Goal: Task Accomplishment & Management: Manage account settings

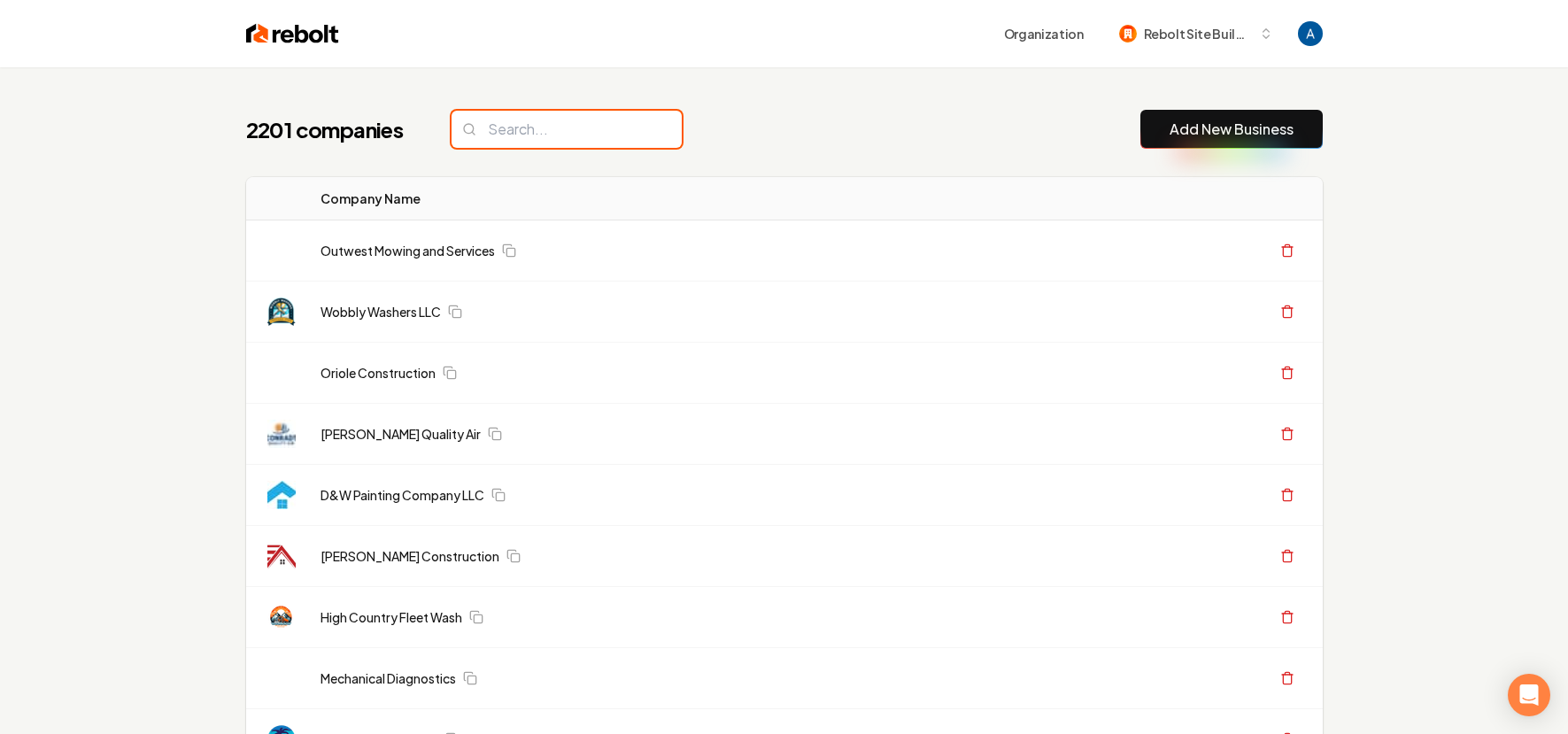
click at [540, 132] on input "search" at bounding box center [567, 129] width 231 height 37
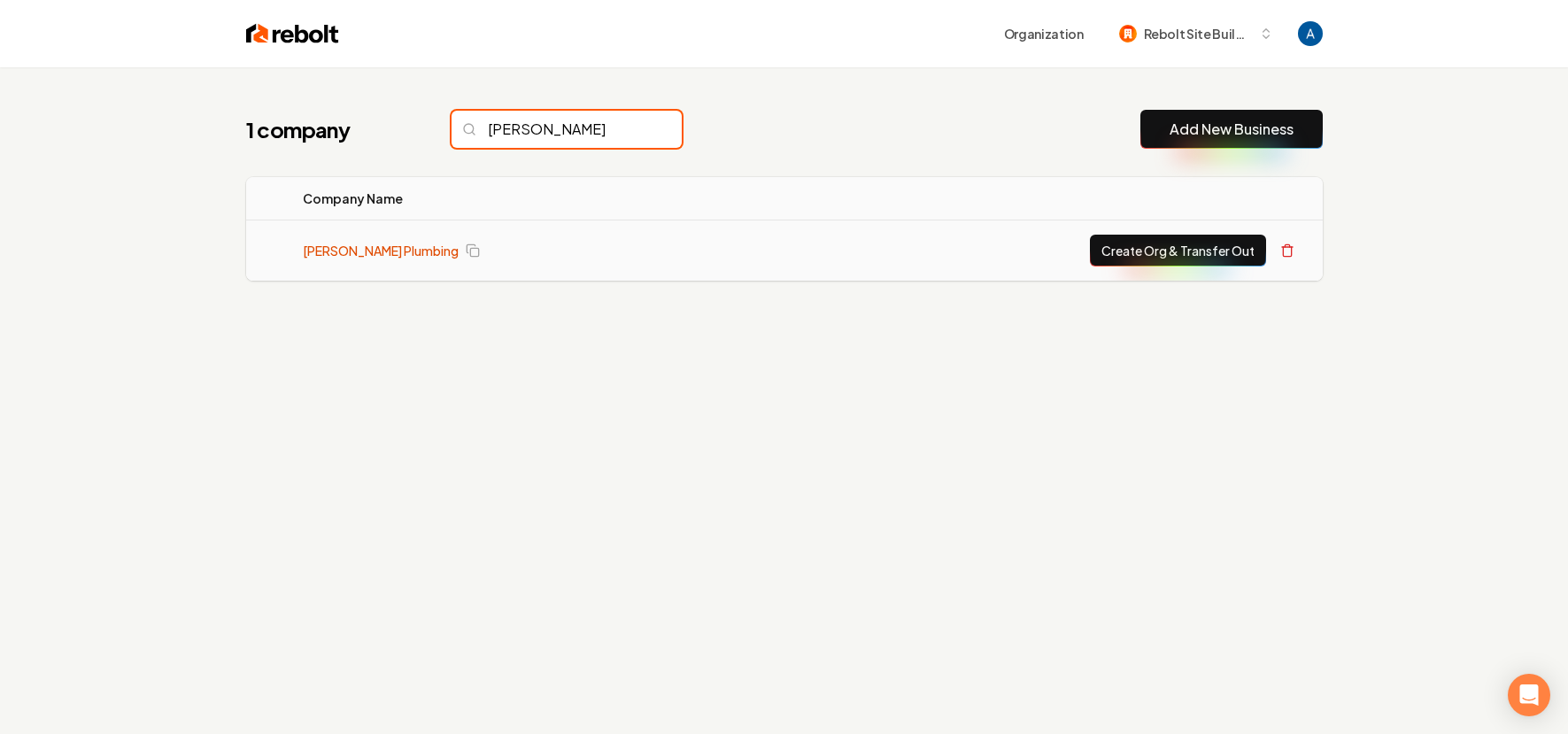
type input "varn"
click at [377, 255] on link "[PERSON_NAME] Plumbing" at bounding box center [381, 251] width 156 height 18
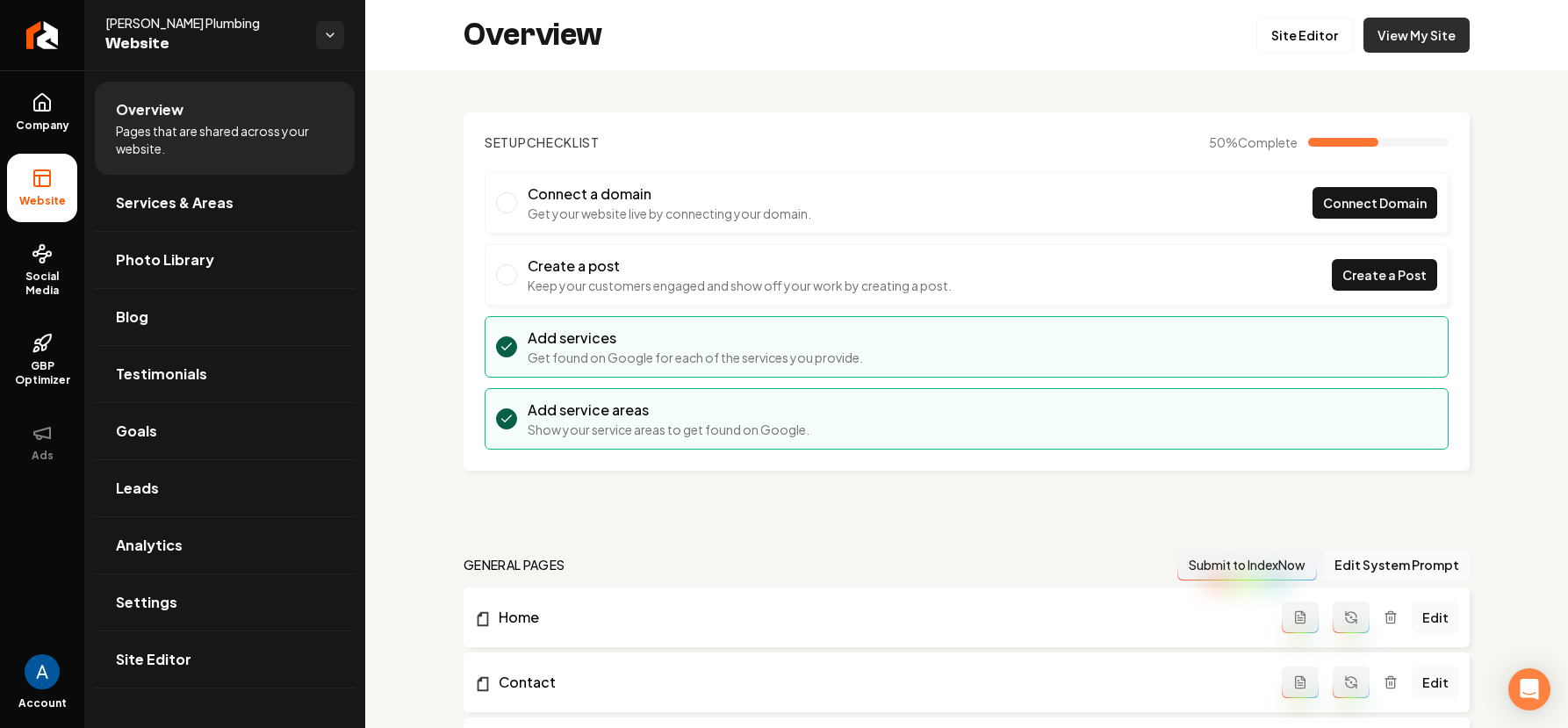
click at [1392, 39] on link "View My Site" at bounding box center [1417, 35] width 106 height 35
click at [1274, 41] on link "Site Editor" at bounding box center [1305, 35] width 96 height 35
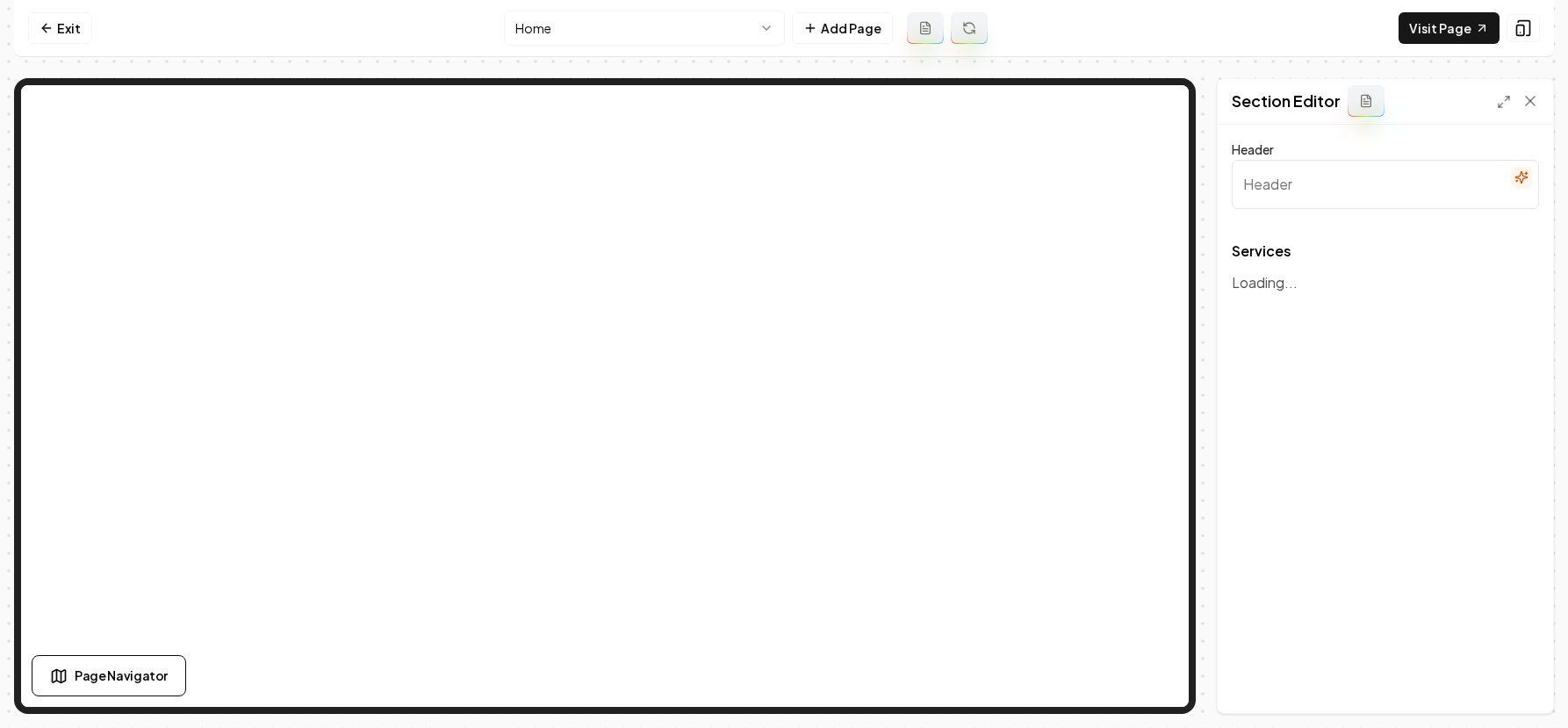
type input "Reliable Plumbing Services for Every Need"
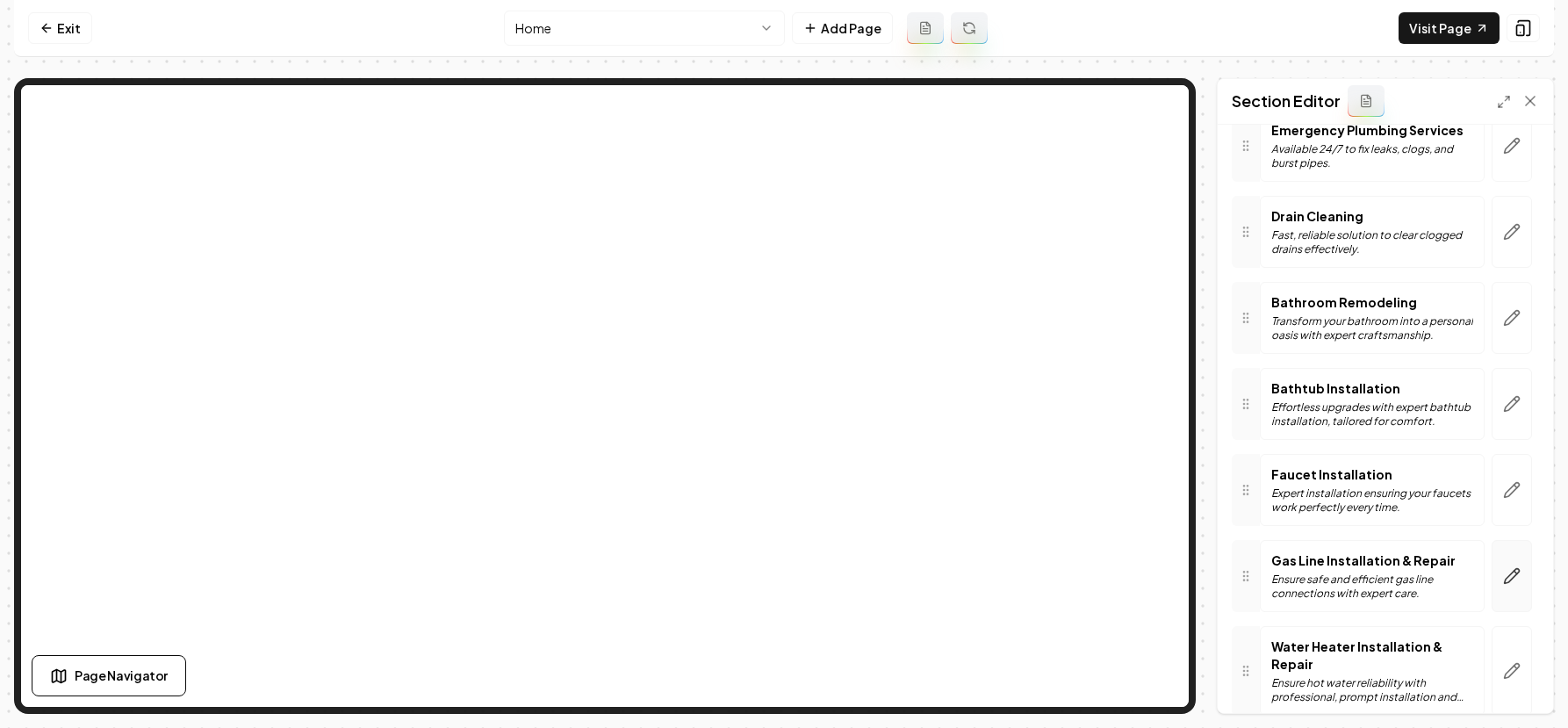
click at [1504, 577] on icon "button" at bounding box center [1512, 576] width 18 height 18
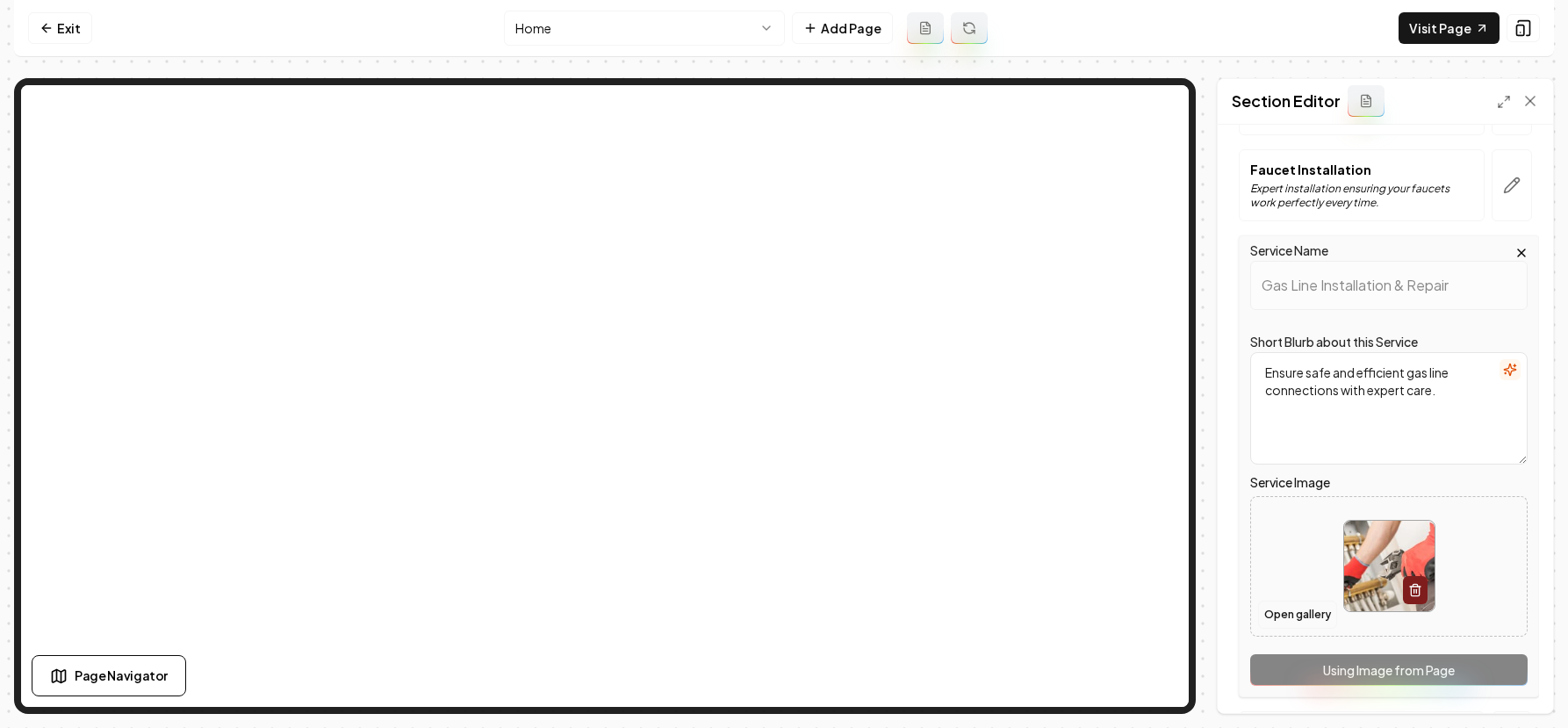
scroll to position [487, 0]
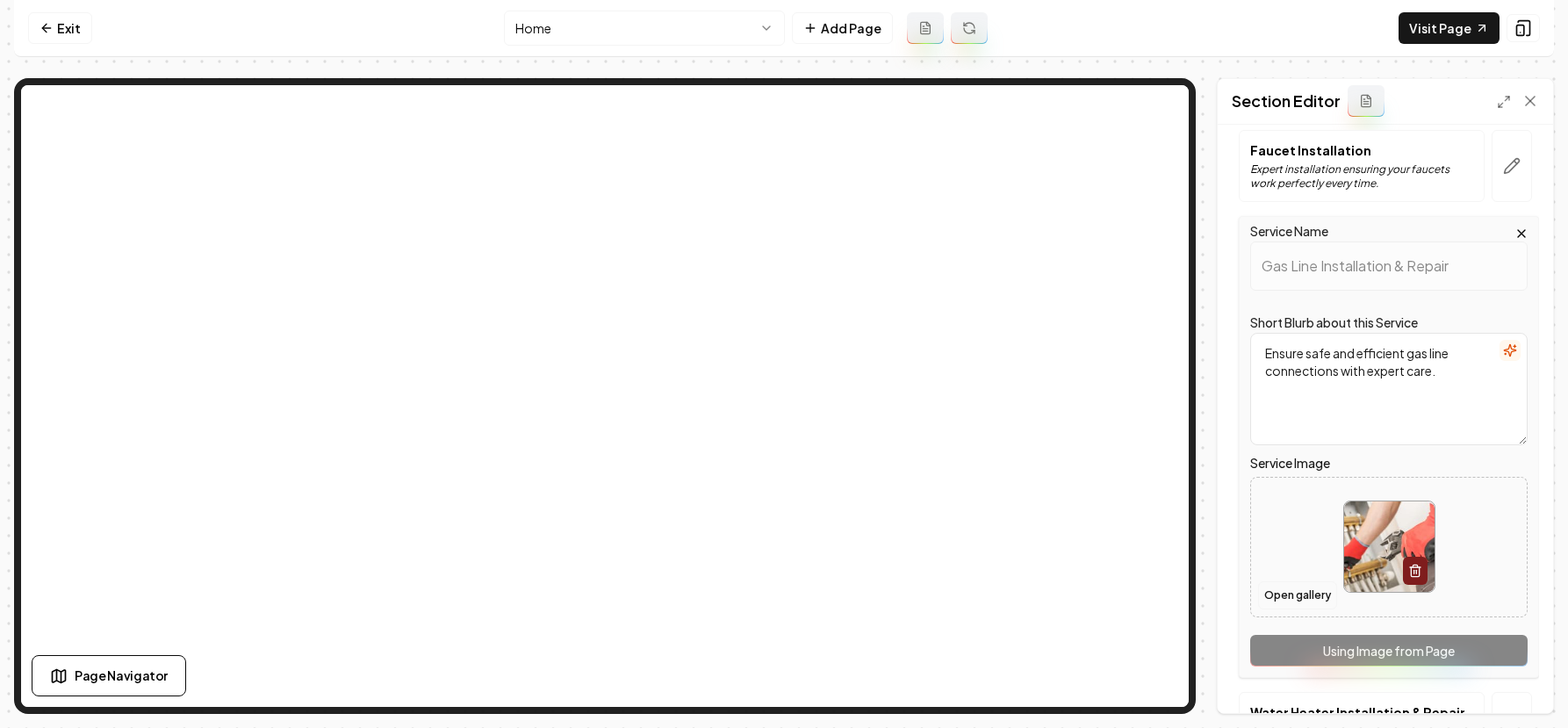
click at [1285, 587] on button "Open gallery" at bounding box center [1298, 596] width 79 height 28
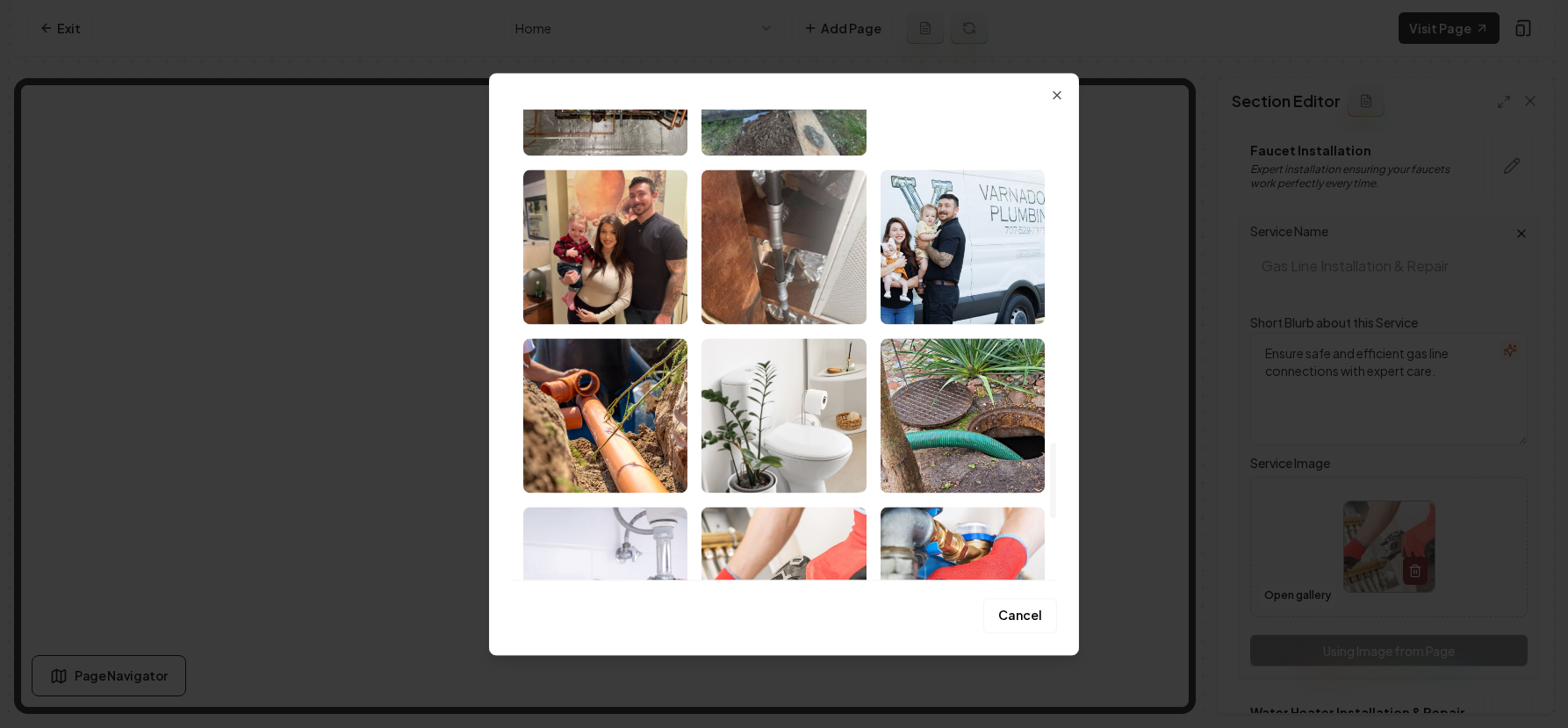
scroll to position [2206, 0]
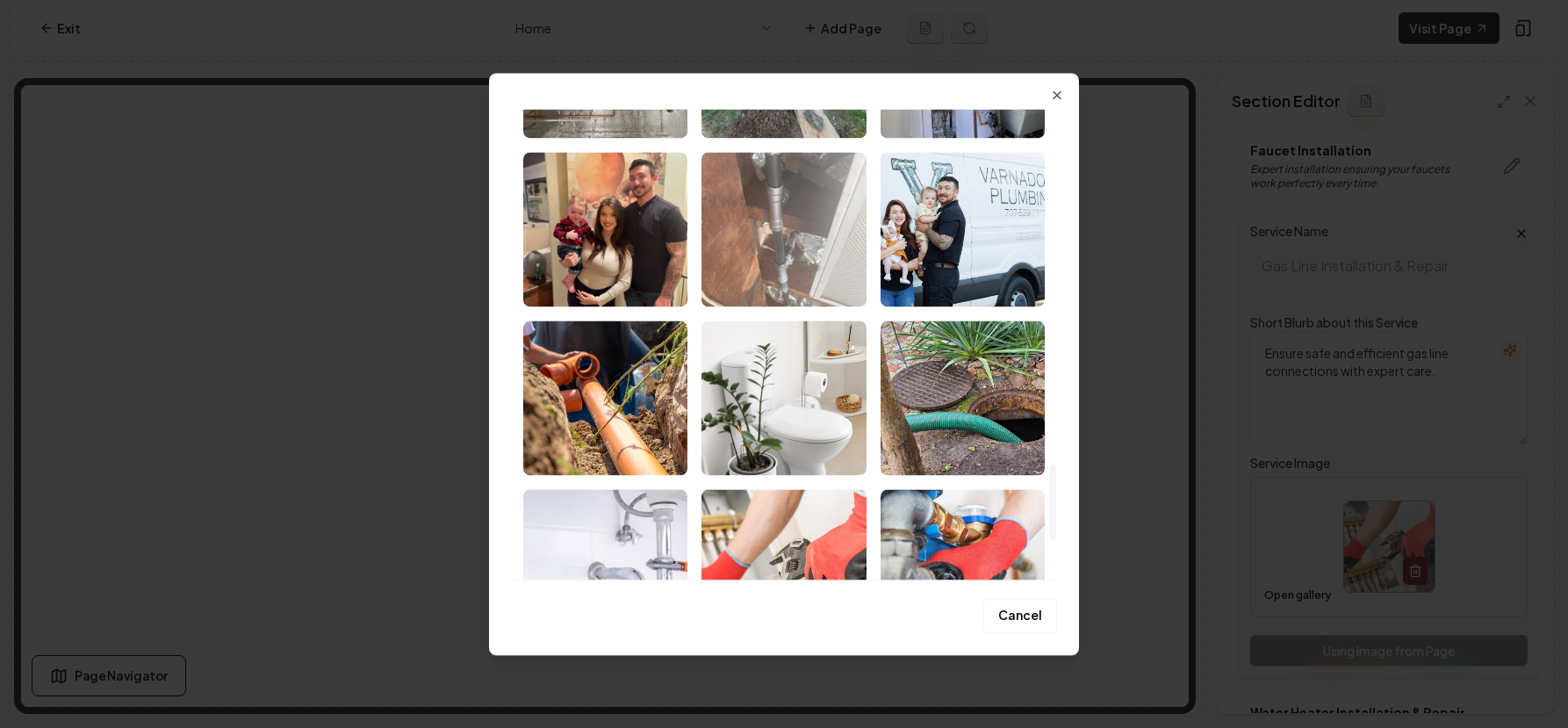
click at [787, 232] on img "Select image image_68b73c925c7cd75eb8e38ae3.jpg" at bounding box center [784, 230] width 164 height 155
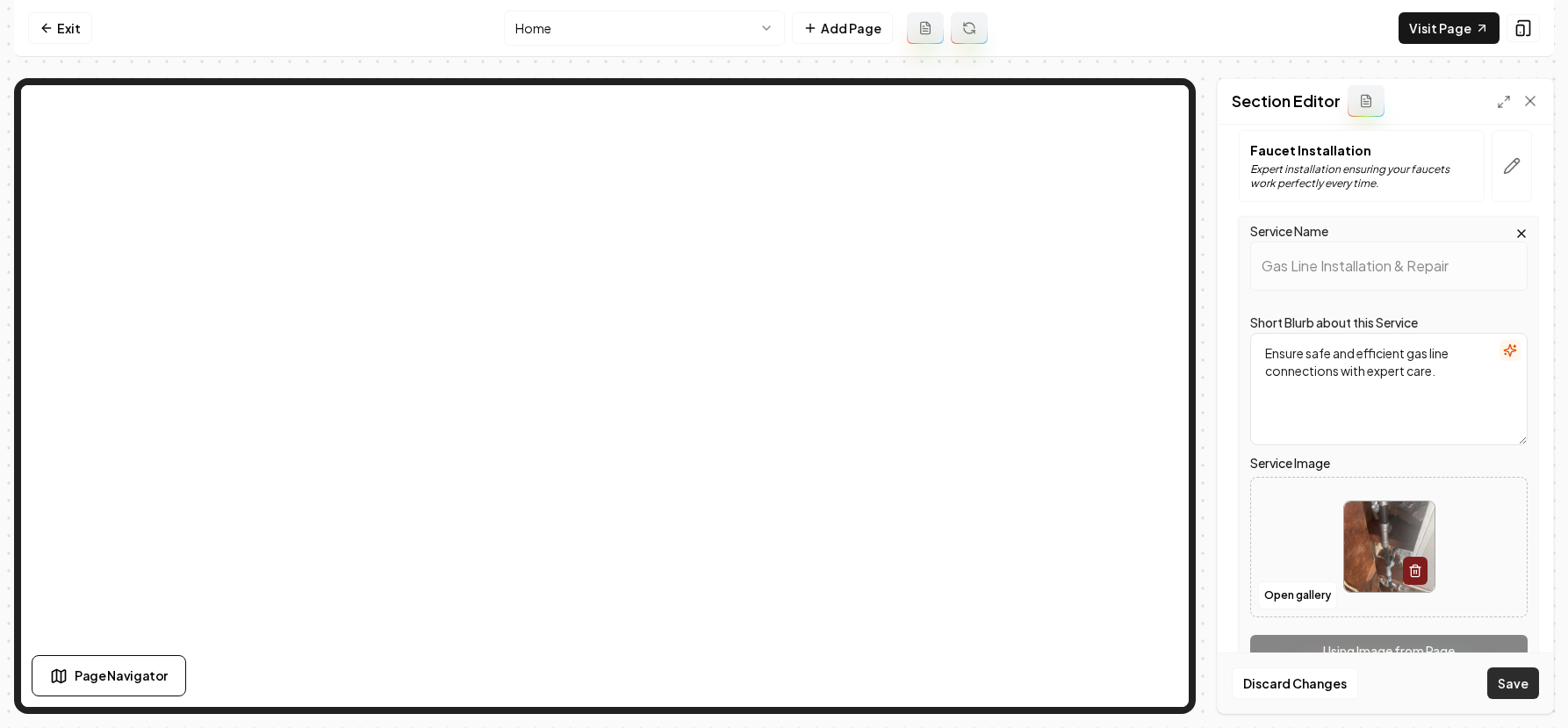
click at [1503, 671] on button "Save" at bounding box center [1513, 683] width 52 height 31
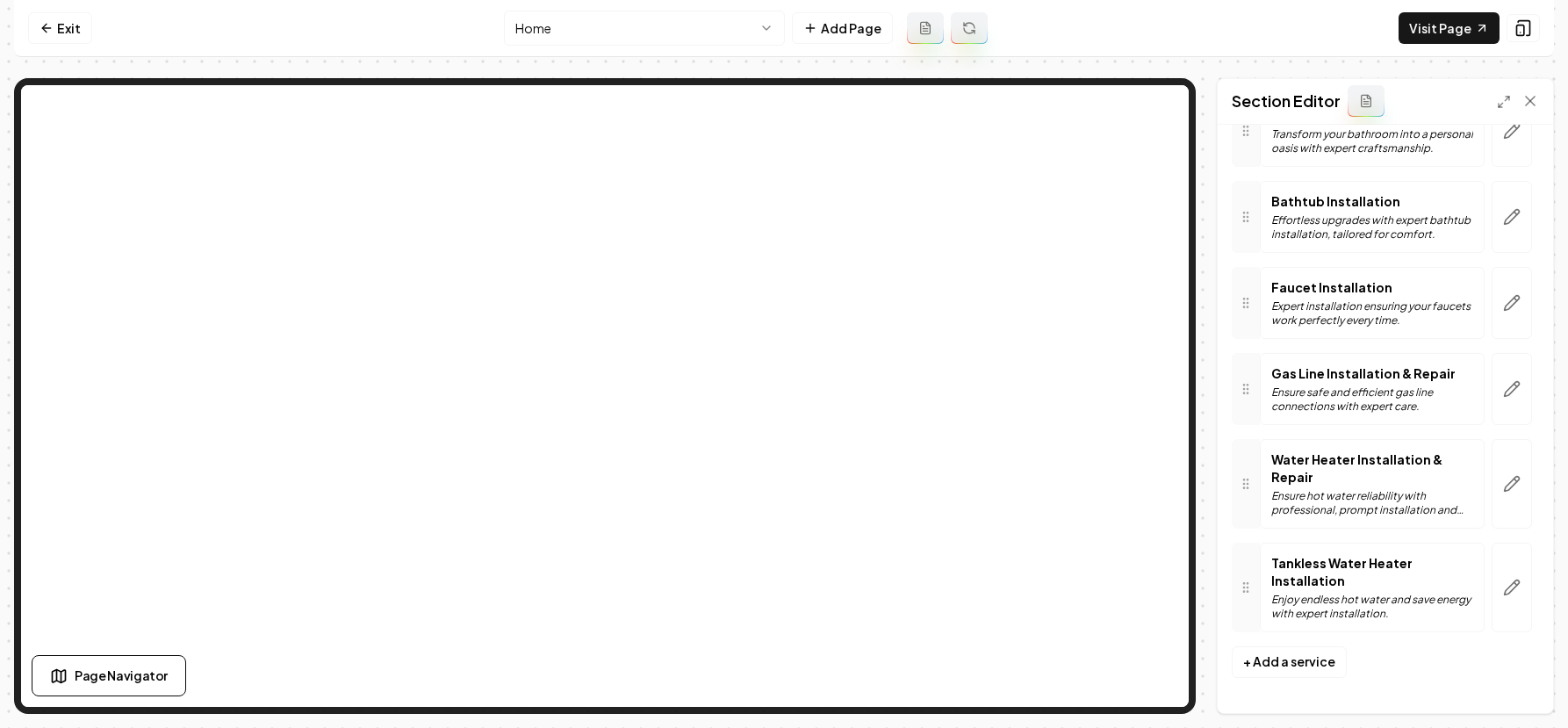
click at [700, 25] on html "Computer Required This feature is only available on a computer. Please switch t…" at bounding box center [784, 364] width 1568 height 728
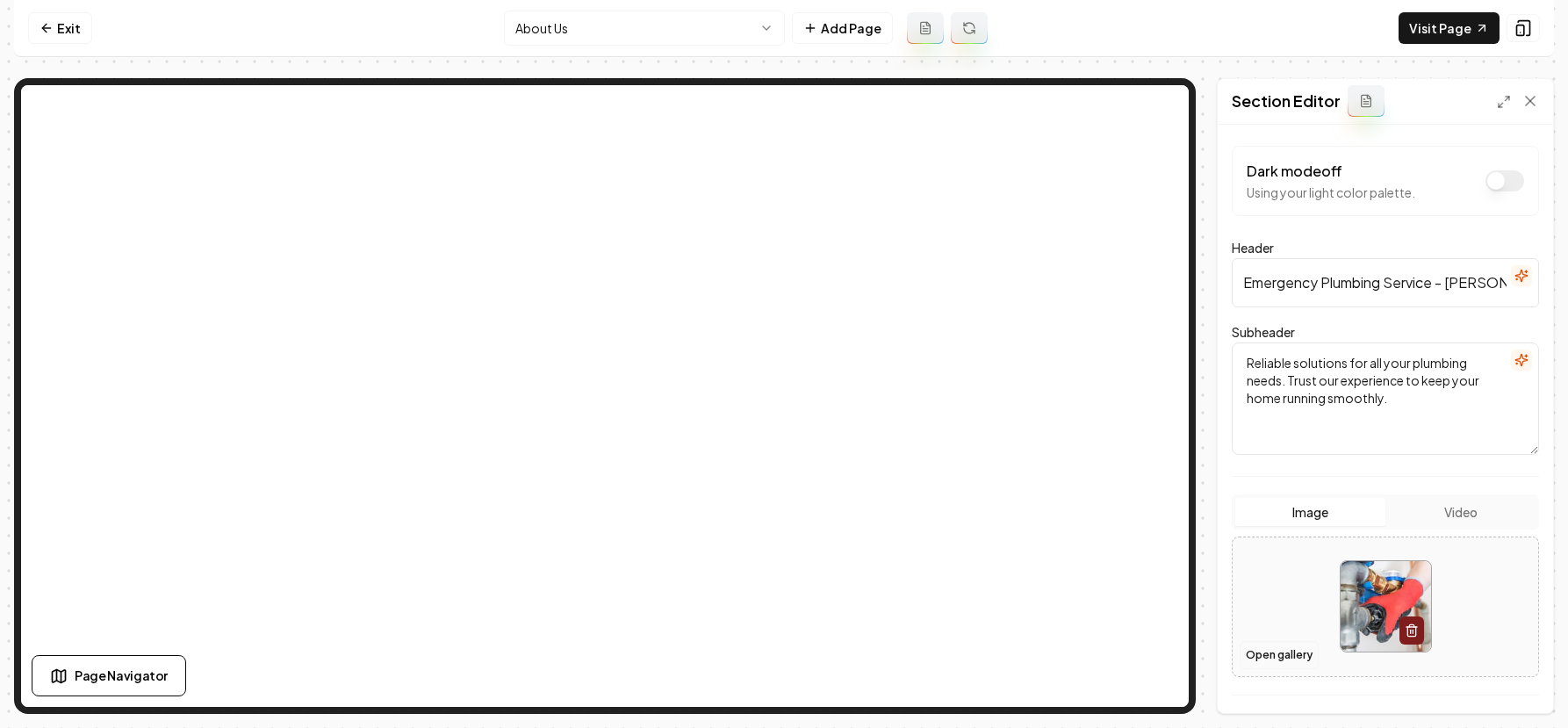
click at [1284, 652] on button "Open gallery" at bounding box center [1280, 655] width 79 height 28
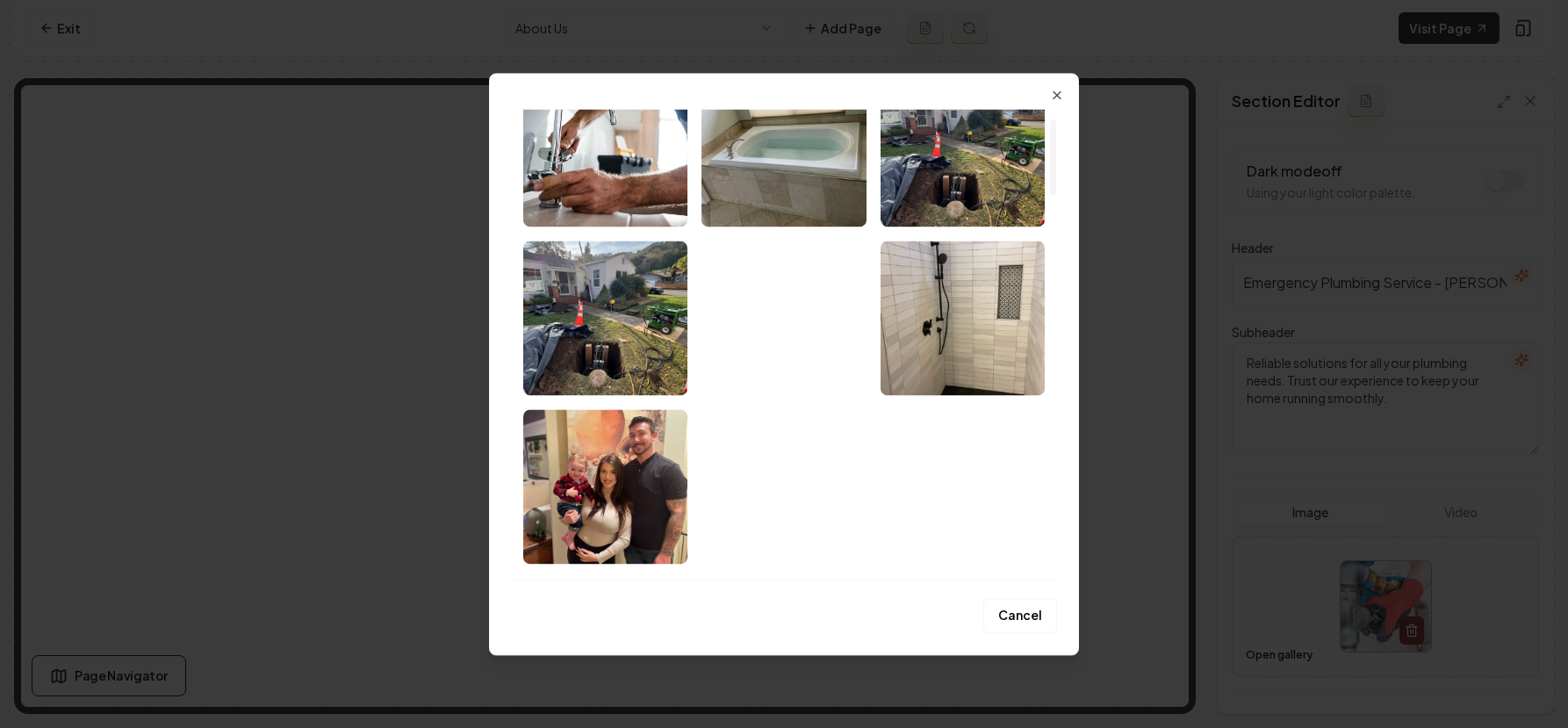
scroll to position [294, 0]
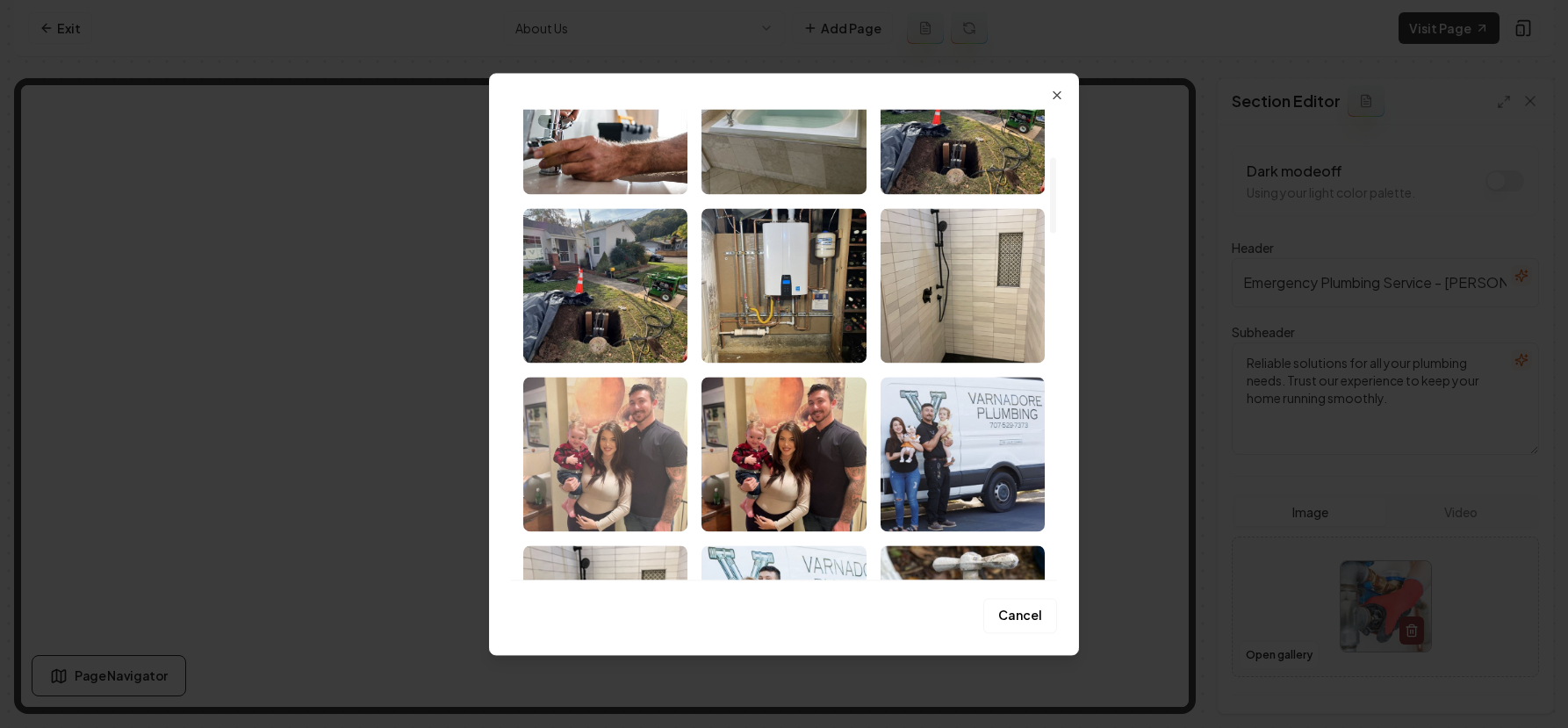
click at [649, 446] on img "Select image image_68b73c965c7cd75eb8e3a598.jpg" at bounding box center [606, 455] width 164 height 155
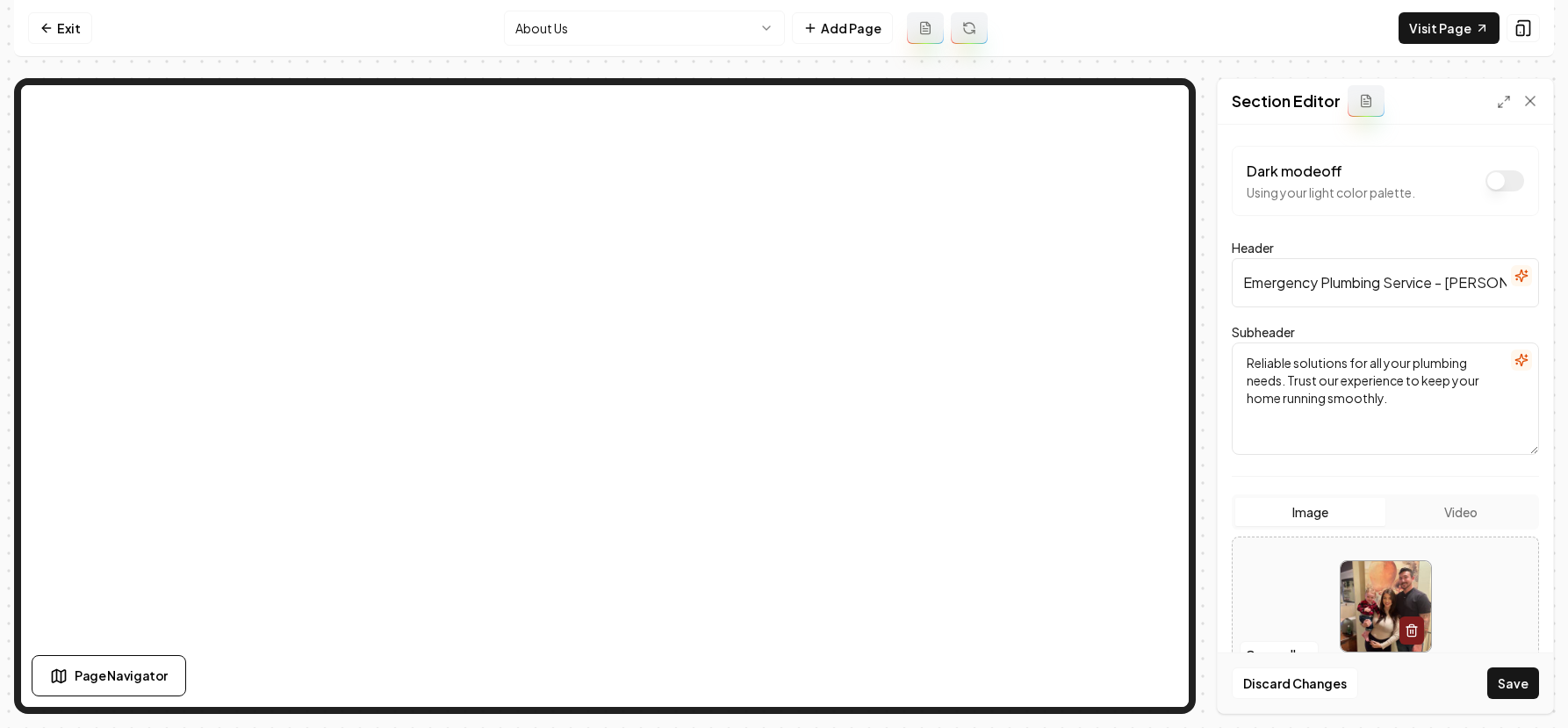
click at [1524, 673] on button "Save" at bounding box center [1513, 683] width 52 height 31
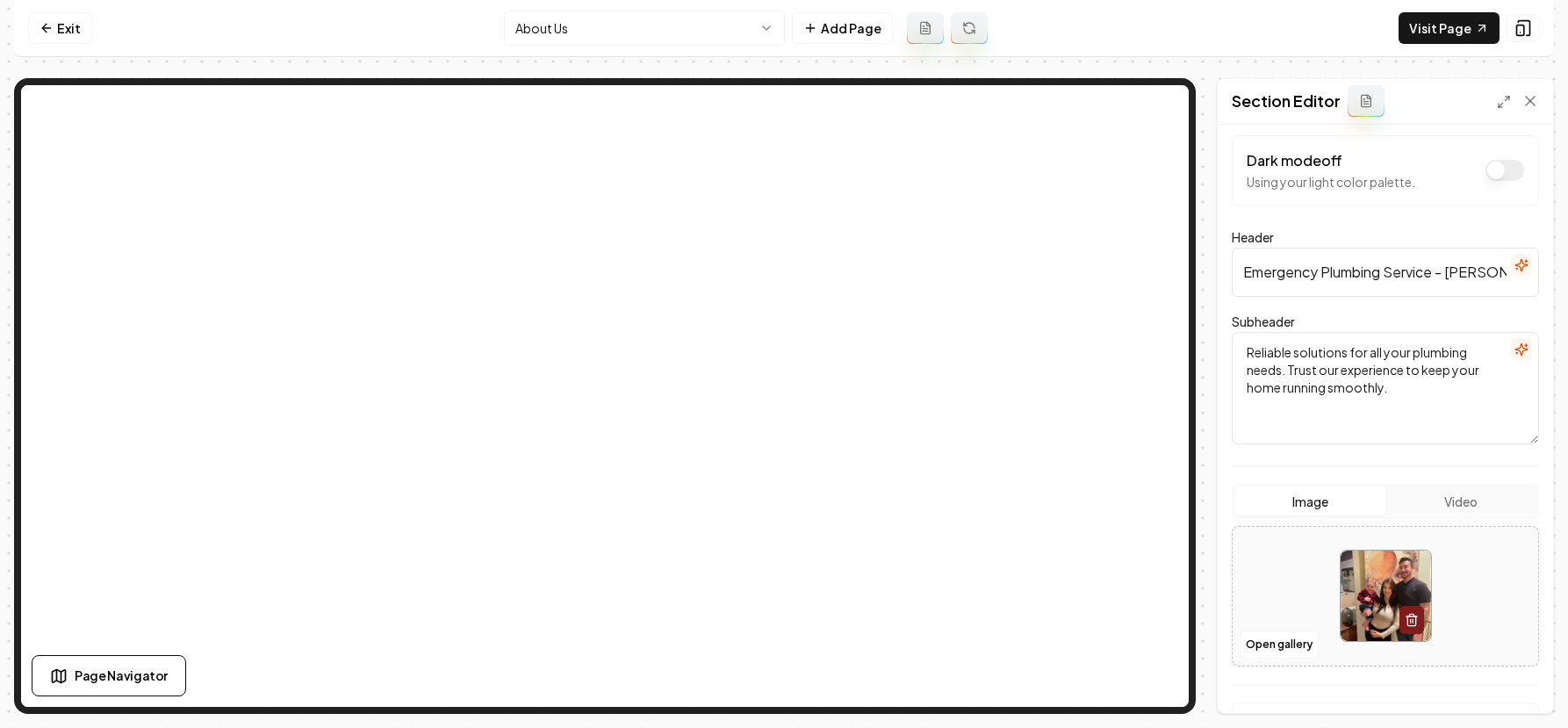
scroll to position [0, 0]
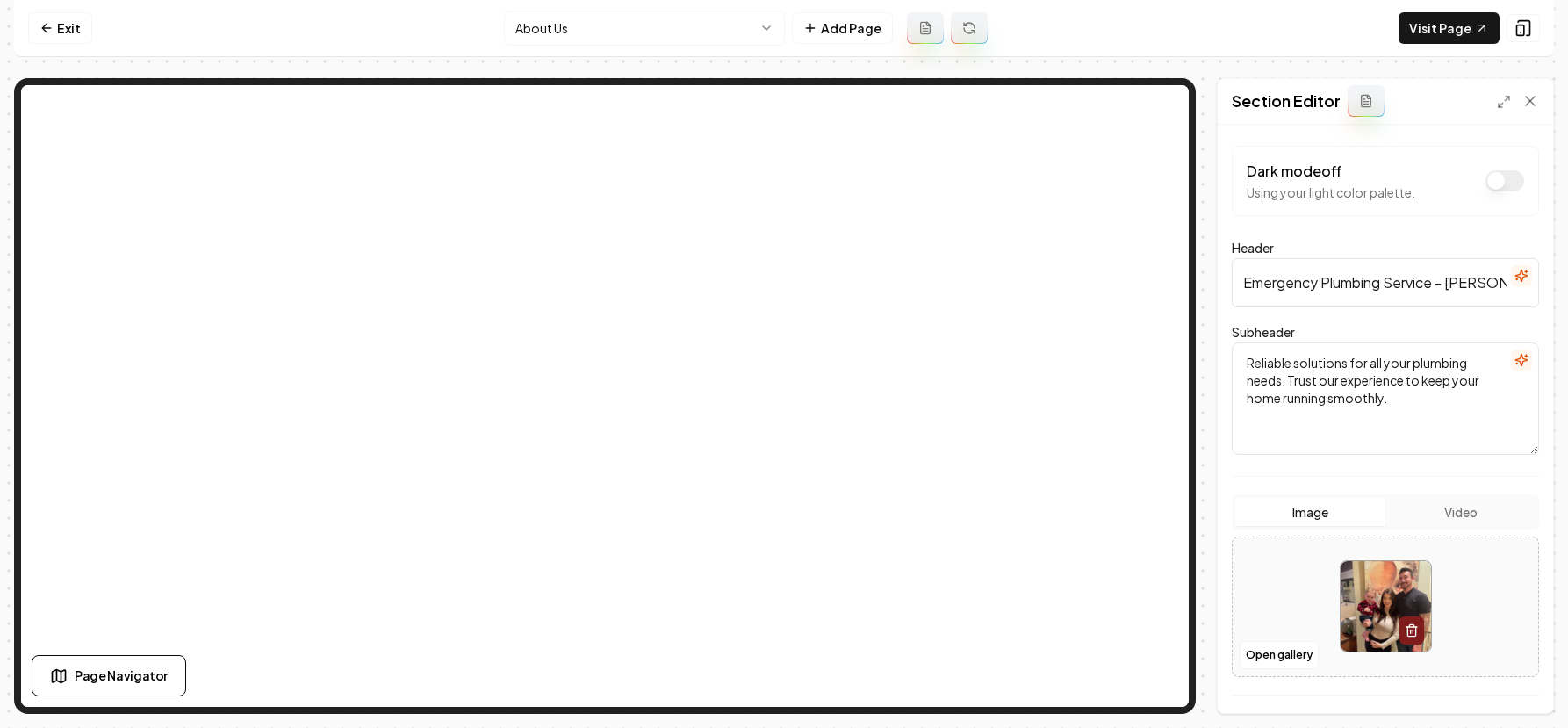
click at [664, 37] on html "Computer Required This feature is only available on a computer. Please switch t…" at bounding box center [784, 364] width 1568 height 728
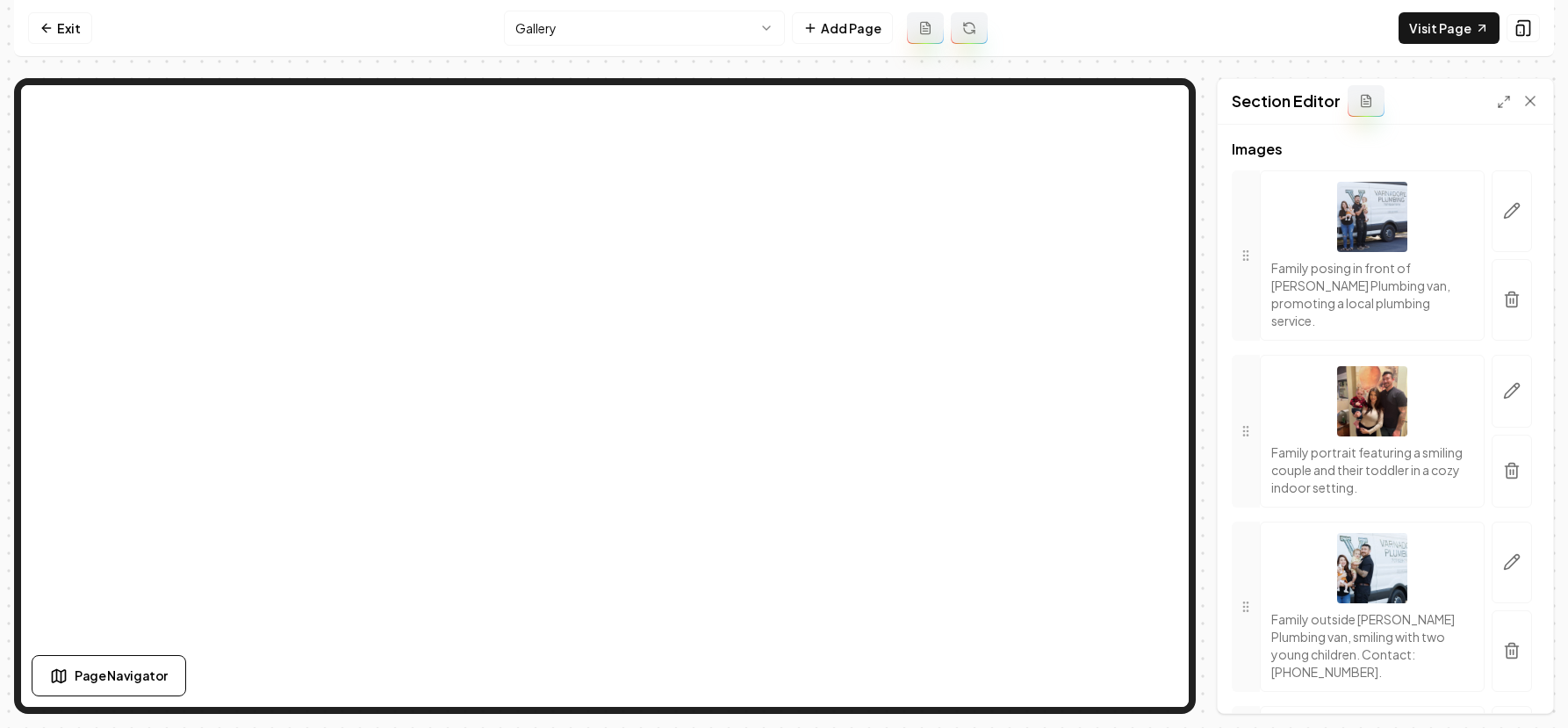
scroll to position [254, 0]
click at [1510, 471] on line "button" at bounding box center [1510, 473] width 0 height 5
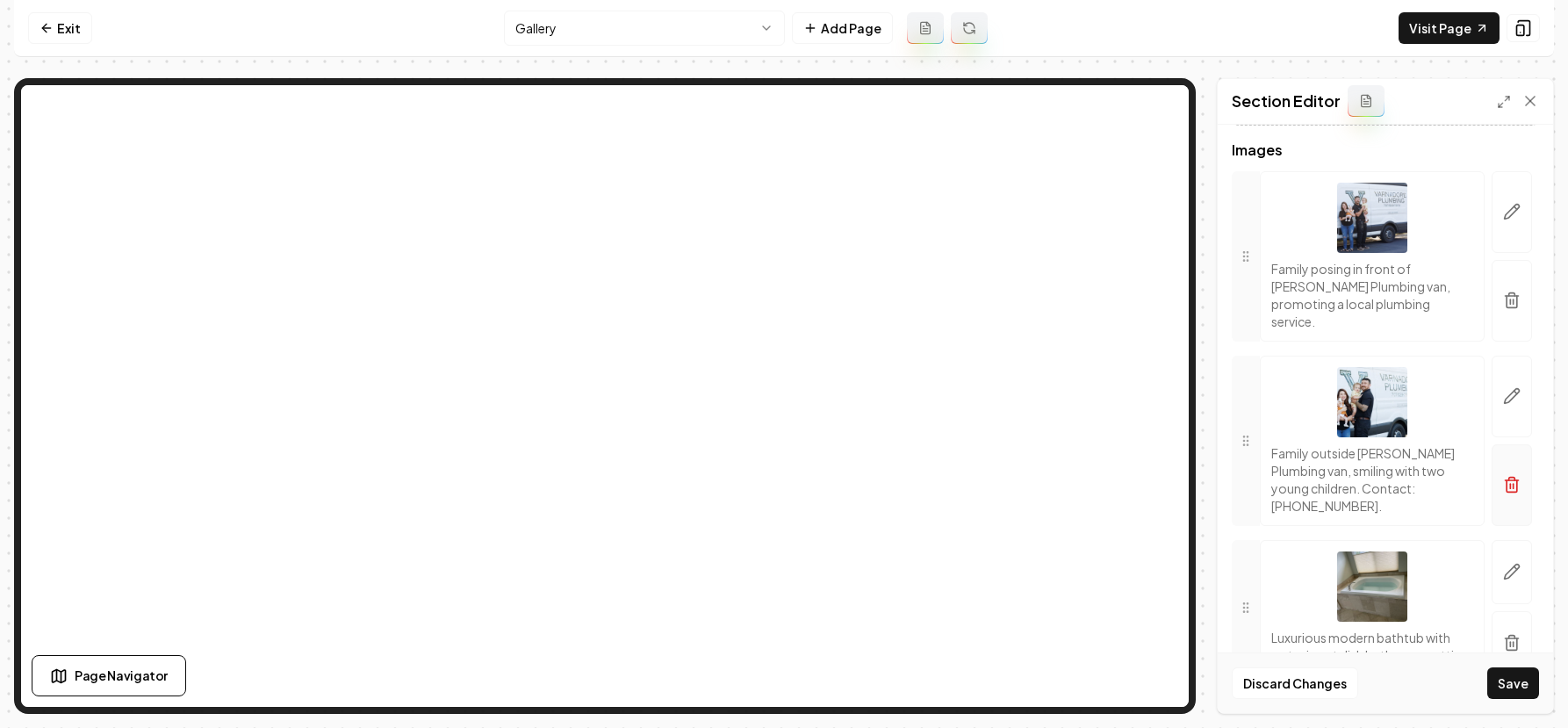
click at [1504, 490] on icon "button" at bounding box center [1512, 485] width 18 height 18
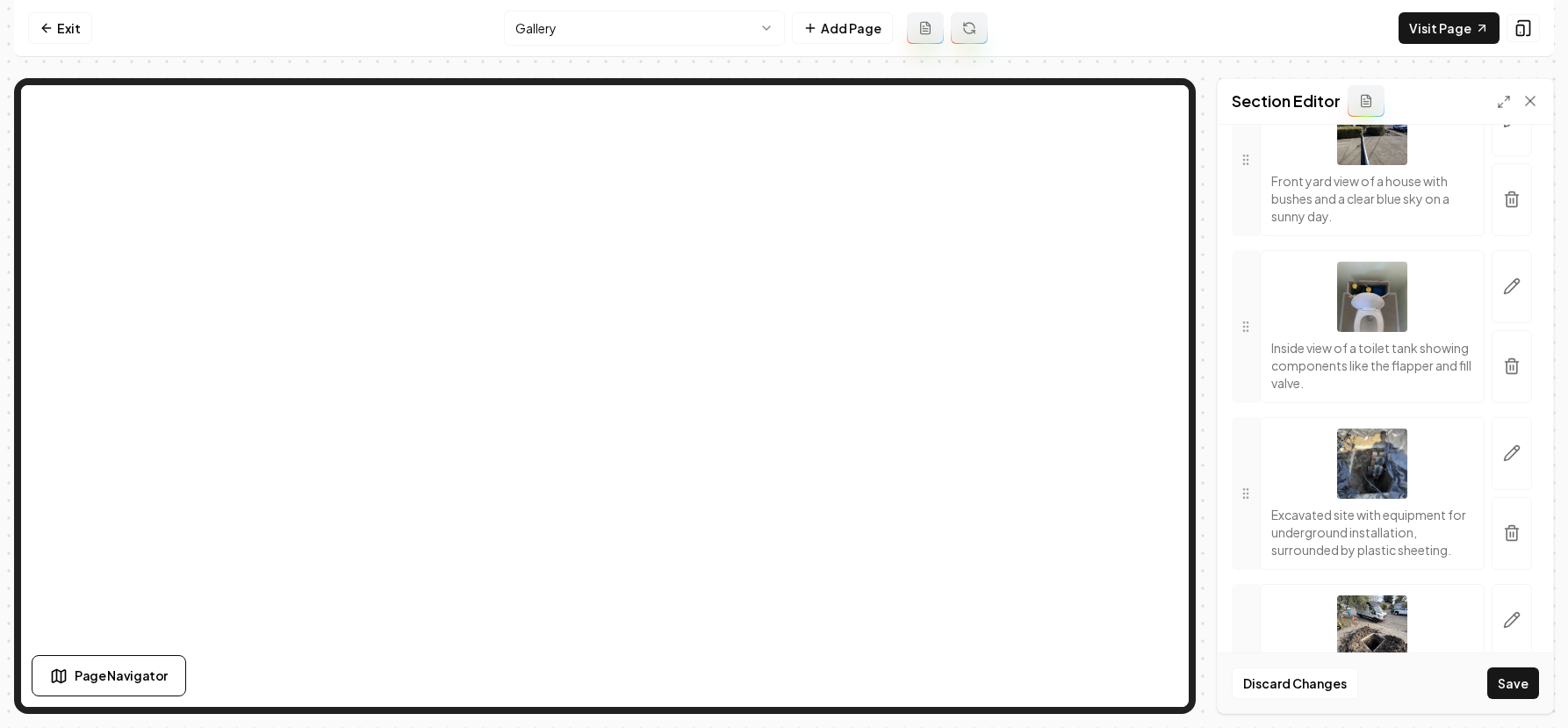
scroll to position [2867, 0]
click at [1507, 370] on icon "button" at bounding box center [1511, 364] width 10 height 11
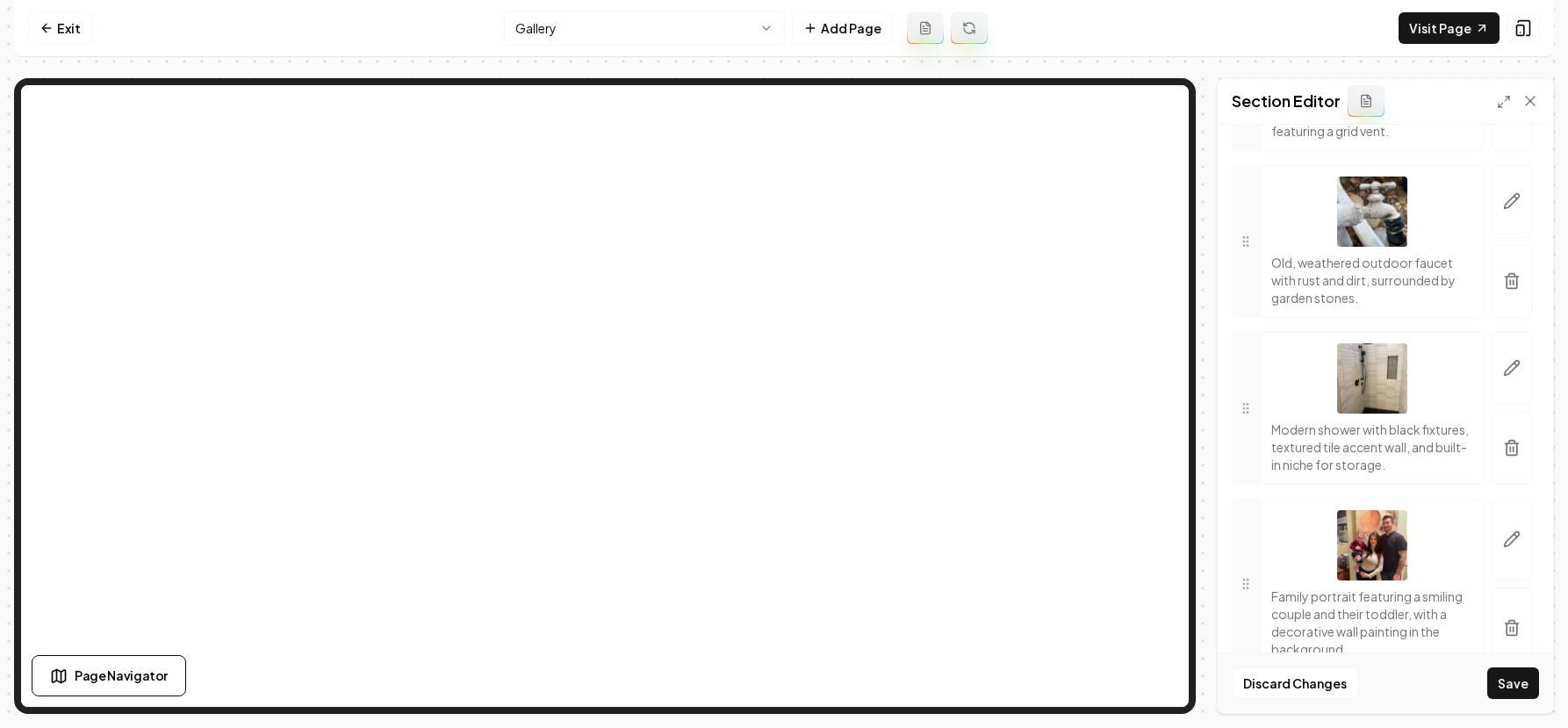
scroll to position [4467, 0]
click at [1504, 124] on icon "button" at bounding box center [1512, 114] width 18 height 18
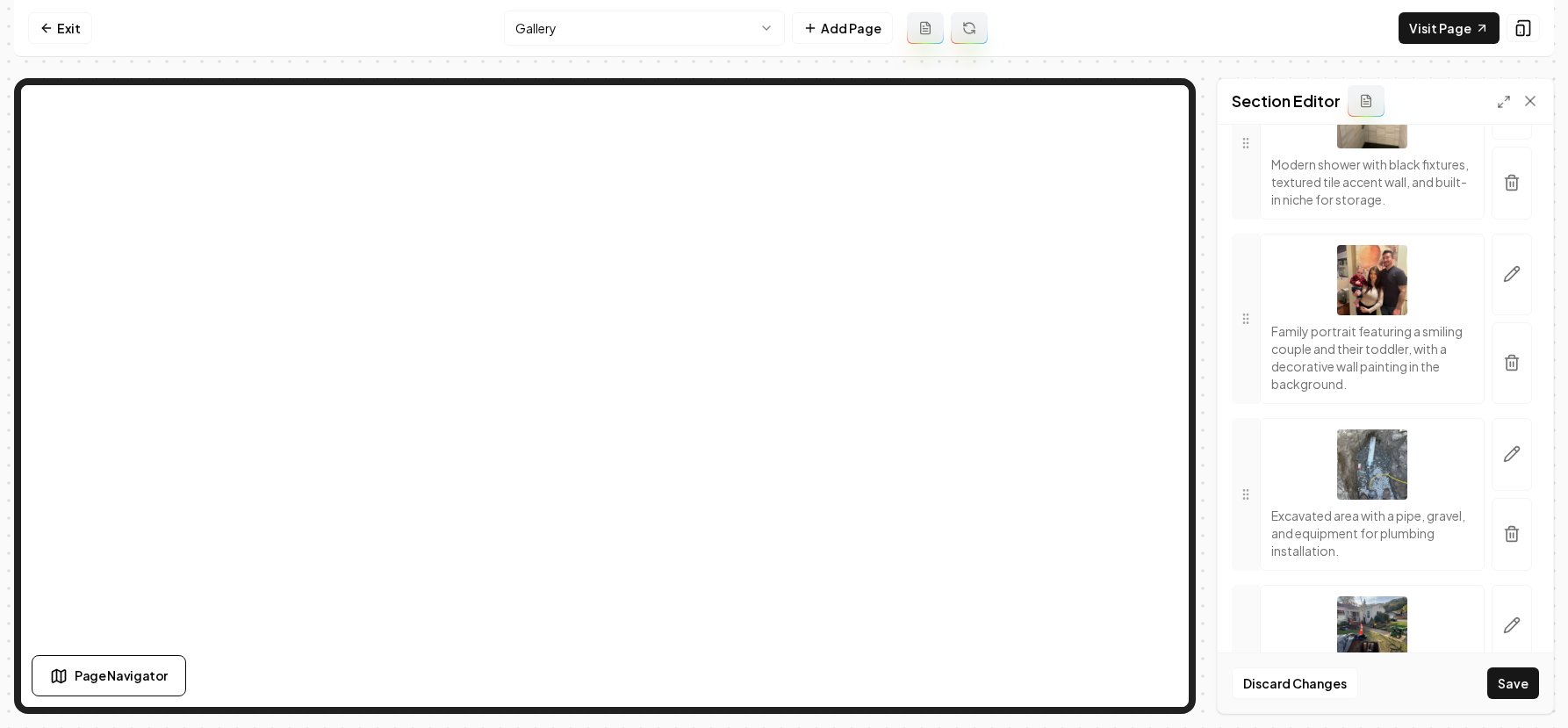
scroll to position [4588, 0]
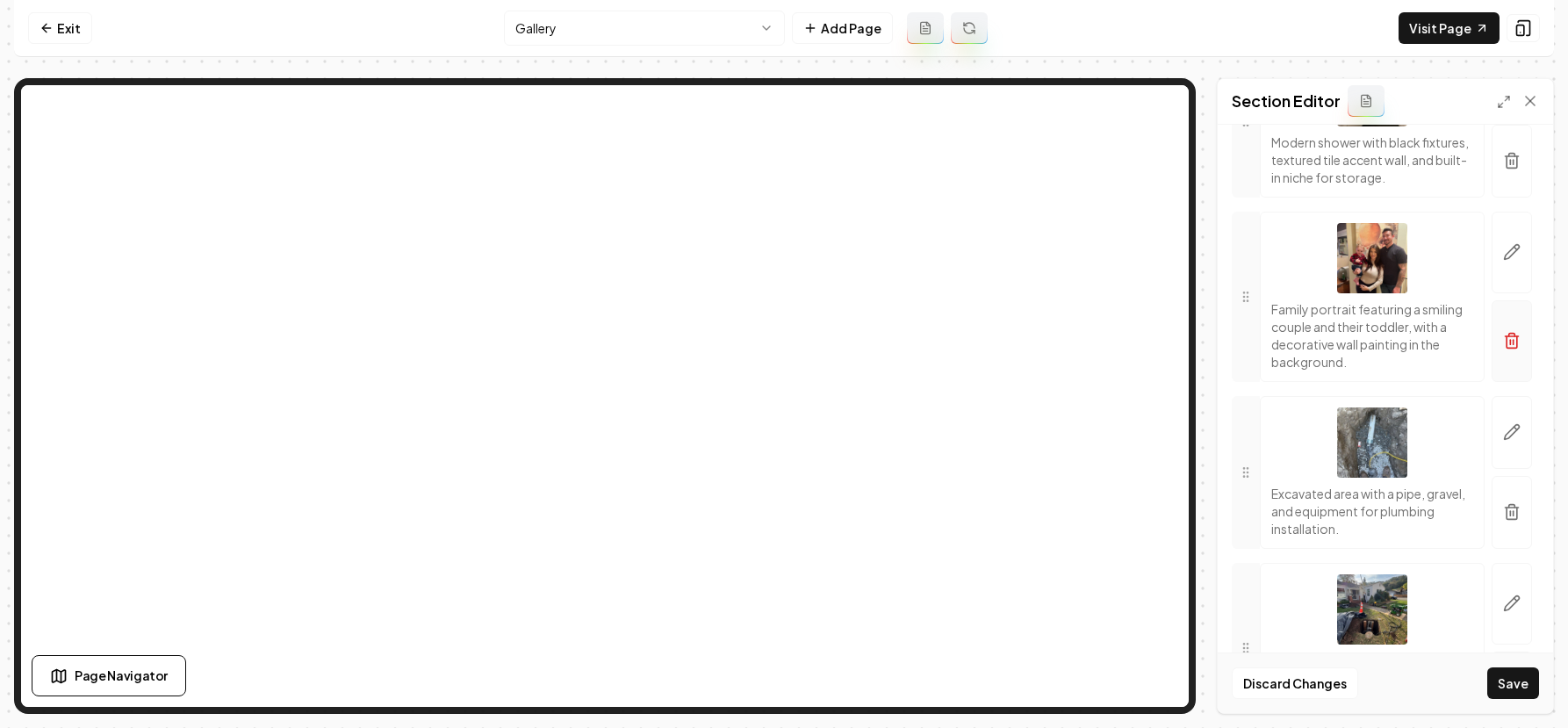
click at [1504, 350] on icon "button" at bounding box center [1512, 340] width 18 height 18
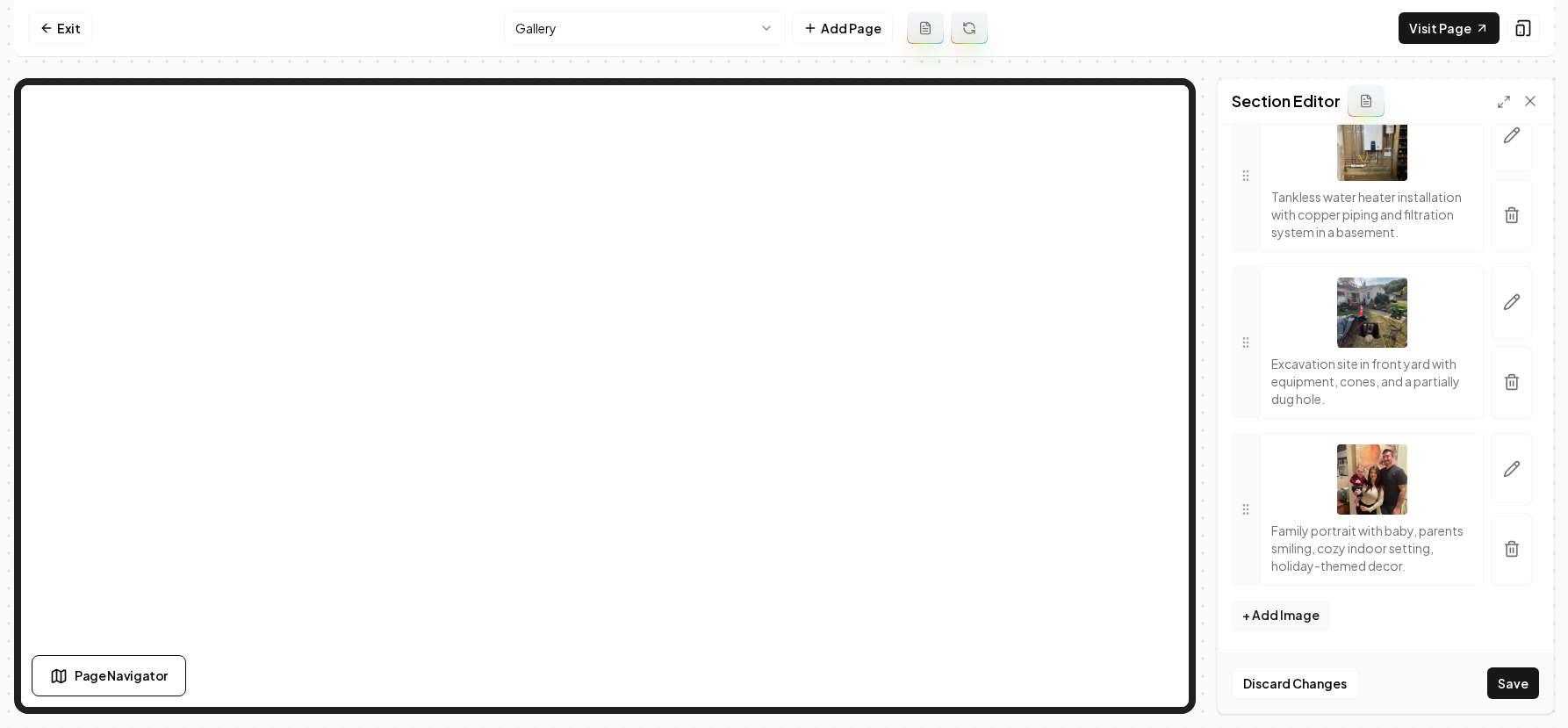
scroll to position [5174, 0]
click at [1506, 540] on icon "button" at bounding box center [1512, 548] width 18 height 18
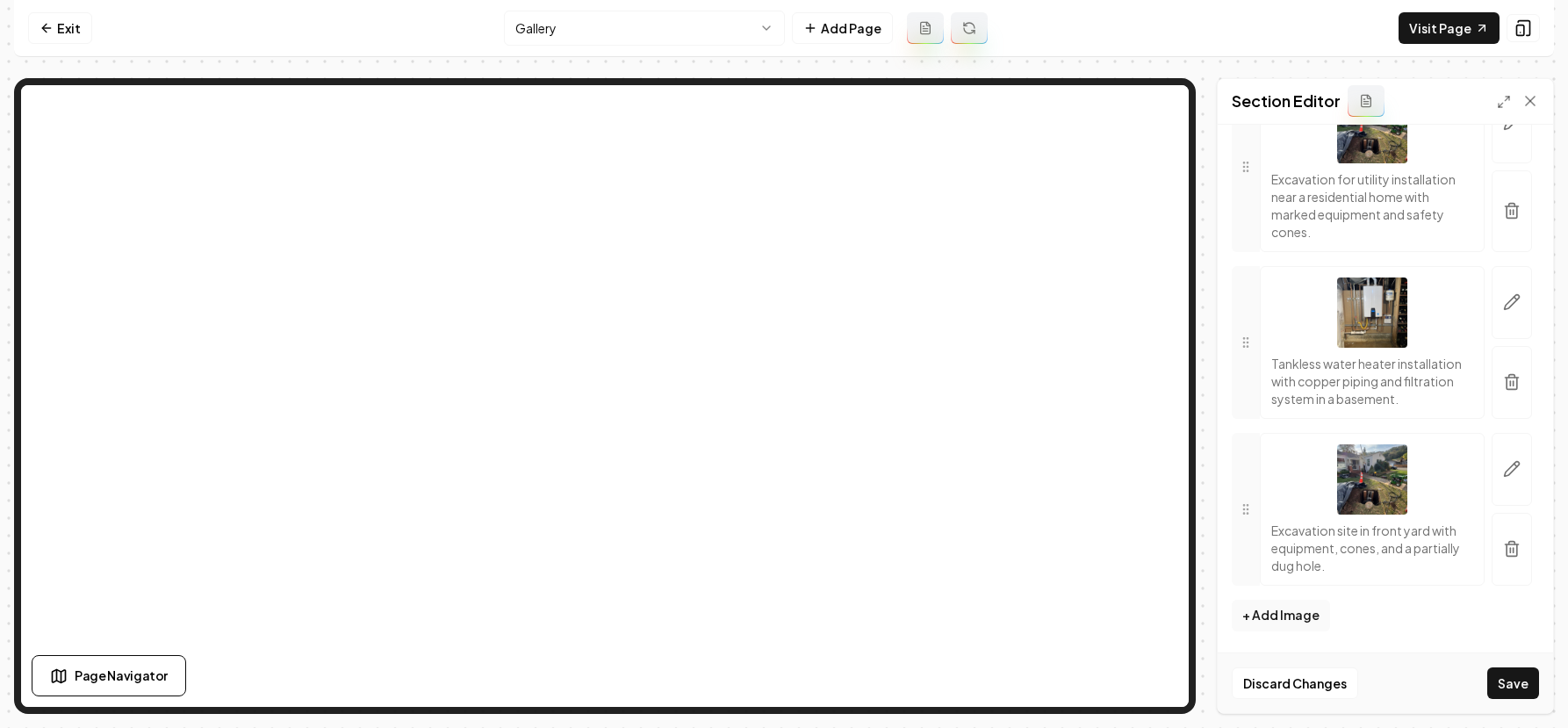
scroll to position [5008, 0]
click at [1502, 670] on button "Save" at bounding box center [1513, 683] width 52 height 31
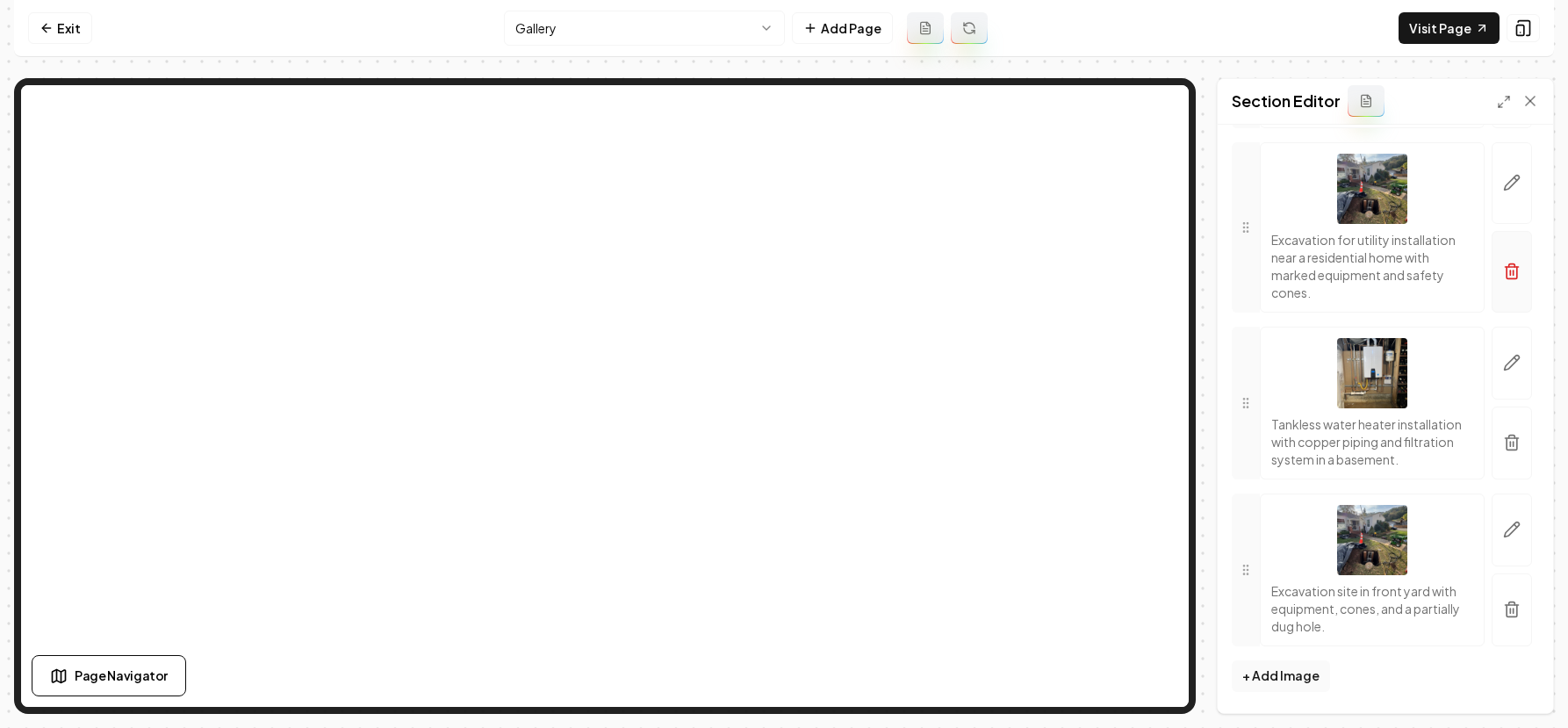
click at [1509, 265] on icon "button" at bounding box center [1512, 266] width 7 height 3
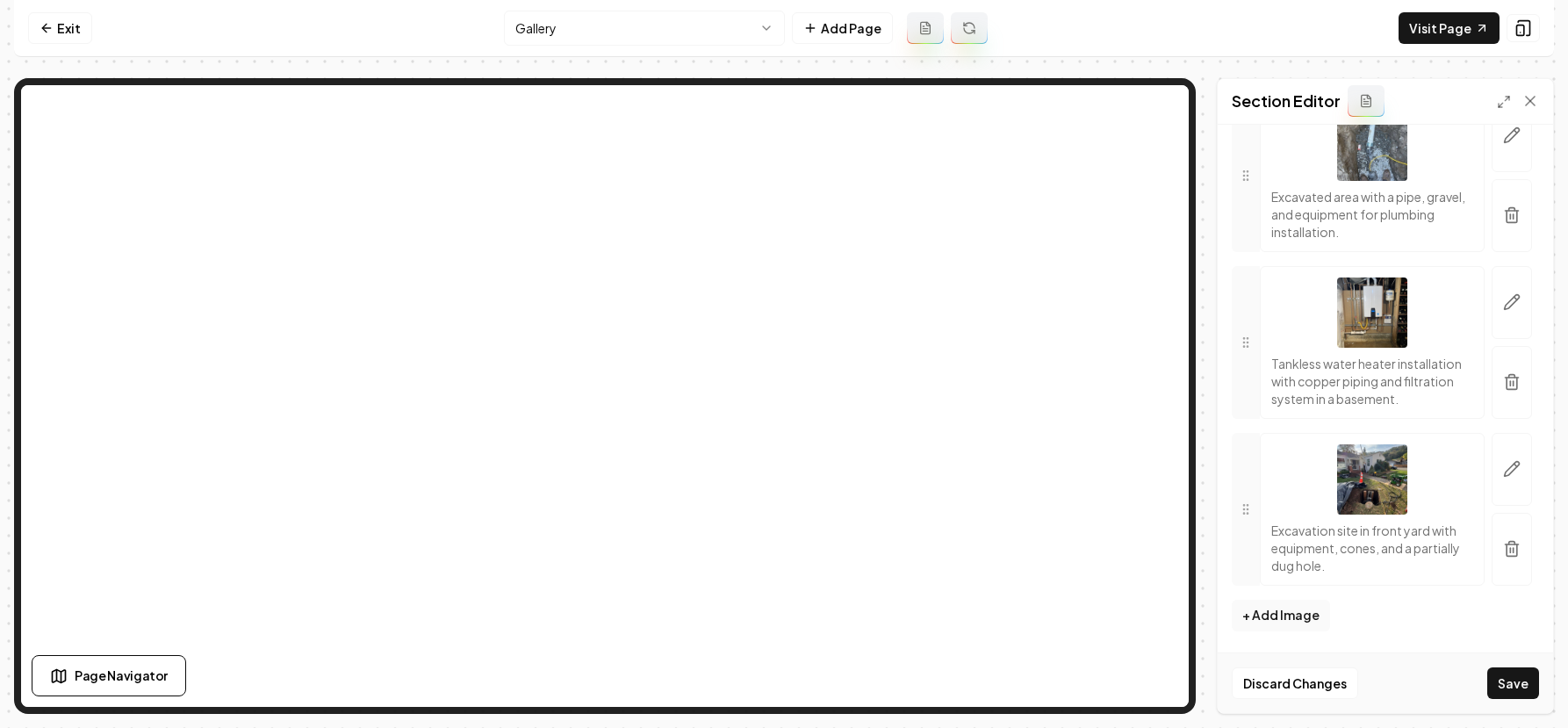
scroll to position [4763, 0]
click at [1506, 680] on button "Save" at bounding box center [1513, 683] width 52 height 31
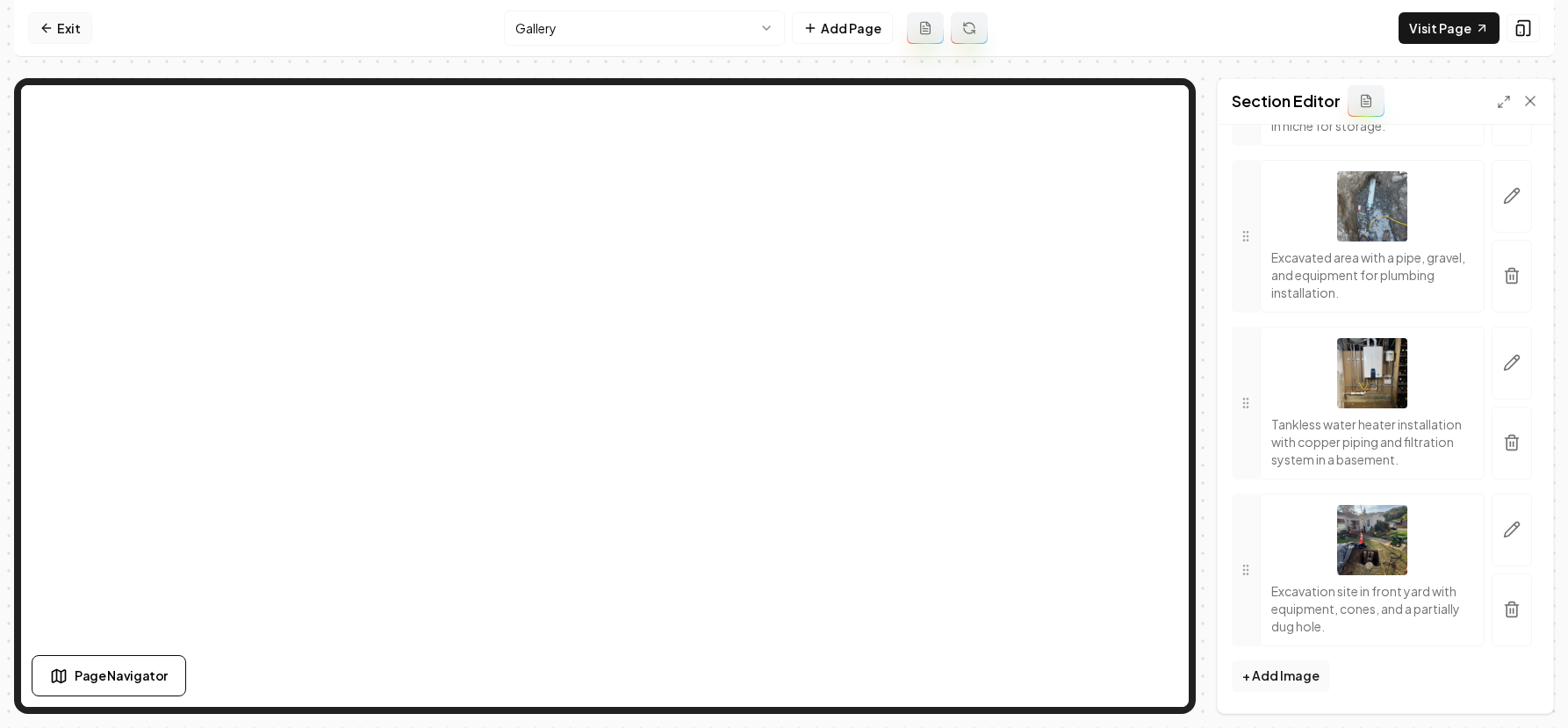
click at [43, 31] on icon at bounding box center [46, 27] width 14 height 14
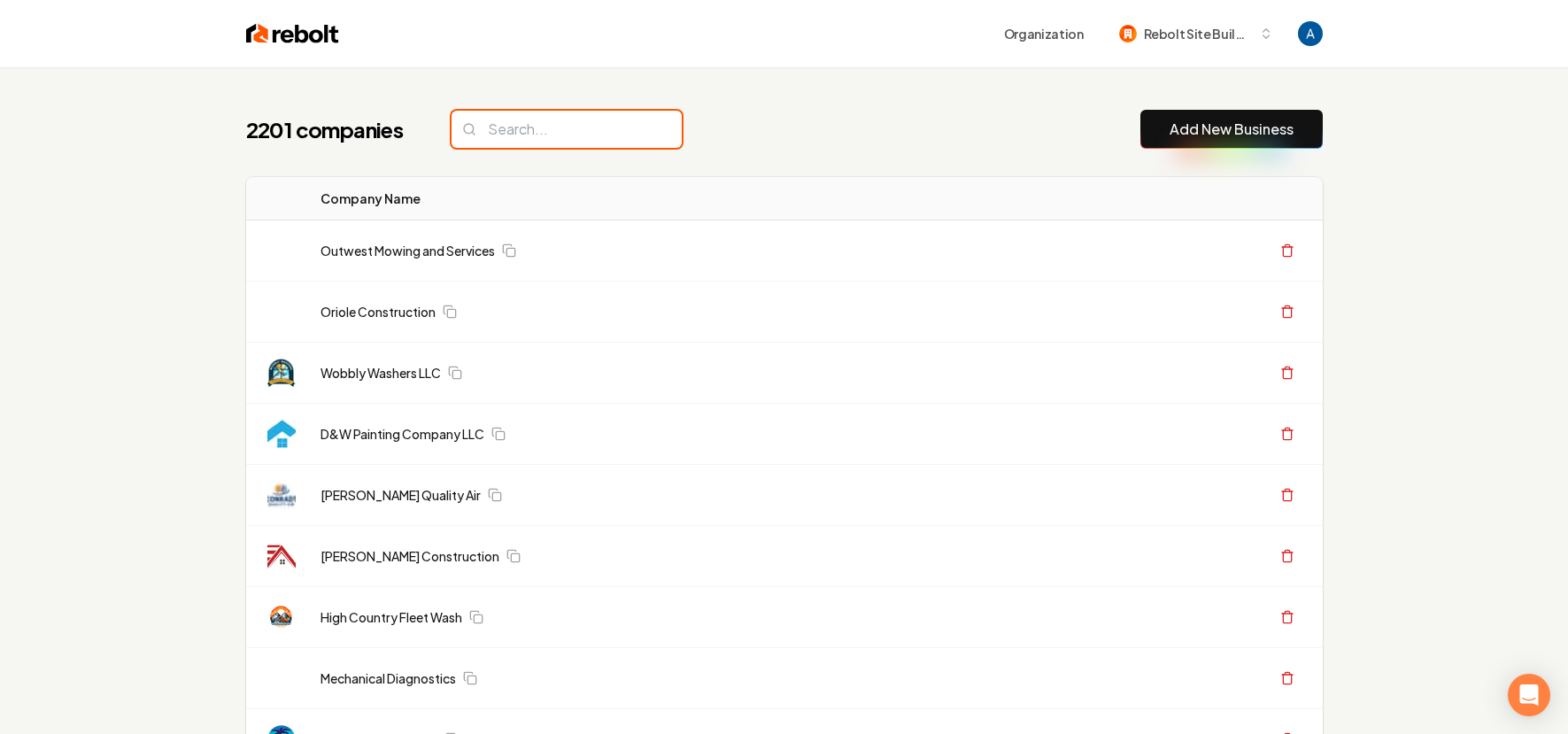
click at [561, 132] on input "search" at bounding box center [567, 129] width 231 height 37
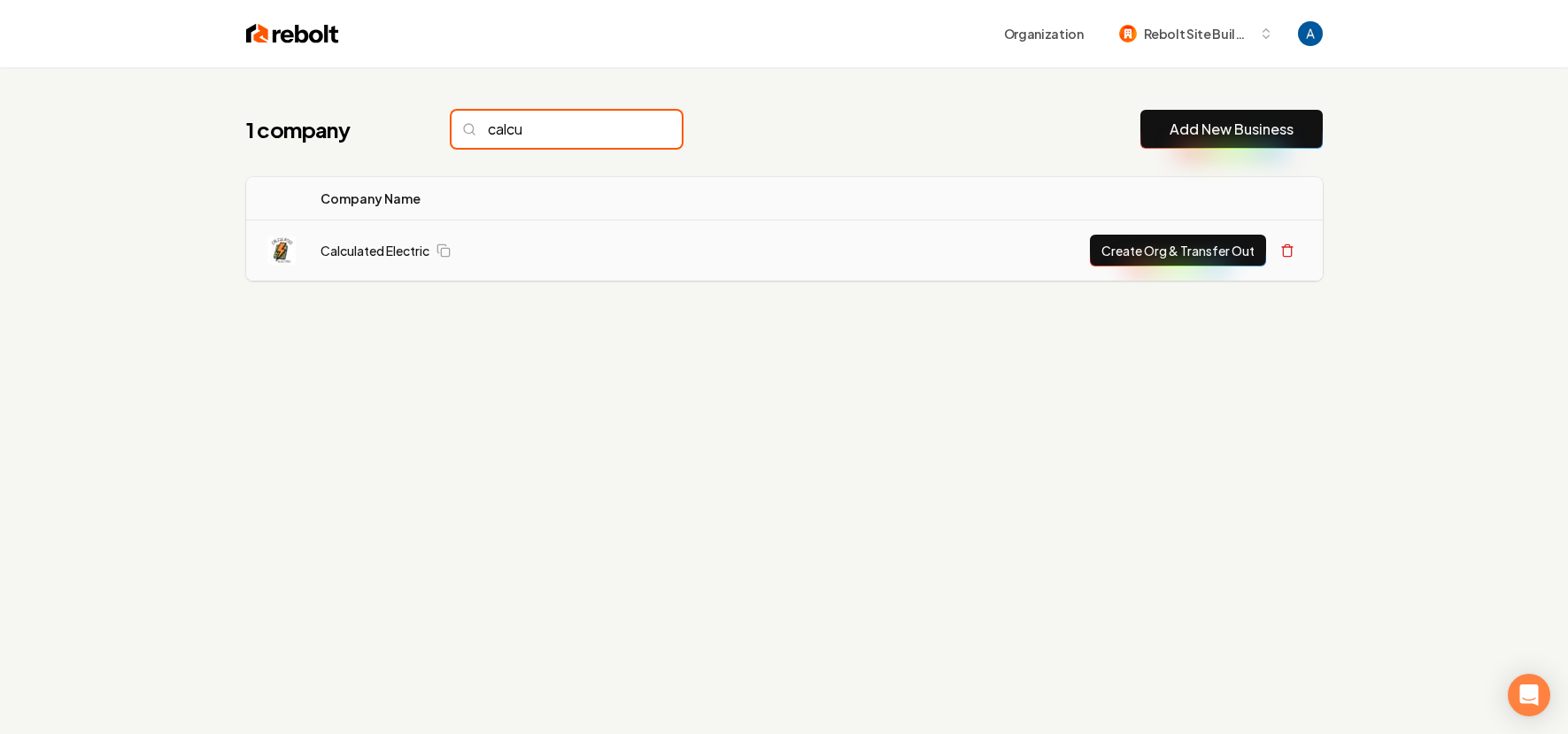
type input "calcu"
click at [380, 261] on td "Calculated Electric" at bounding box center [503, 251] width 395 height 61
click at [388, 251] on link "Calculated Electric" at bounding box center [375, 251] width 109 height 18
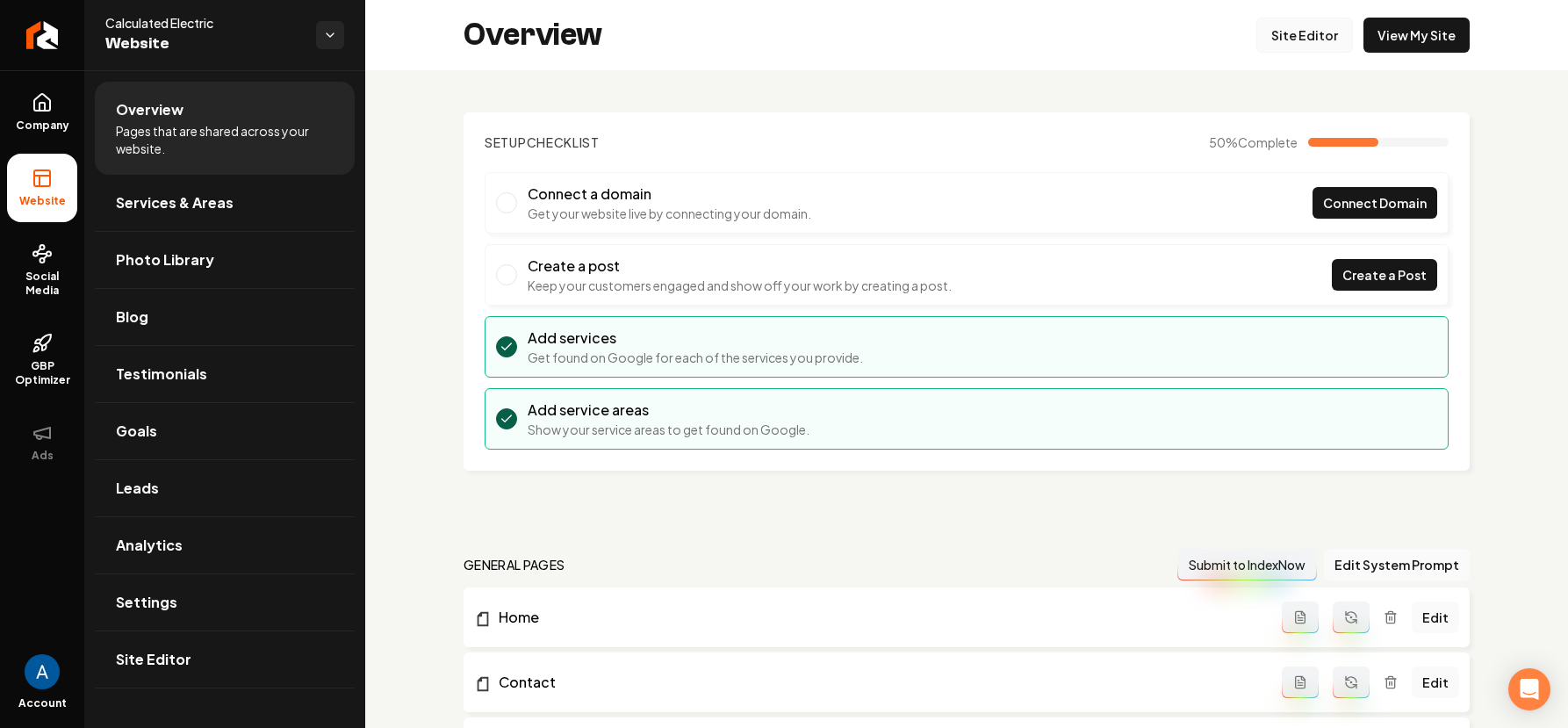
click at [1298, 38] on link "Site Editor" at bounding box center [1305, 35] width 96 height 35
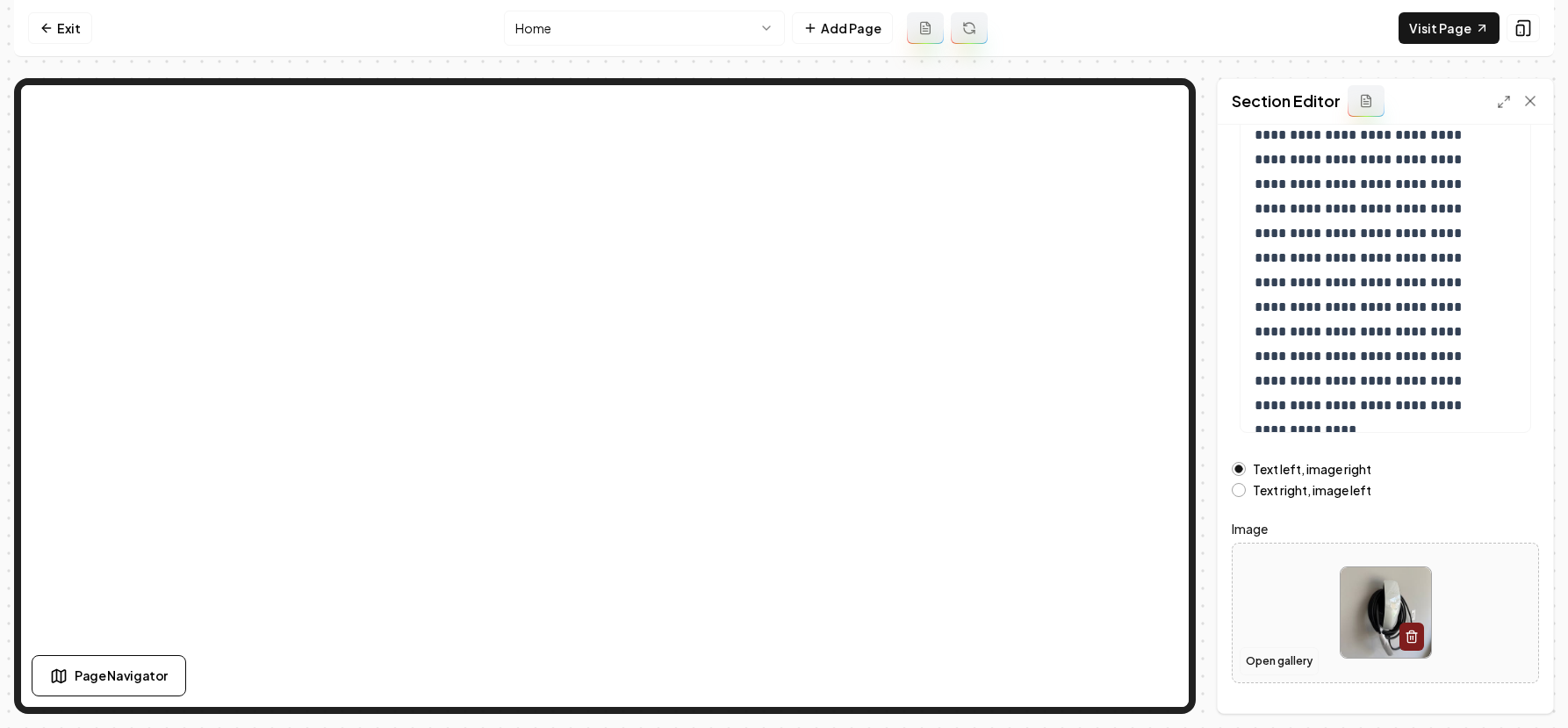
scroll to position [220, 0]
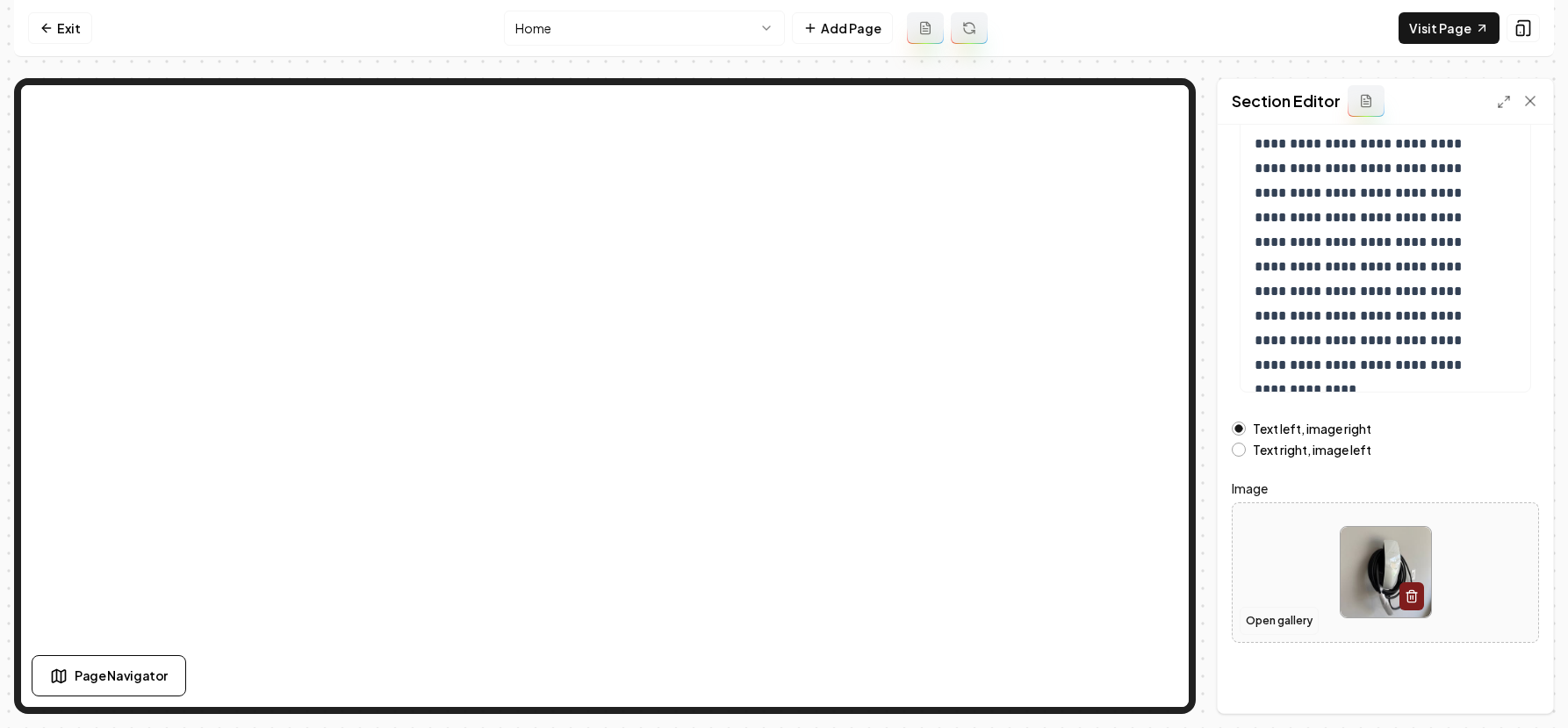
click at [1272, 626] on button "Open gallery" at bounding box center [1280, 621] width 79 height 28
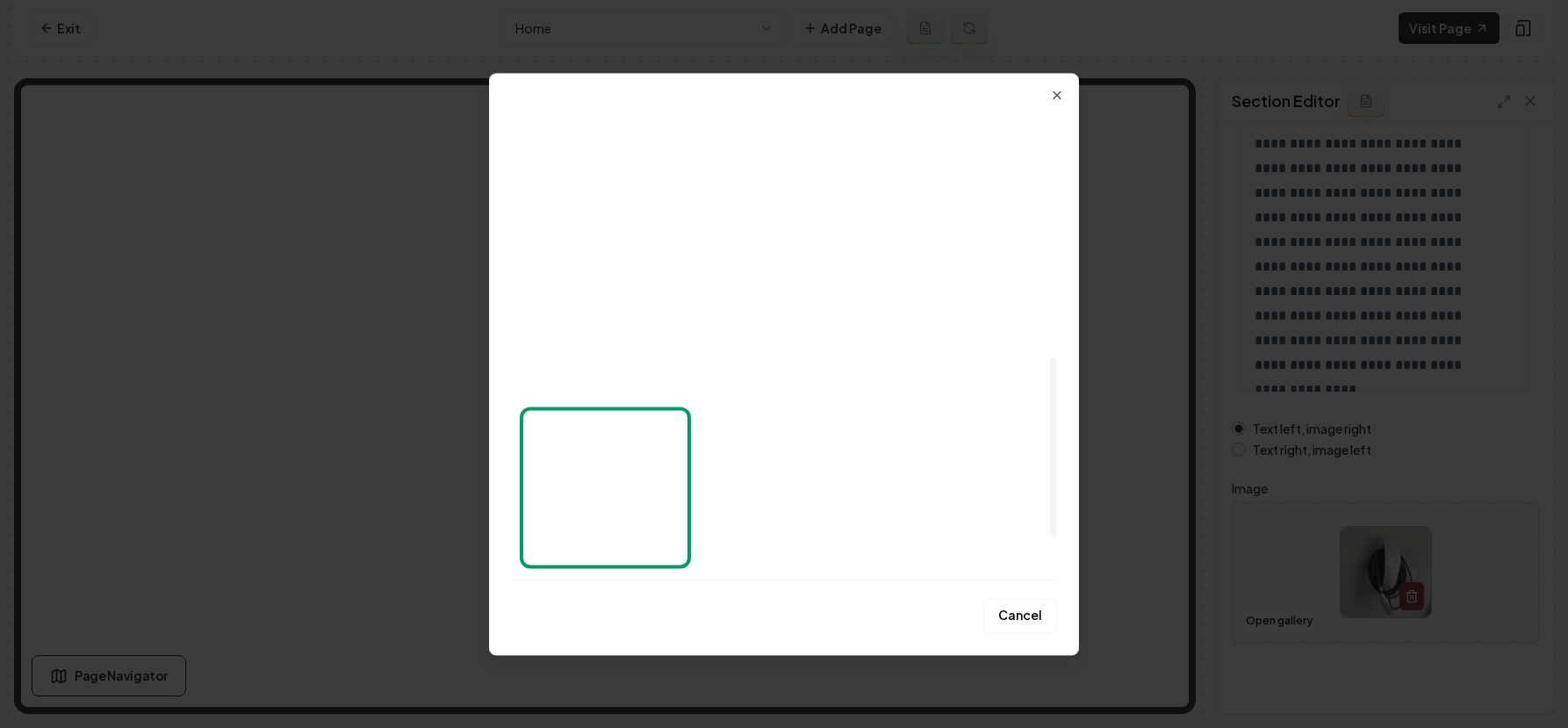
scroll to position [322, 0]
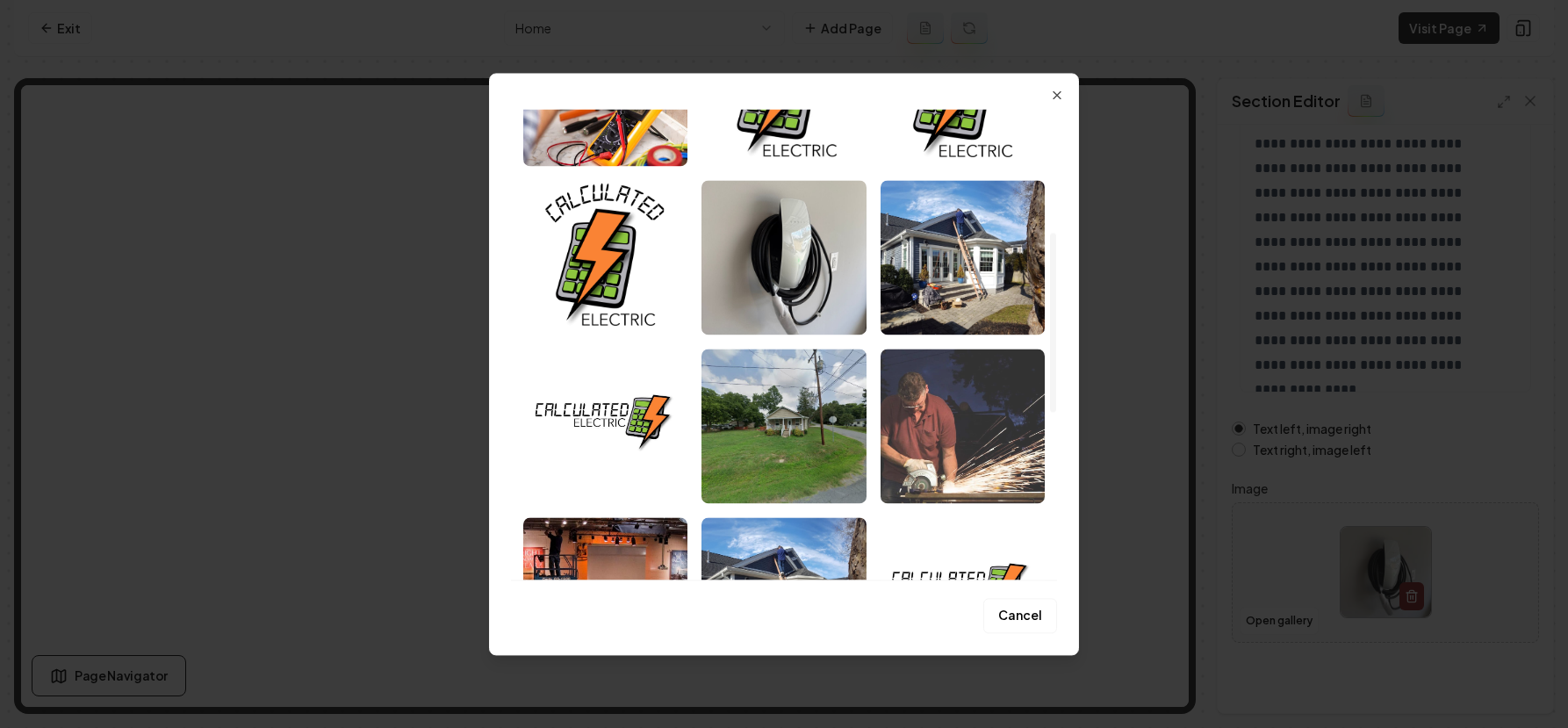
click at [936, 425] on img "Select image image_68b730675c7cd75eb89db772.jpeg" at bounding box center [963, 426] width 164 height 155
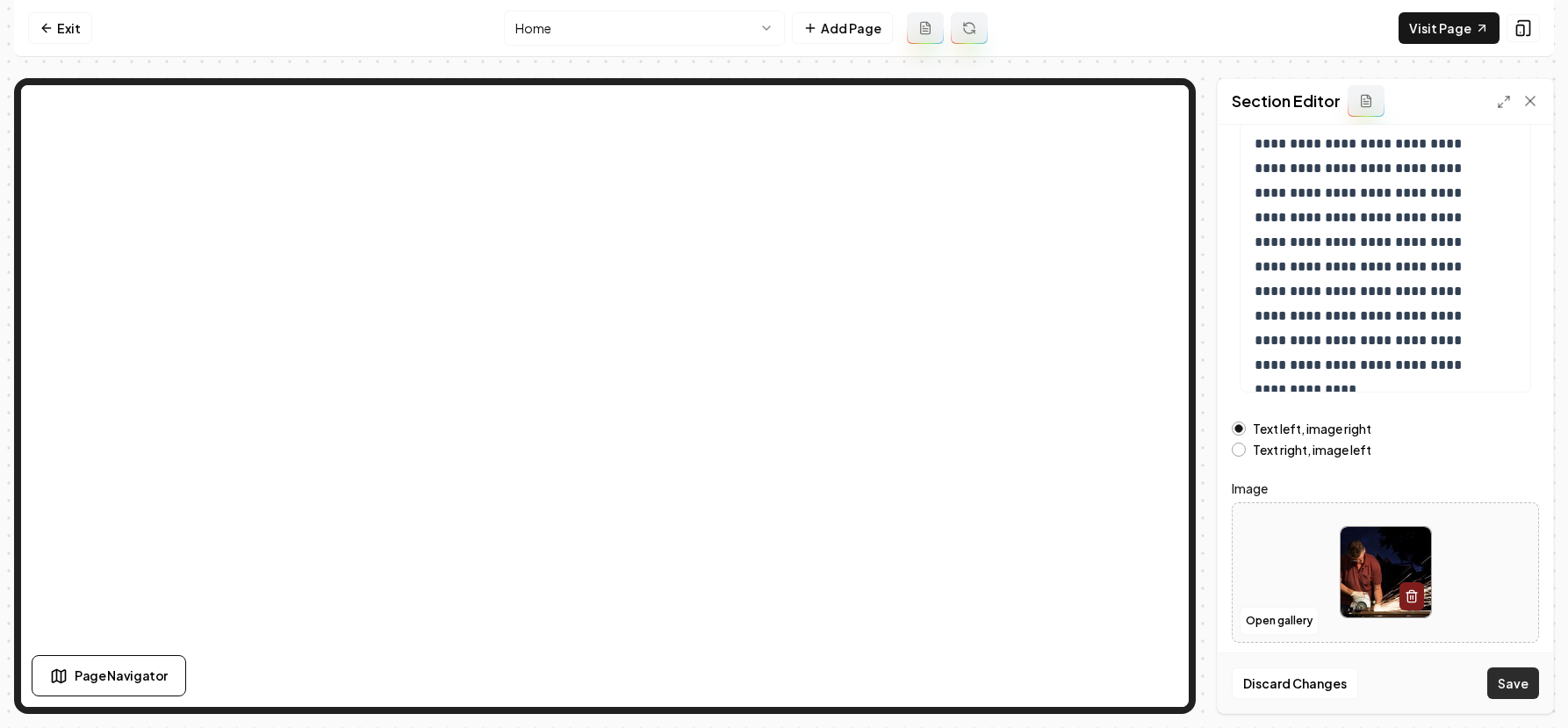
click at [1530, 698] on button "Save" at bounding box center [1513, 683] width 52 height 31
click at [1432, 27] on link "Visit Page" at bounding box center [1449, 27] width 101 height 31
click at [77, 32] on link "Exit" at bounding box center [60, 27] width 64 height 31
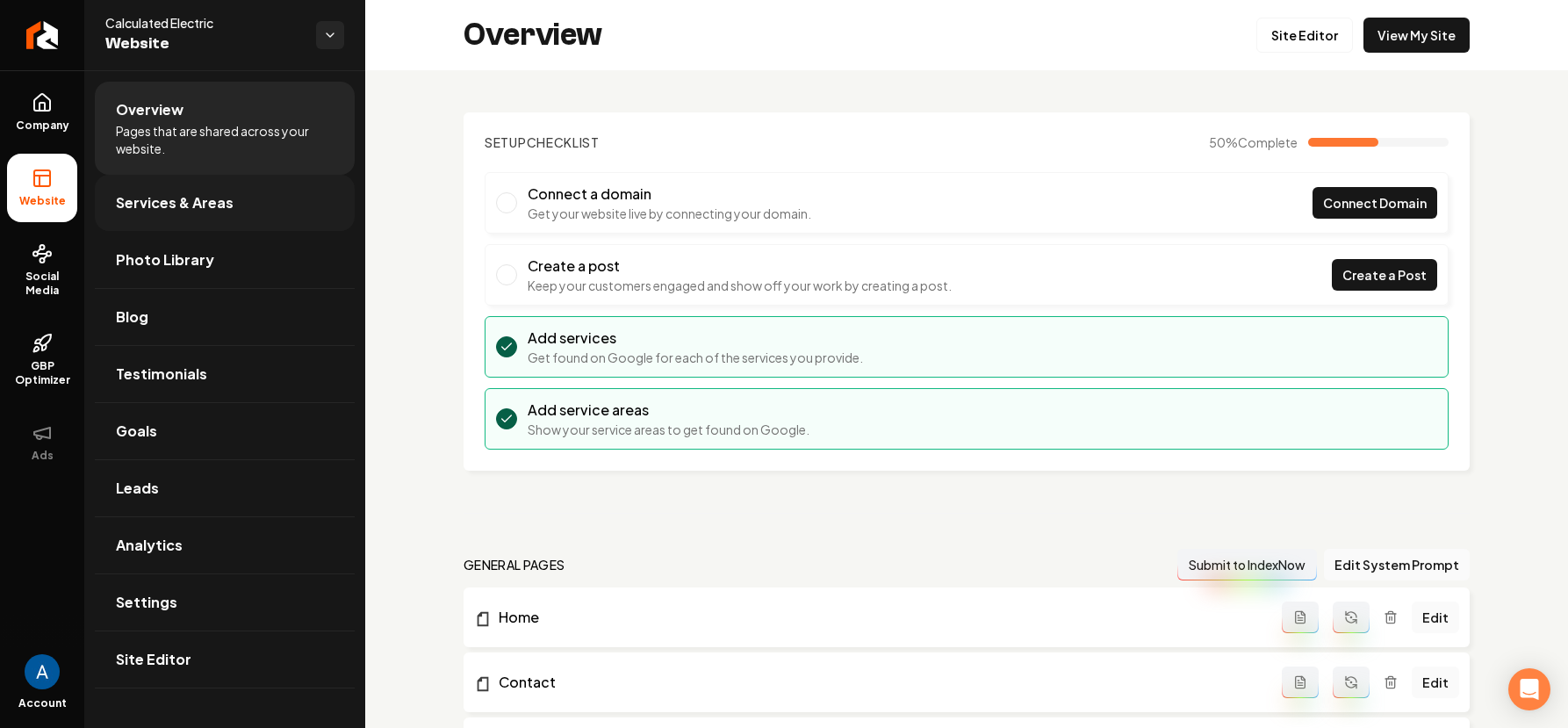
click at [191, 213] on span "Services & Areas" at bounding box center [175, 202] width 118 height 21
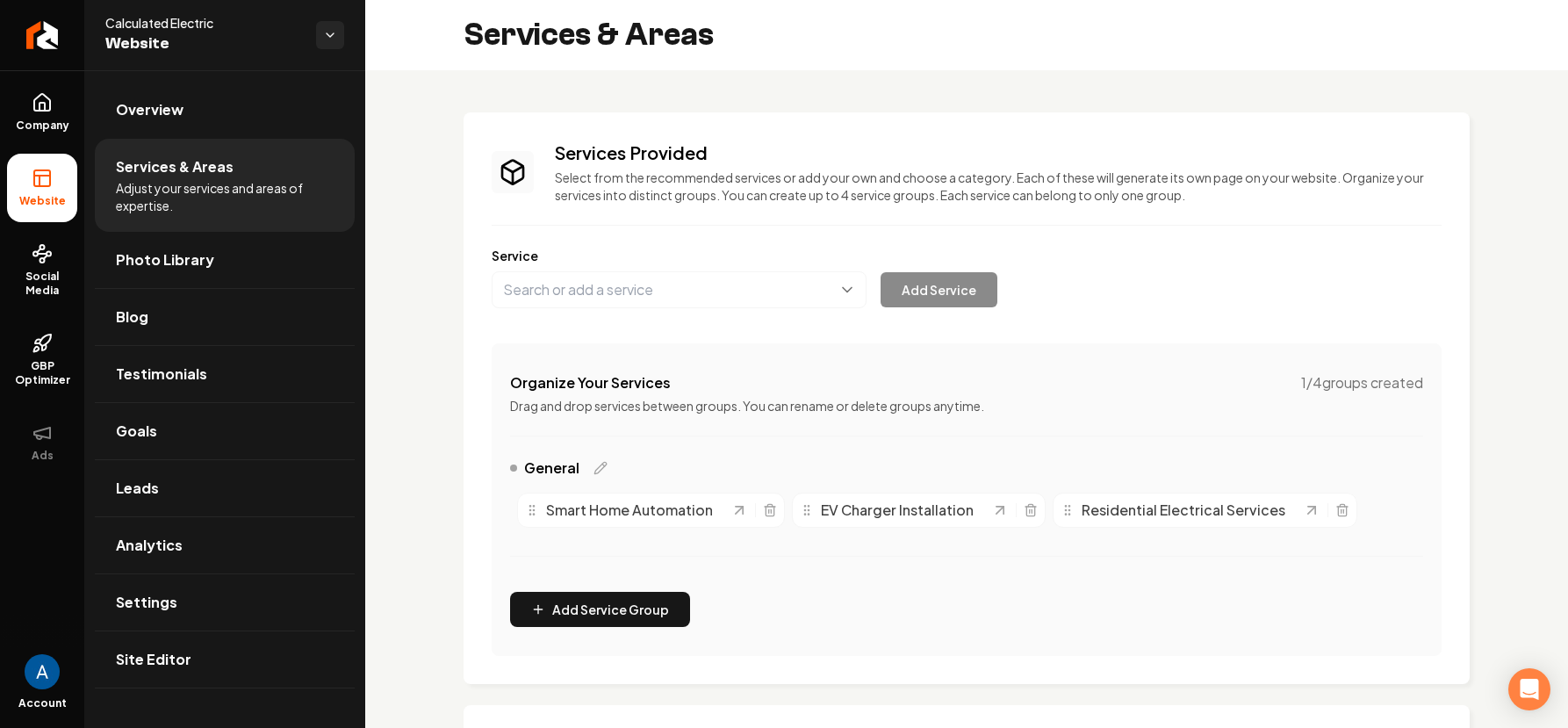
scroll to position [284, 0]
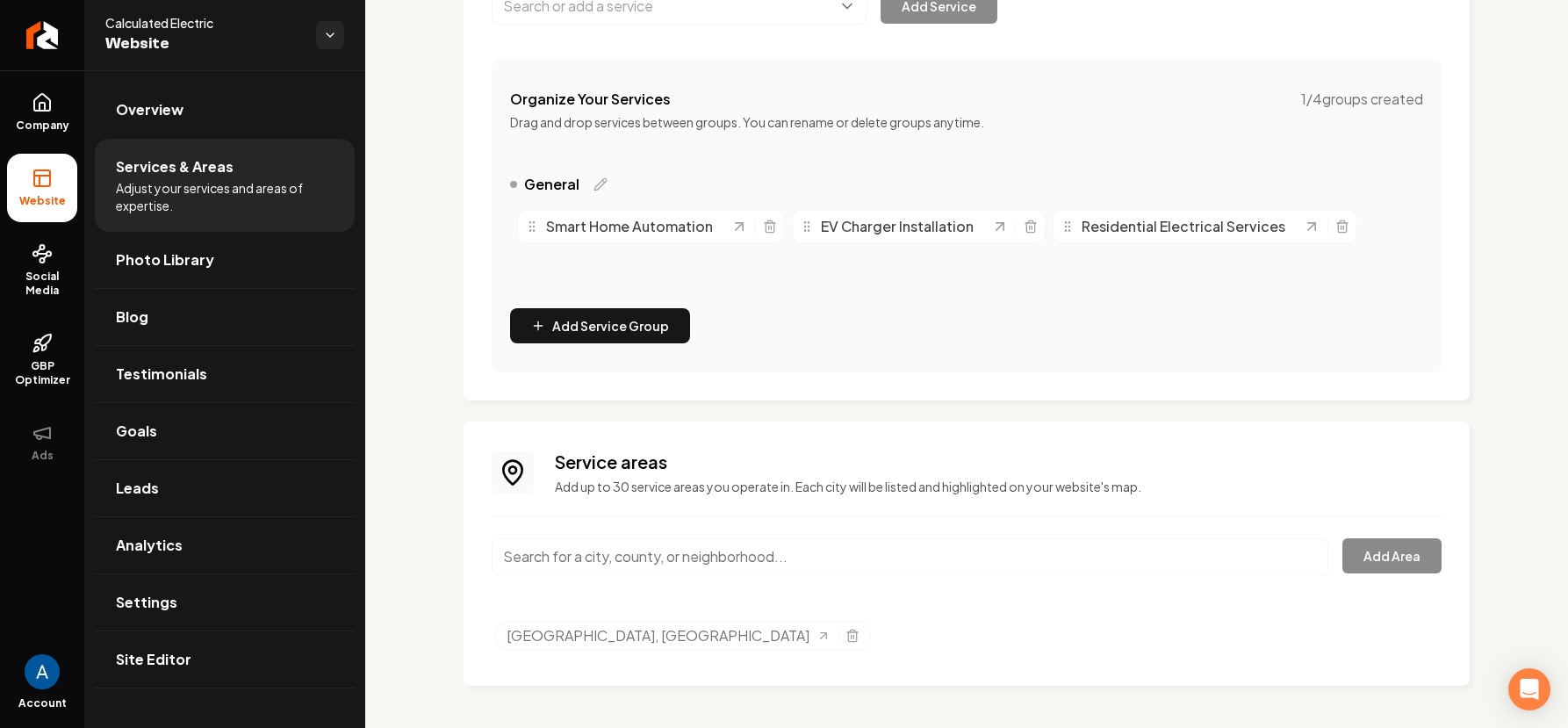
click at [684, 546] on input "Main content area" at bounding box center [909, 557] width 836 height 37
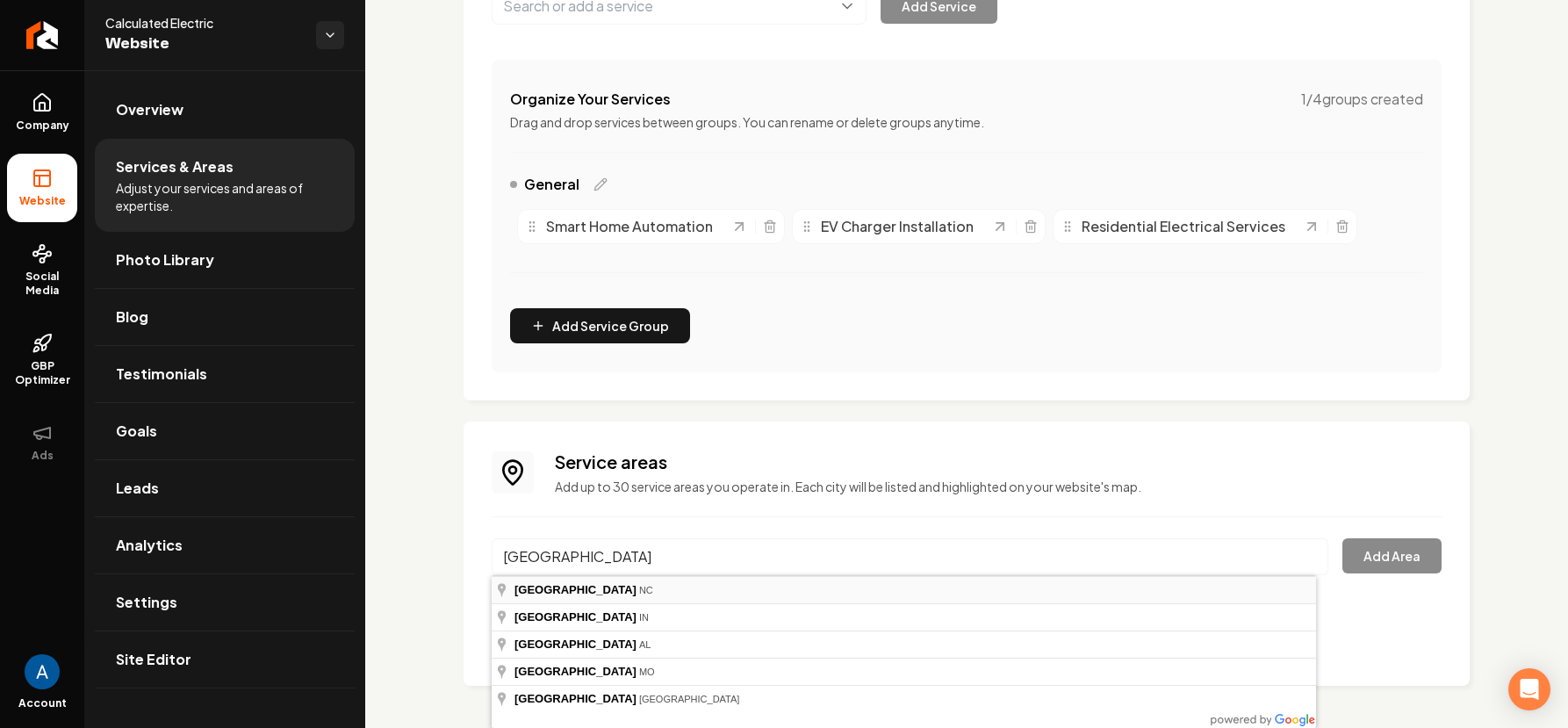
type input "Mooresville, NC"
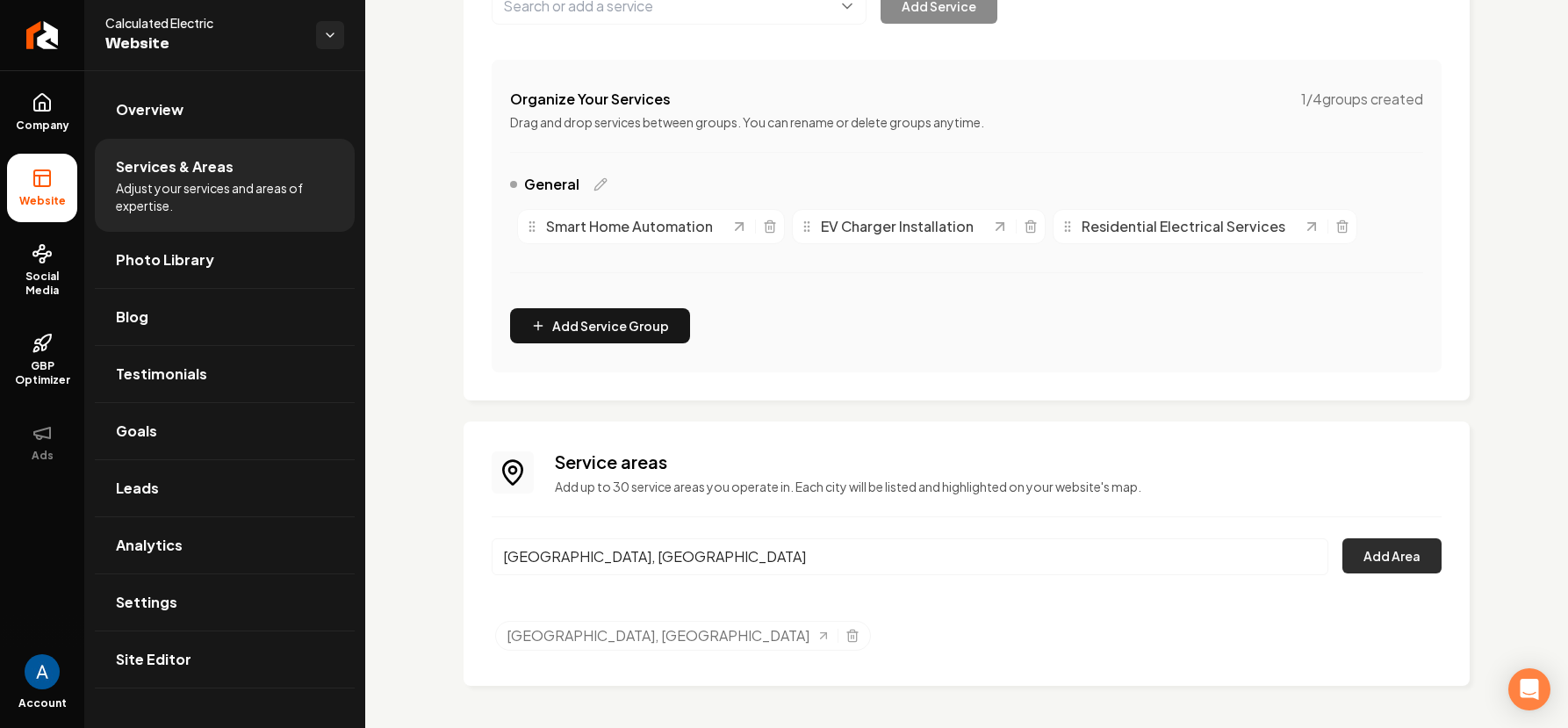
click at [1348, 566] on button "Add Area" at bounding box center [1392, 556] width 99 height 35
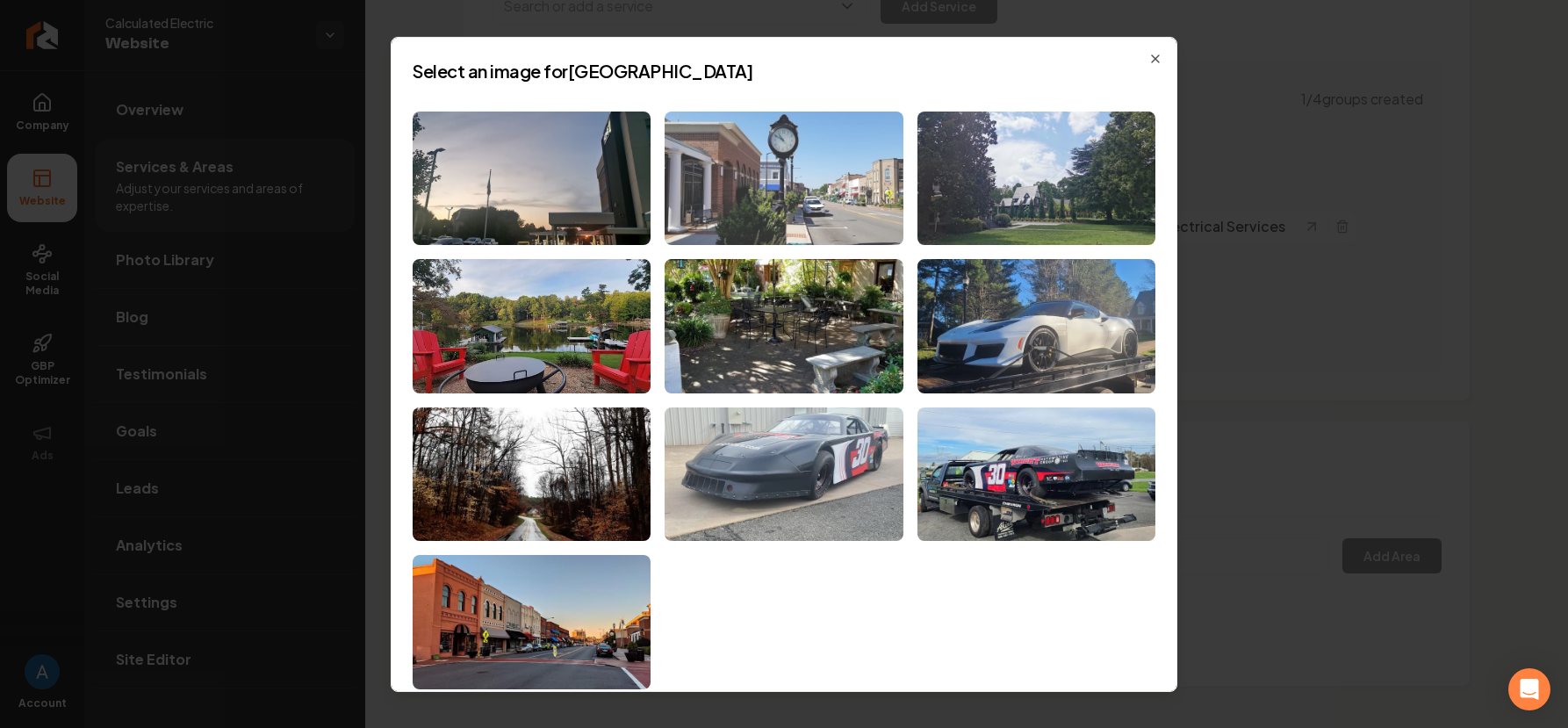
click at [790, 198] on img at bounding box center [784, 178] width 238 height 134
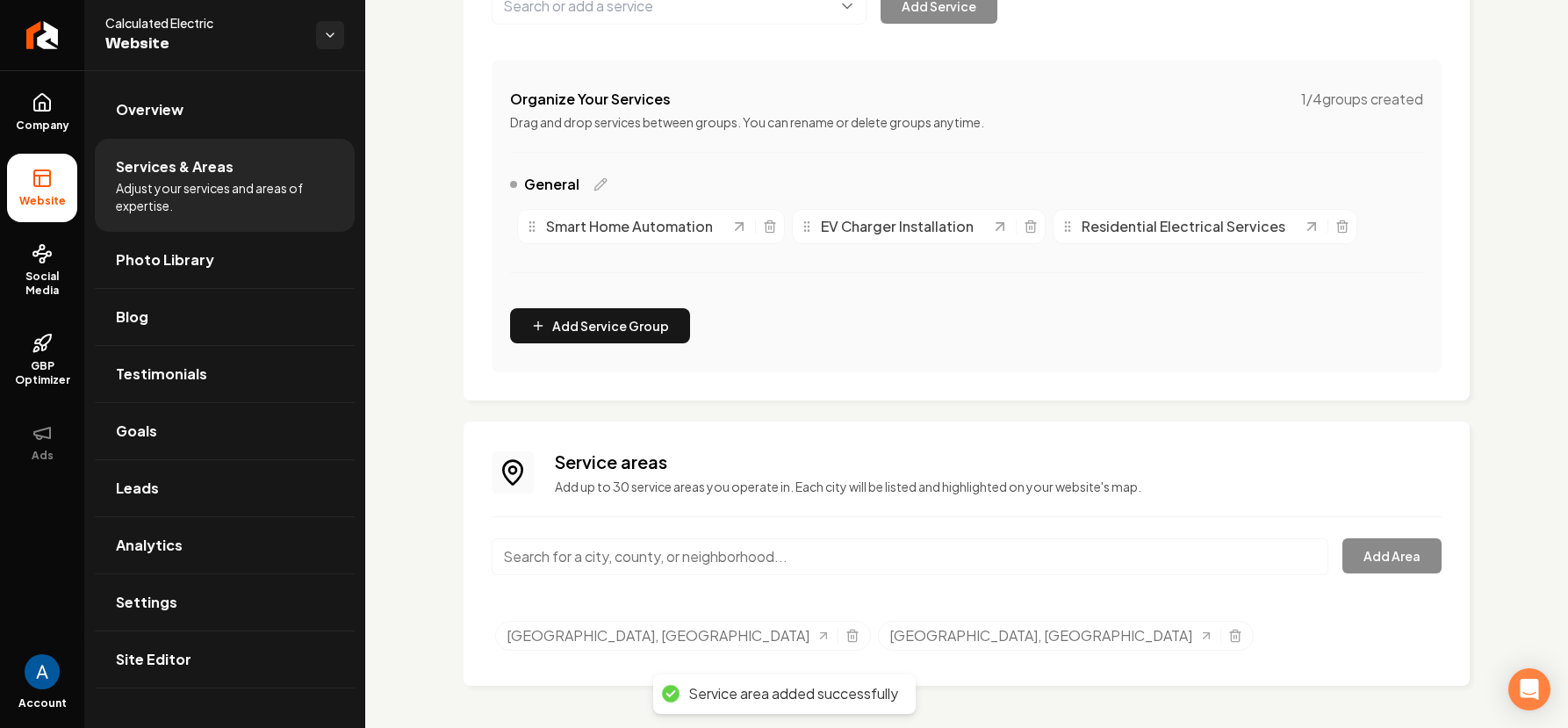
click at [632, 561] on input "Main content area" at bounding box center [909, 557] width 836 height 37
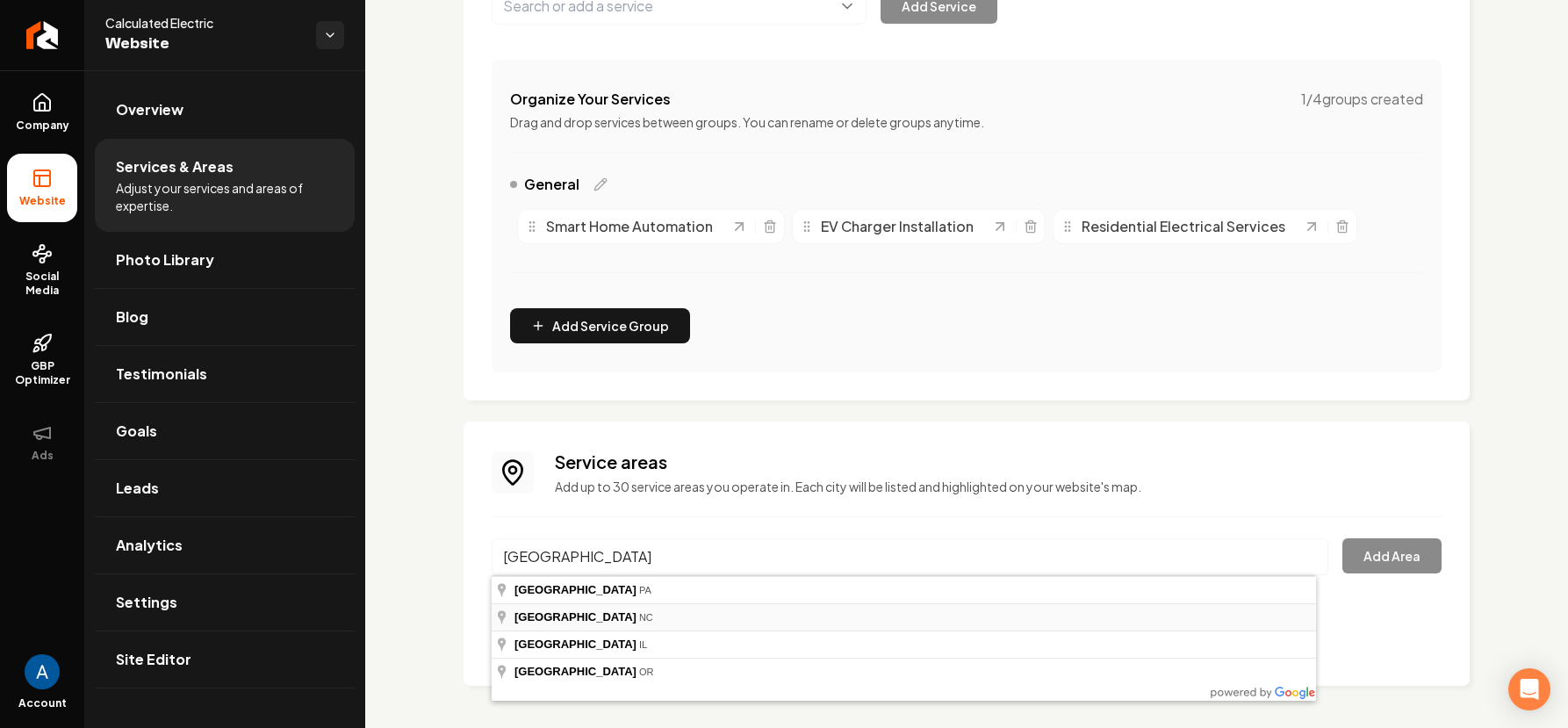
type input "Harrisburg, NC"
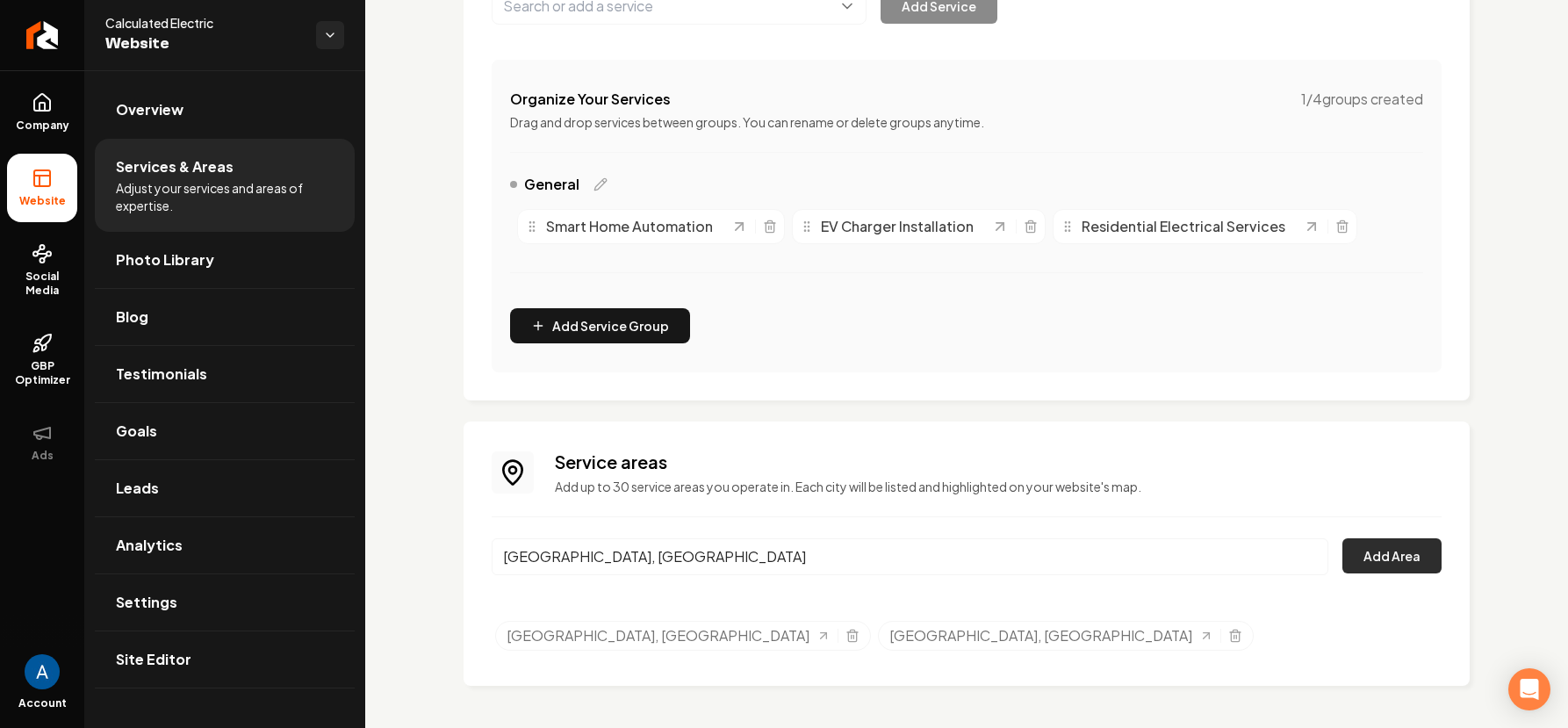
click at [1363, 567] on button "Add Area" at bounding box center [1392, 556] width 99 height 35
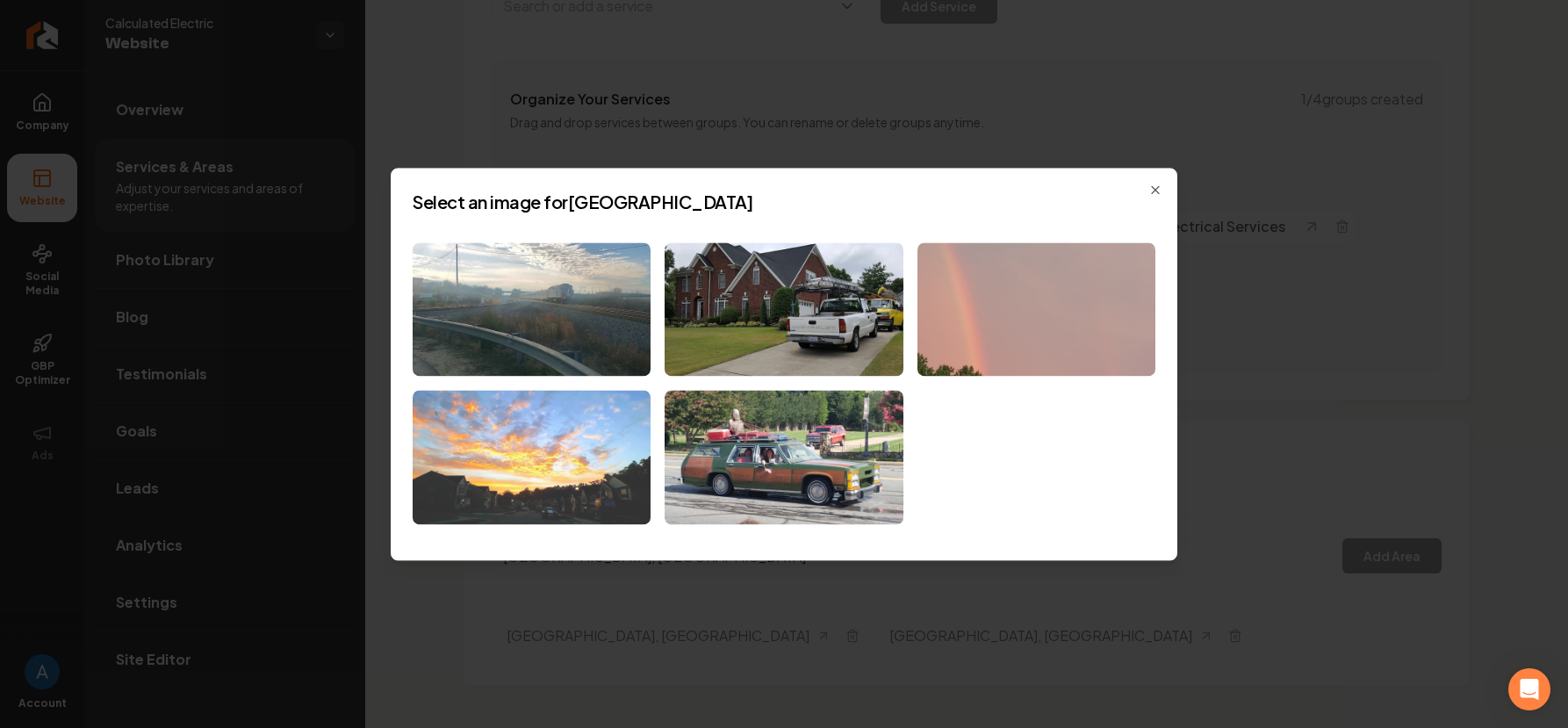
click at [567, 451] on img at bounding box center [532, 458] width 238 height 134
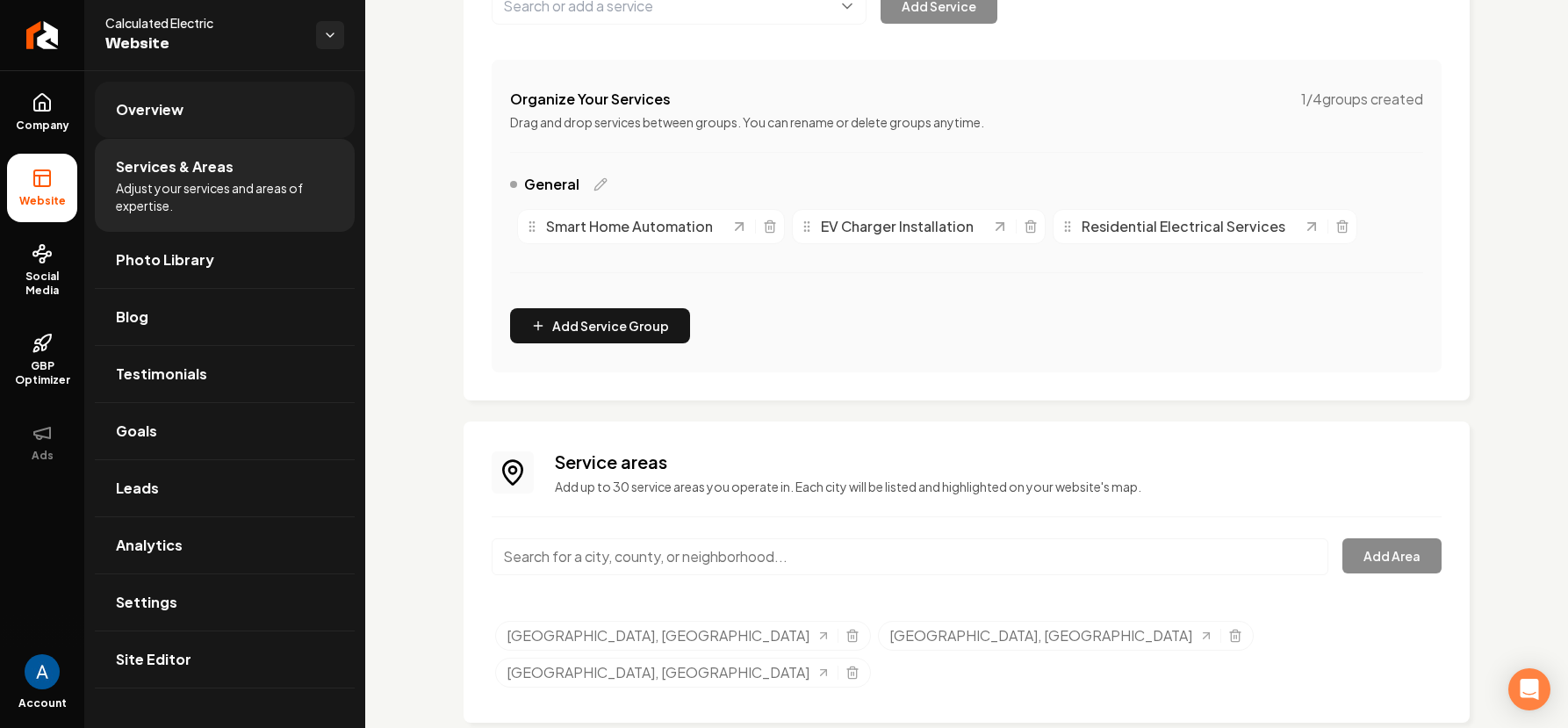
click at [138, 110] on span "Overview" at bounding box center [150, 110] width 68 height 21
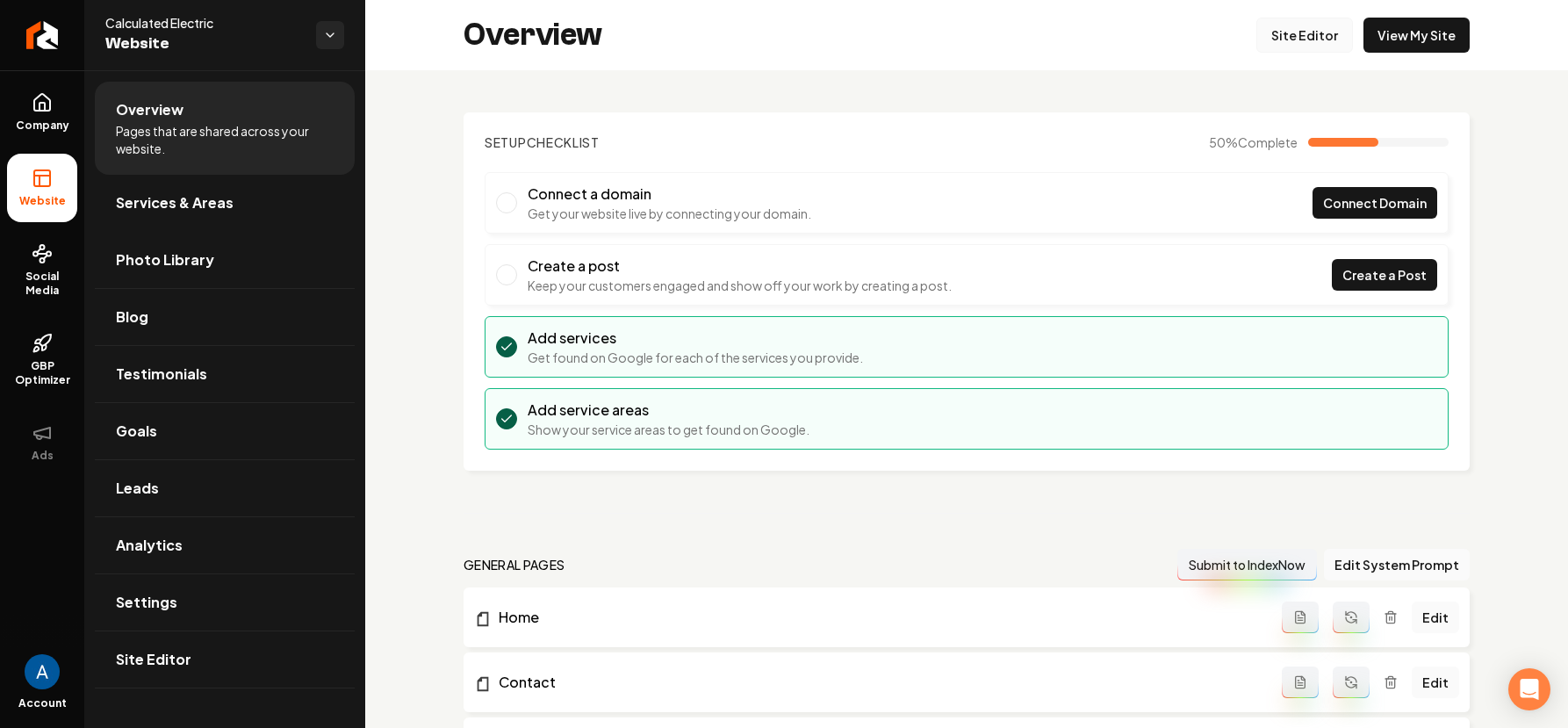
click at [1278, 31] on link "Site Editor" at bounding box center [1305, 35] width 96 height 35
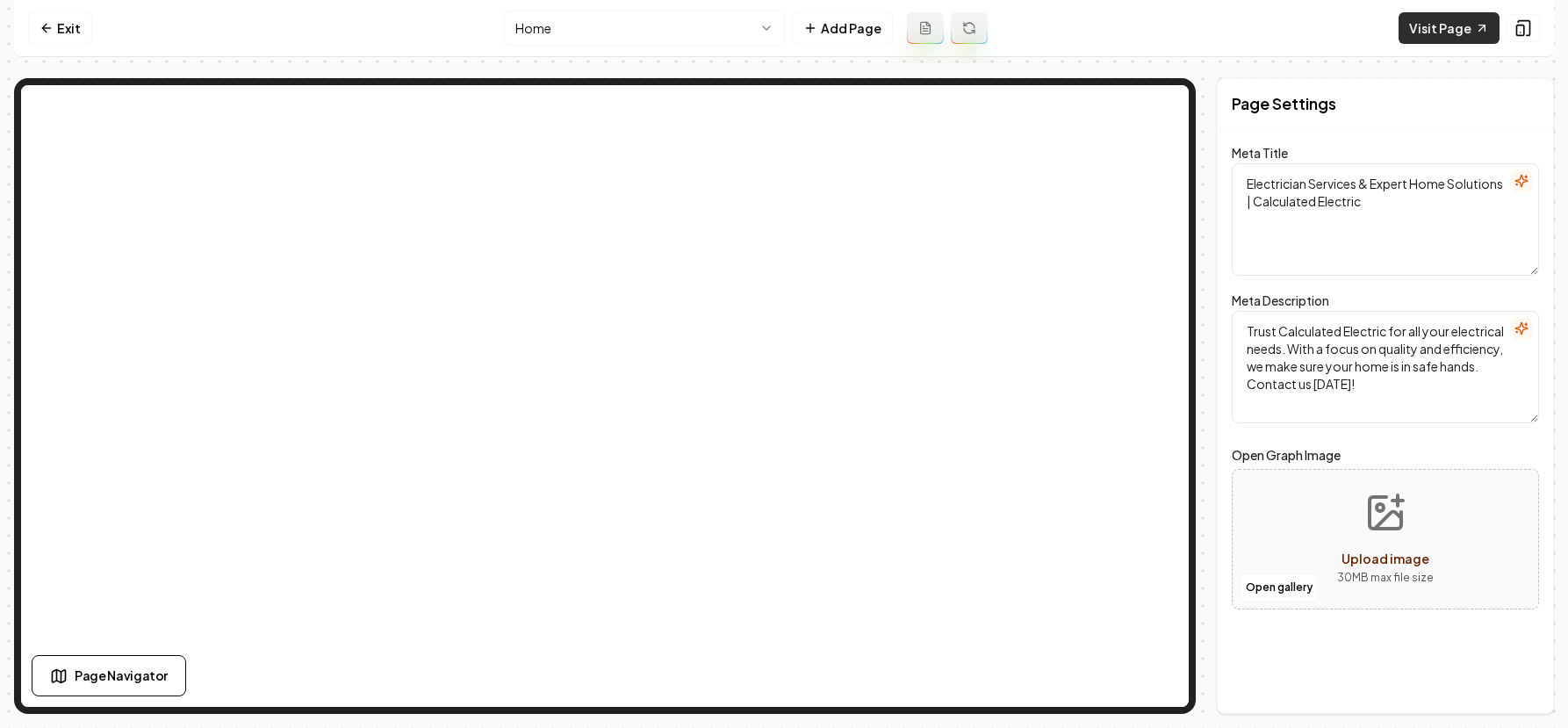
click at [1450, 33] on link "Visit Page" at bounding box center [1449, 27] width 101 height 31
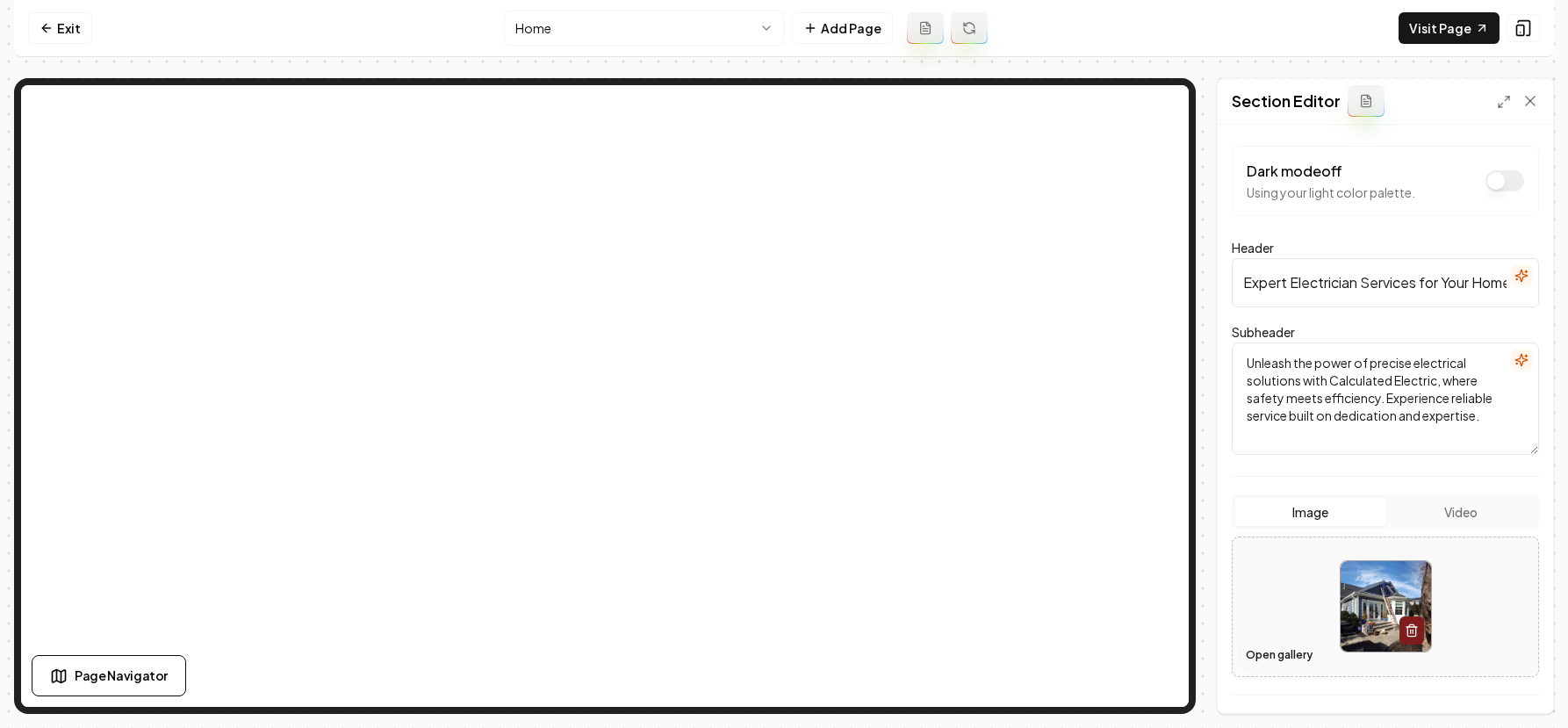
click at [1277, 649] on button "Open gallery" at bounding box center [1280, 655] width 79 height 28
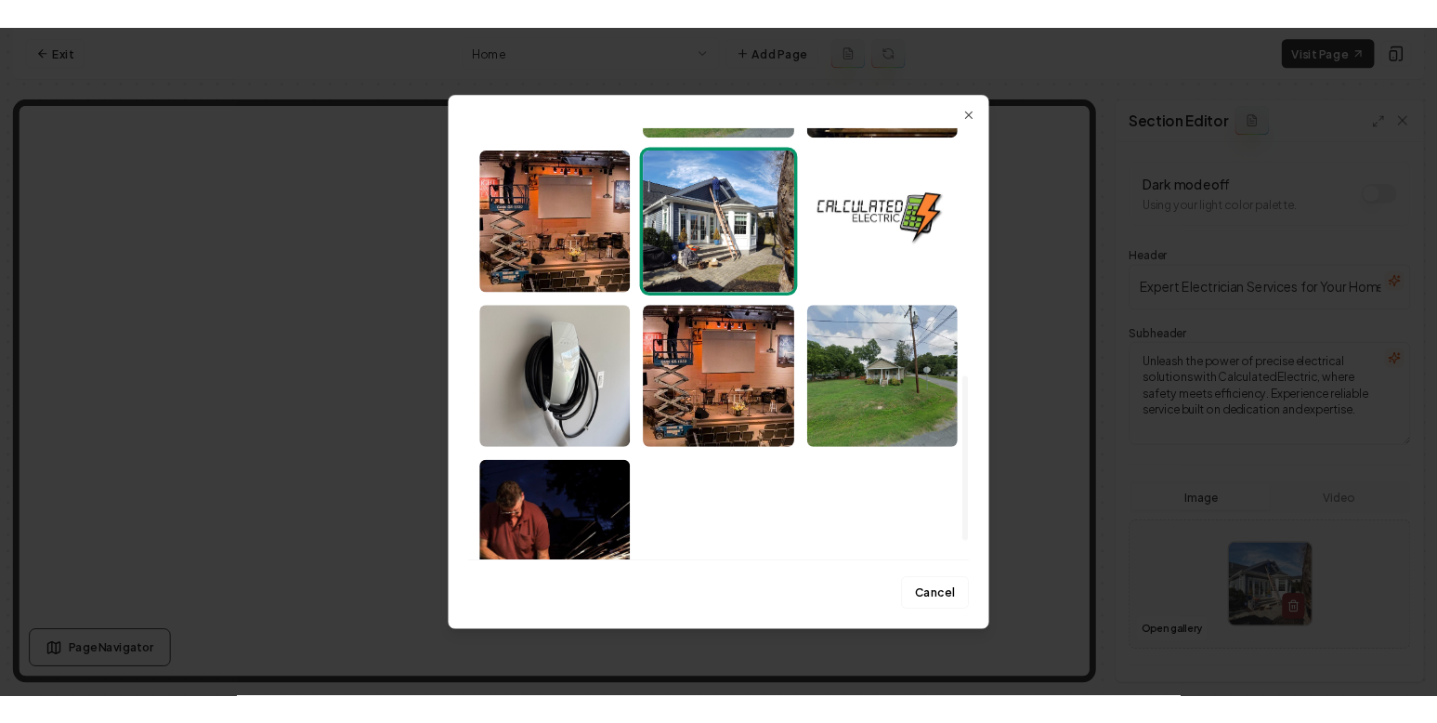
scroll to position [744, 0]
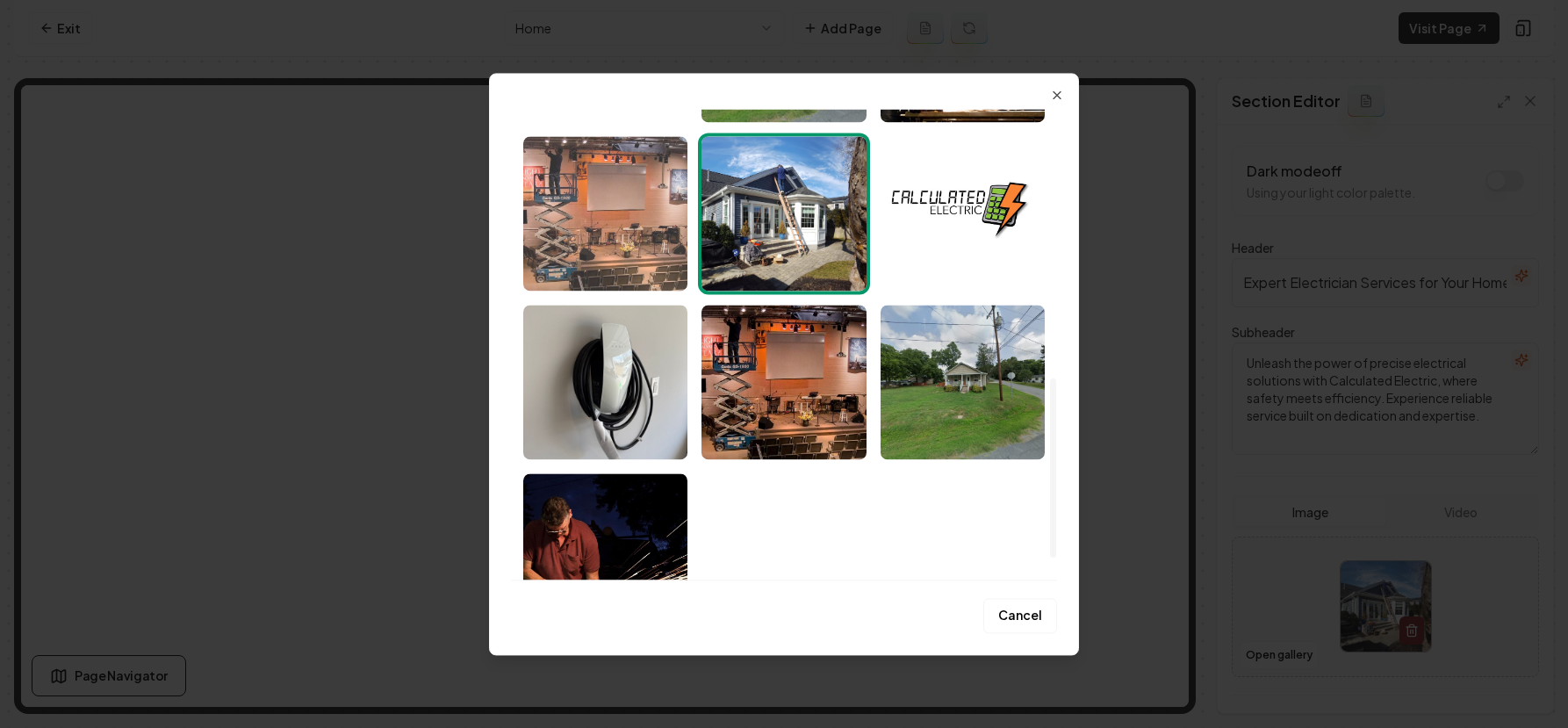
click at [613, 237] on img "Select image image_68b730675c7cd75eb89db775.jpeg" at bounding box center [606, 214] width 164 height 155
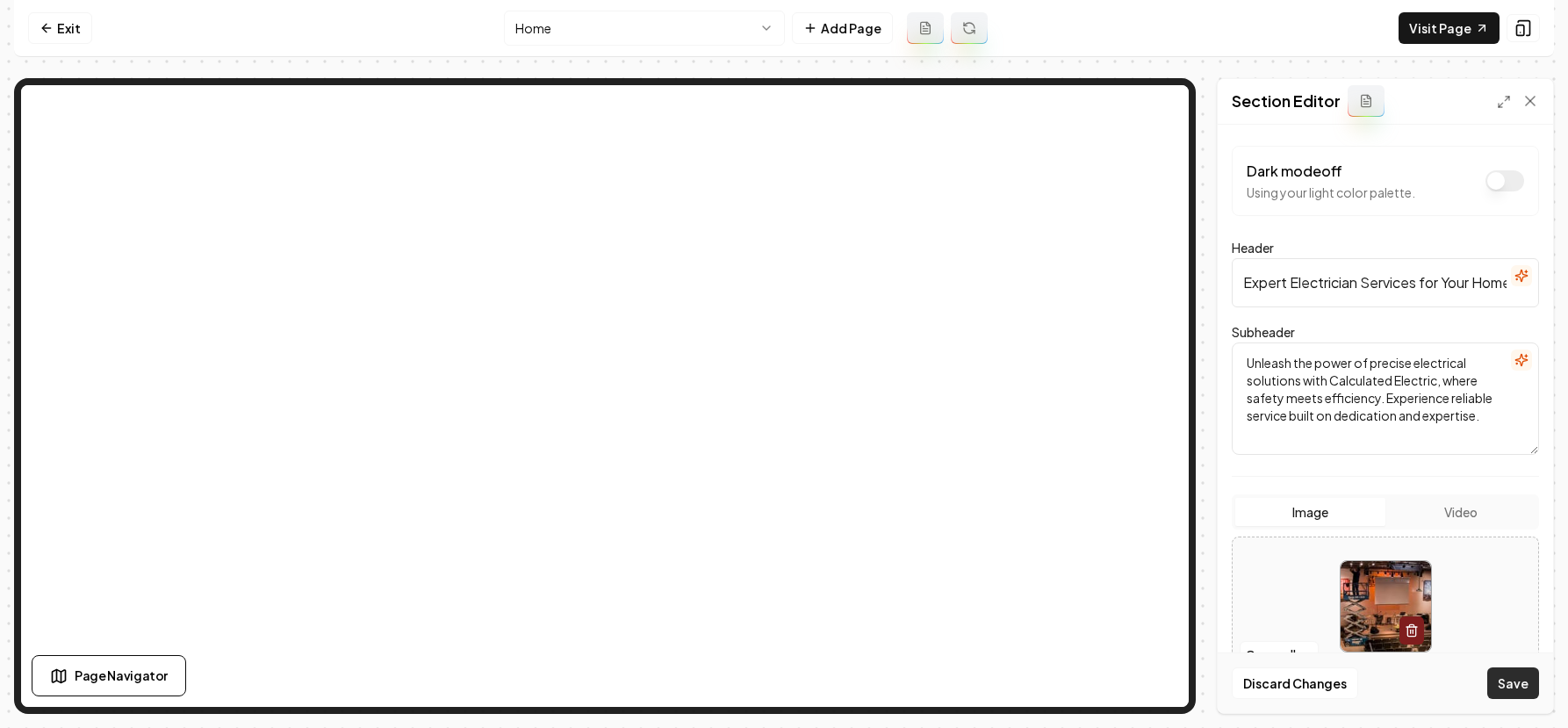
click at [1508, 691] on button "Save" at bounding box center [1513, 683] width 52 height 31
click at [1462, 19] on link "Visit Page" at bounding box center [1449, 27] width 101 height 31
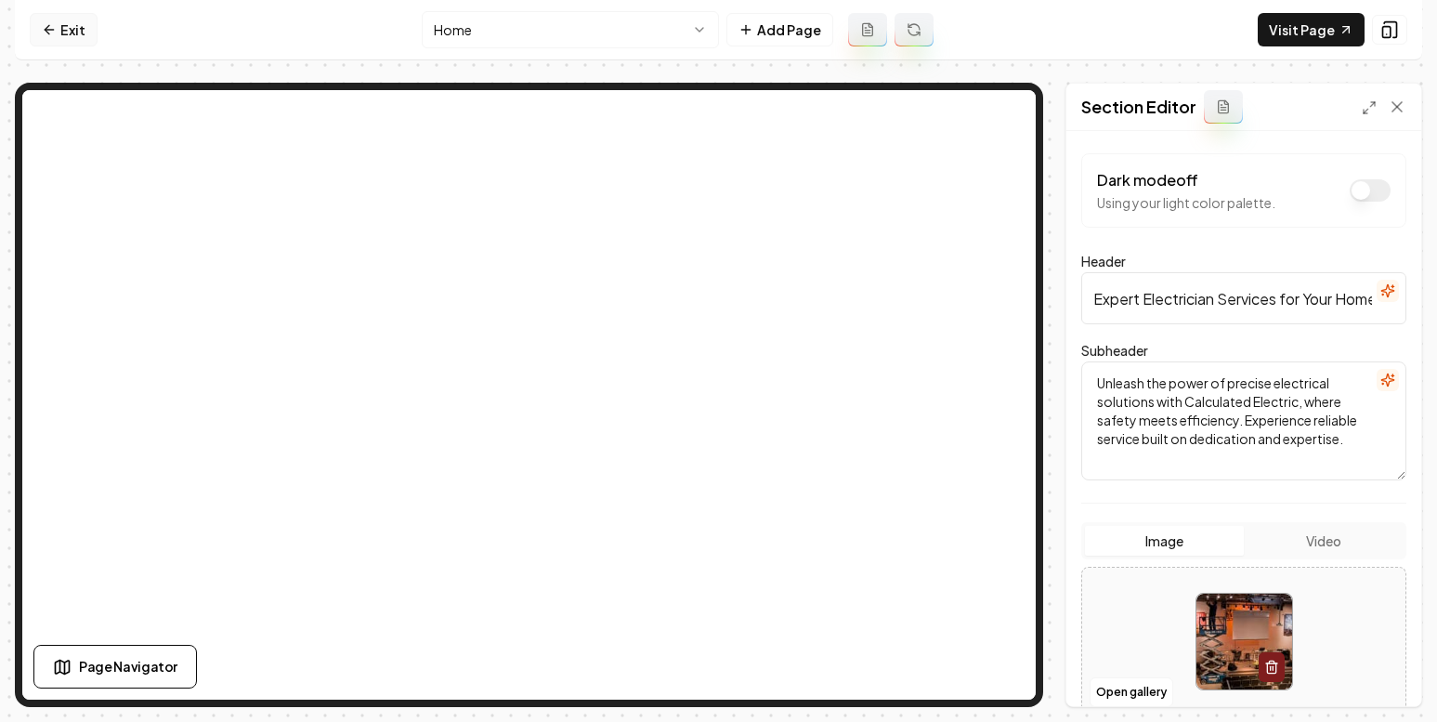
click at [68, 27] on link "Exit" at bounding box center [64, 29] width 68 height 33
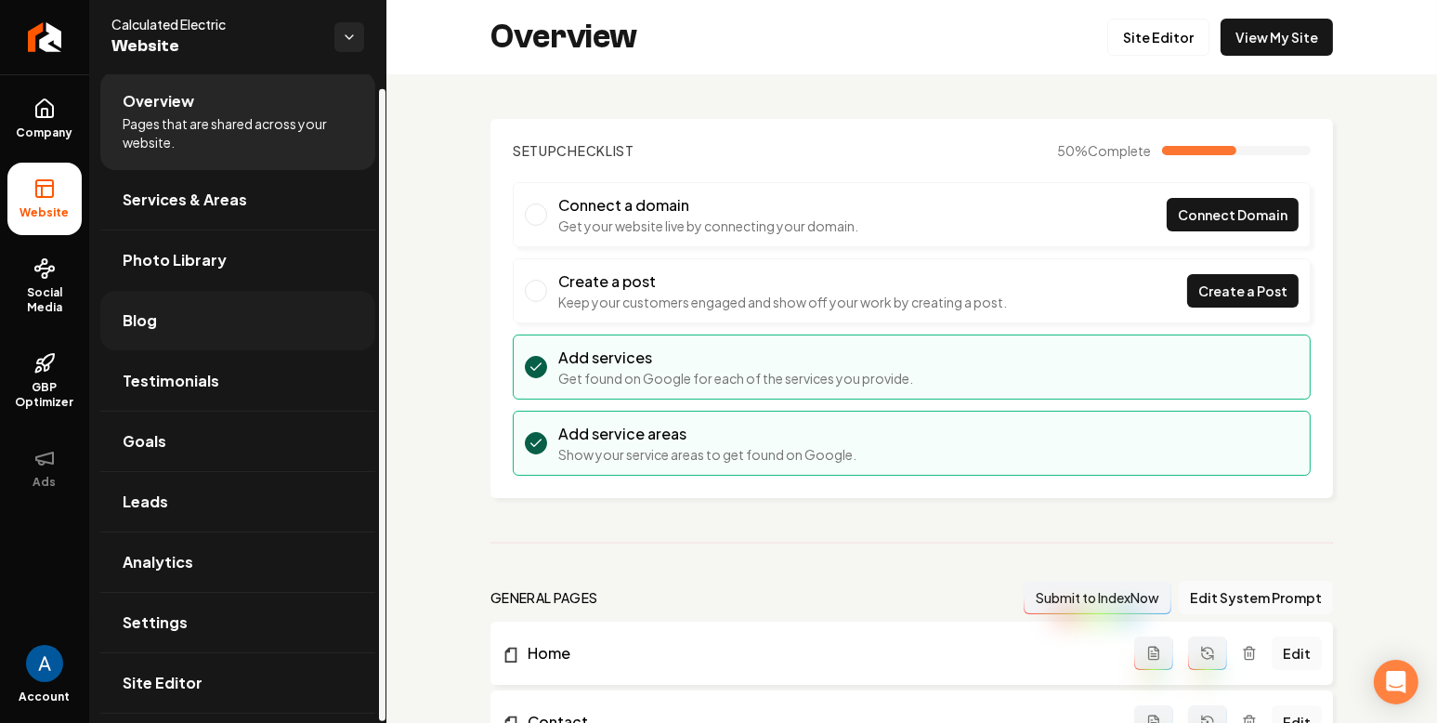
scroll to position [15, 0]
click at [167, 508] on link "Leads" at bounding box center [237, 501] width 275 height 59
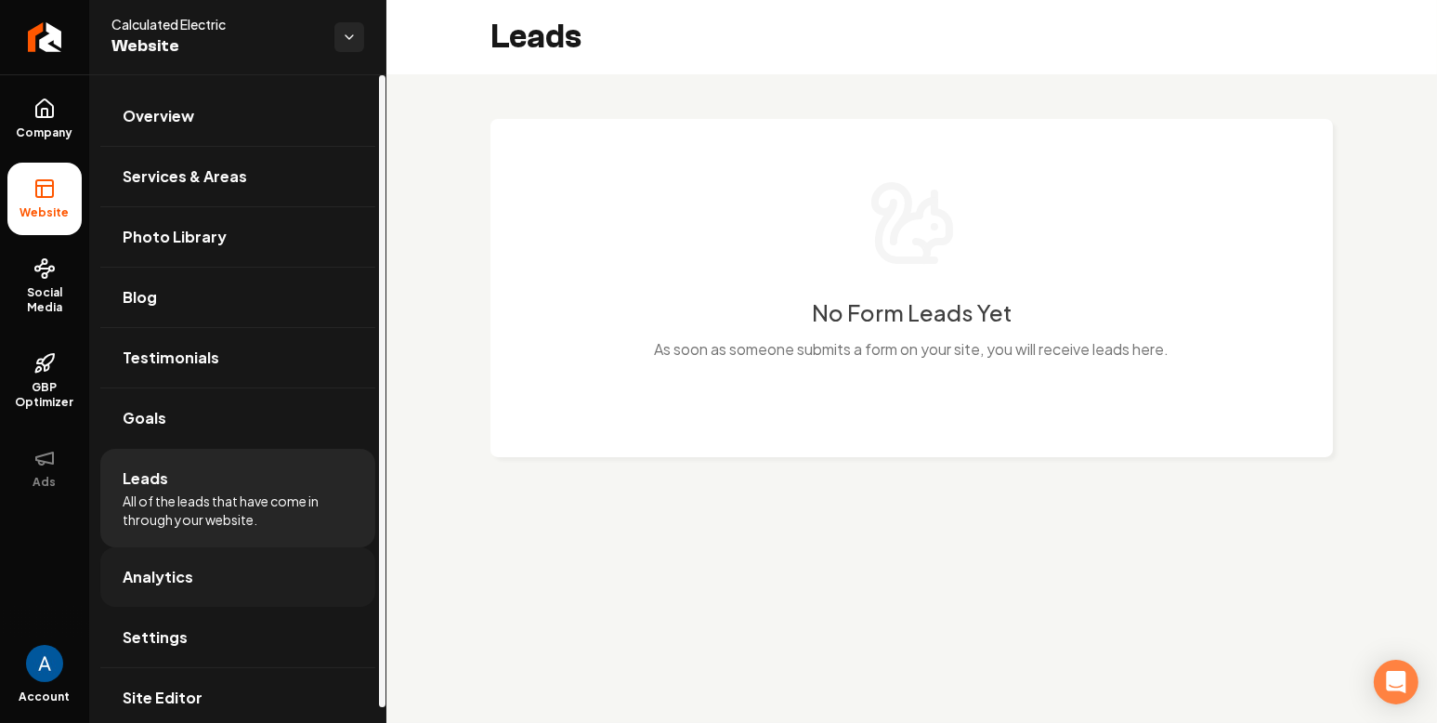
click at [180, 583] on span "Analytics" at bounding box center [158, 577] width 71 height 22
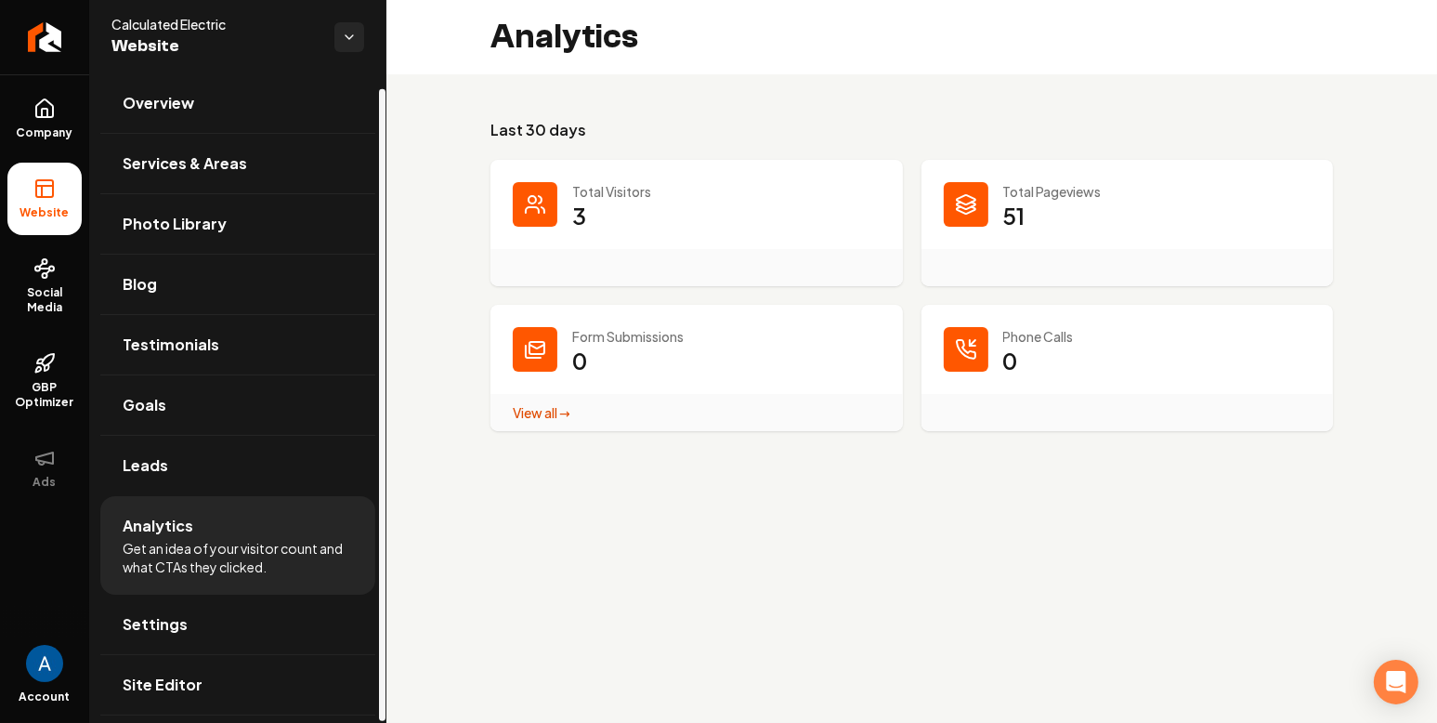
scroll to position [15, 0]
click at [167, 280] on link "Blog" at bounding box center [237, 282] width 275 height 59
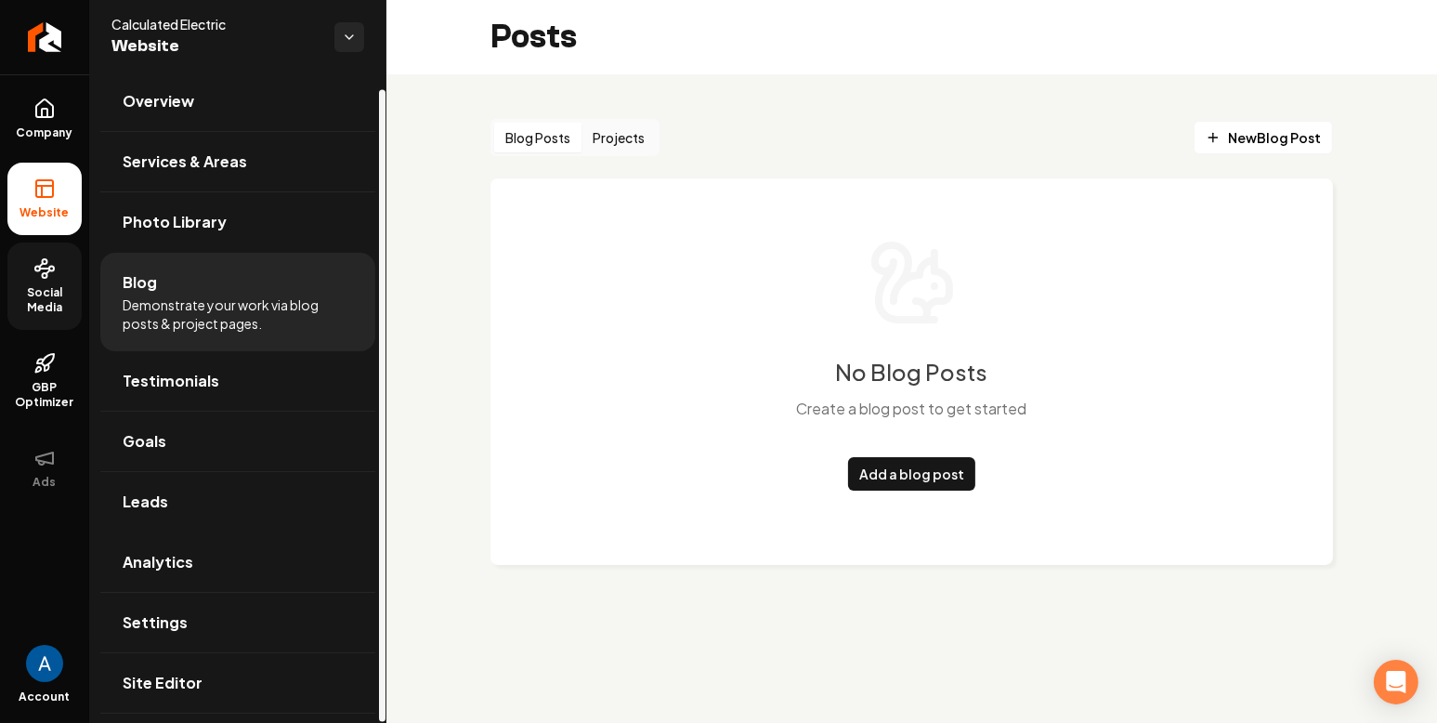
click at [51, 278] on icon at bounding box center [44, 268] width 22 height 22
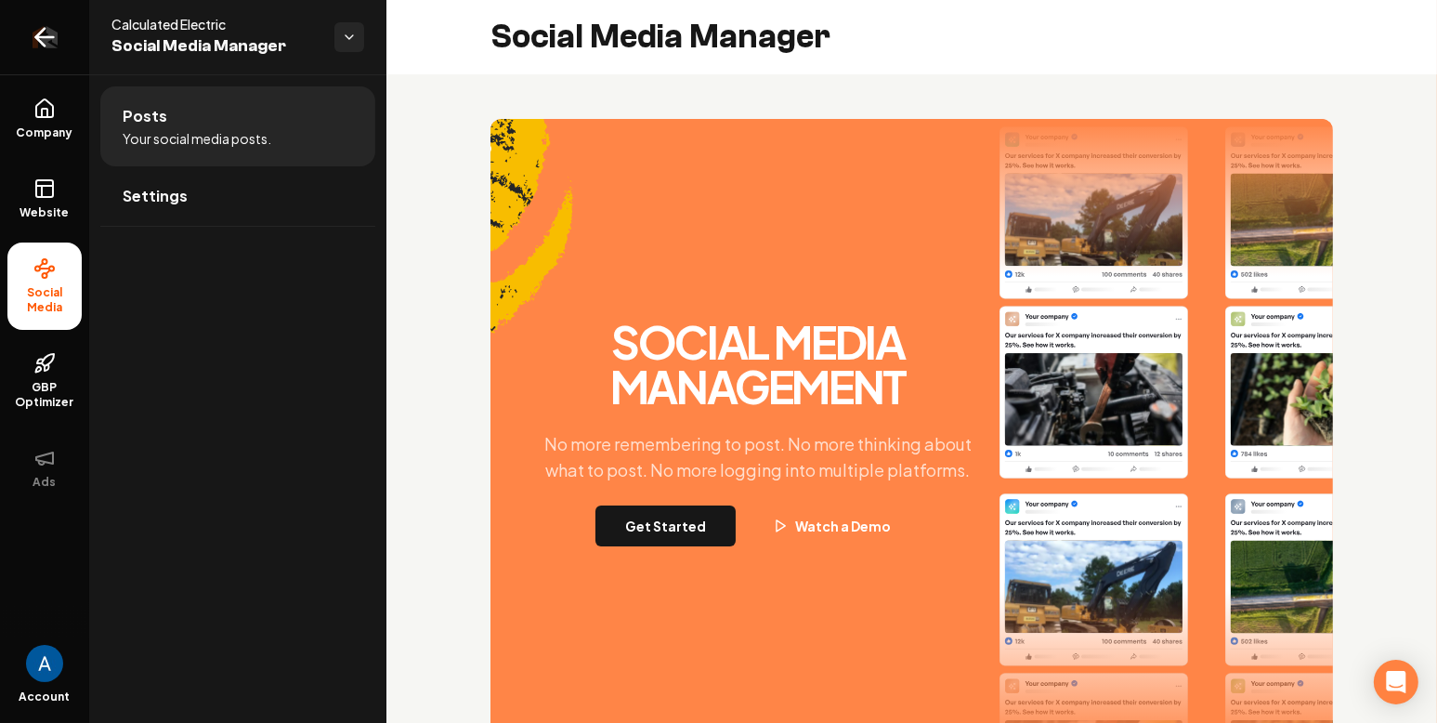
click at [55, 39] on icon "Return to dashboard" at bounding box center [45, 37] width 30 height 30
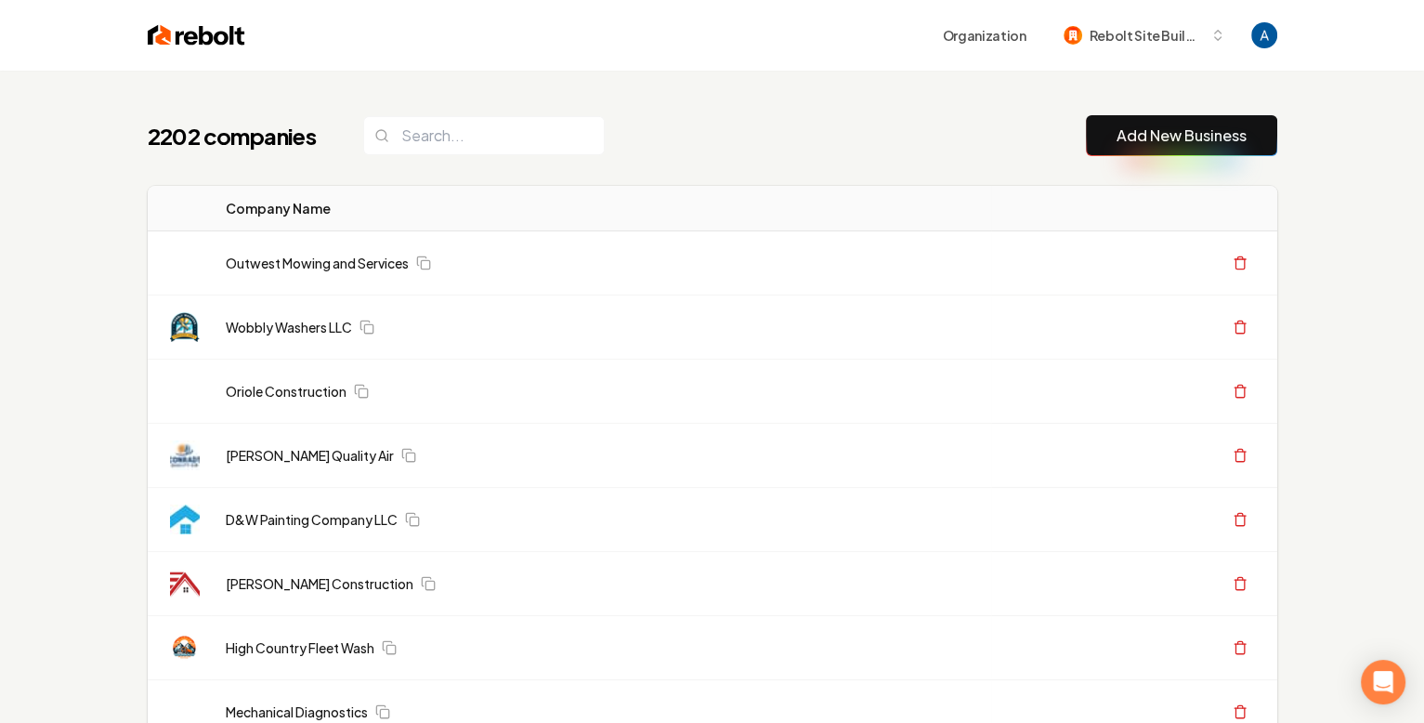
click at [656, 137] on div "2202 companies Add New Business" at bounding box center [713, 135] width 1130 height 41
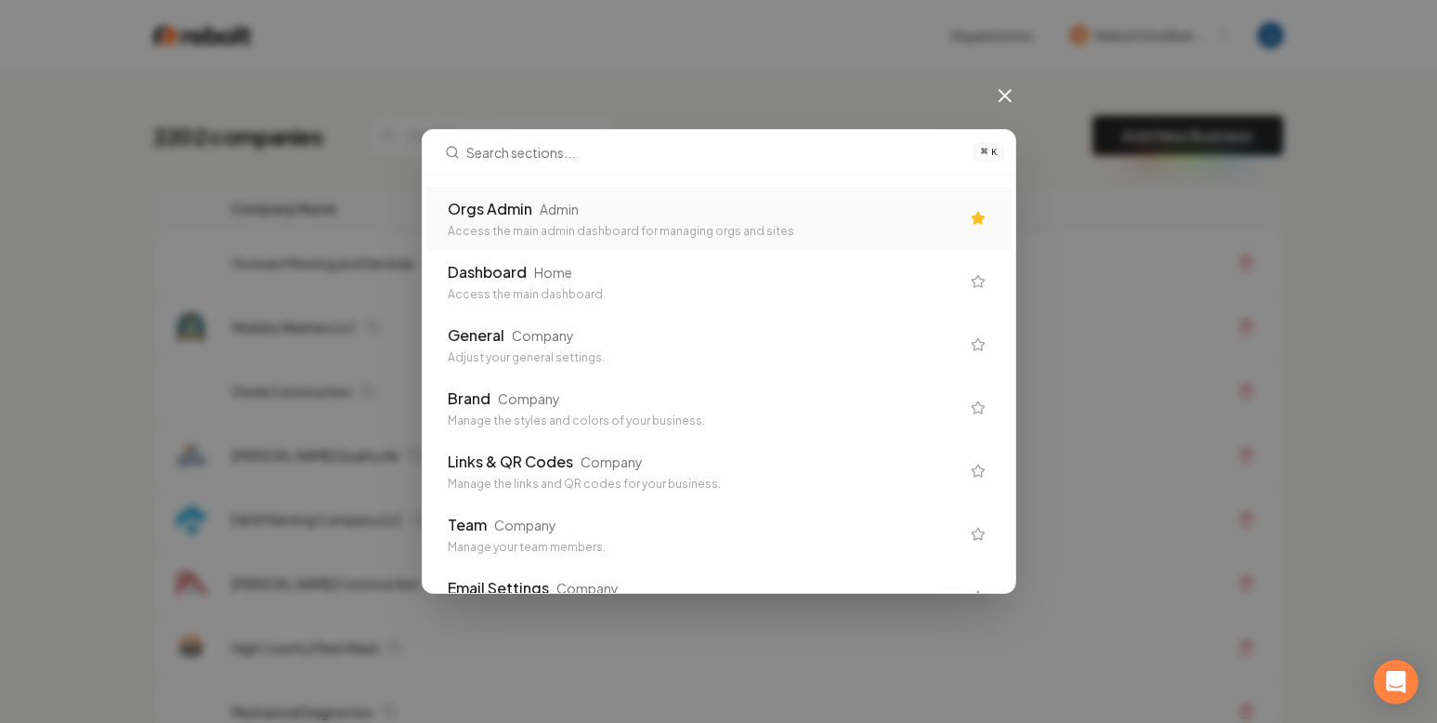
click at [681, 218] on div "Orgs Admin Admin" at bounding box center [704, 209] width 511 height 22
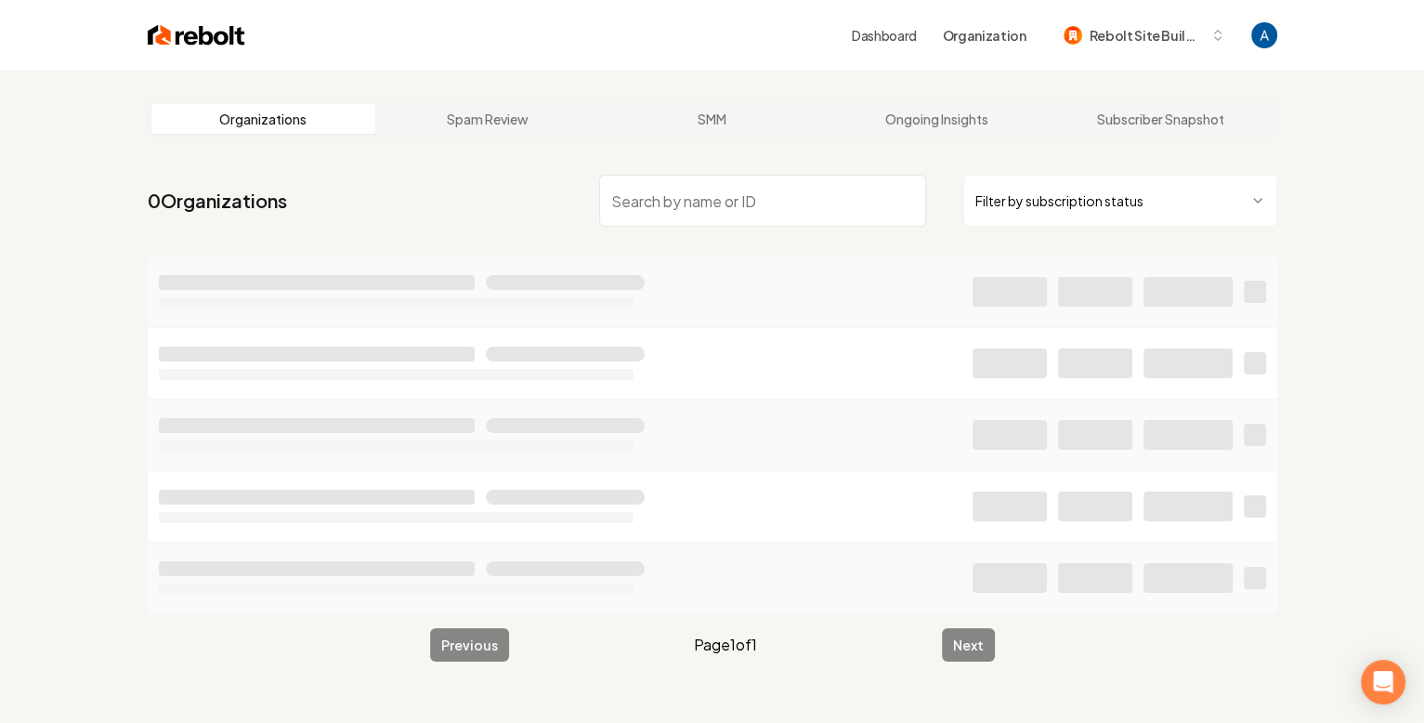
click at [652, 203] on input "search" at bounding box center [762, 201] width 327 height 52
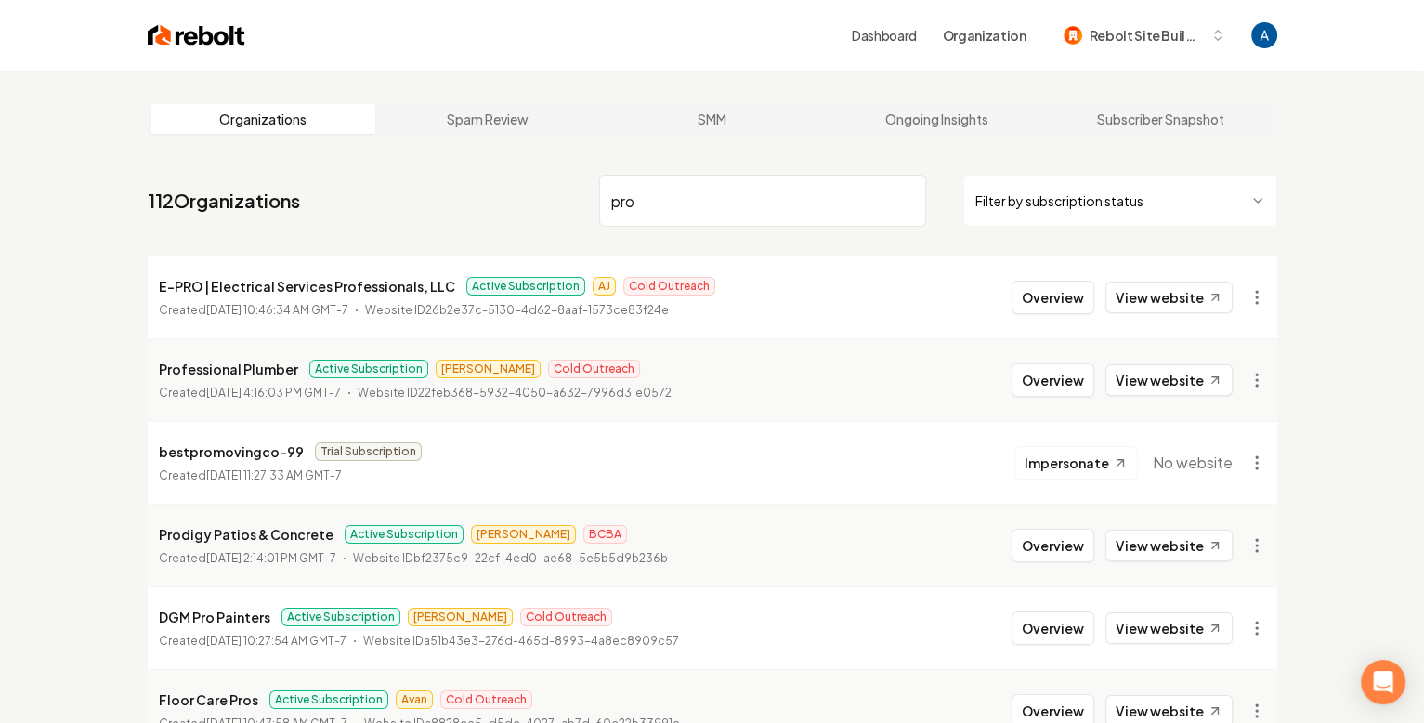
click at [656, 205] on input "pro" at bounding box center [762, 201] width 327 height 52
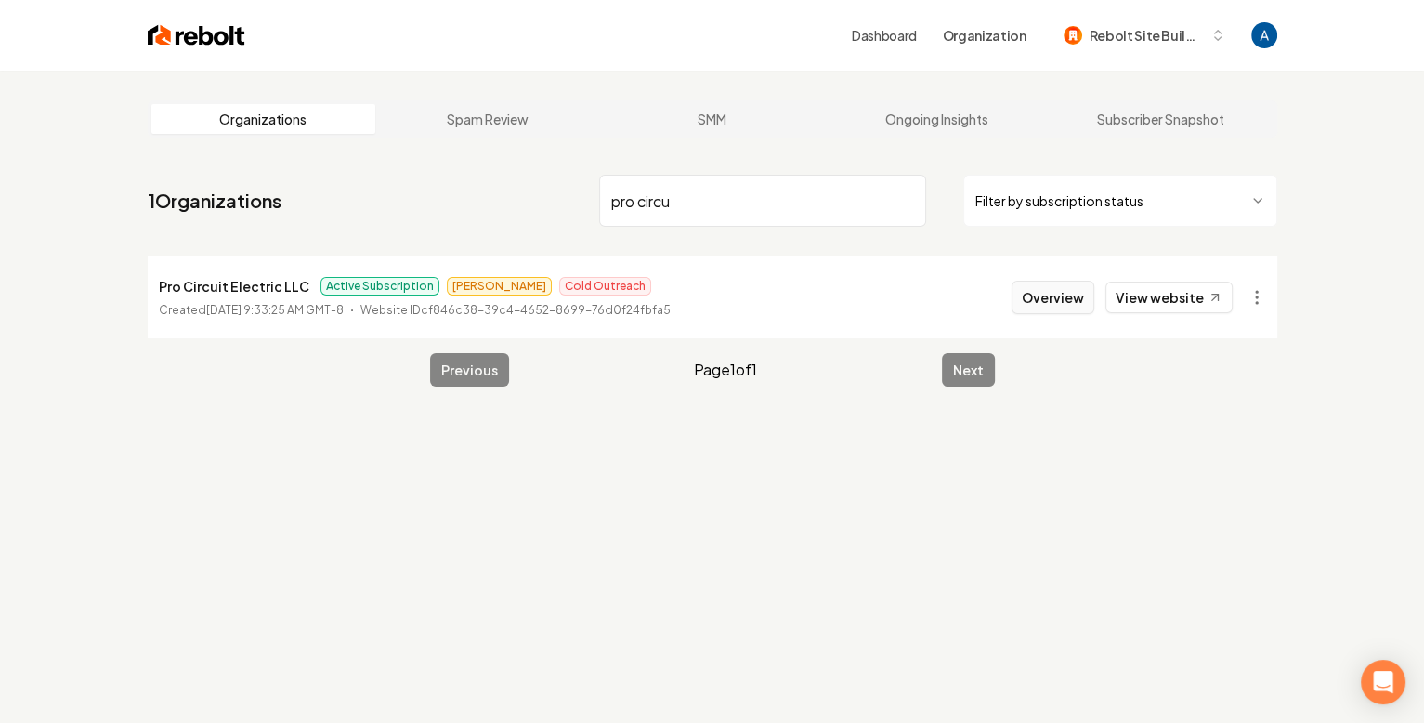
type input "pro circu"
click at [1028, 293] on button "Overview" at bounding box center [1053, 297] width 83 height 33
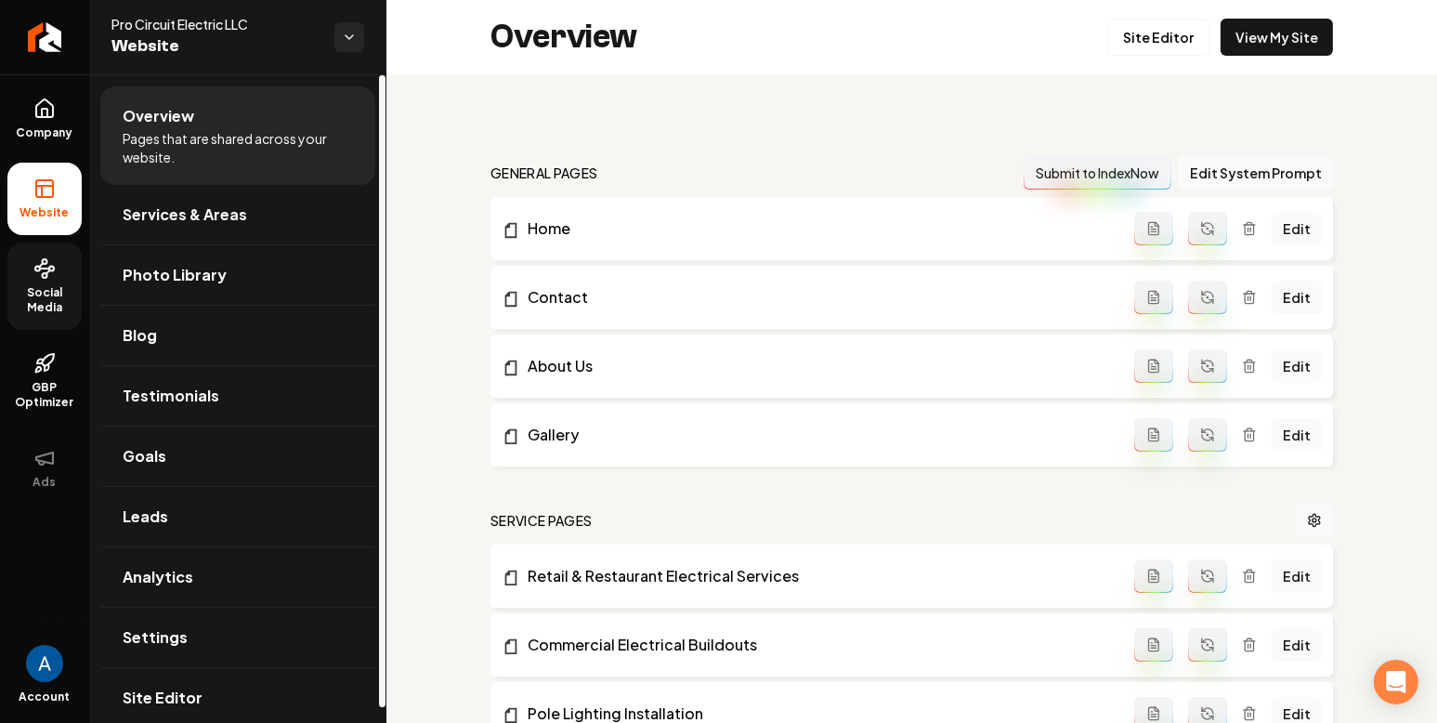
click at [24, 264] on link "Social Media" at bounding box center [44, 285] width 74 height 87
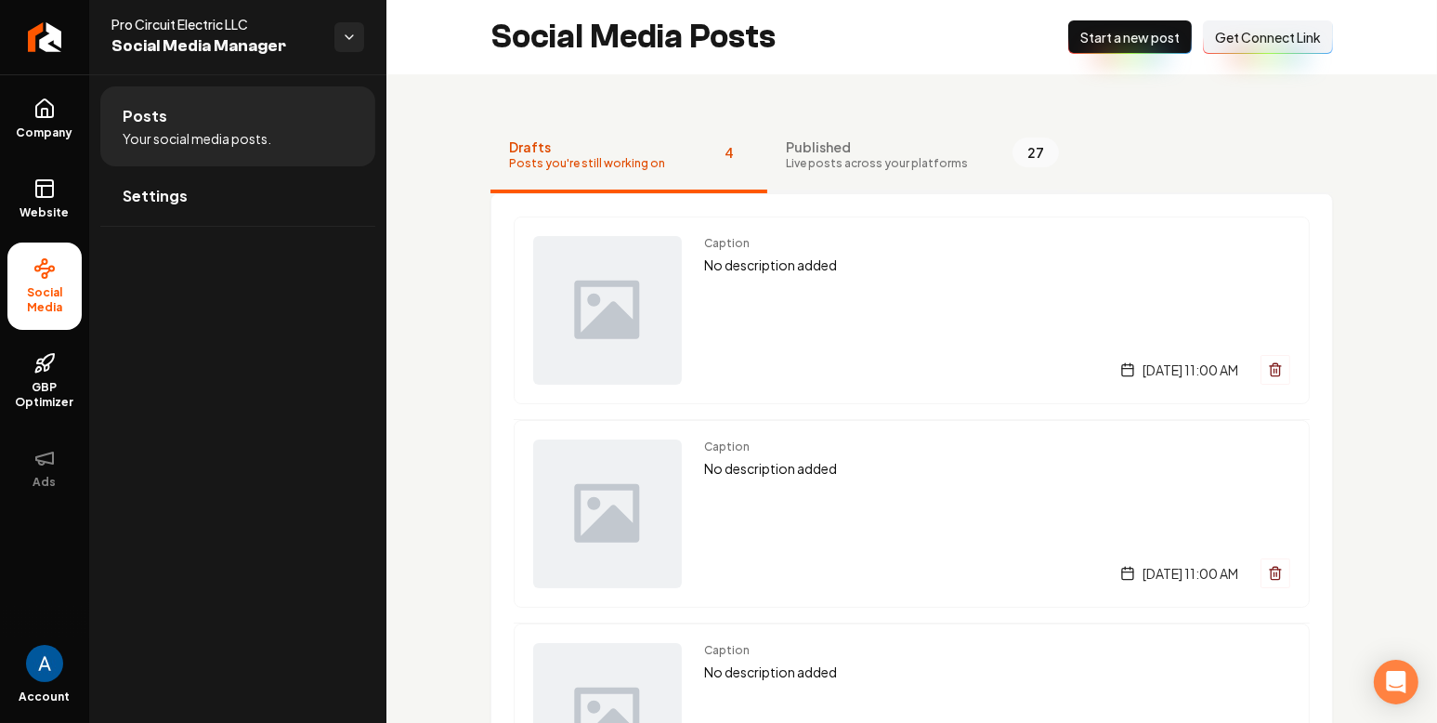
click at [834, 164] on span "Live posts across your platforms" at bounding box center [877, 163] width 182 height 15
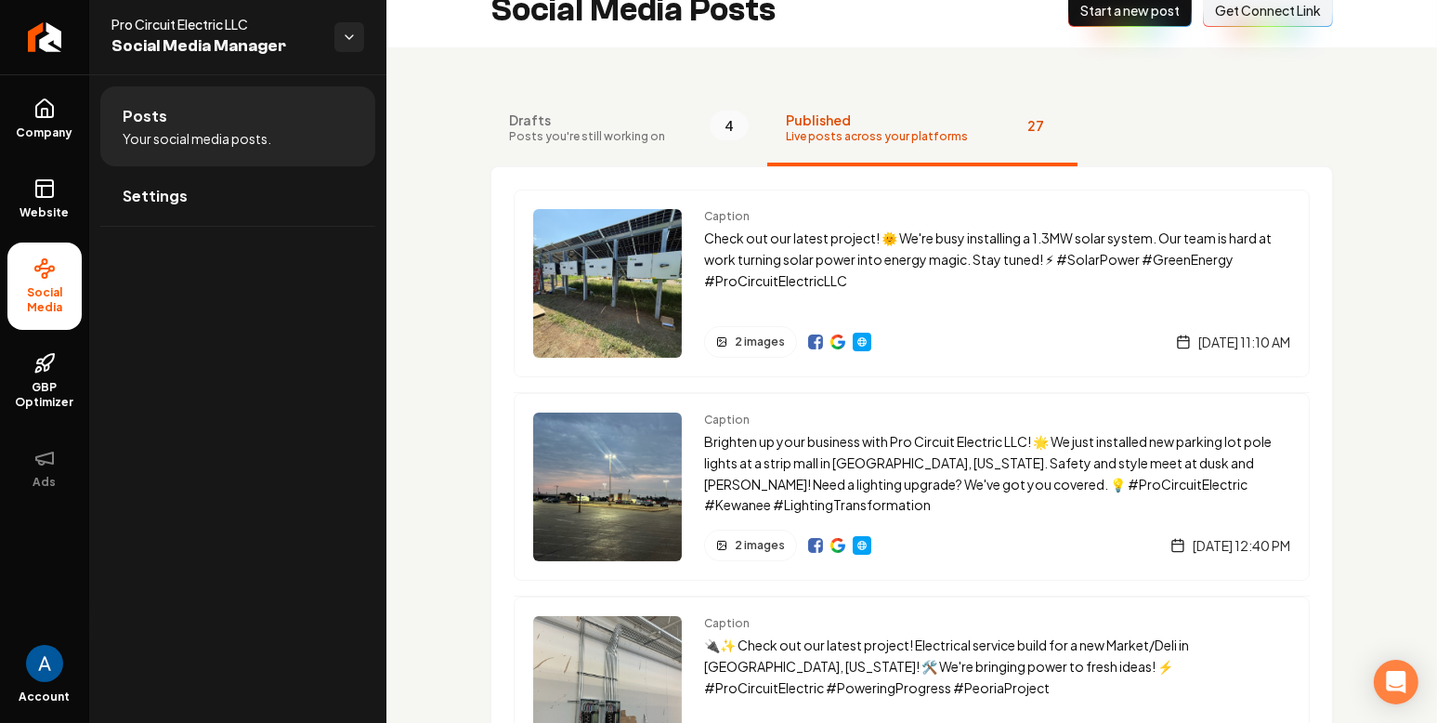
scroll to position [33, 0]
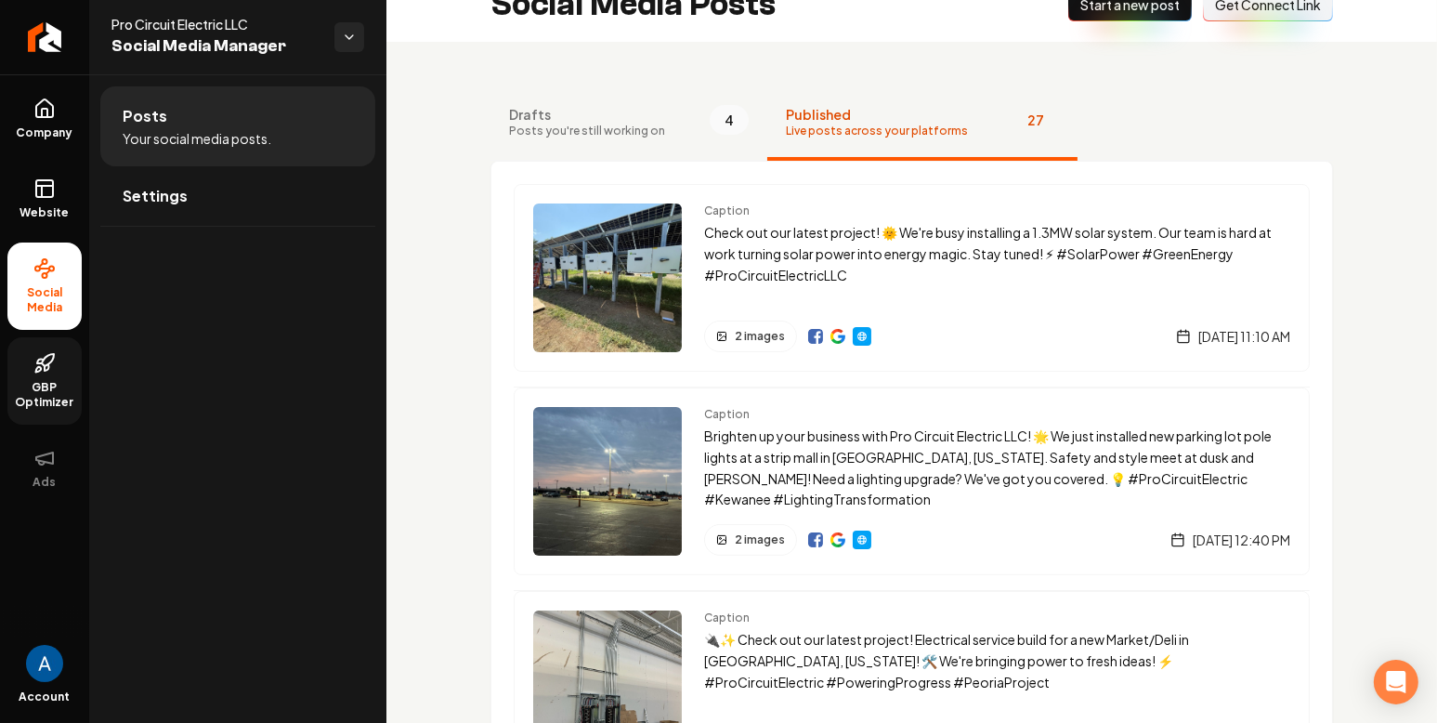
click at [38, 378] on link "GBP Optimizer" at bounding box center [44, 380] width 74 height 87
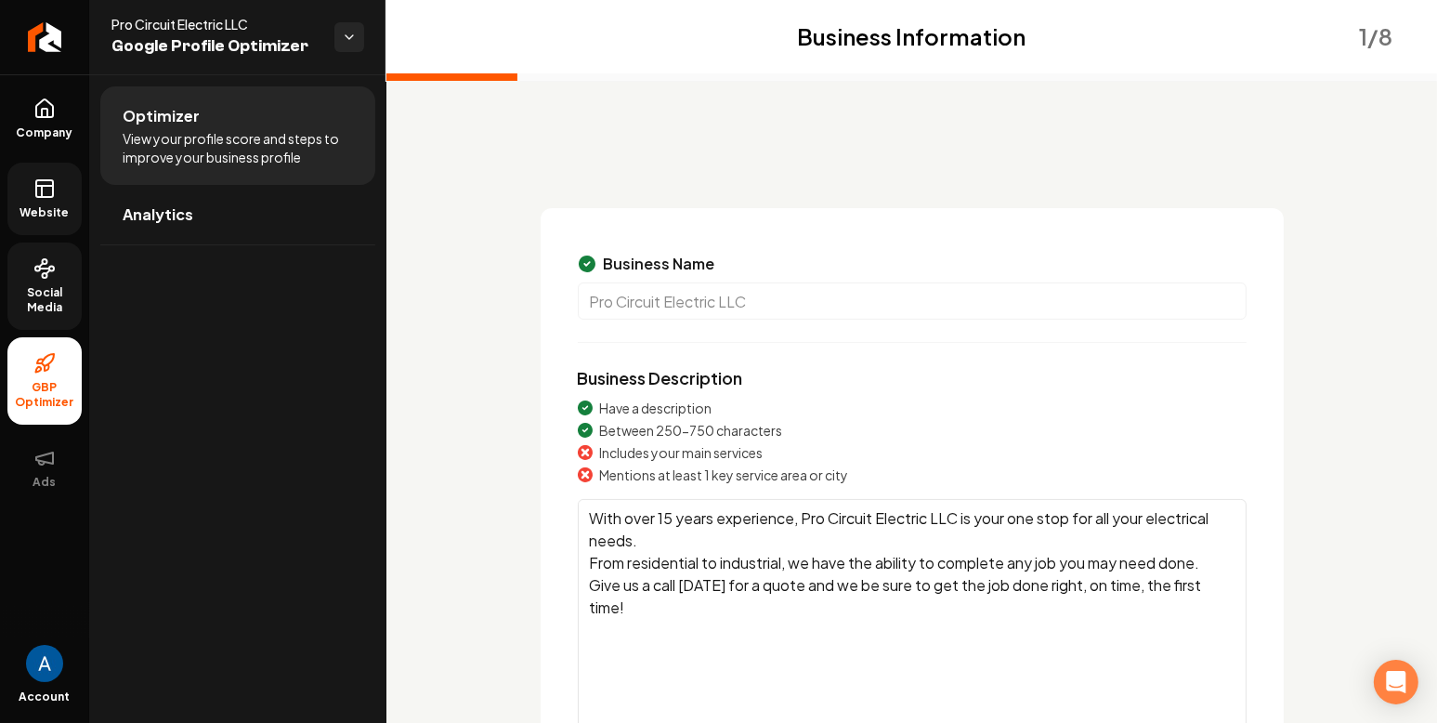
click at [27, 178] on link "Website" at bounding box center [44, 199] width 74 height 72
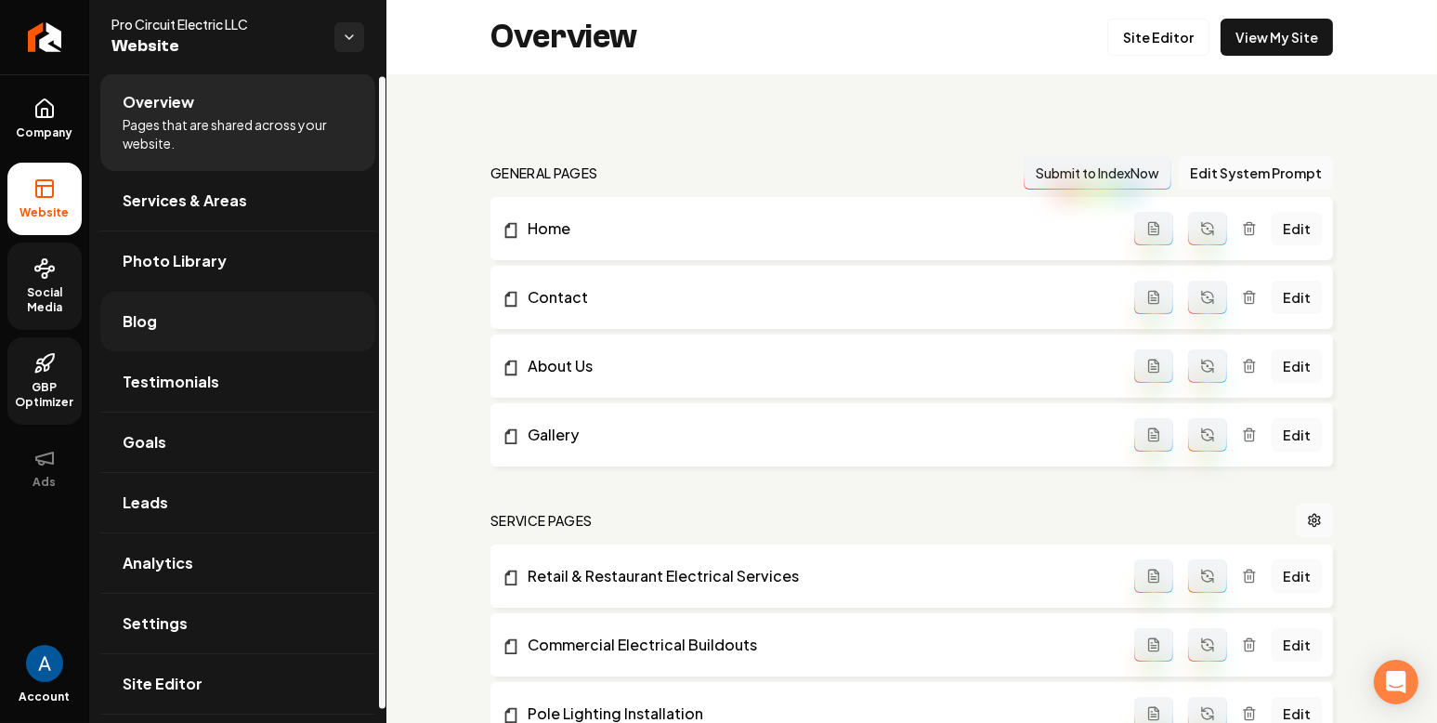
scroll to position [15, 0]
click at [157, 560] on span "Analytics" at bounding box center [158, 562] width 71 height 22
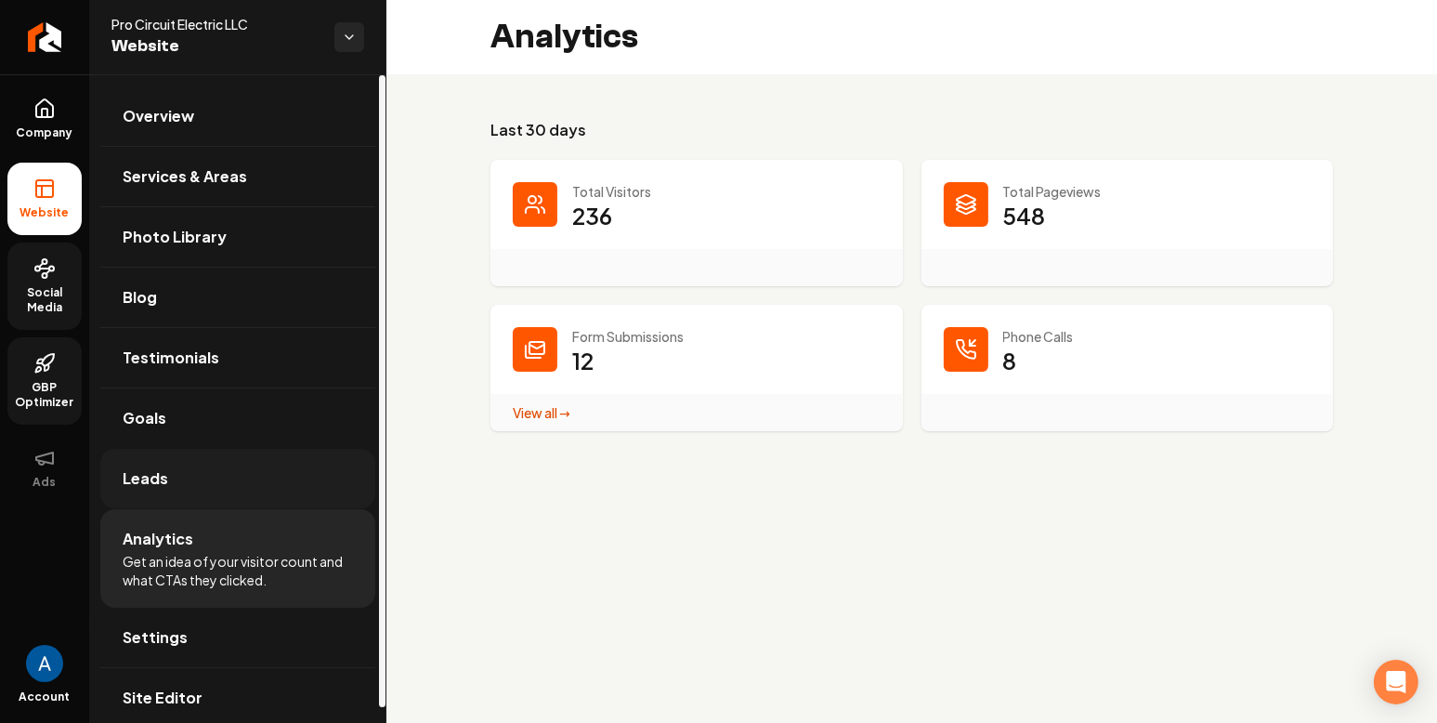
click at [149, 472] on span "Leads" at bounding box center [146, 478] width 46 height 22
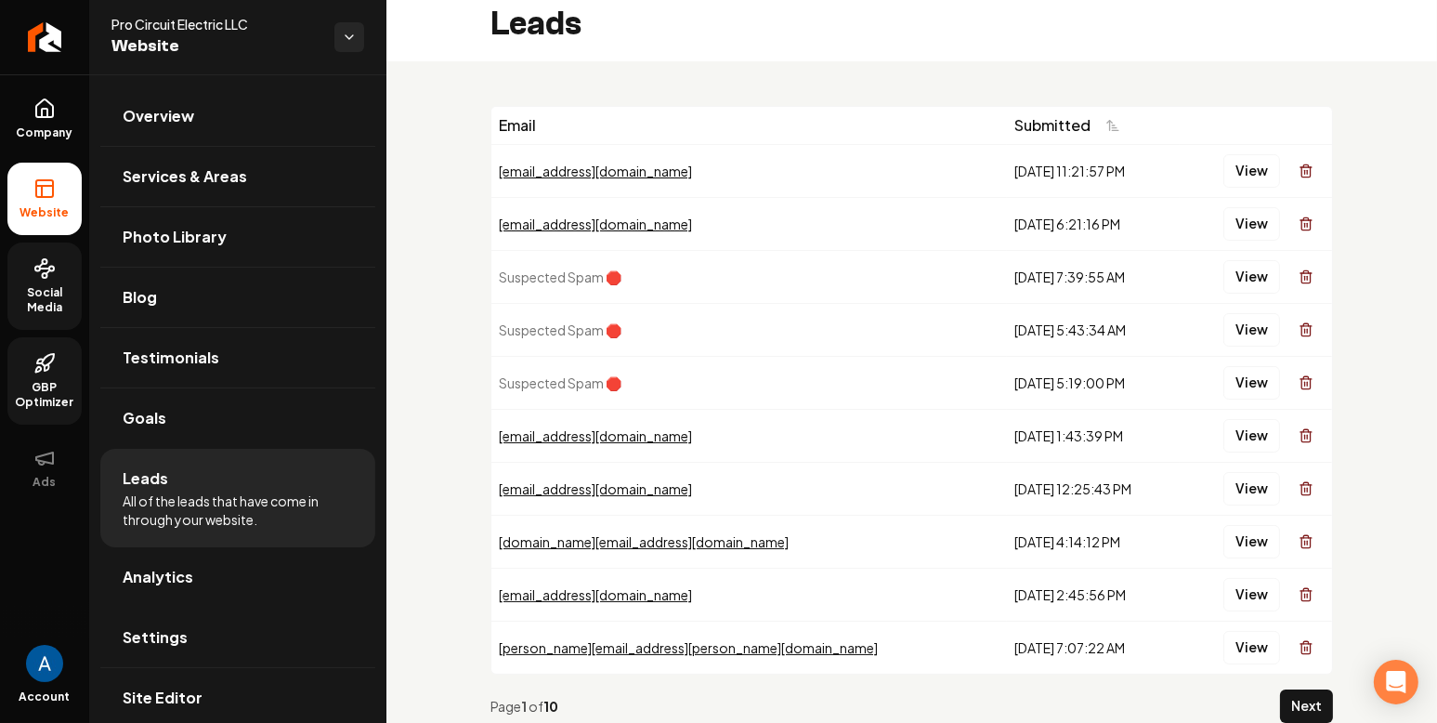
scroll to position [19, 0]
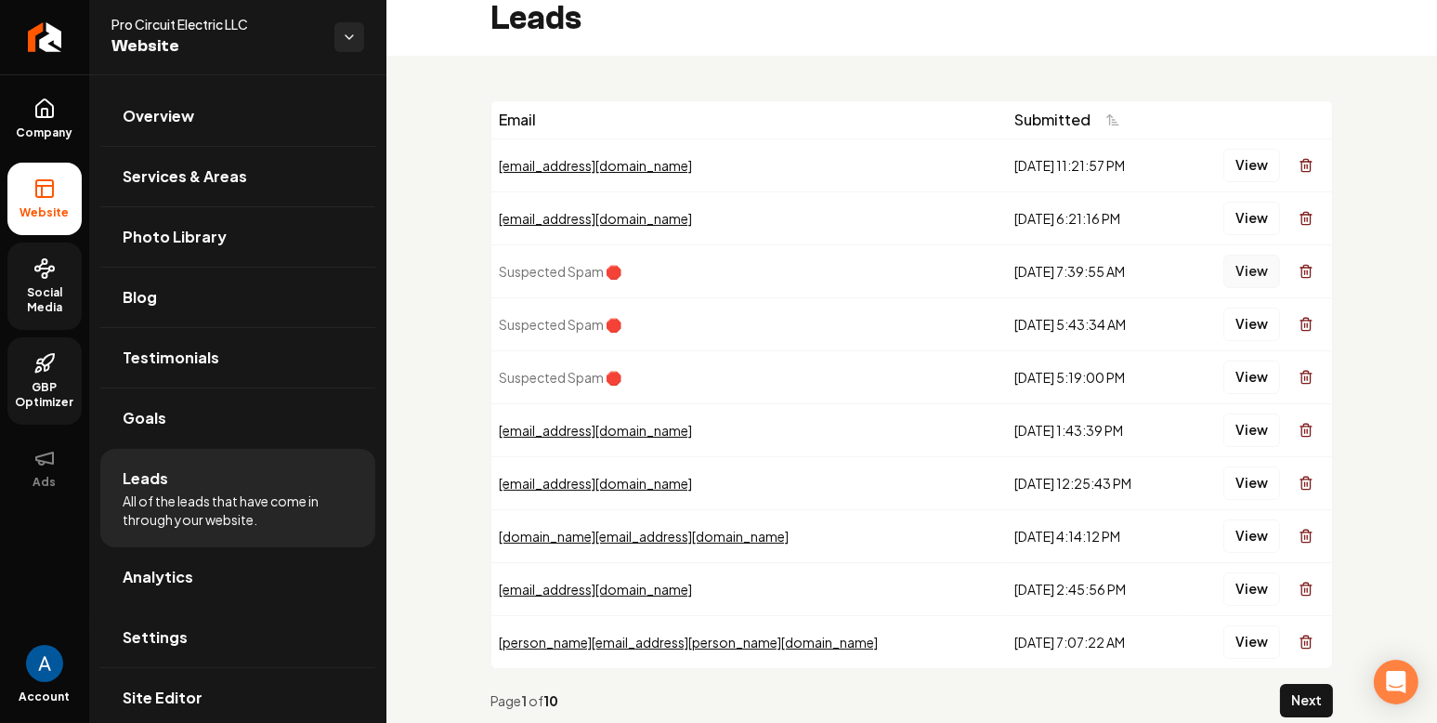
click at [1240, 274] on button "View" at bounding box center [1252, 271] width 57 height 33
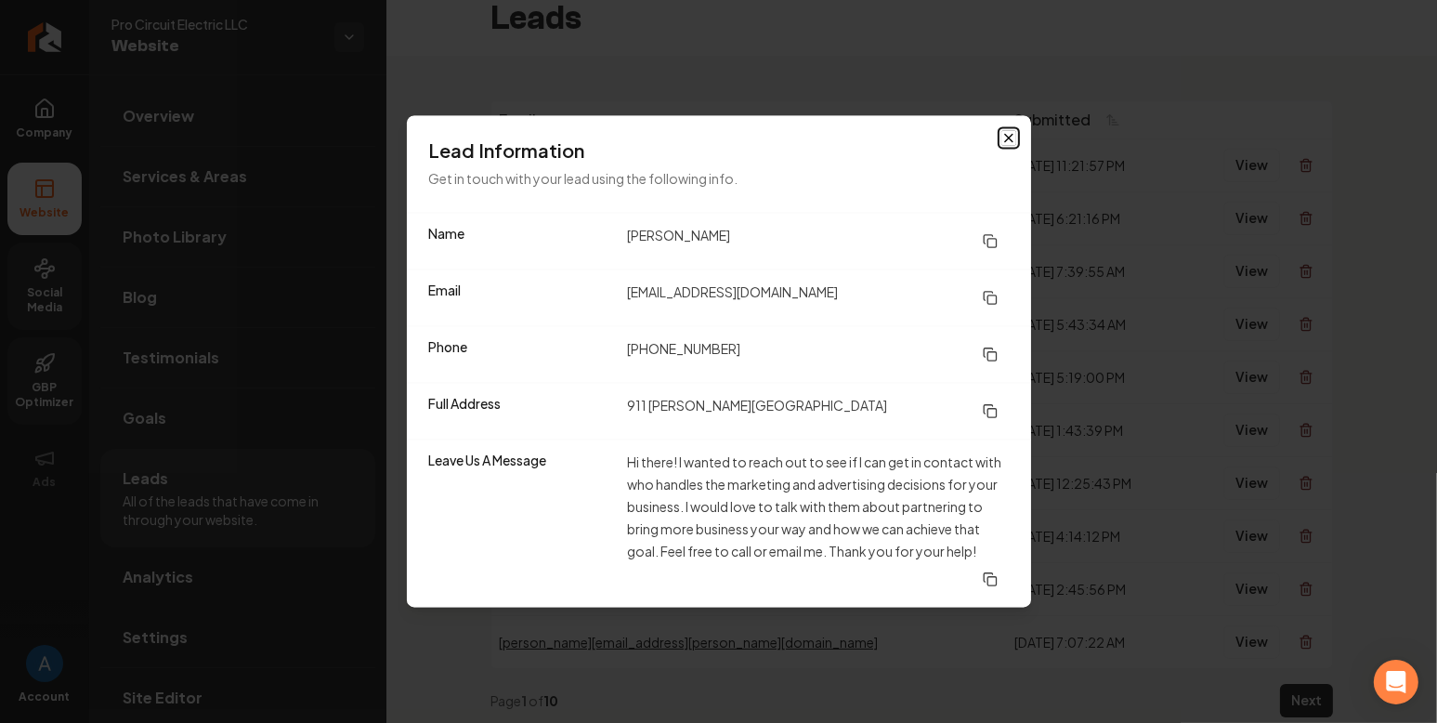
click at [1002, 138] on icon "button" at bounding box center [1009, 138] width 15 height 15
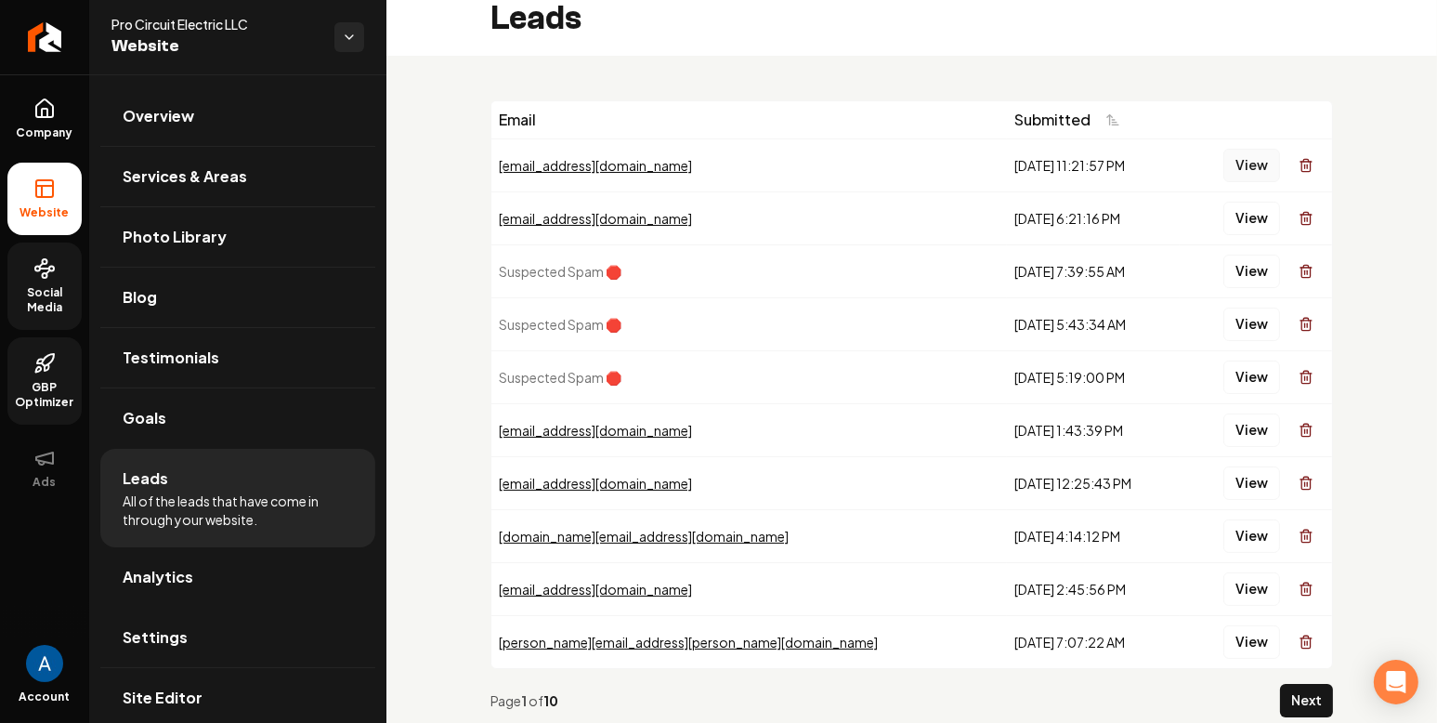
click at [1246, 167] on button "View" at bounding box center [1252, 165] width 57 height 33
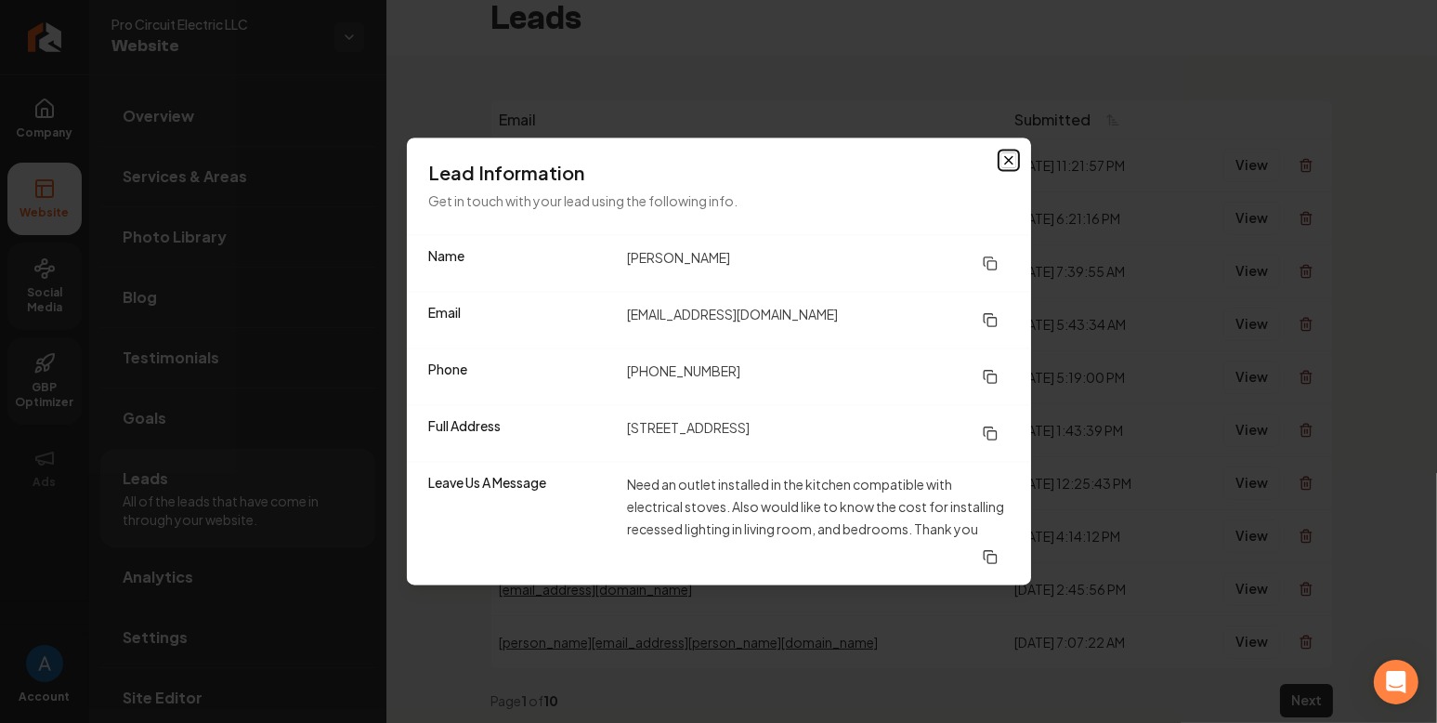
click at [1002, 157] on icon "button" at bounding box center [1009, 160] width 15 height 15
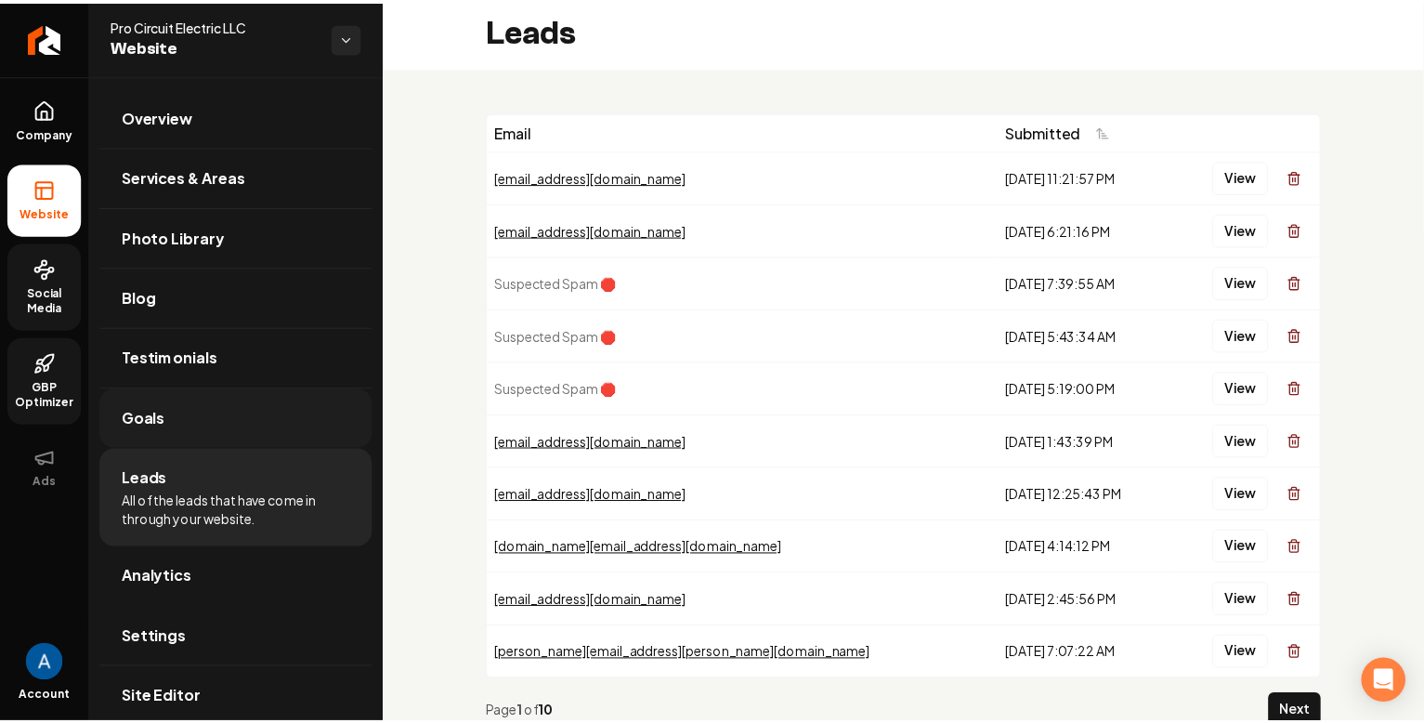
scroll to position [0, 0]
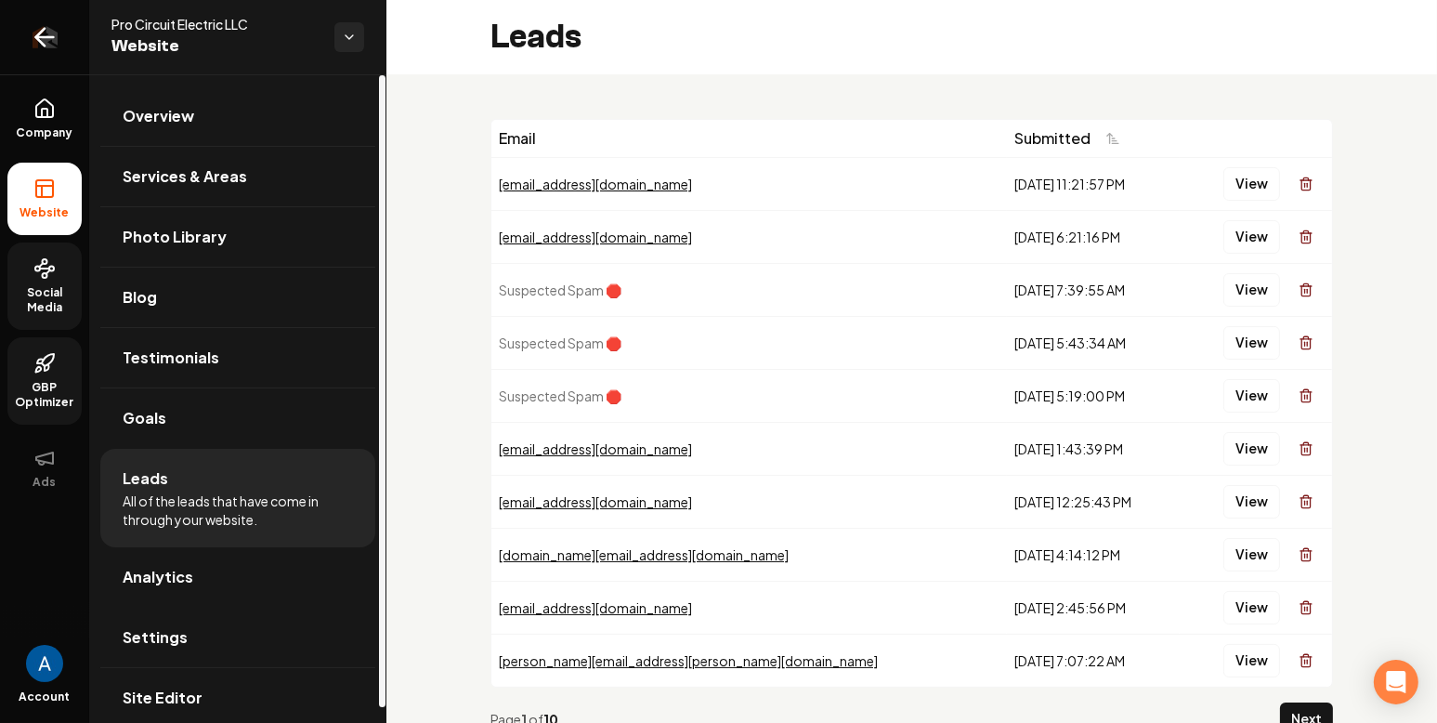
click at [51, 37] on icon "Return to dashboard" at bounding box center [45, 37] width 18 height 0
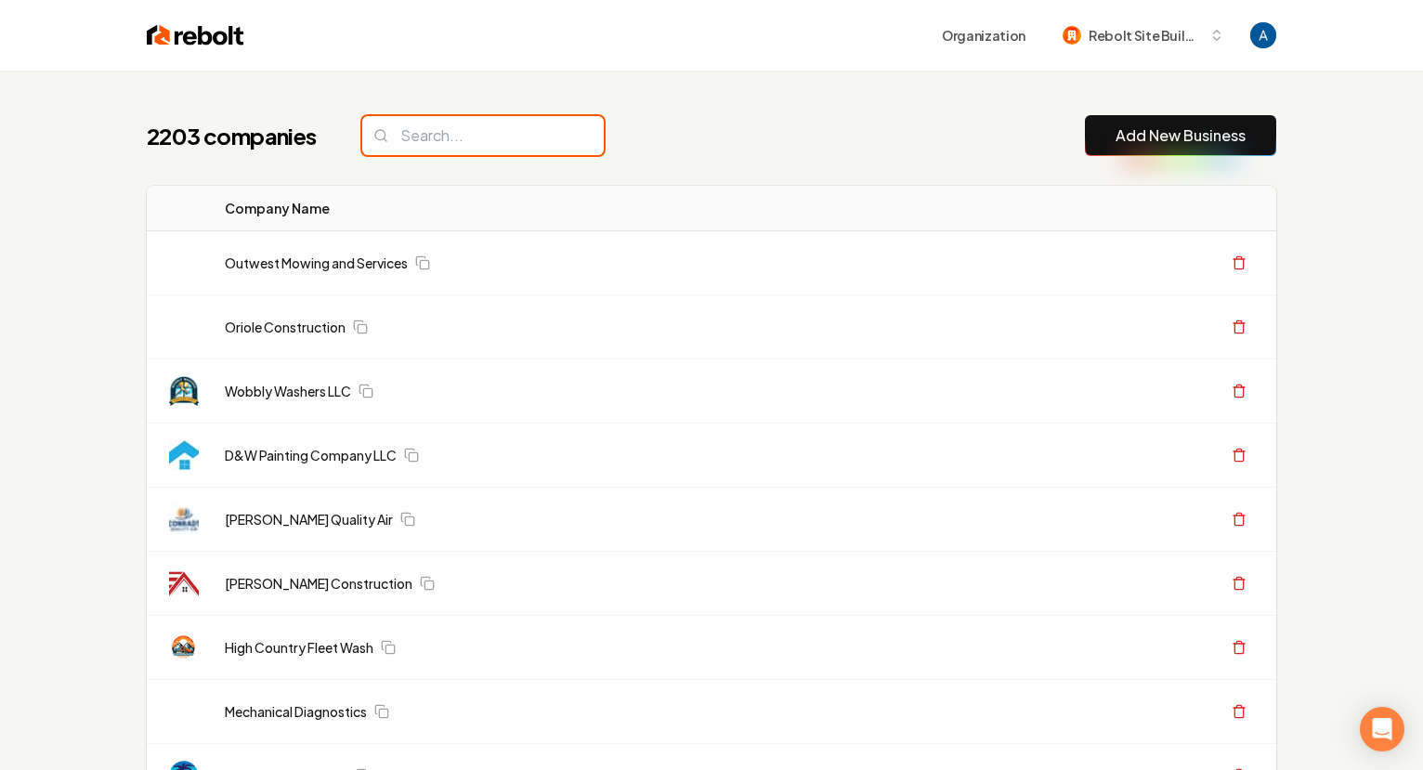
click at [461, 142] on input "search" at bounding box center [483, 135] width 242 height 39
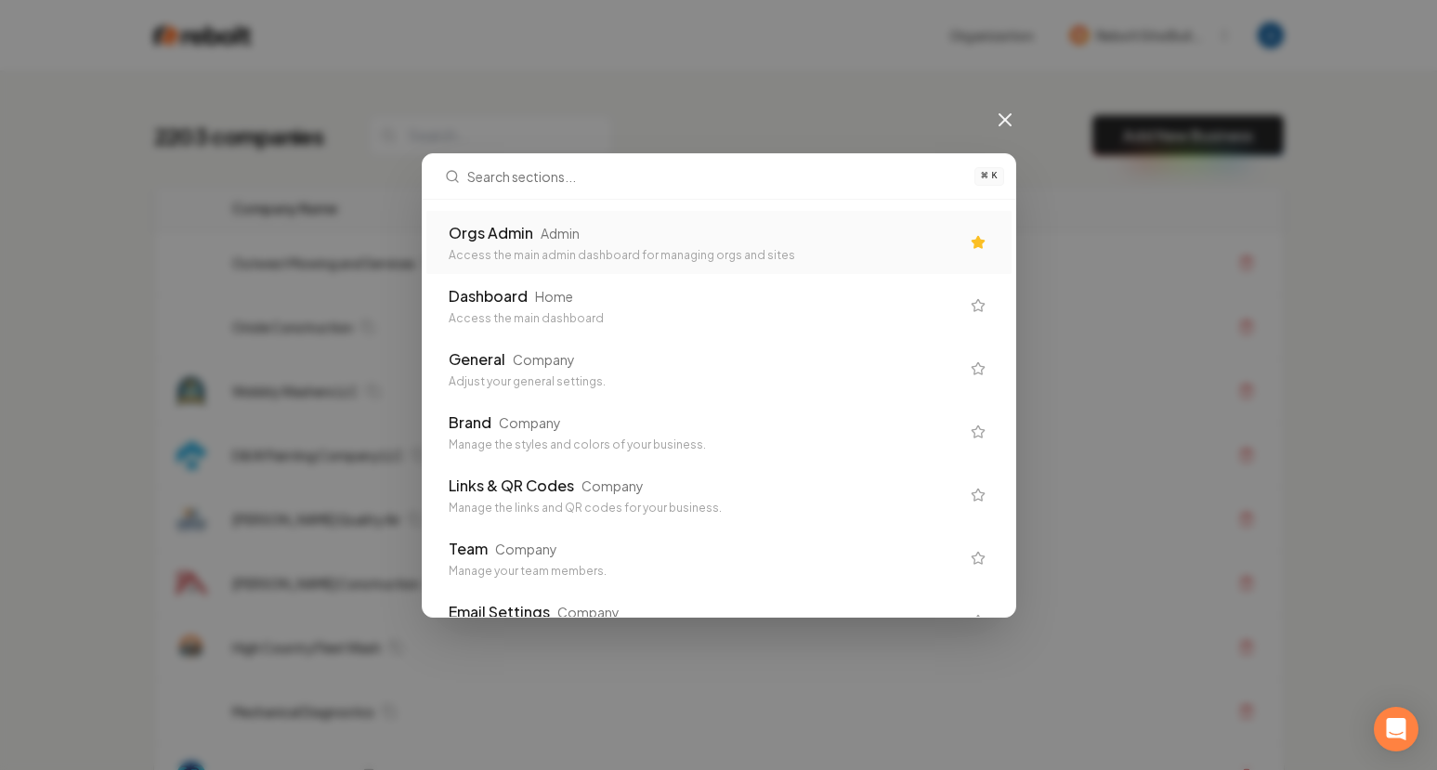
click at [531, 230] on div "Orgs Admin" at bounding box center [491, 233] width 85 height 22
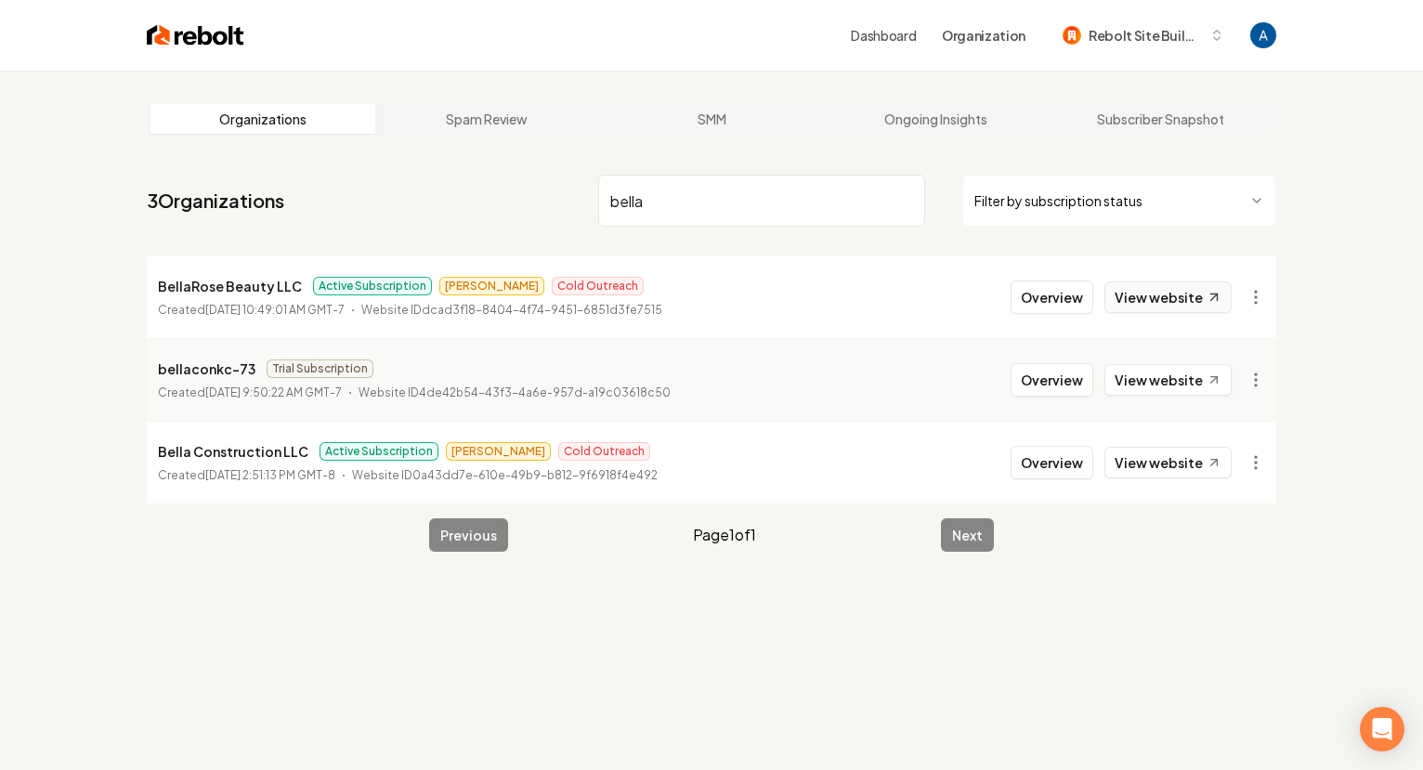
type input "bella"
click at [1177, 302] on link "View website" at bounding box center [1168, 298] width 127 height 32
click at [1067, 297] on button "Overview" at bounding box center [1052, 297] width 83 height 33
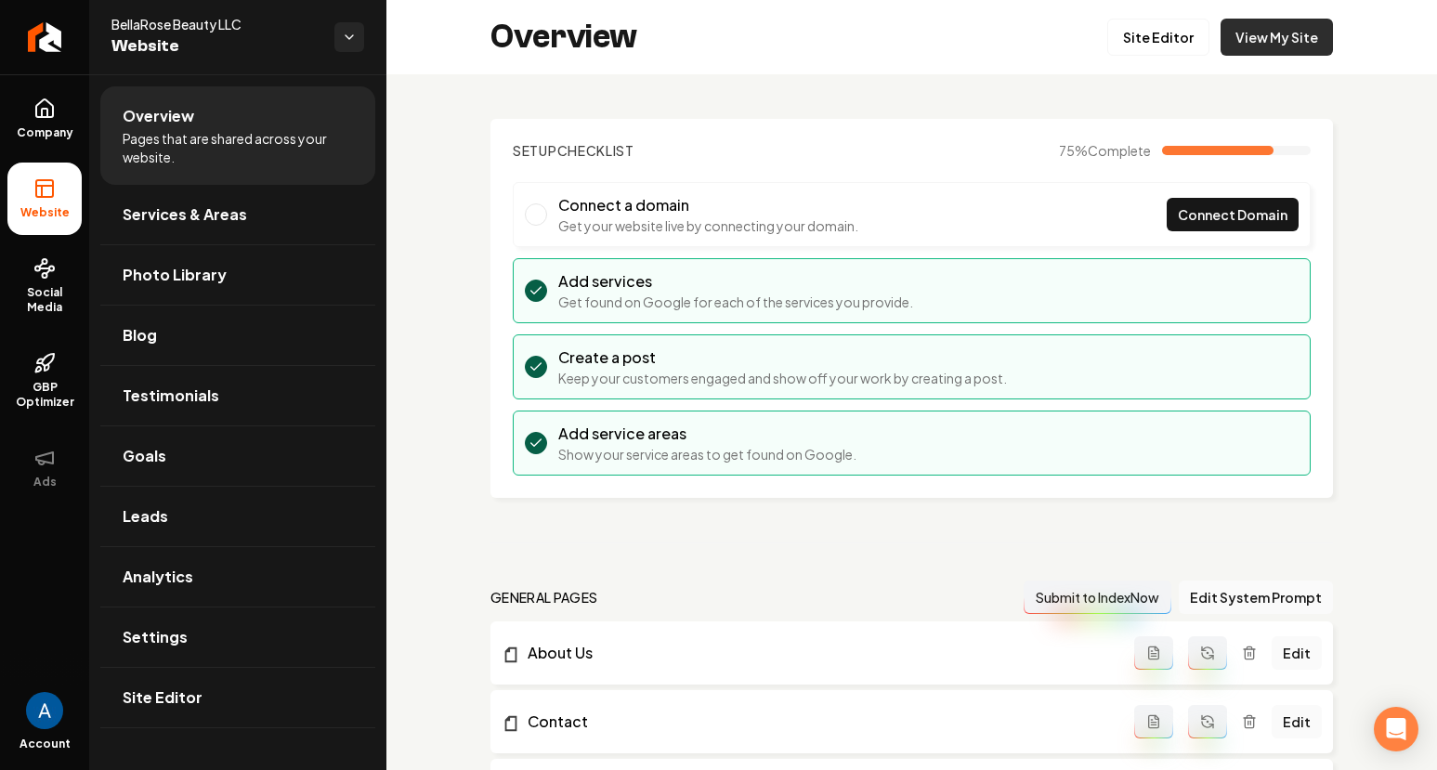
click at [1282, 38] on link "View My Site" at bounding box center [1277, 37] width 112 height 37
drag, startPoint x: 1332, startPoint y: 39, endPoint x: 1298, endPoint y: 42, distance: 34.5
click at [1331, 39] on div "Overview Site Editor View My Site" at bounding box center [912, 37] width 1051 height 74
click at [1298, 42] on link "View My Site" at bounding box center [1277, 37] width 112 height 37
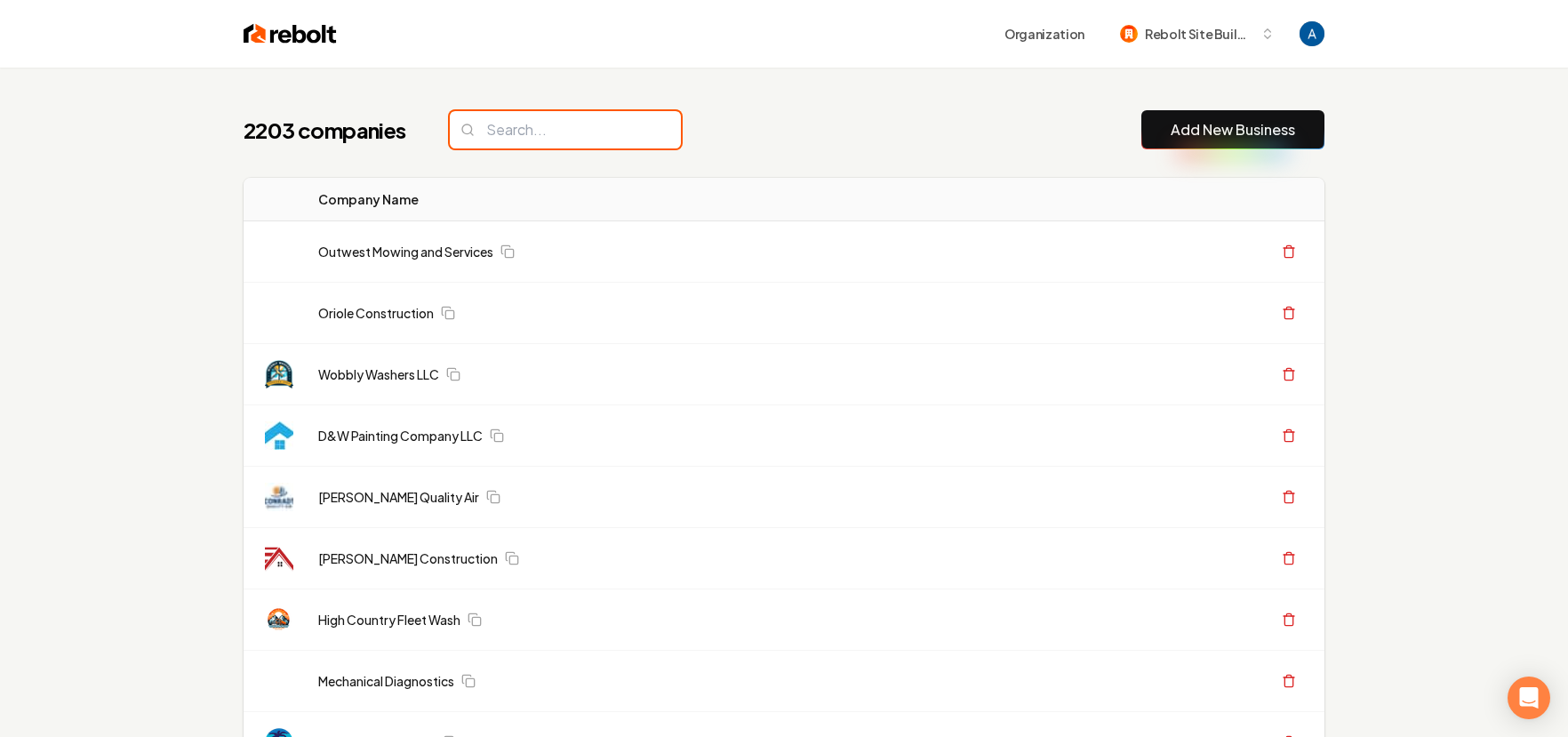
click at [577, 132] on input "search" at bounding box center [565, 129] width 232 height 37
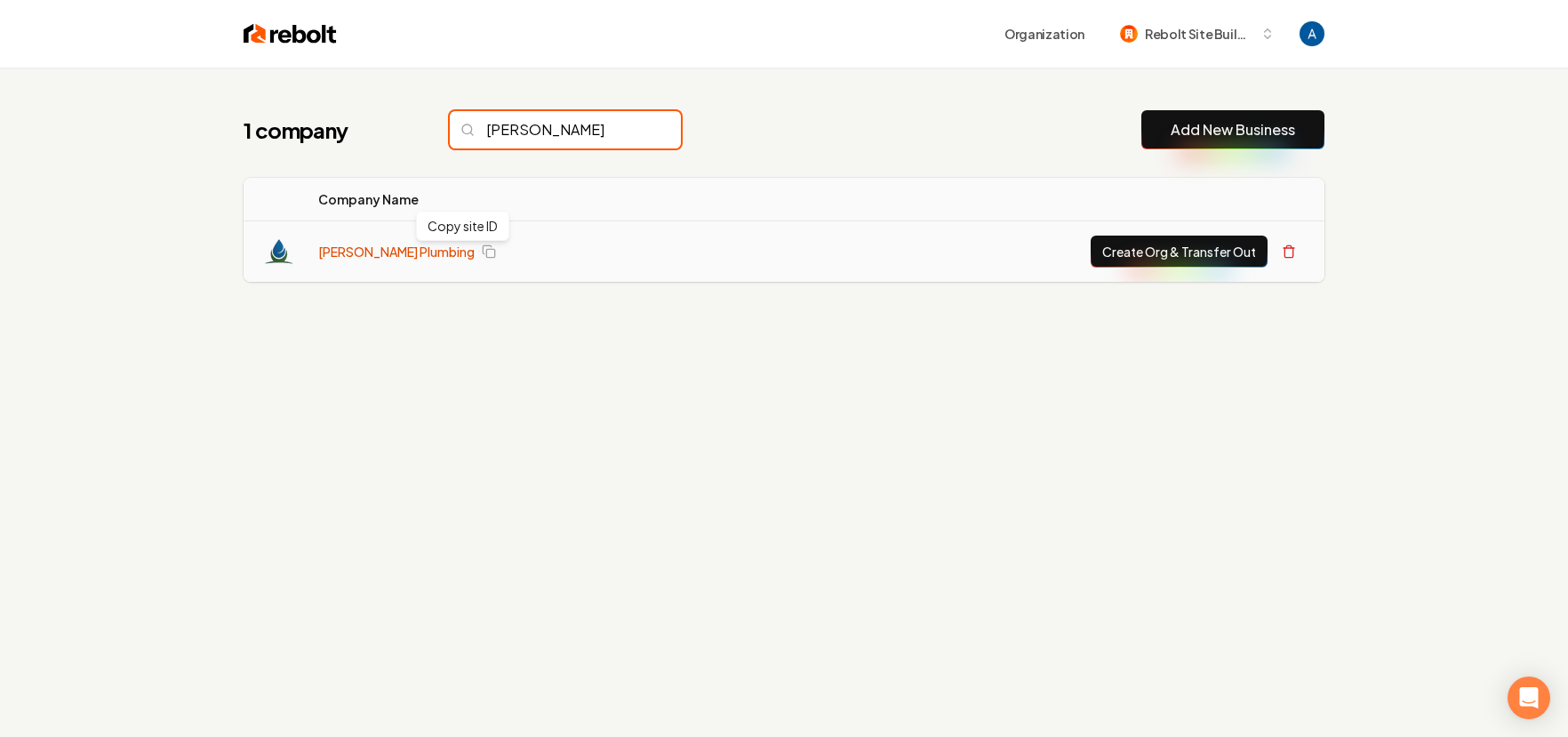
type input "[PERSON_NAME]"
click at [409, 245] on link "[PERSON_NAME] Plumbing" at bounding box center [397, 252] width 157 height 18
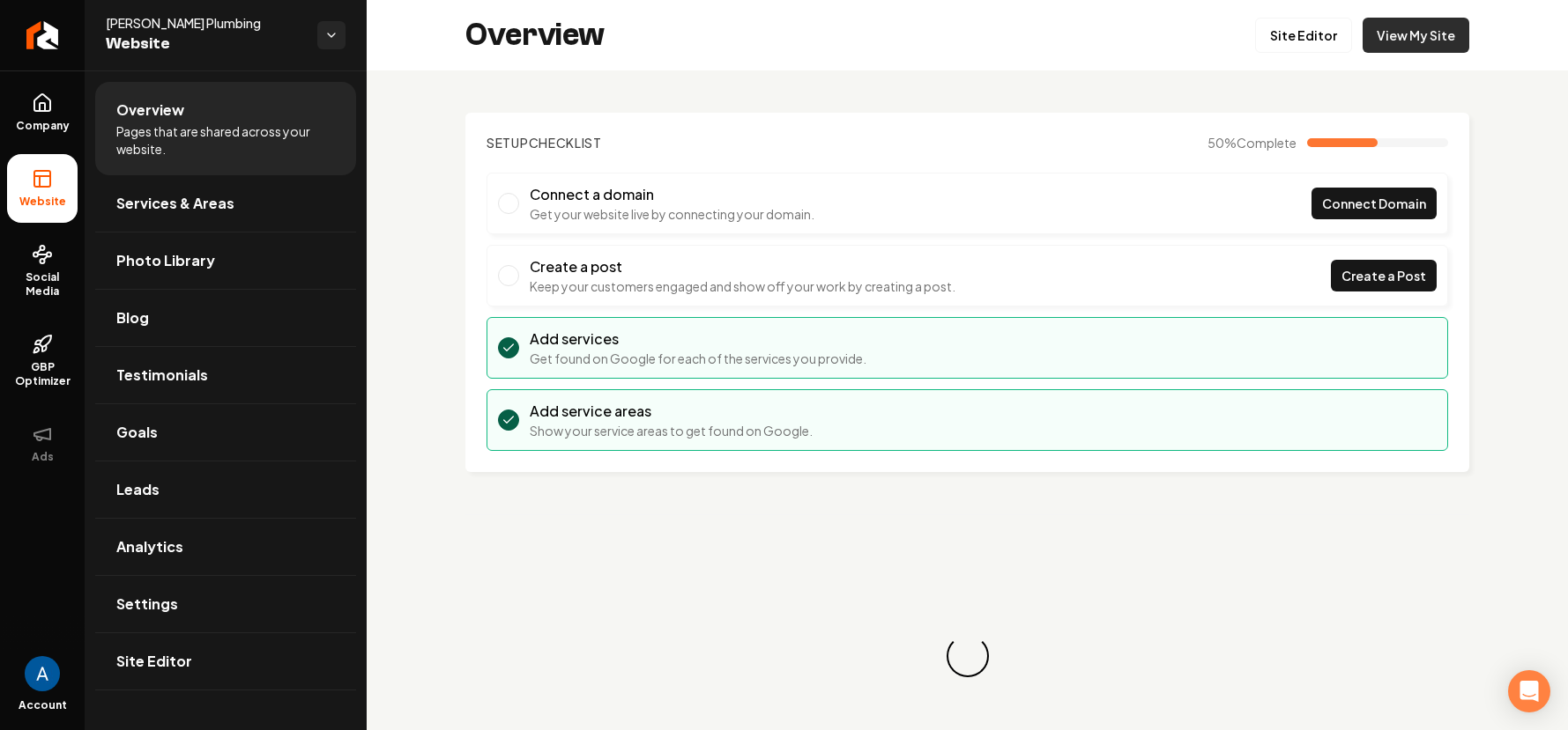
click at [1377, 40] on link "View My Site" at bounding box center [1415, 35] width 106 height 35
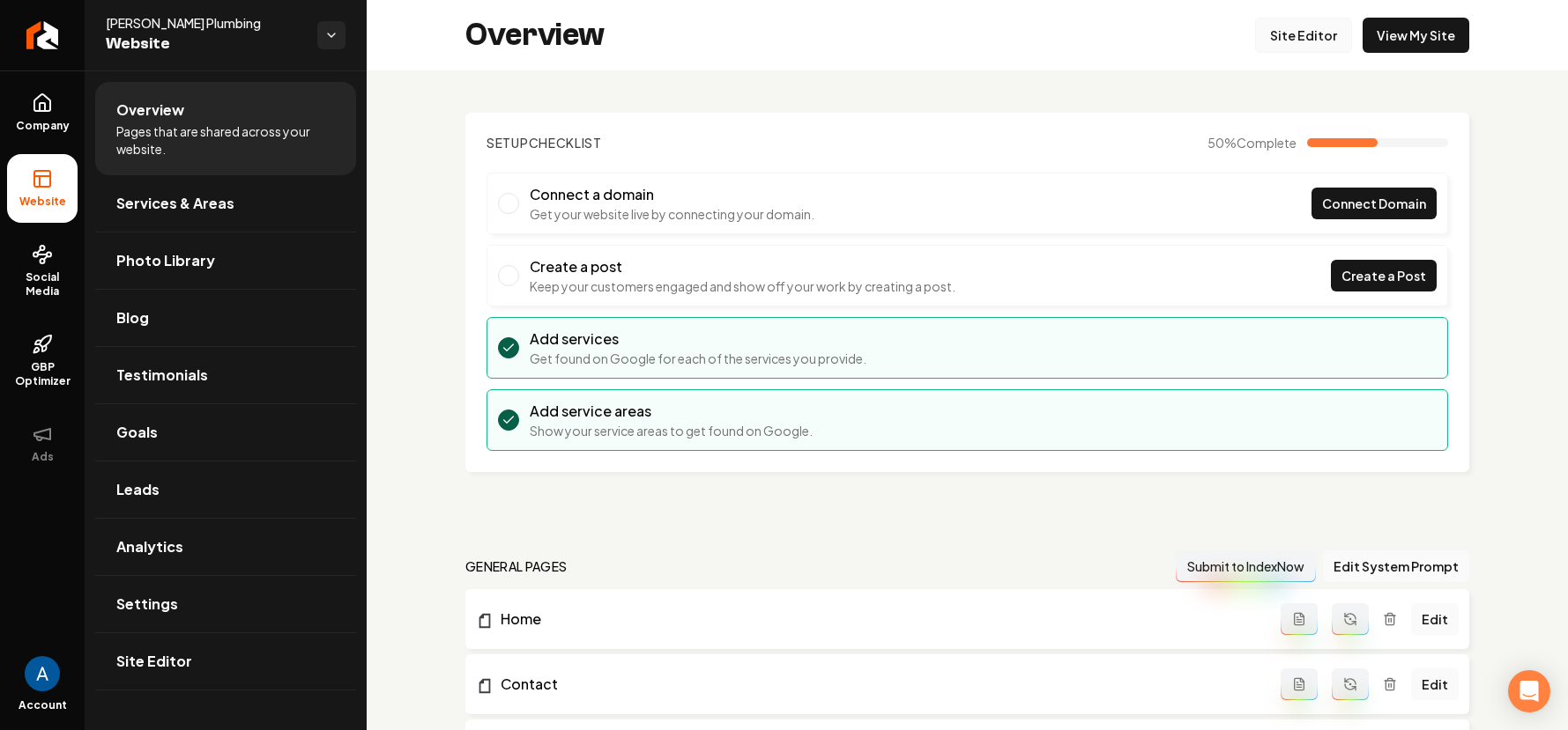
click at [1289, 32] on link "Site Editor" at bounding box center [1303, 35] width 97 height 35
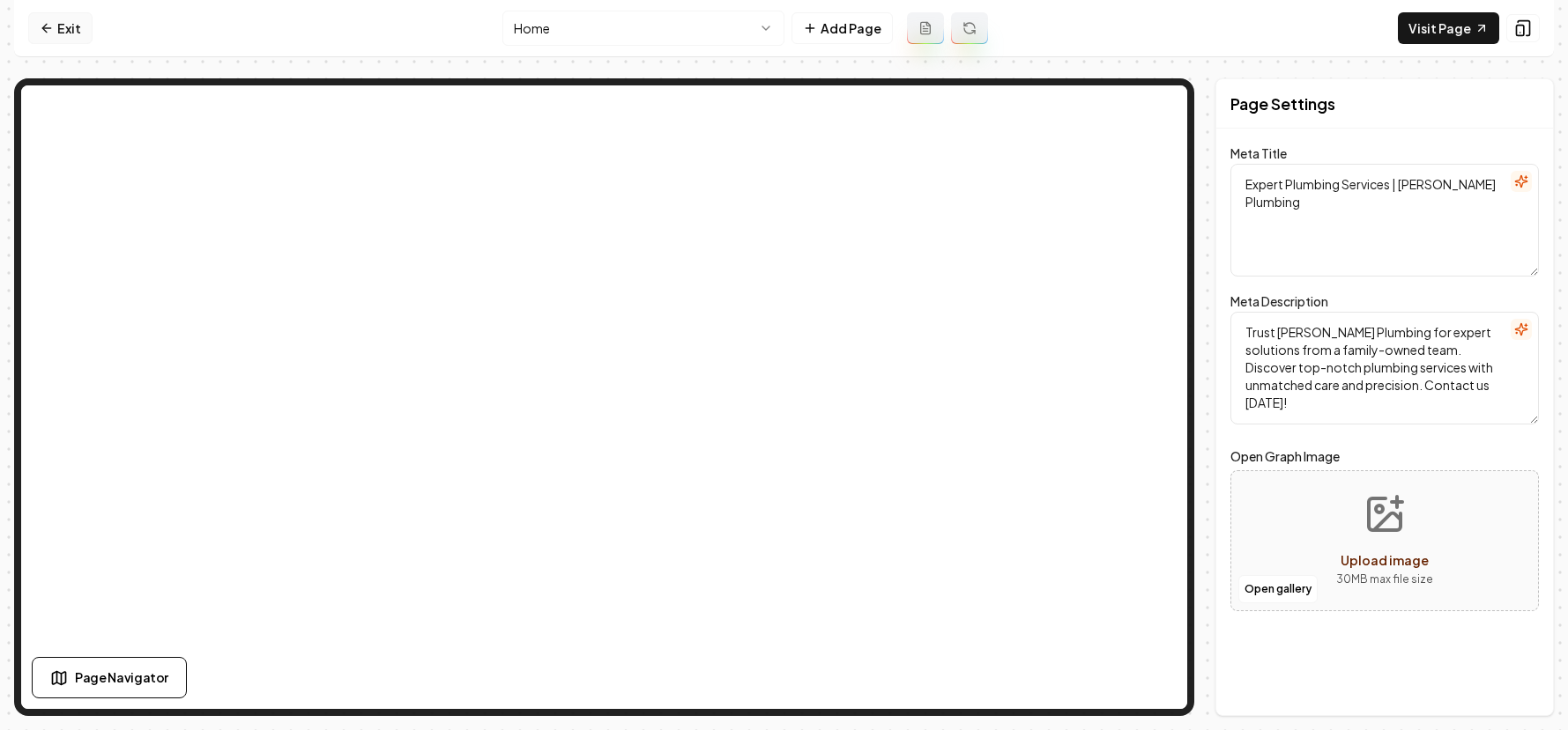
click at [70, 30] on link "Exit" at bounding box center [61, 27] width 65 height 31
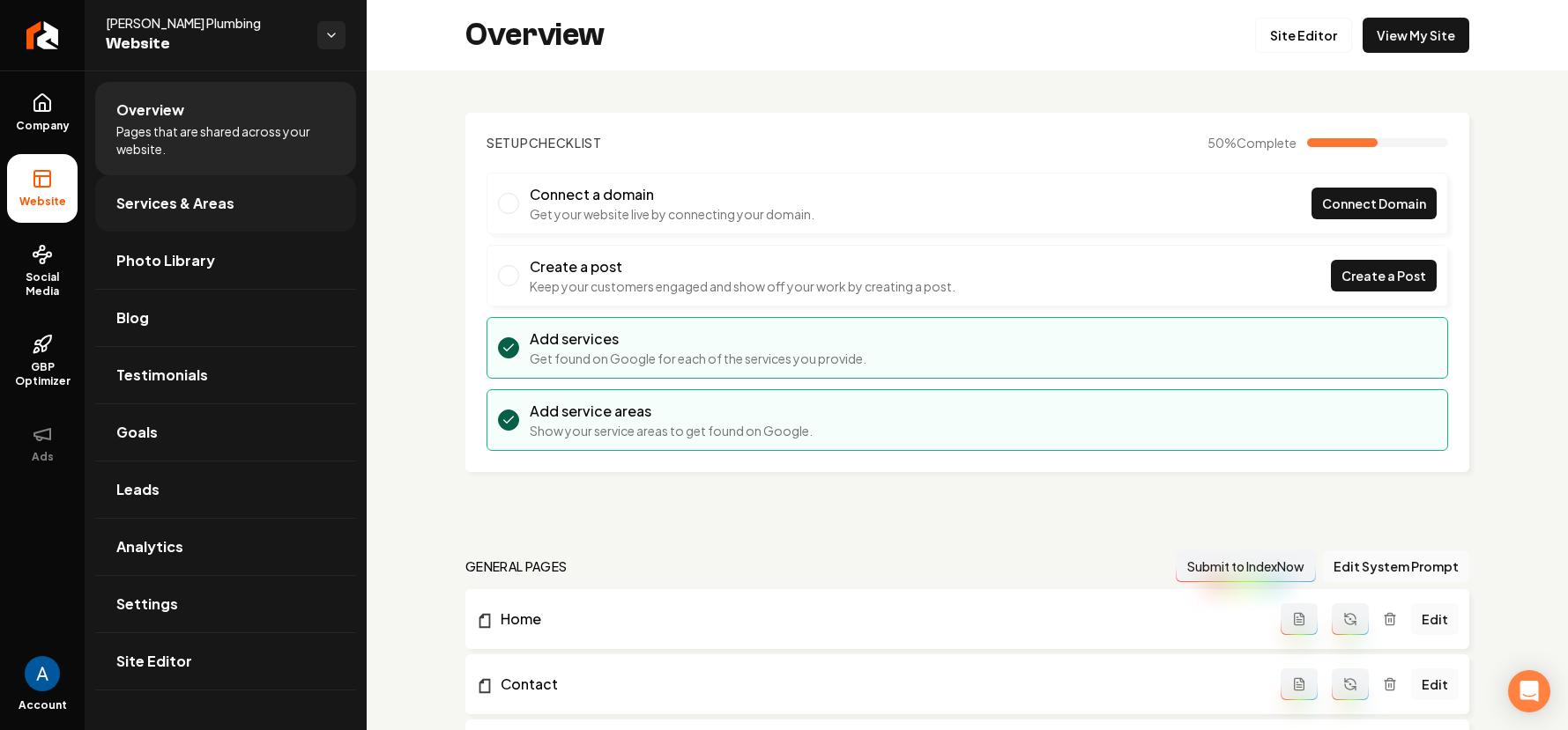
click at [168, 185] on link "Services & Areas" at bounding box center [225, 203] width 261 height 56
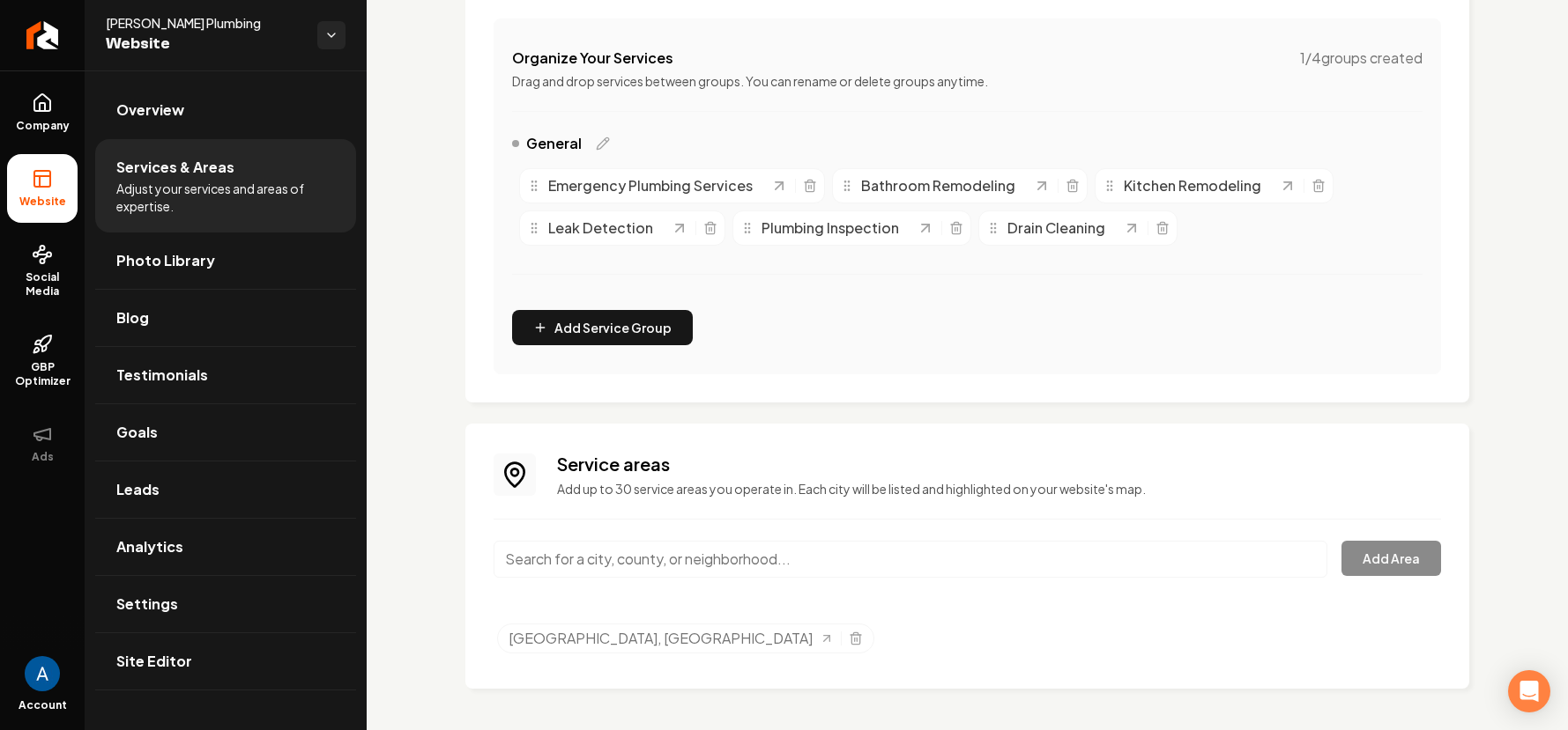
scroll to position [327, 0]
click at [728, 561] on input "Main content area" at bounding box center [910, 558] width 834 height 37
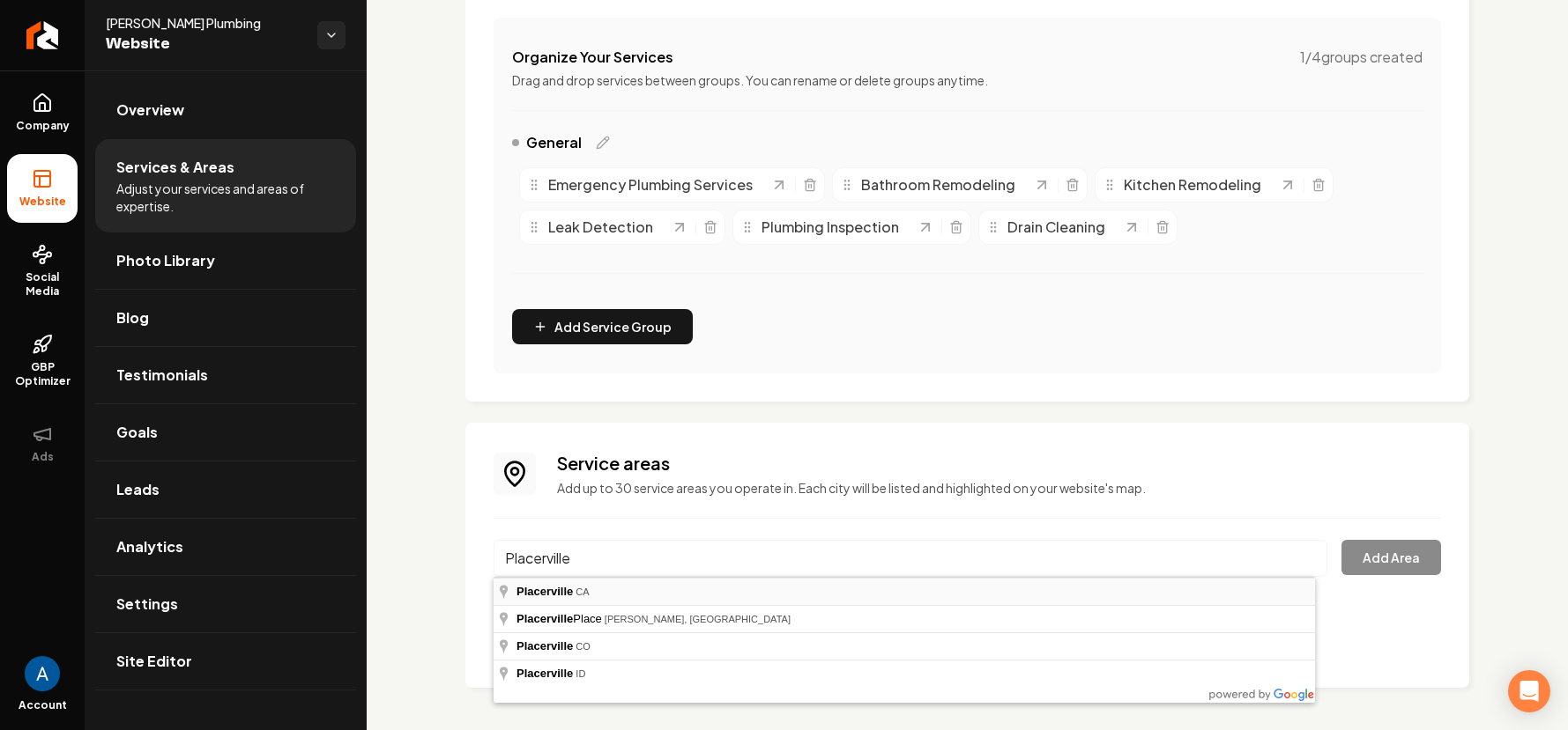
type input "[GEOGRAPHIC_DATA], [GEOGRAPHIC_DATA]"
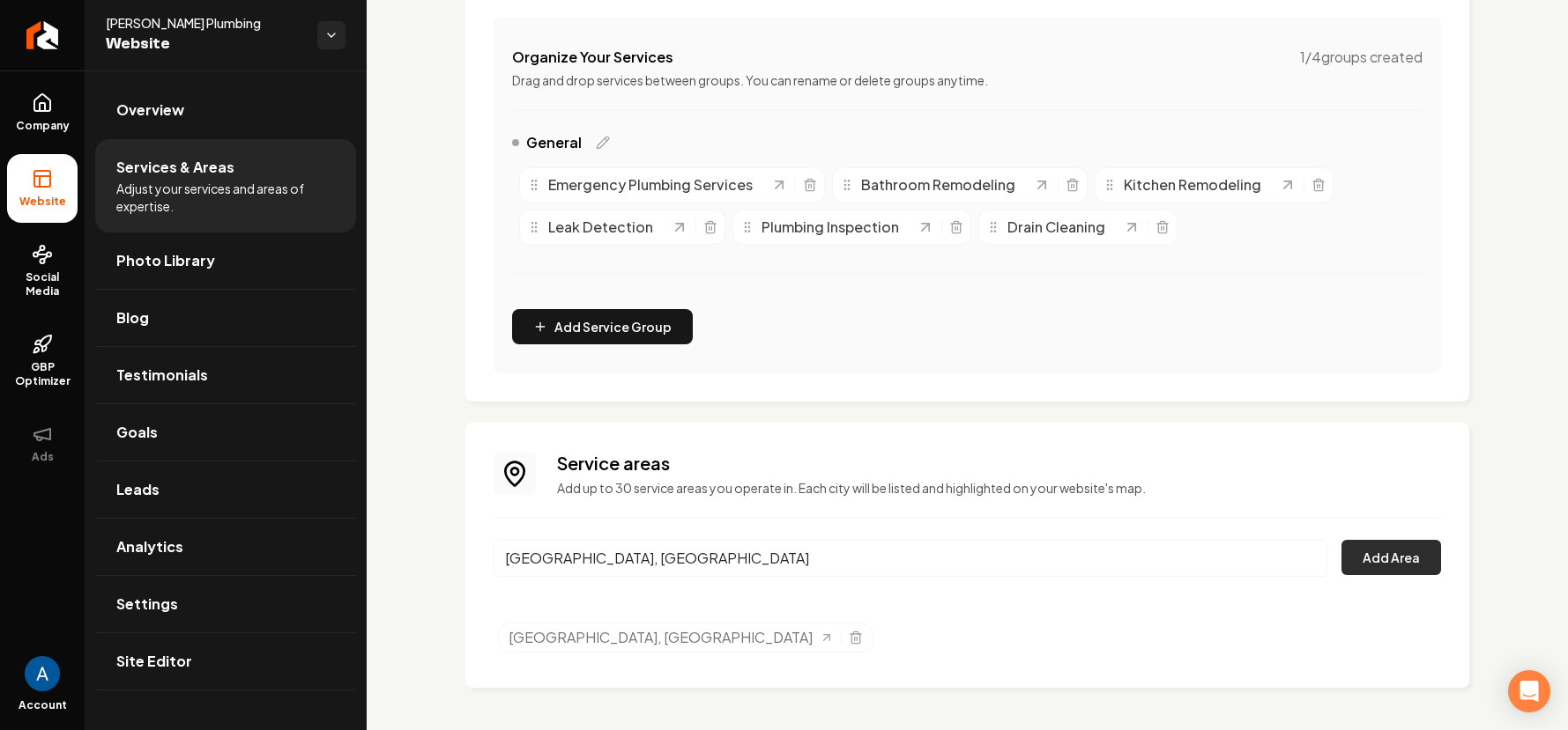
click at [1360, 553] on button "Add Area" at bounding box center [1391, 557] width 100 height 35
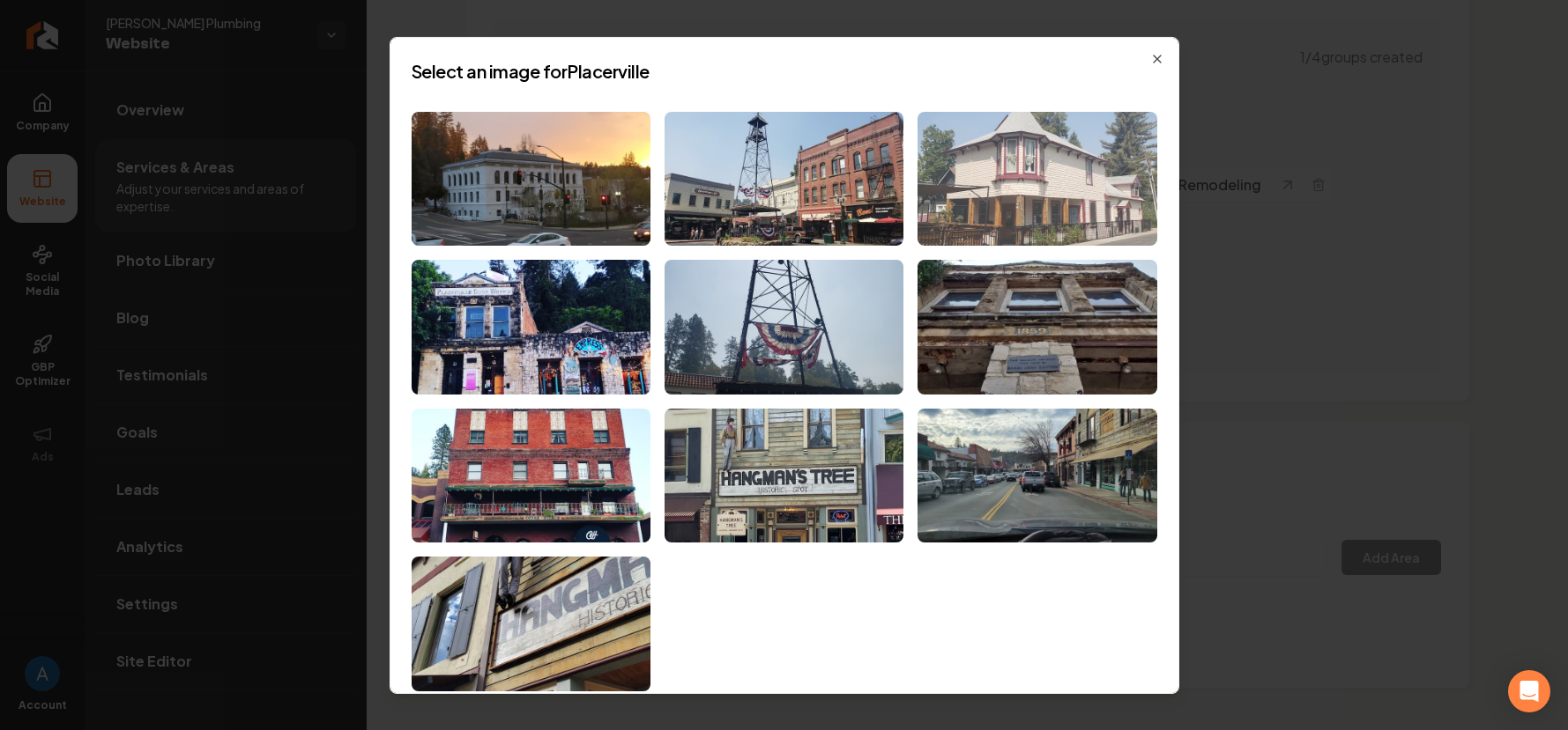
click at [1008, 190] on img at bounding box center [1037, 178] width 239 height 135
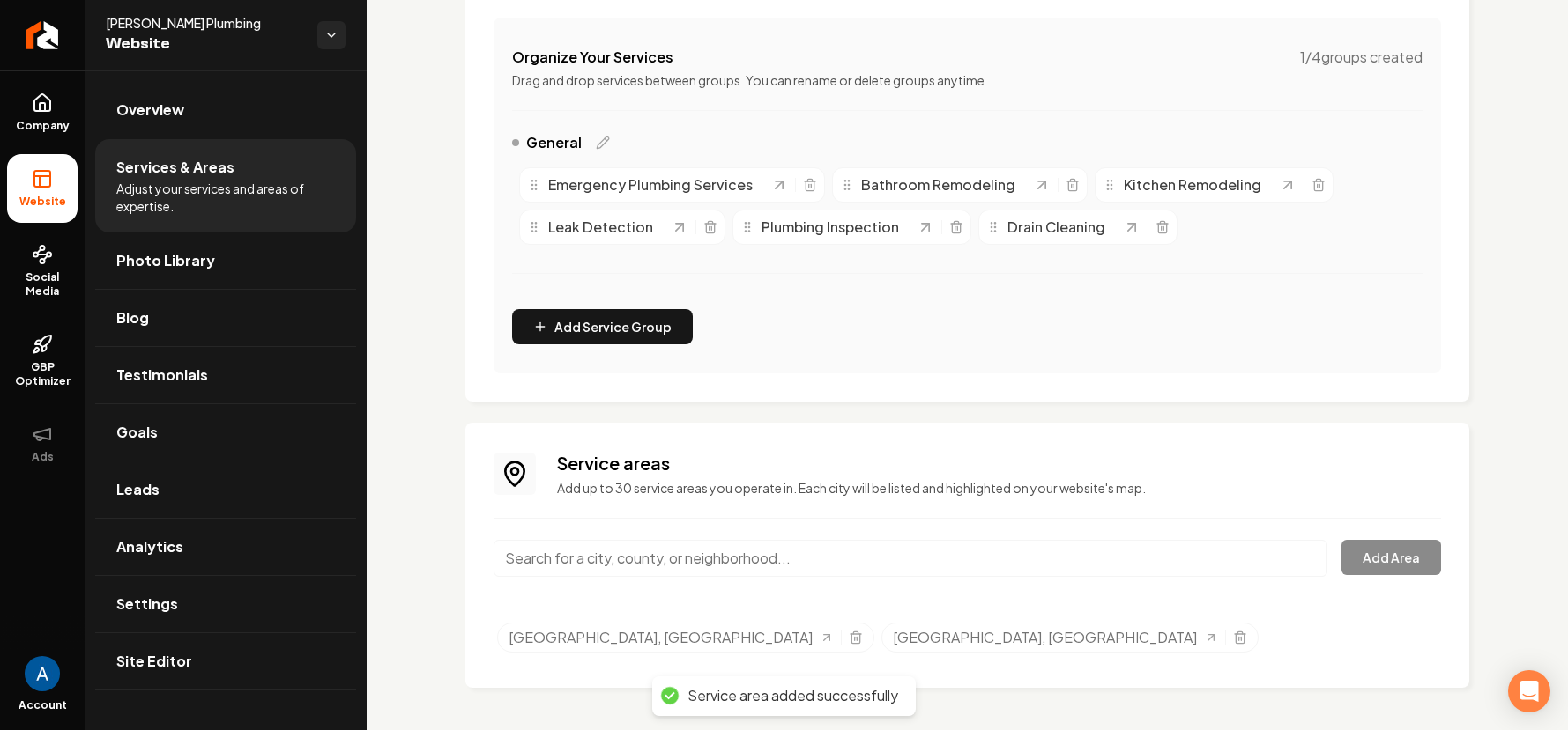
click at [628, 558] on input "Main content area" at bounding box center [910, 558] width 834 height 37
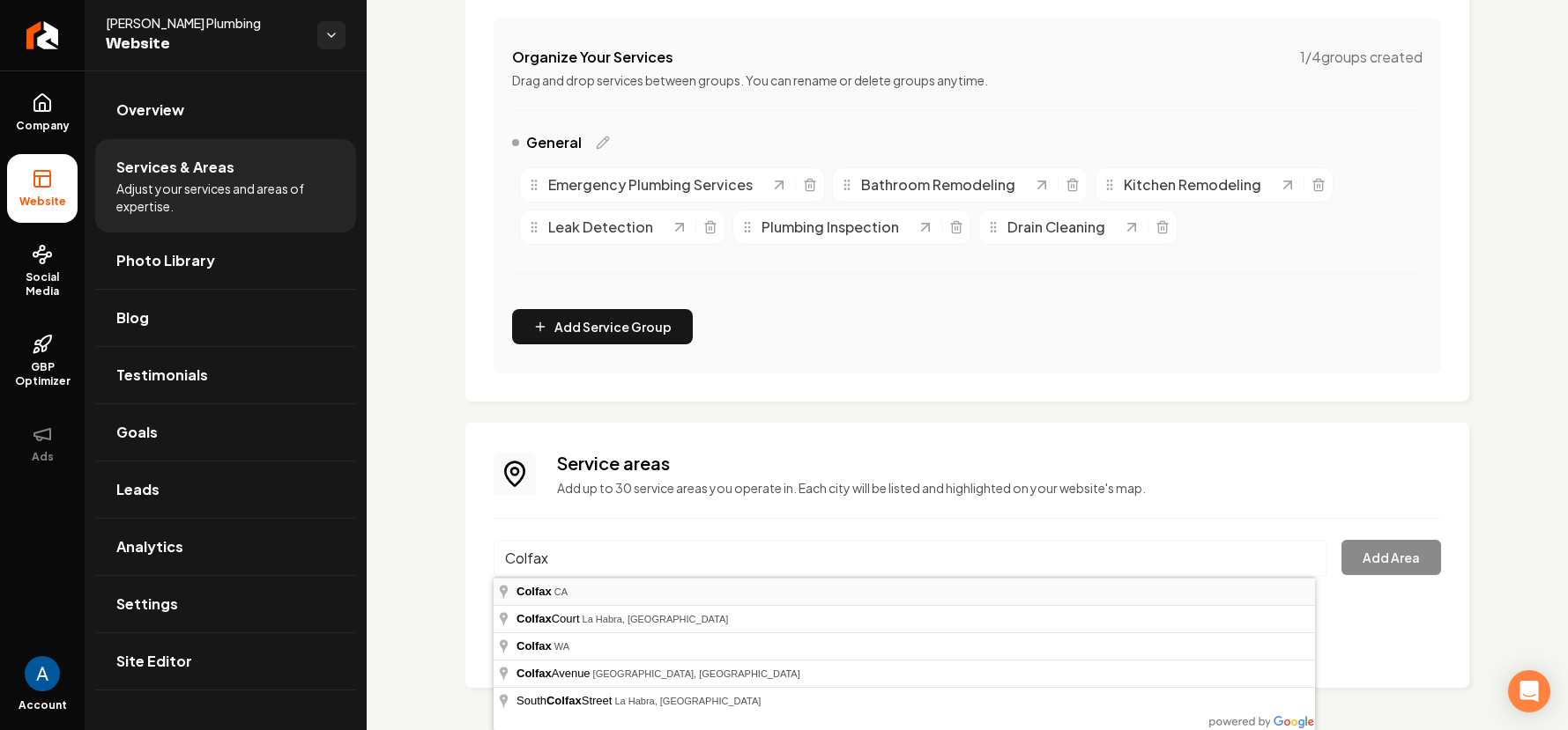
type input "Colfax, [GEOGRAPHIC_DATA]"
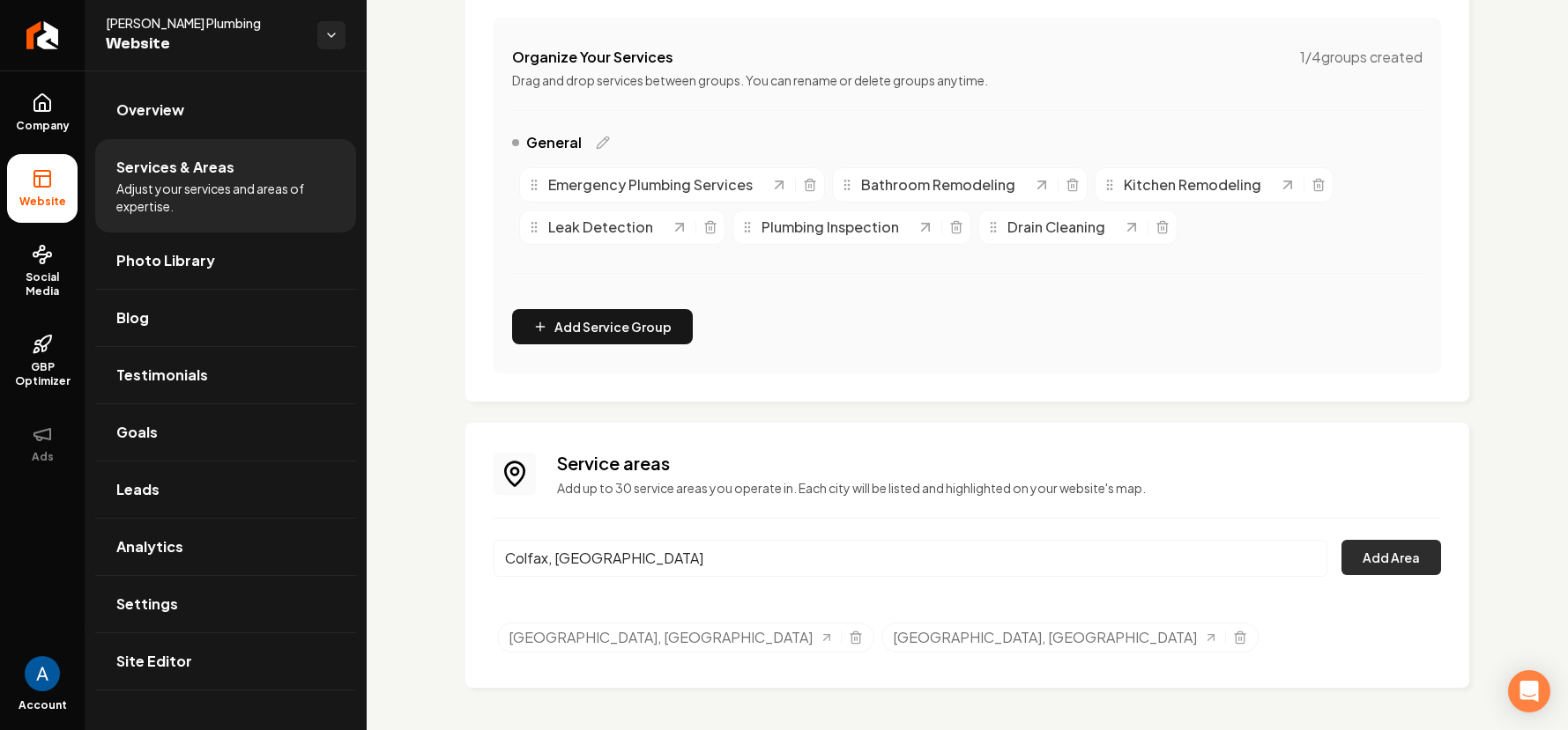
click at [1386, 561] on button "Add Area" at bounding box center [1391, 557] width 100 height 35
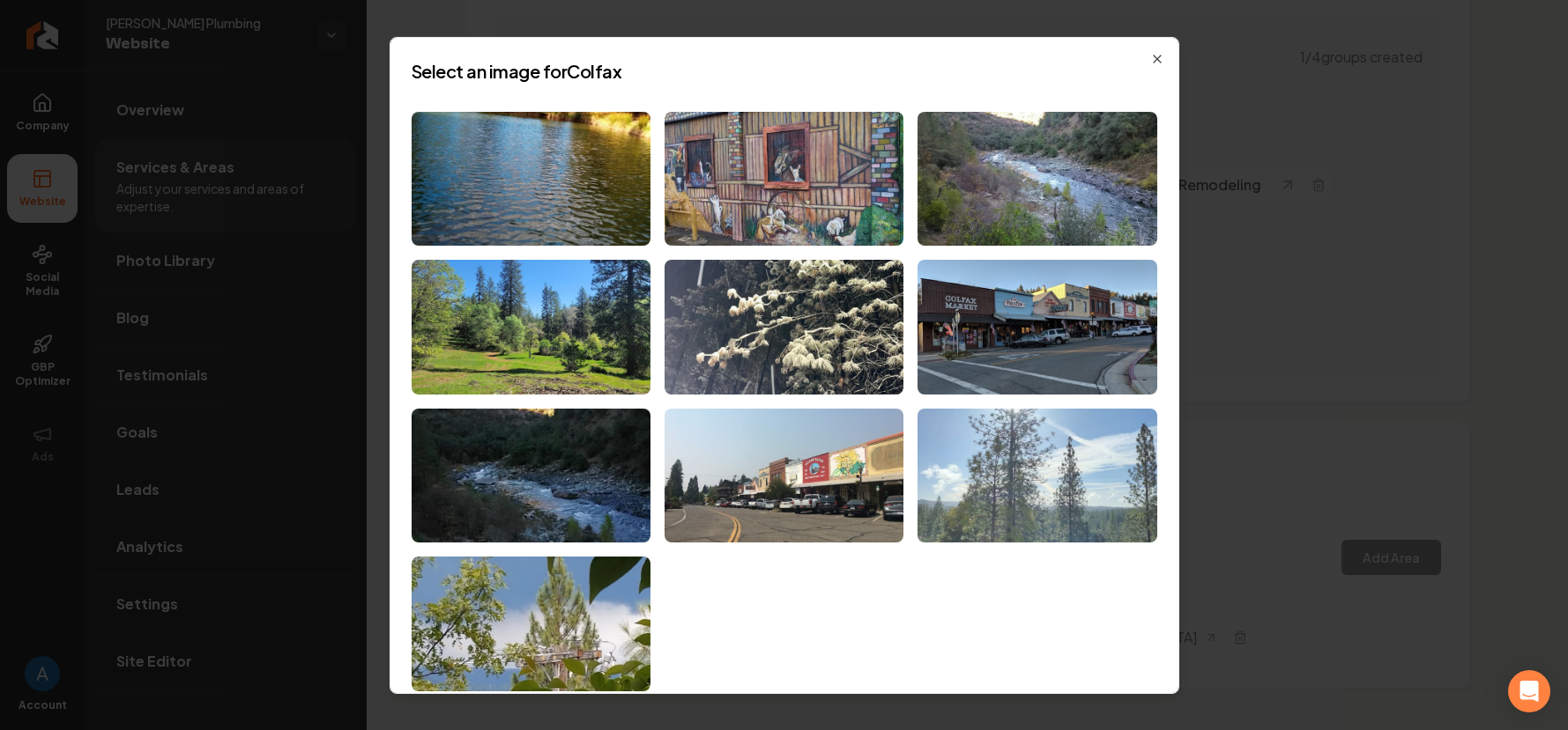
click at [1089, 465] on img at bounding box center [1037, 476] width 239 height 135
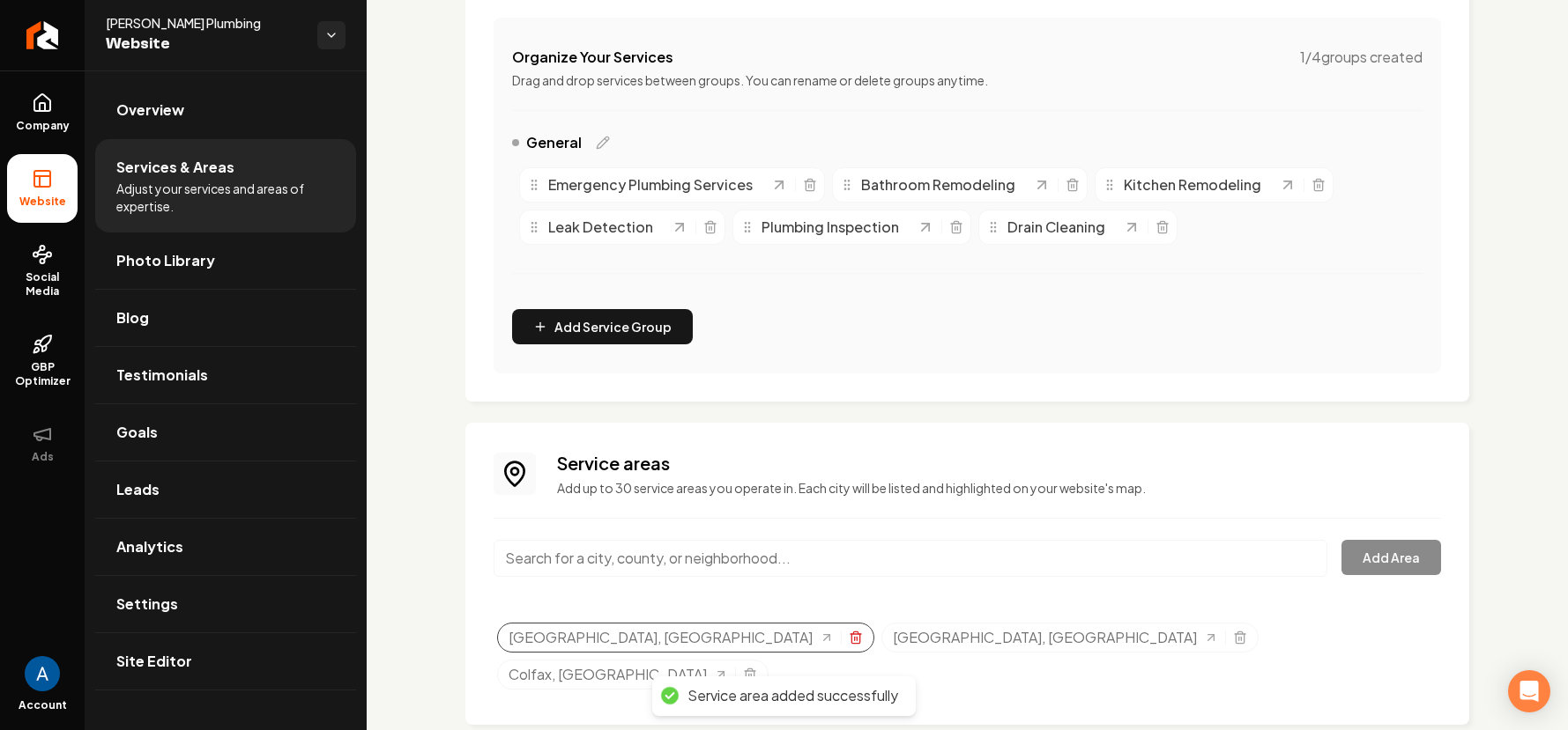
click at [849, 641] on icon "Selected tags" at bounding box center [856, 637] width 14 height 14
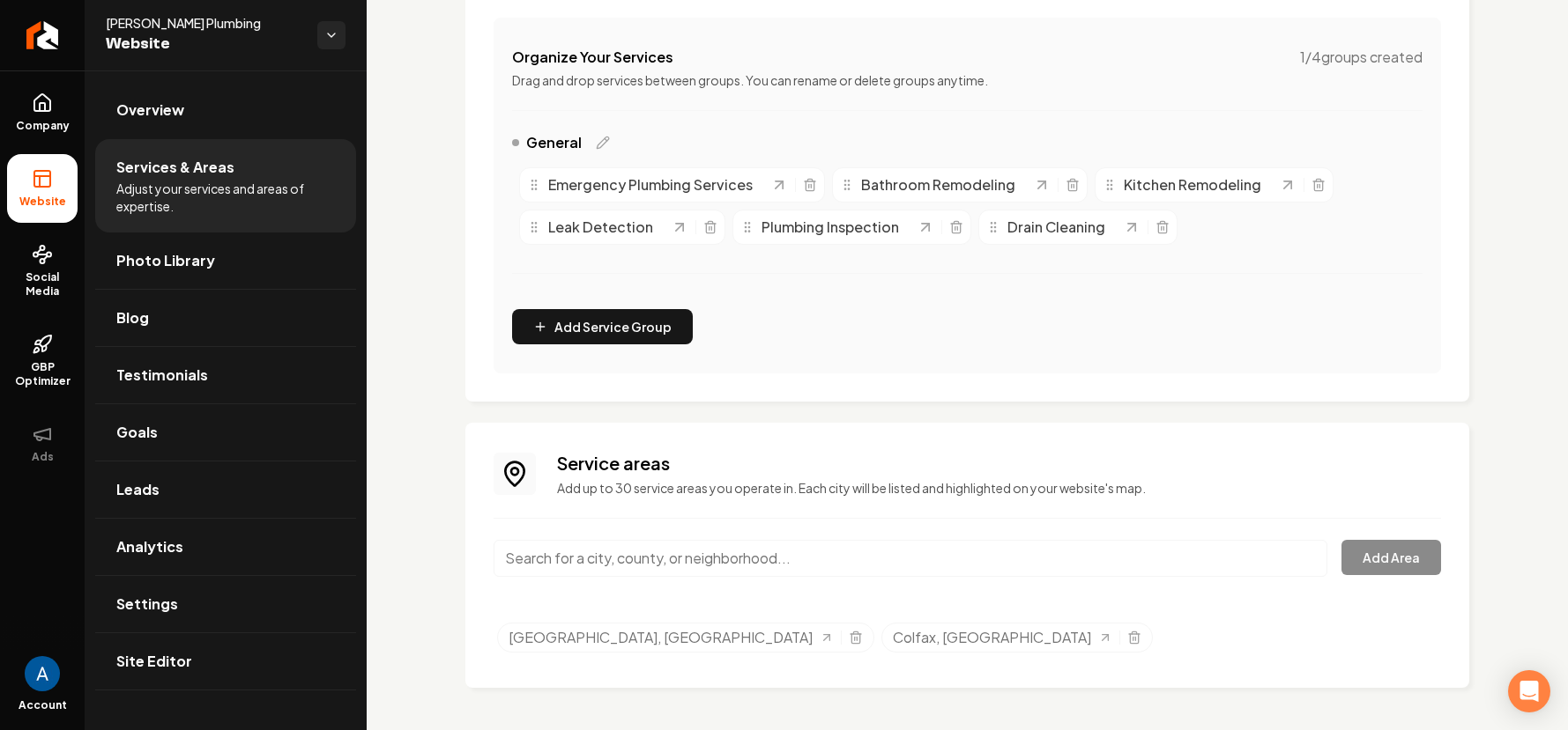
click at [723, 571] on input "Main content area" at bounding box center [910, 558] width 834 height 37
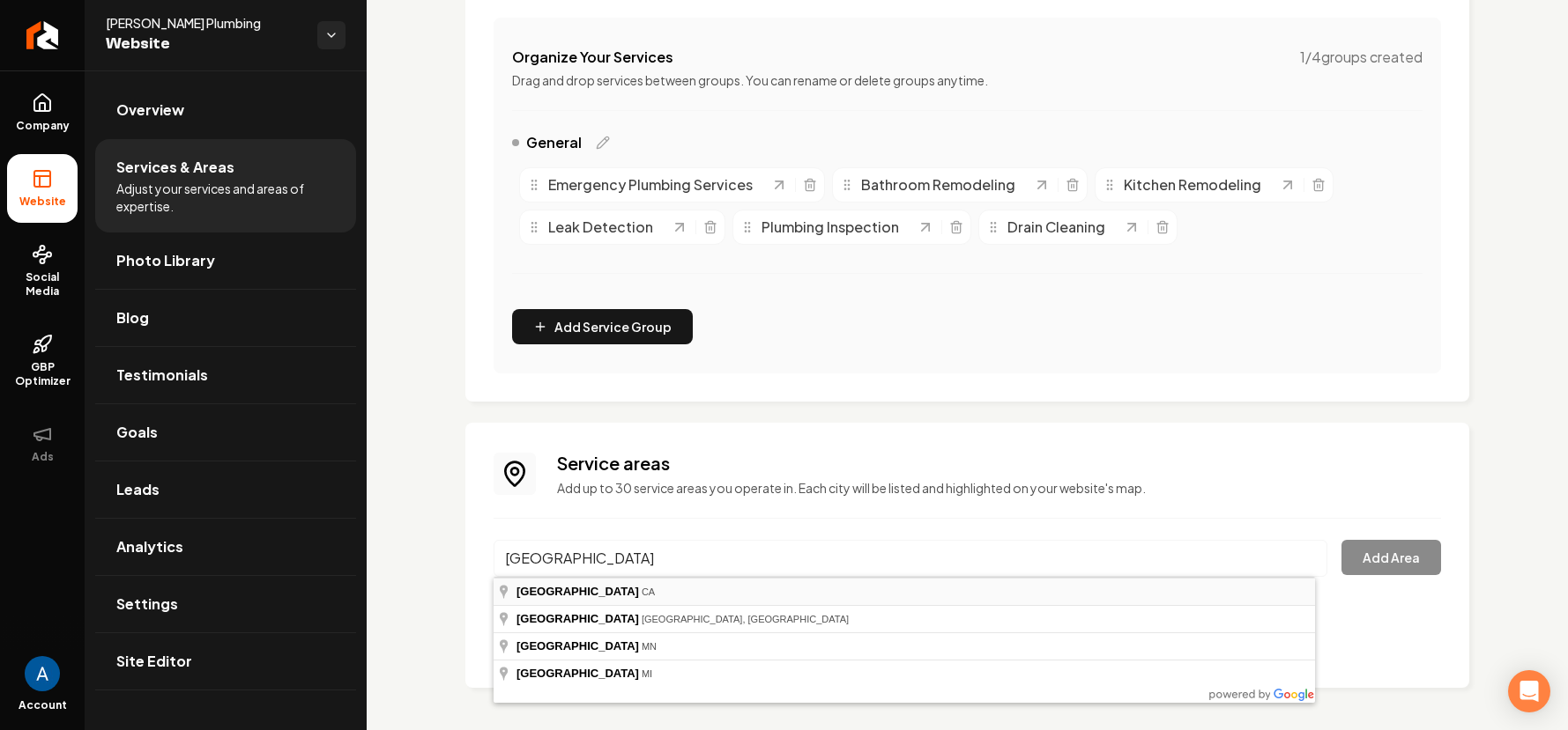
type input "Roseville, CA"
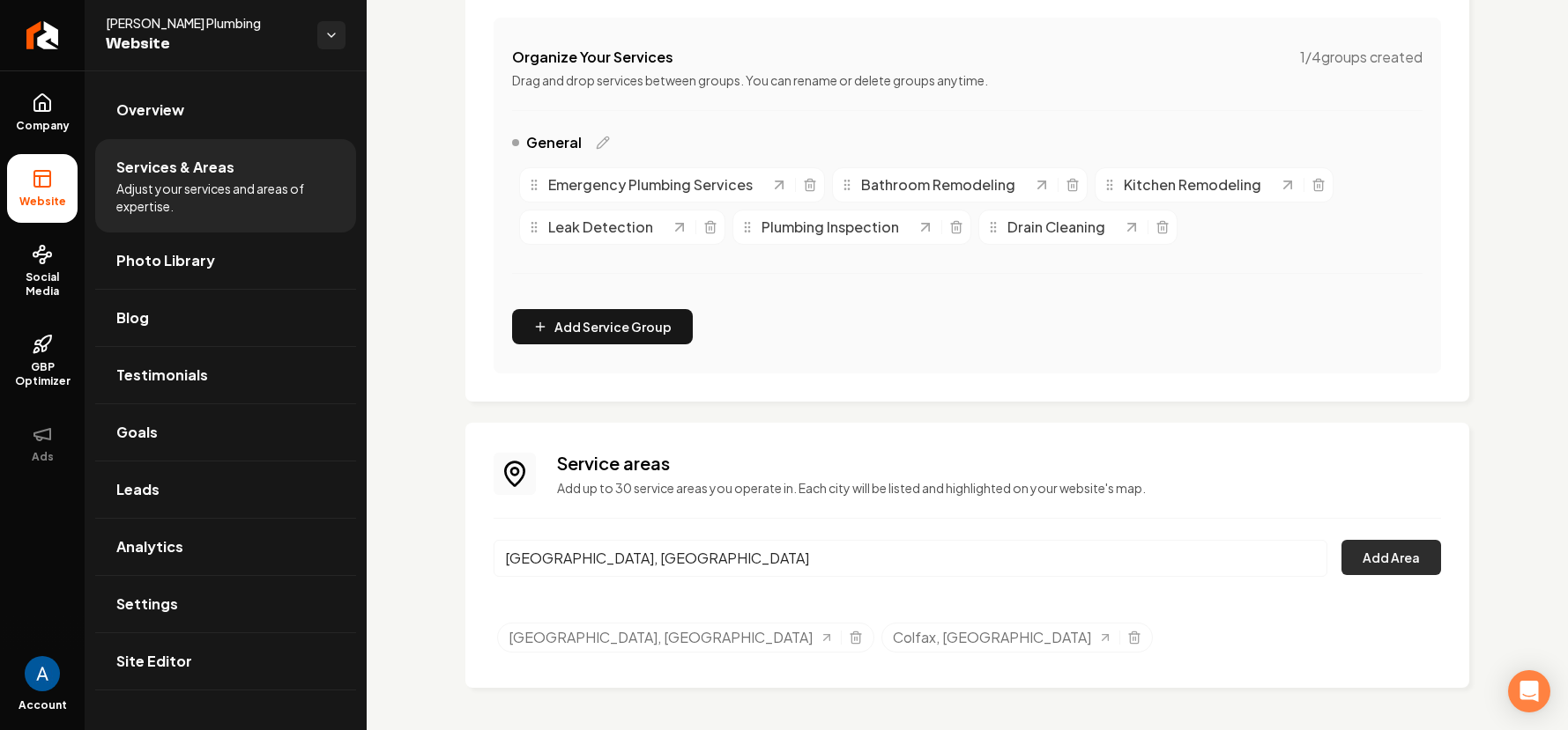
click at [1368, 573] on button "Add Area" at bounding box center [1391, 557] width 100 height 35
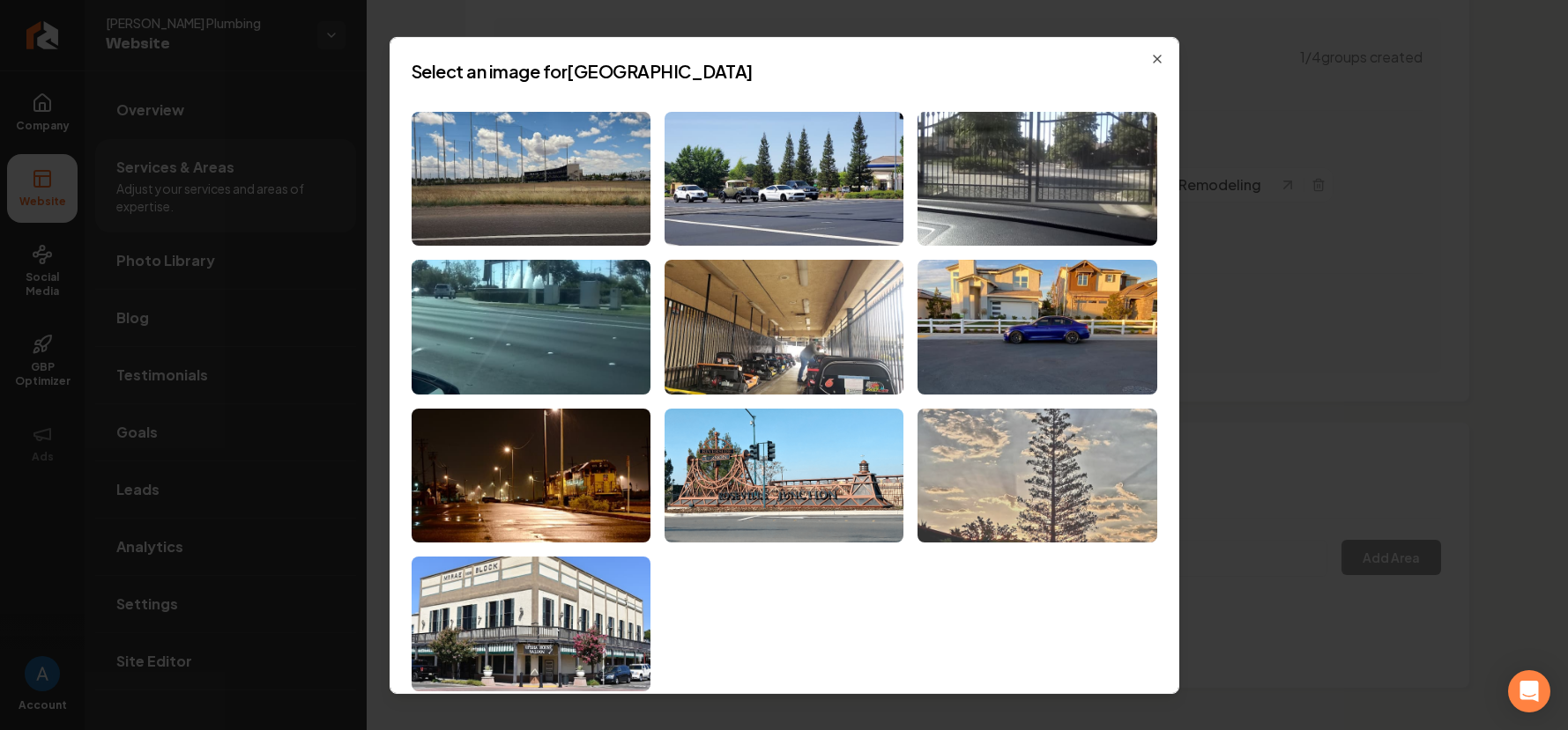
click at [1016, 484] on img at bounding box center [1037, 476] width 239 height 135
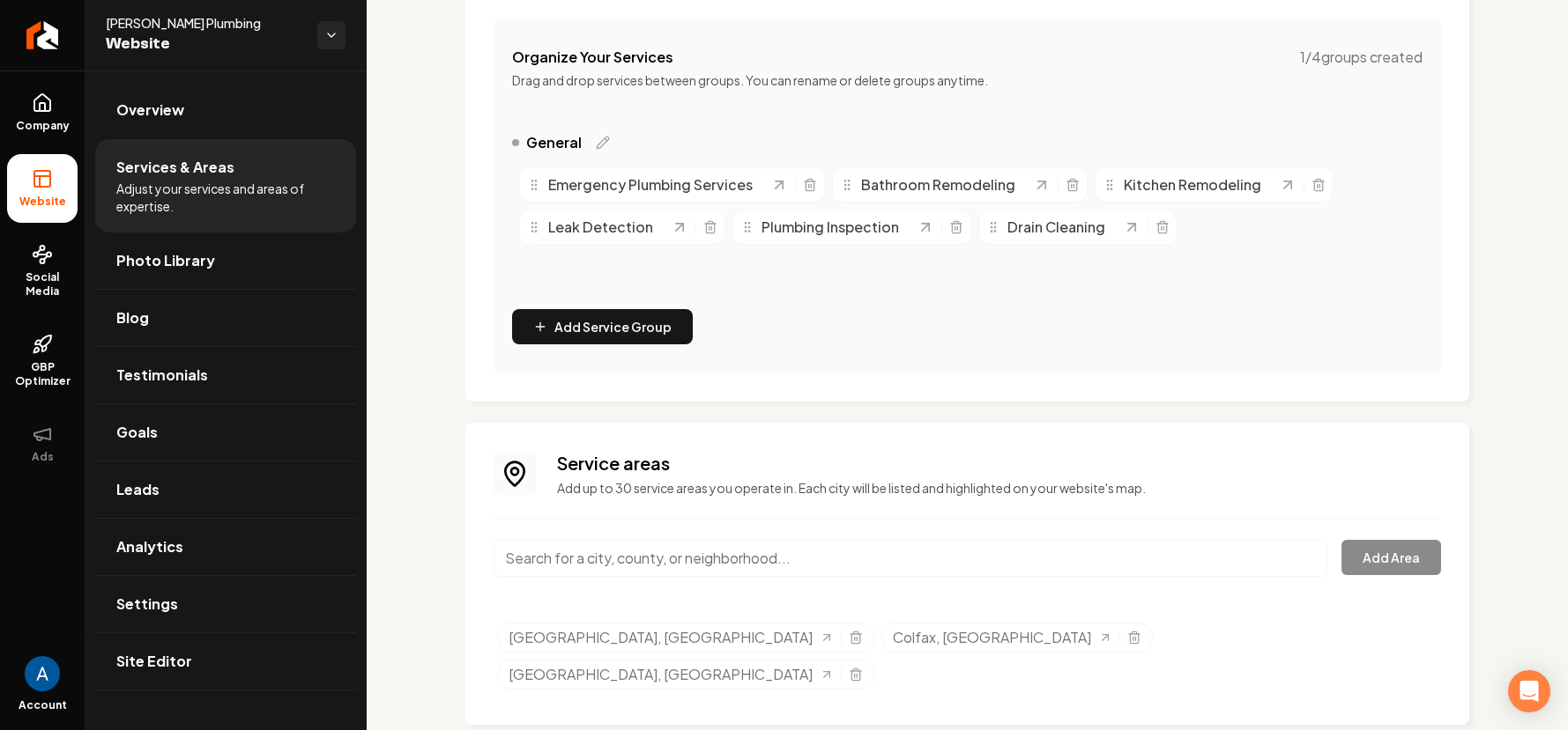
click at [723, 564] on input "Main content area" at bounding box center [910, 558] width 834 height 37
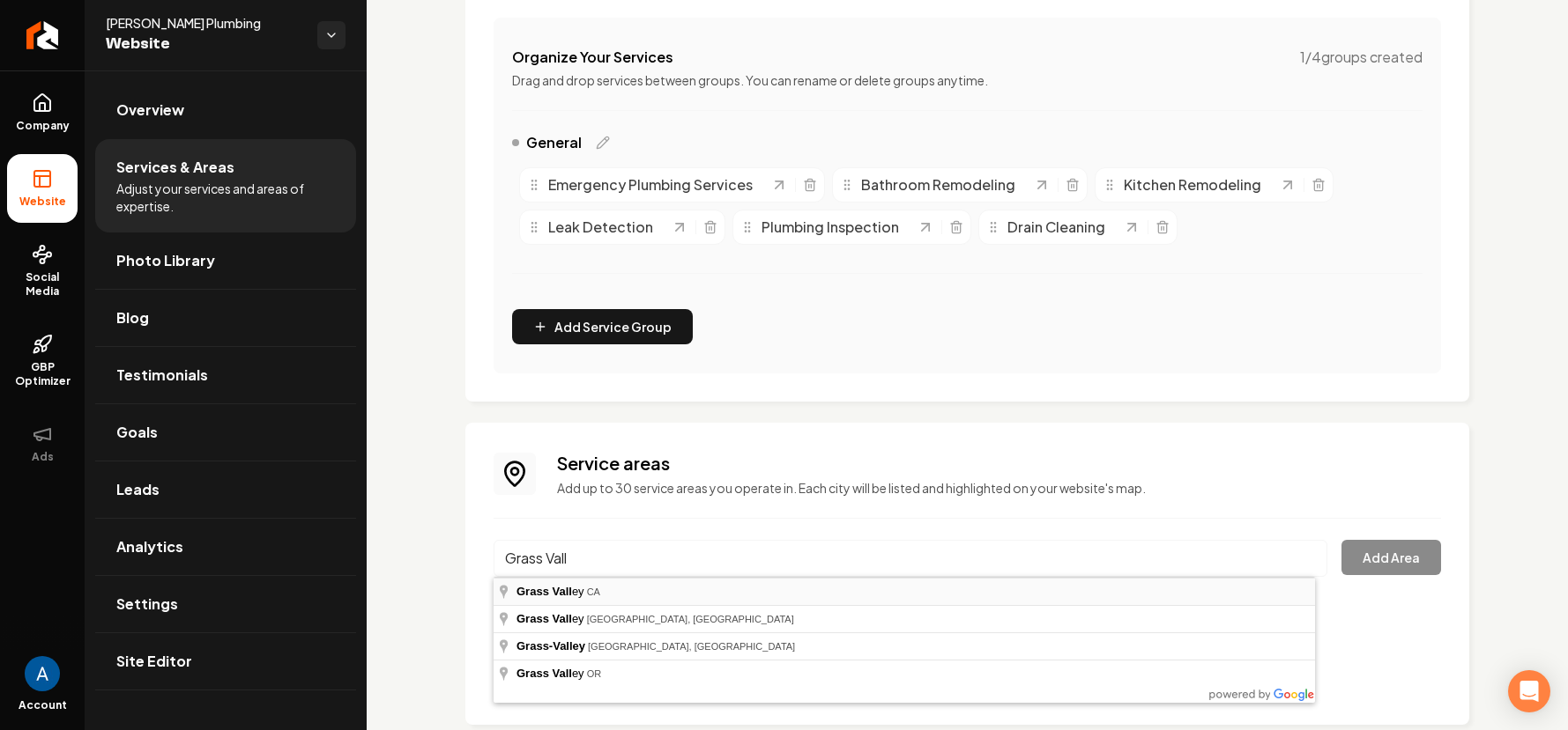
type input "Grass Valley, CA"
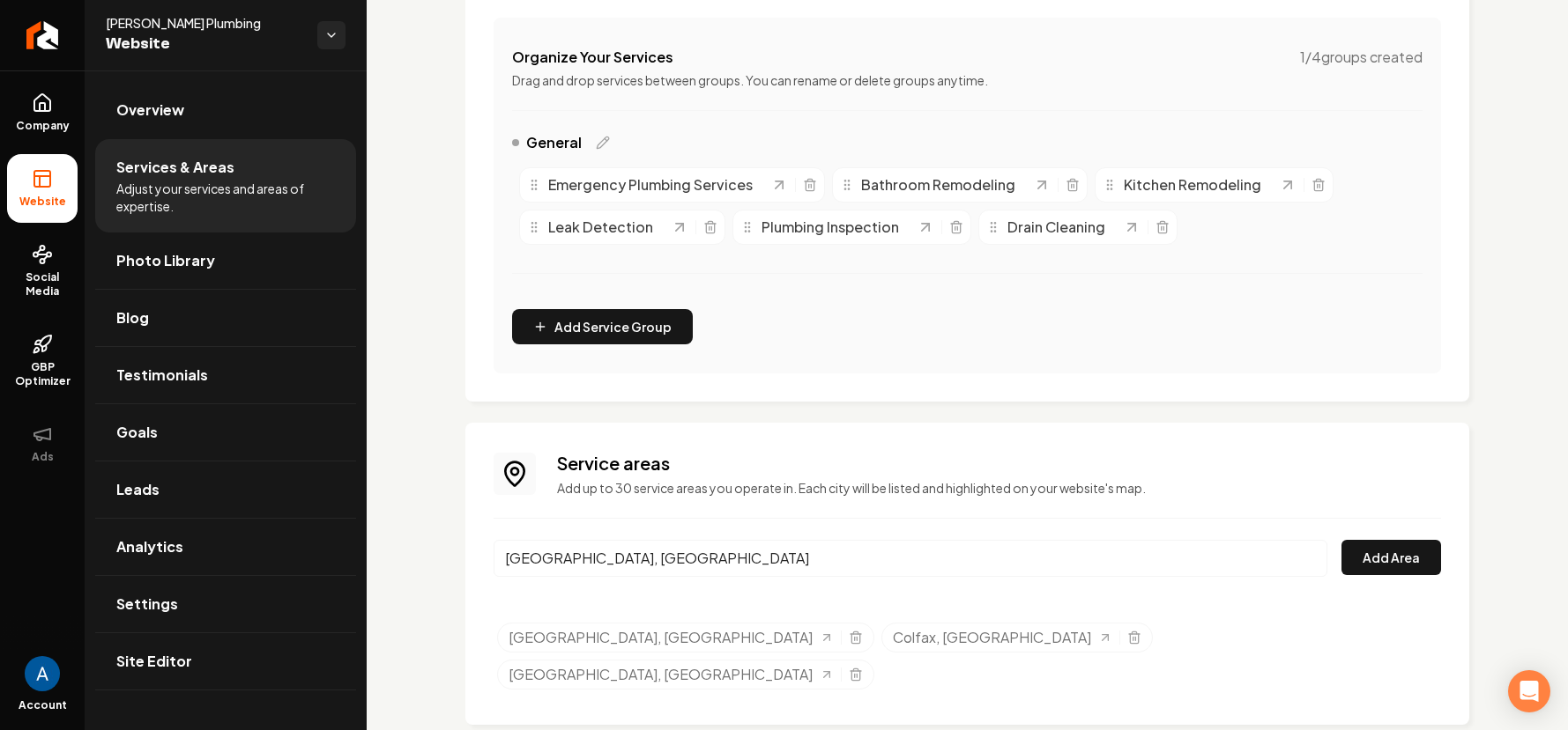
click at [1403, 575] on div "Grass Valley, CA Add Area" at bounding box center [967, 569] width 948 height 58
click at [1385, 566] on button "Add Area" at bounding box center [1391, 557] width 100 height 35
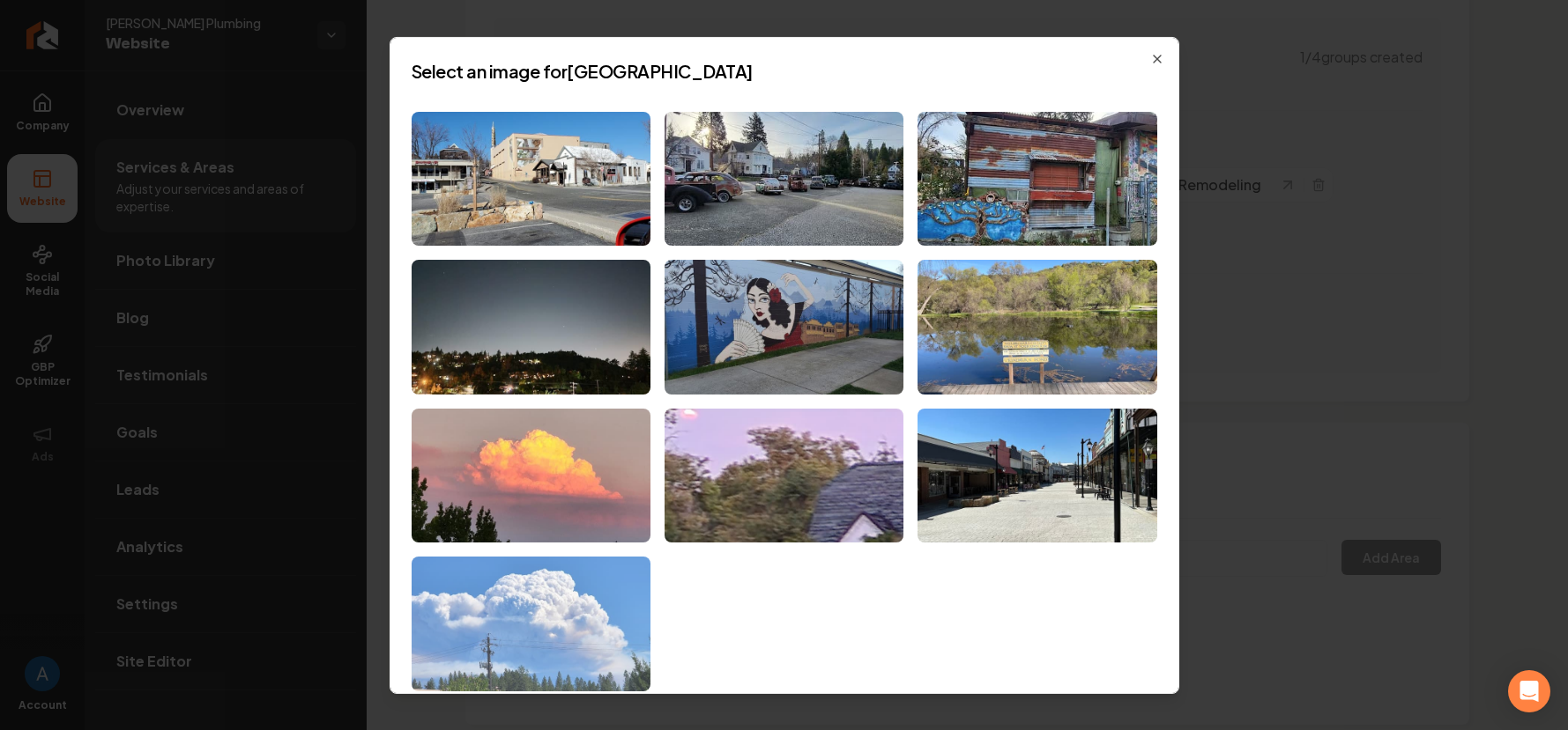
click at [608, 618] on img at bounding box center [531, 624] width 239 height 135
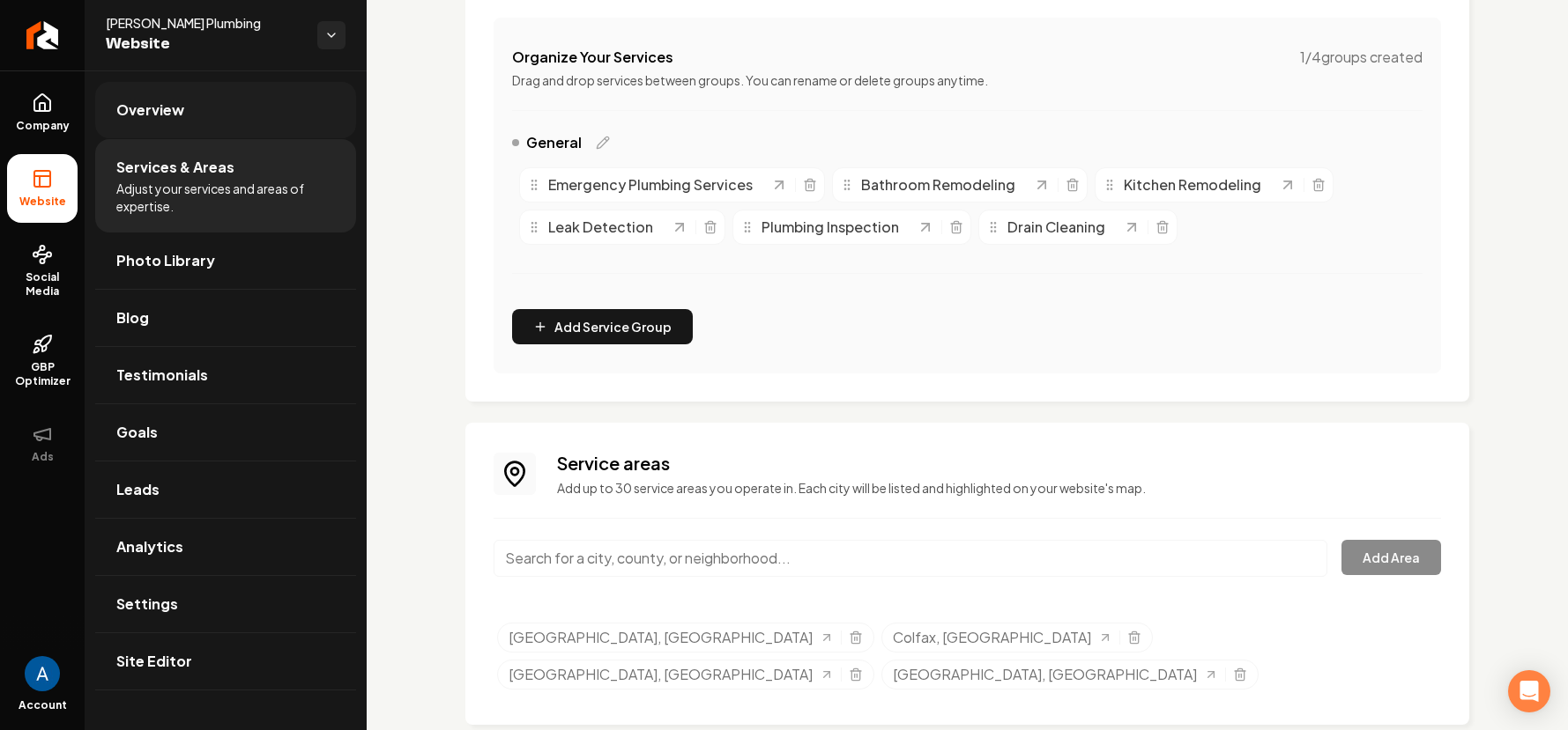
click at [138, 125] on link "Overview" at bounding box center [225, 109] width 261 height 56
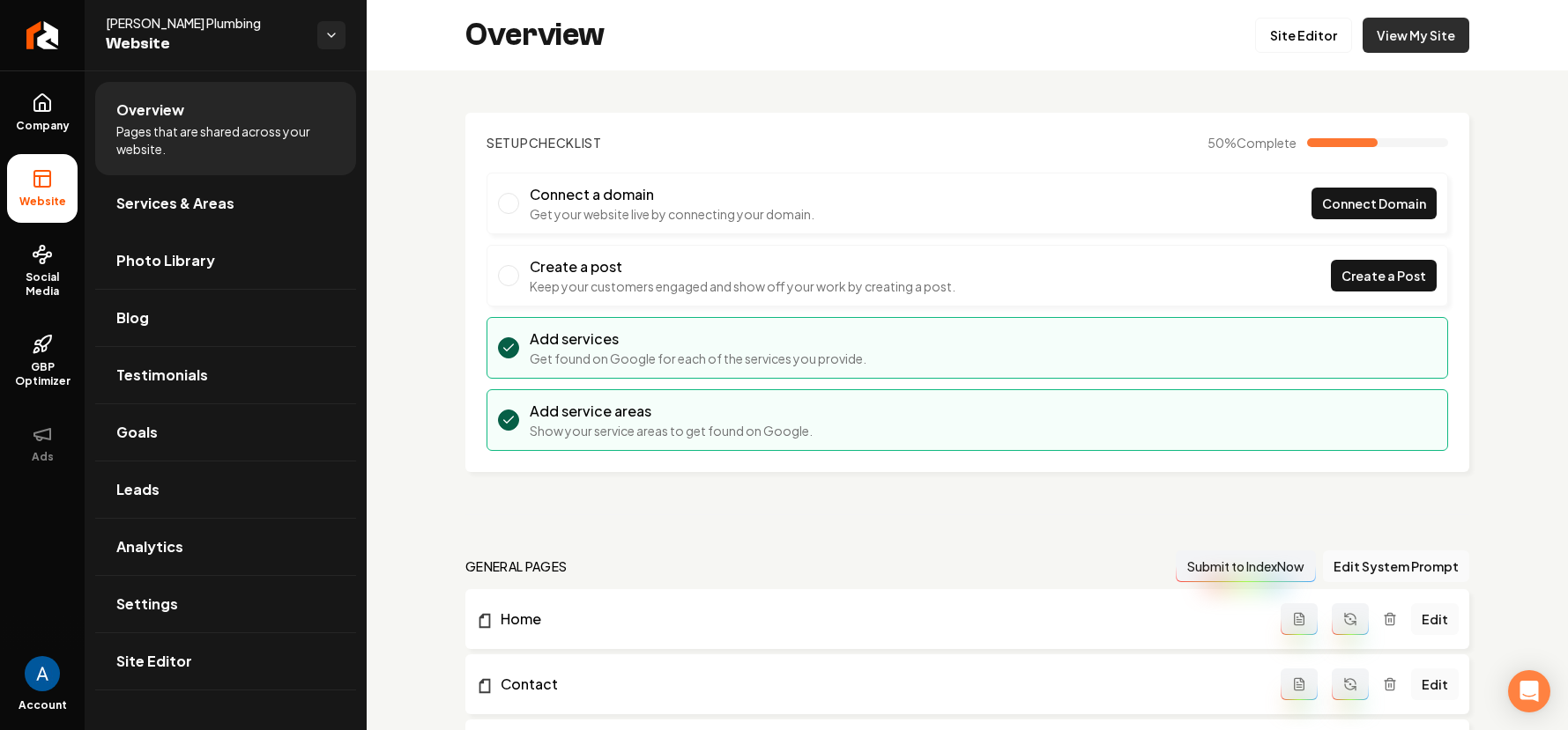
click at [1393, 49] on link "View My Site" at bounding box center [1415, 35] width 106 height 35
click at [1305, 44] on link "Site Editor" at bounding box center [1303, 35] width 97 height 35
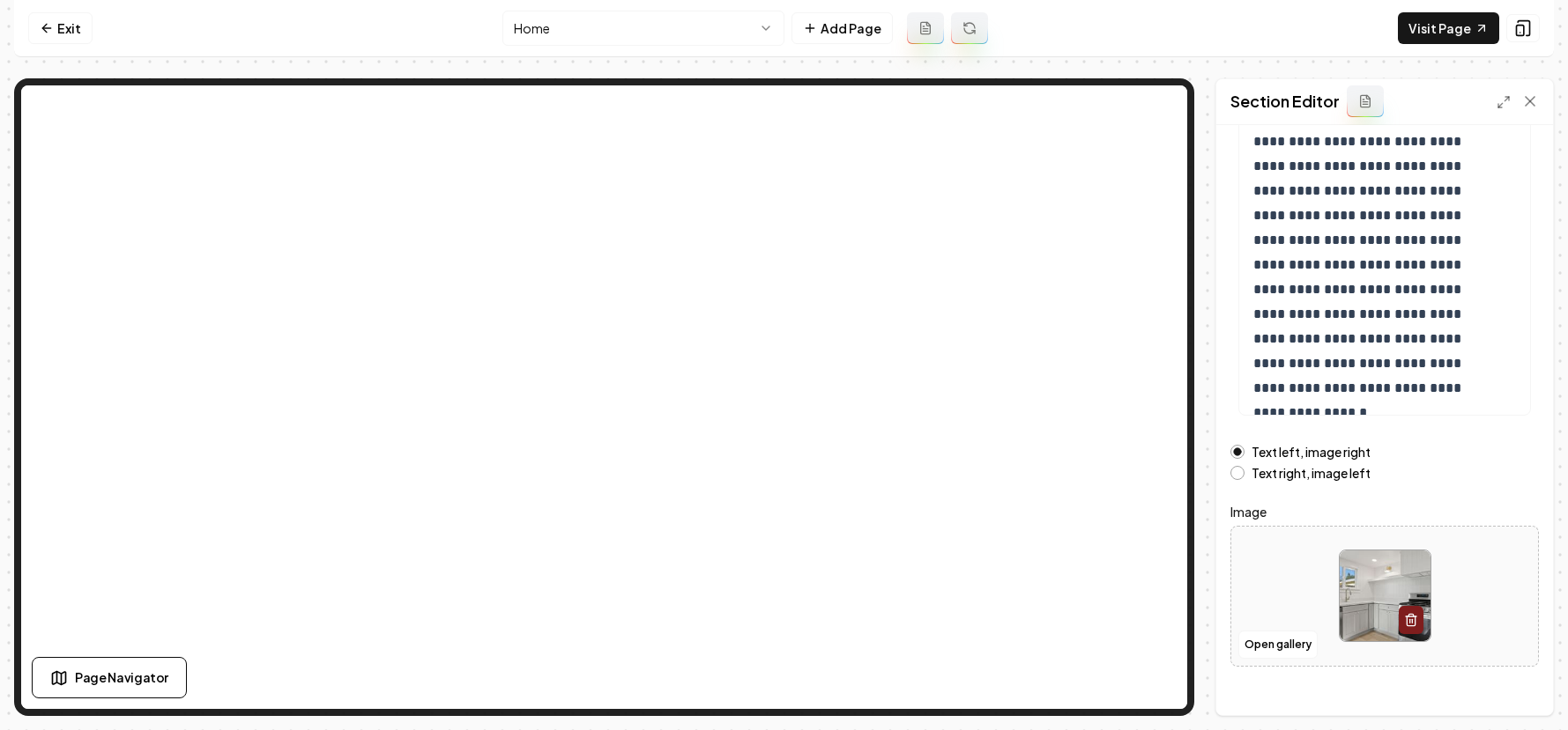
scroll to position [221, 0]
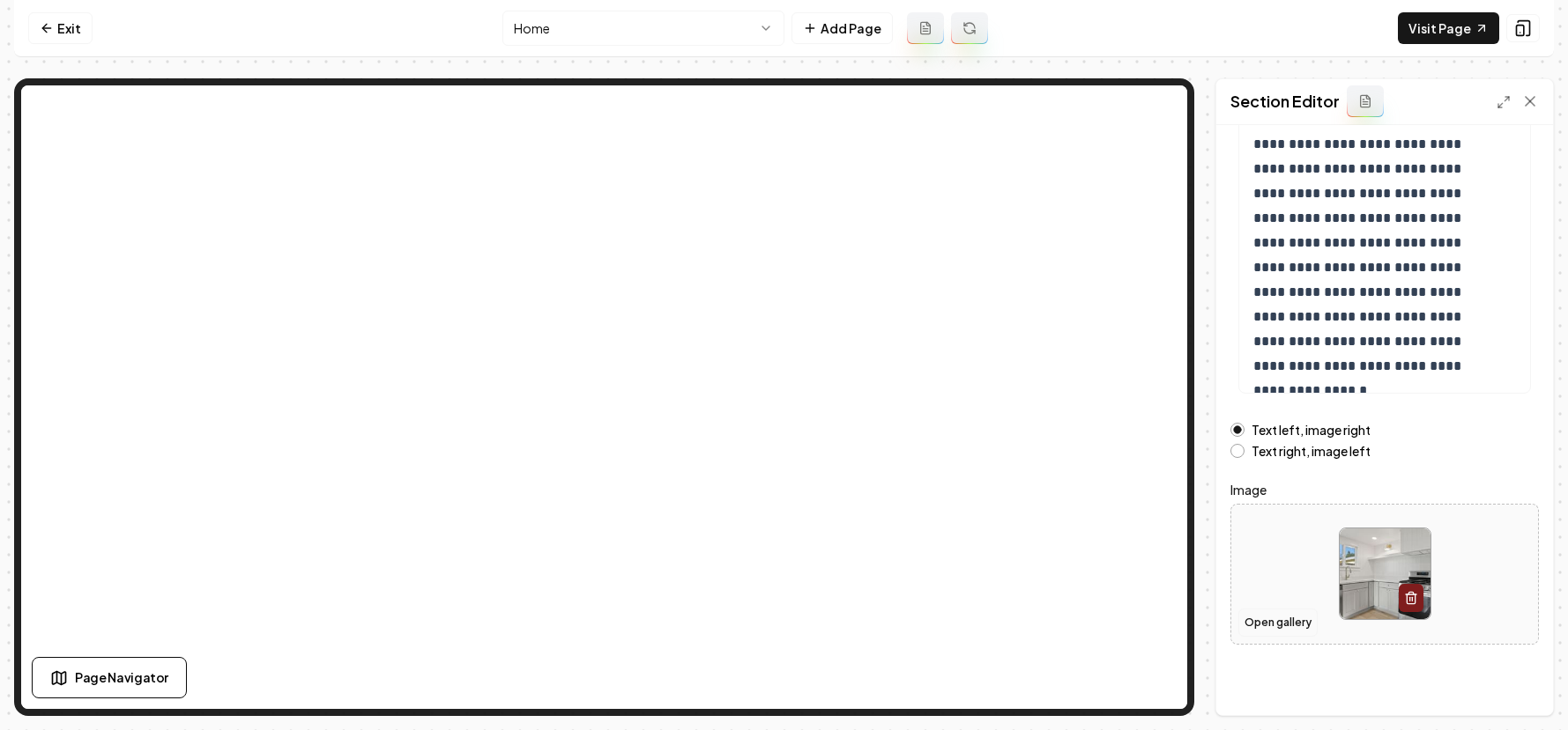
click at [1268, 613] on button "Open gallery" at bounding box center [1278, 623] width 80 height 28
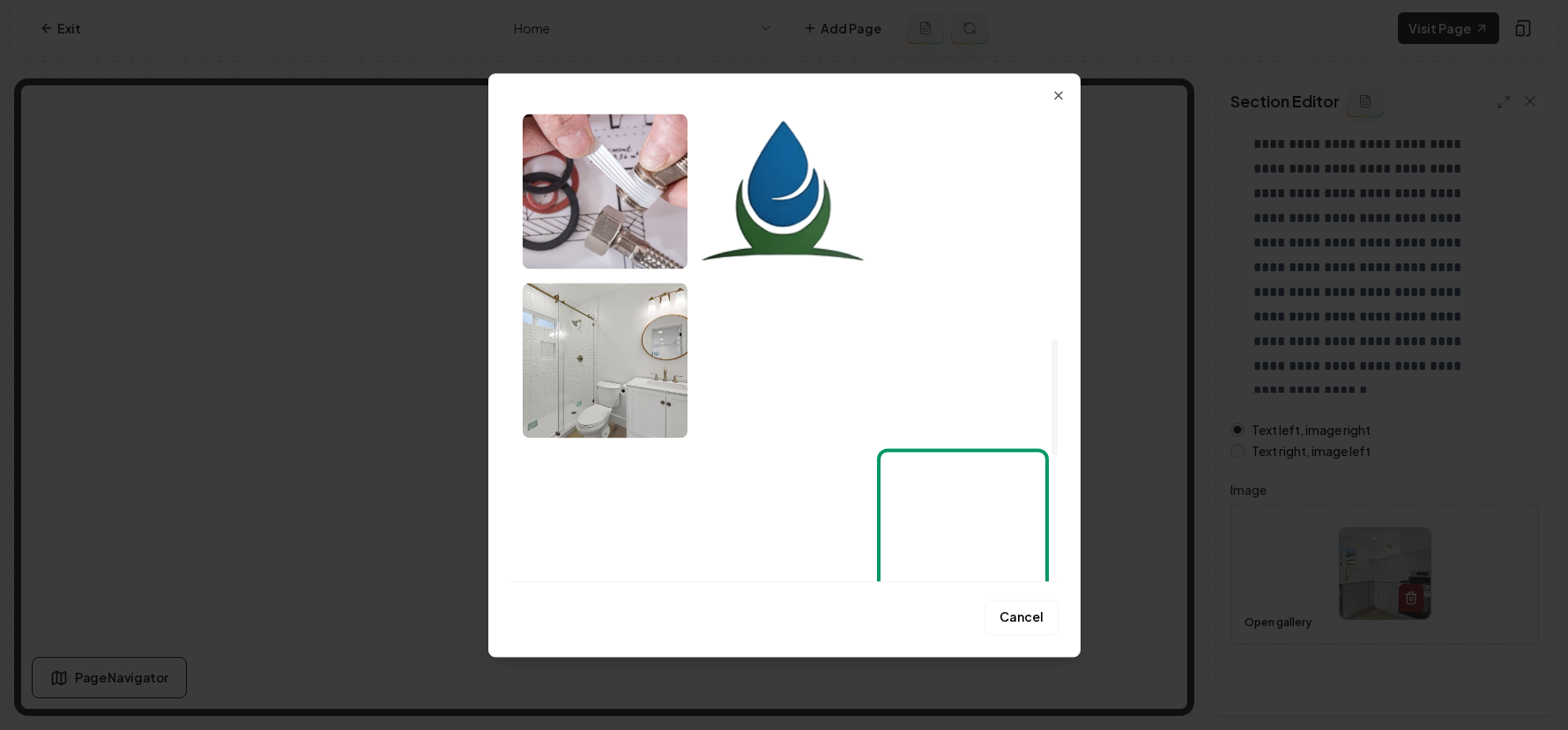
scroll to position [930, 0]
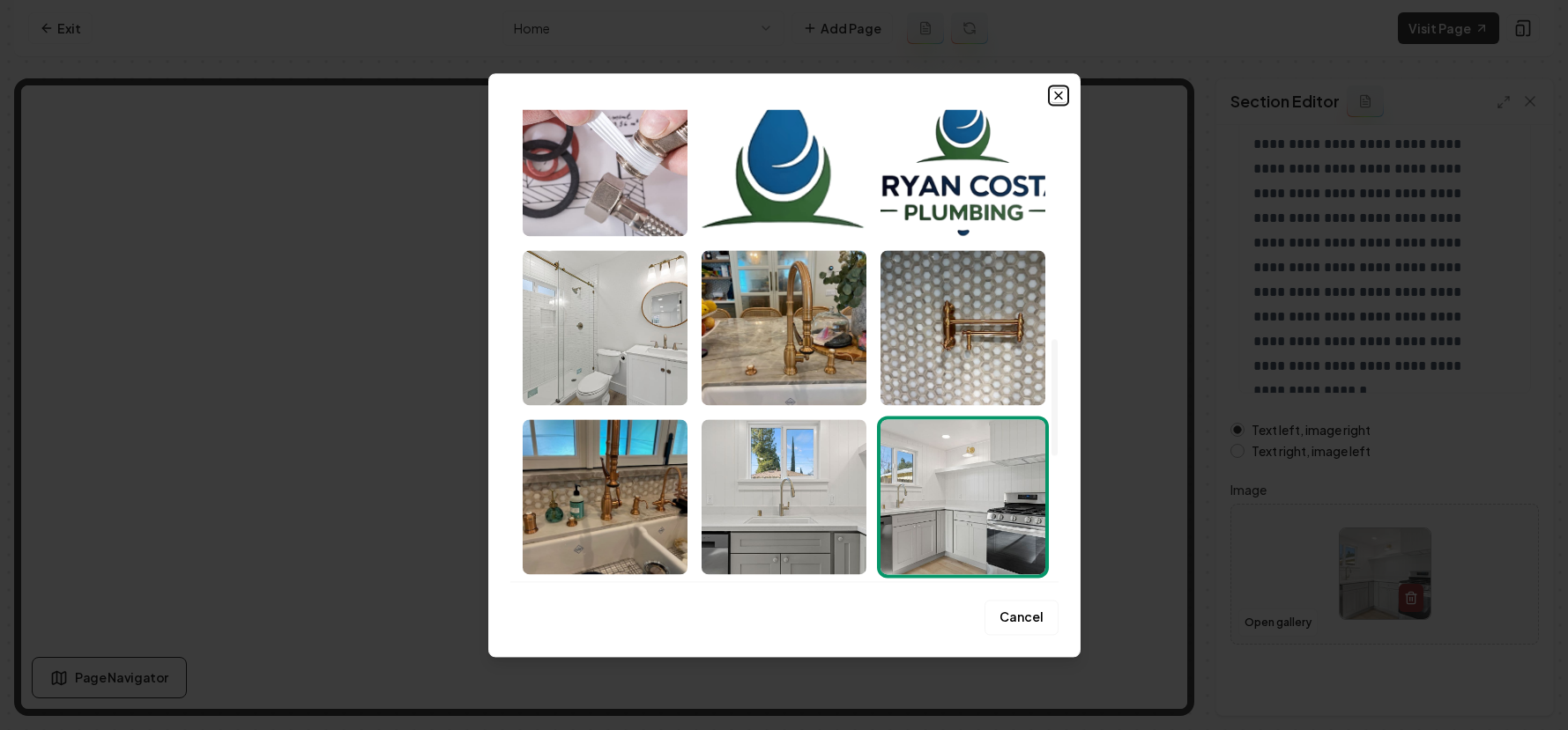
click at [1051, 100] on icon "button" at bounding box center [1058, 95] width 14 height 14
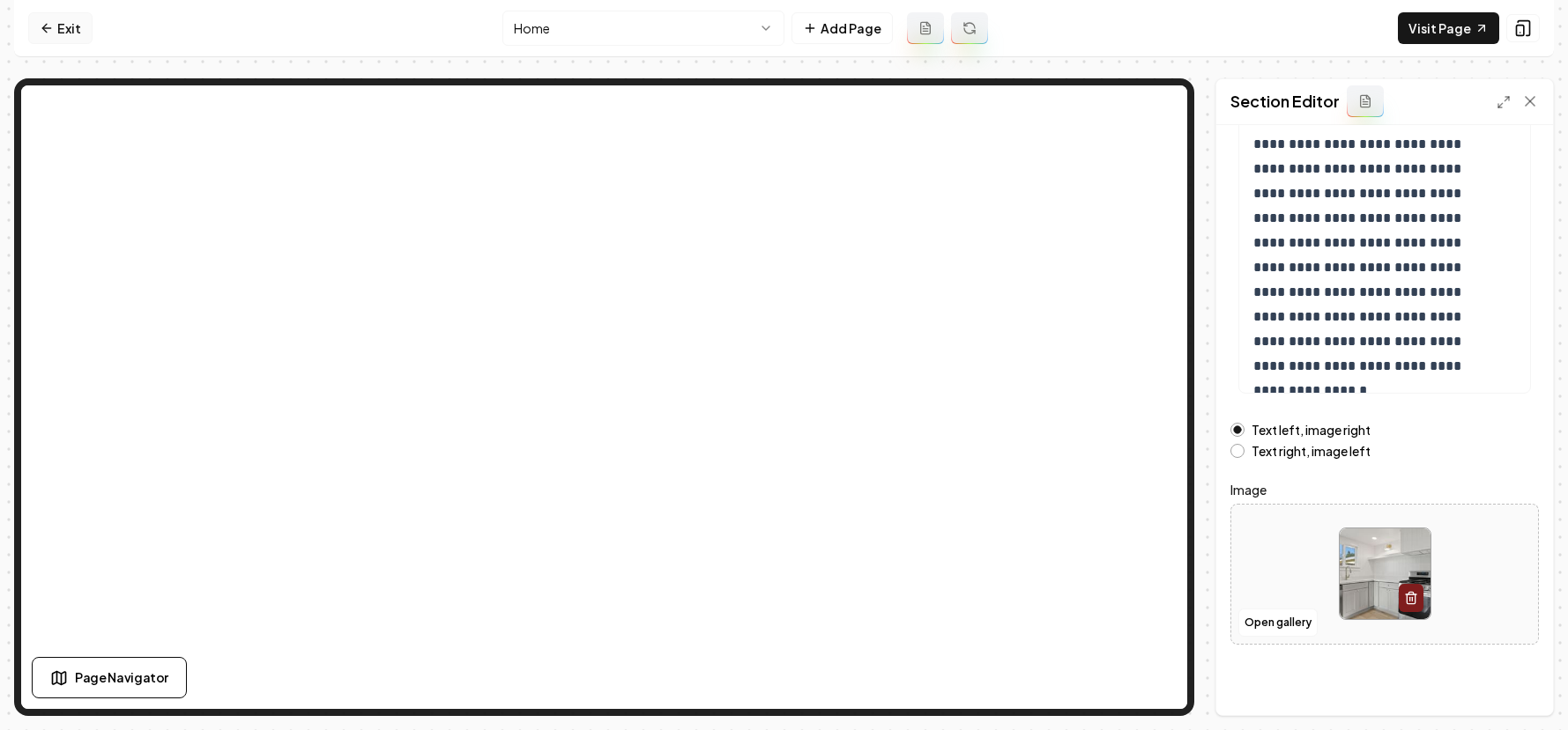
click at [30, 32] on link "Exit" at bounding box center [61, 27] width 65 height 31
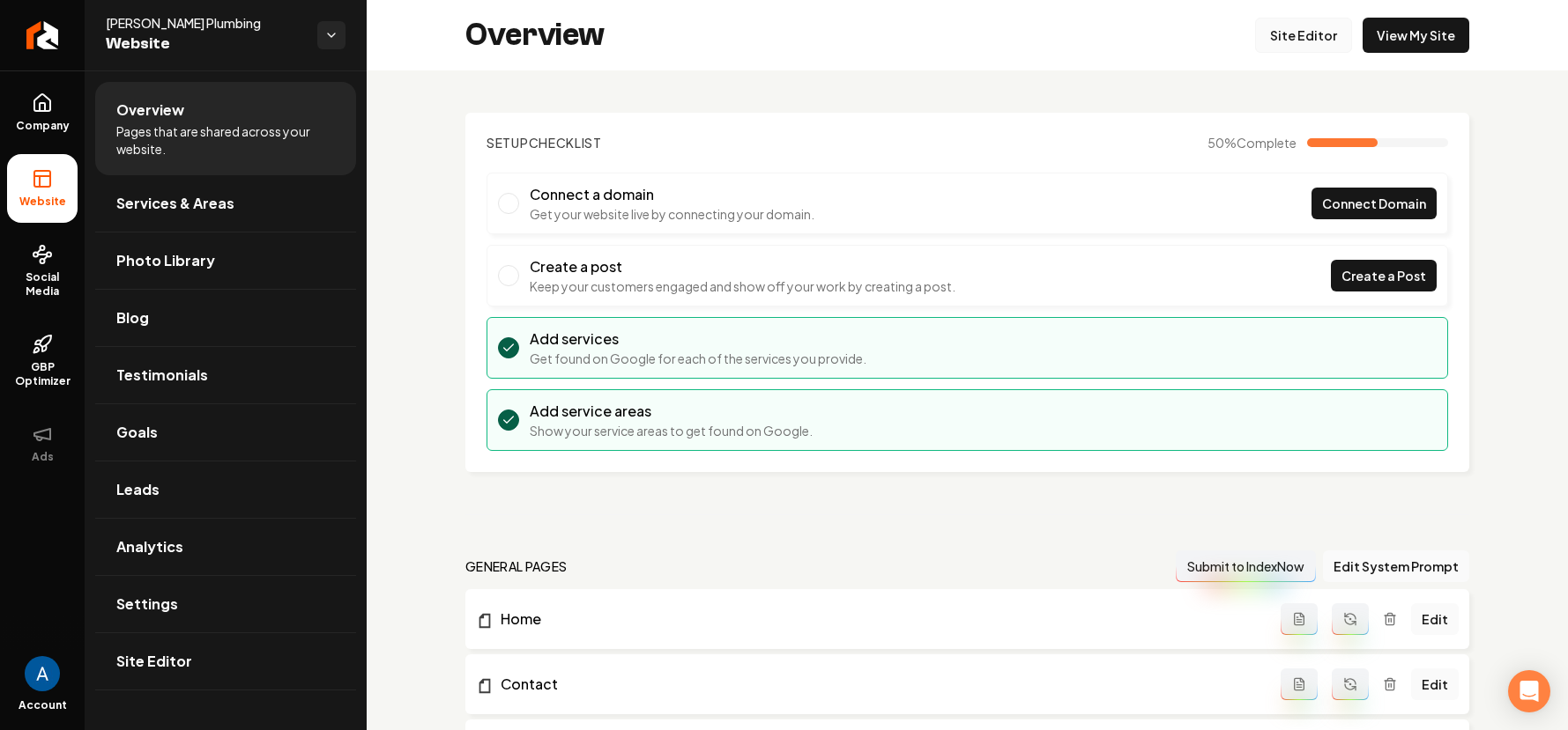
click at [1265, 26] on link "Site Editor" at bounding box center [1303, 35] width 97 height 35
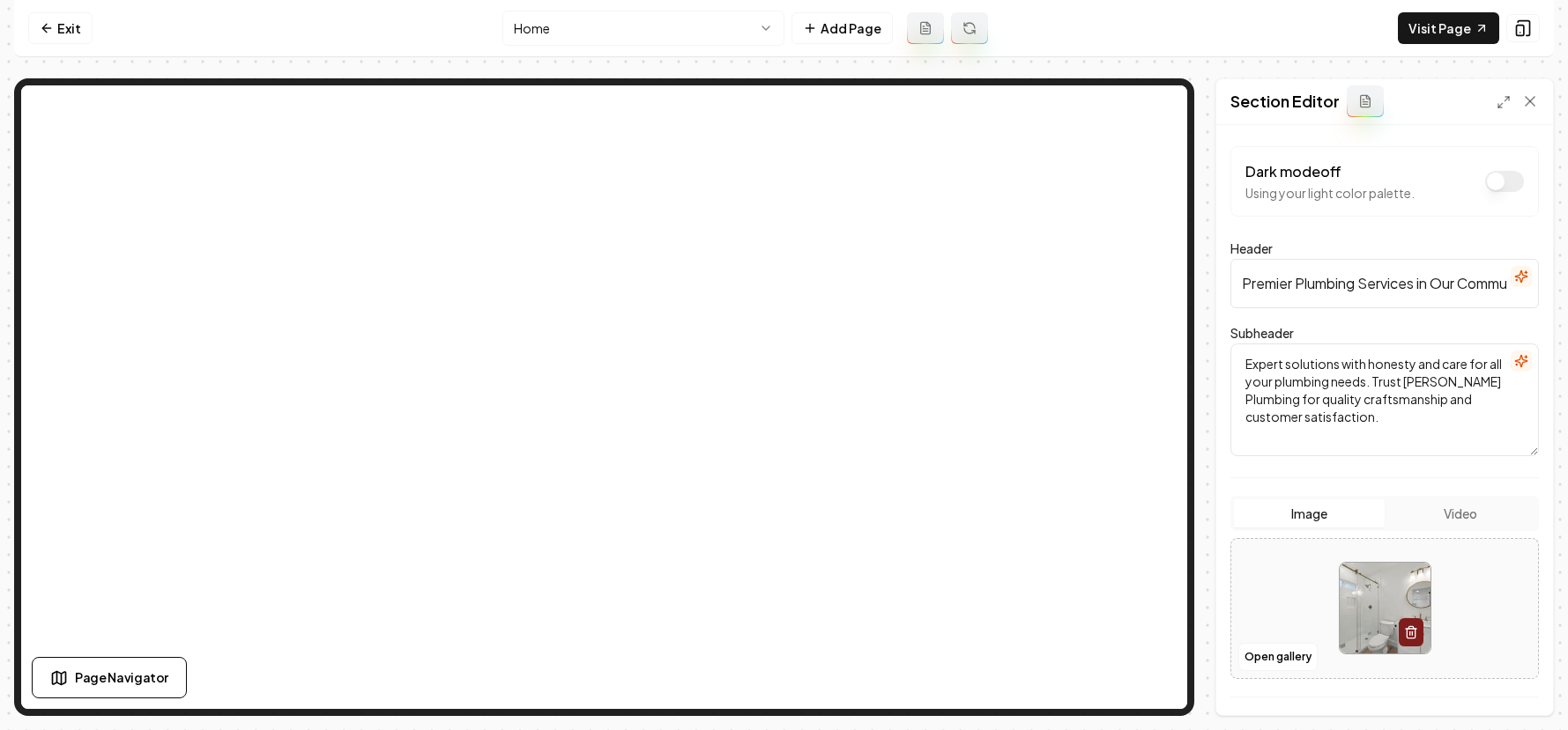
click at [1264, 671] on div "Open gallery" at bounding box center [1384, 609] width 308 height 141
click at [1265, 652] on button "Open gallery" at bounding box center [1278, 657] width 80 height 28
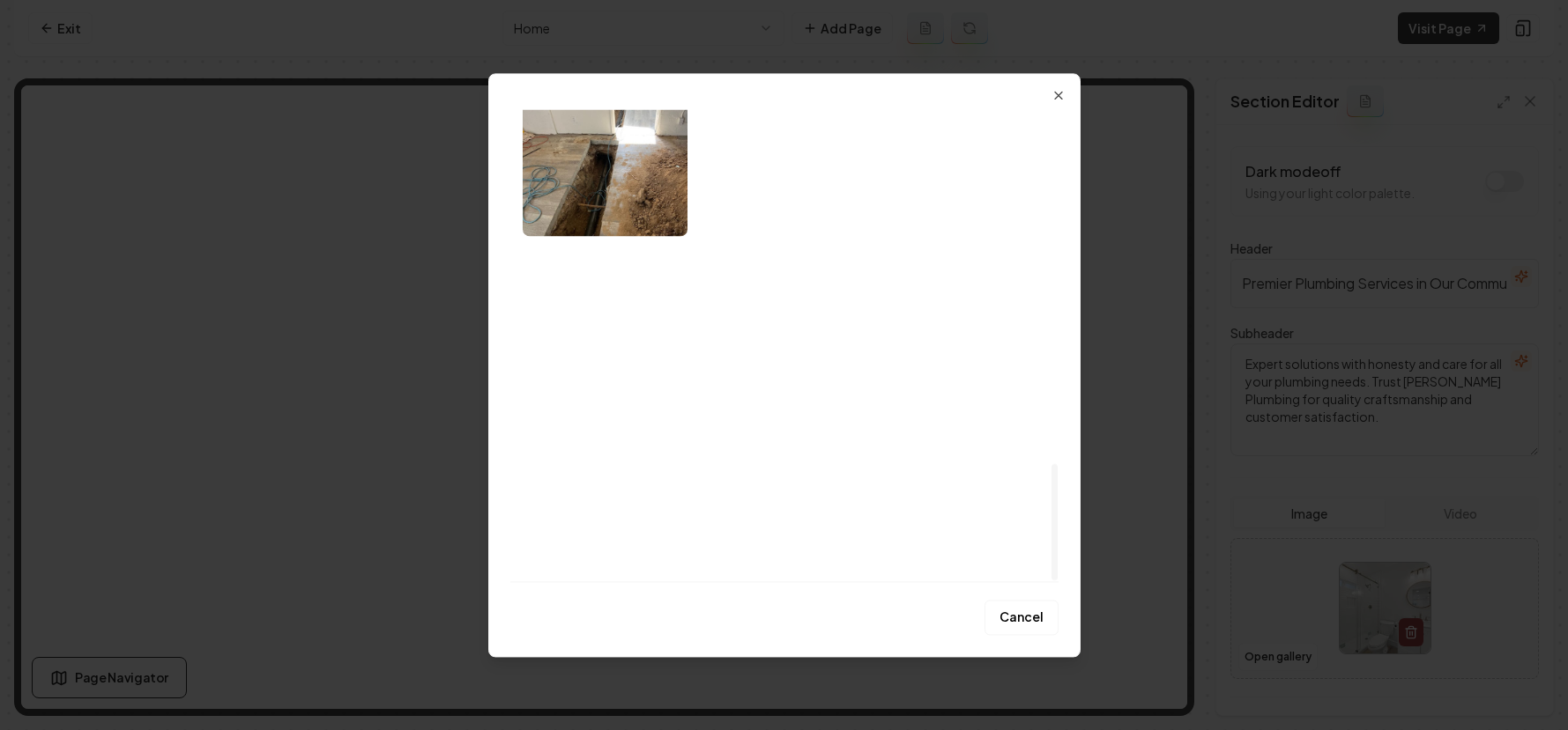
scroll to position [1056, 0]
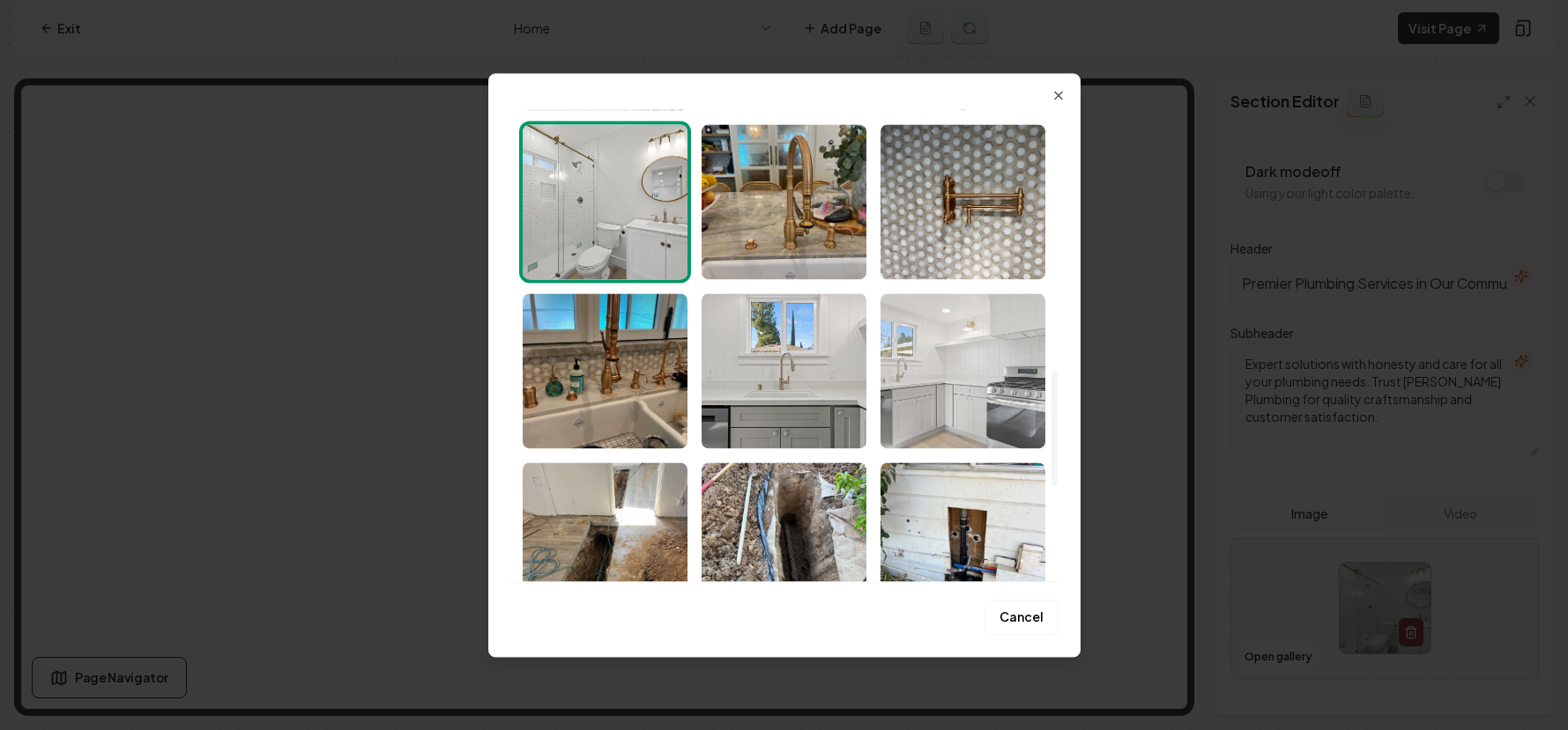
click at [946, 366] on img "Select image image_68b75c155c7cd75eb8af5833.jpeg" at bounding box center [963, 371] width 165 height 155
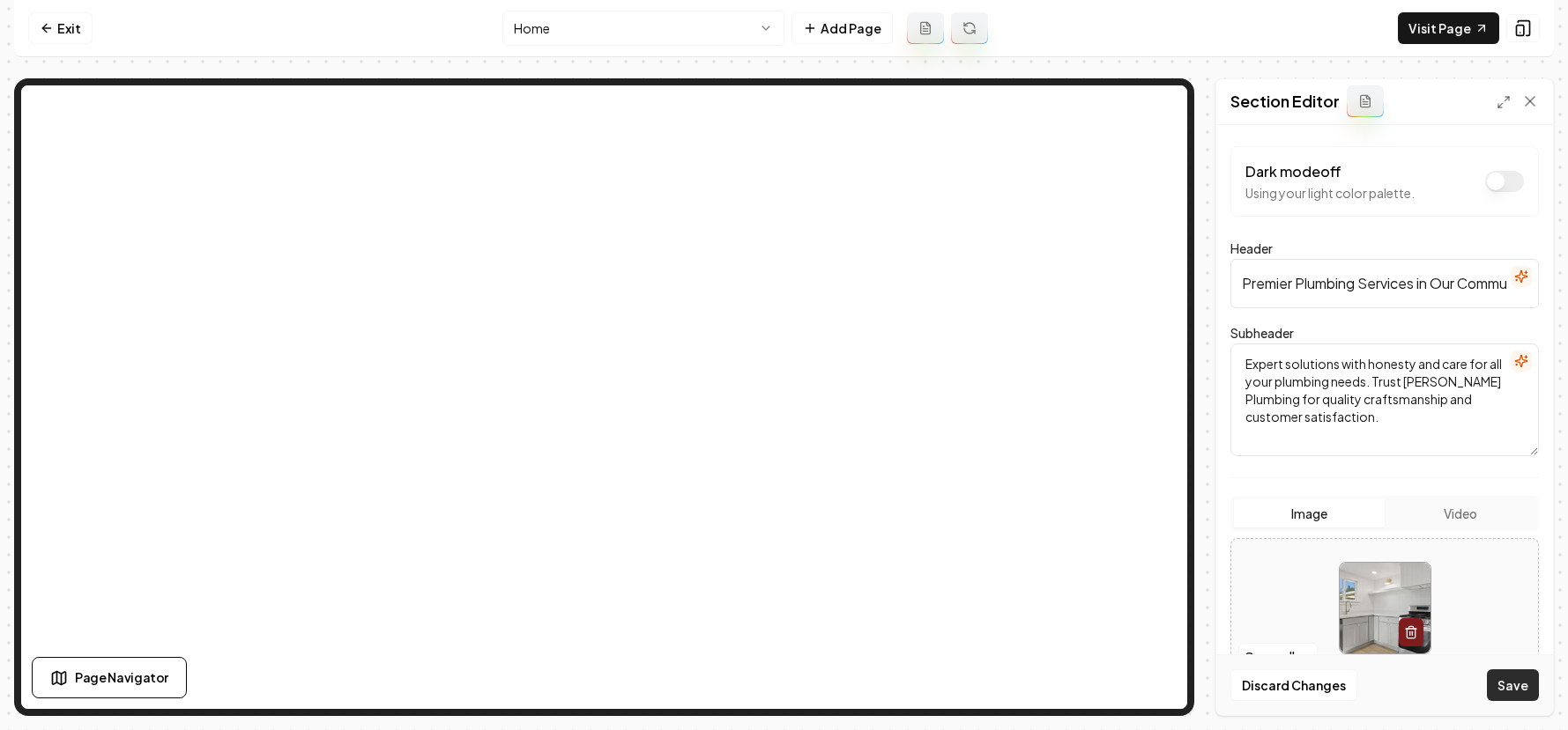
click at [1510, 684] on button "Save" at bounding box center [1512, 684] width 52 height 31
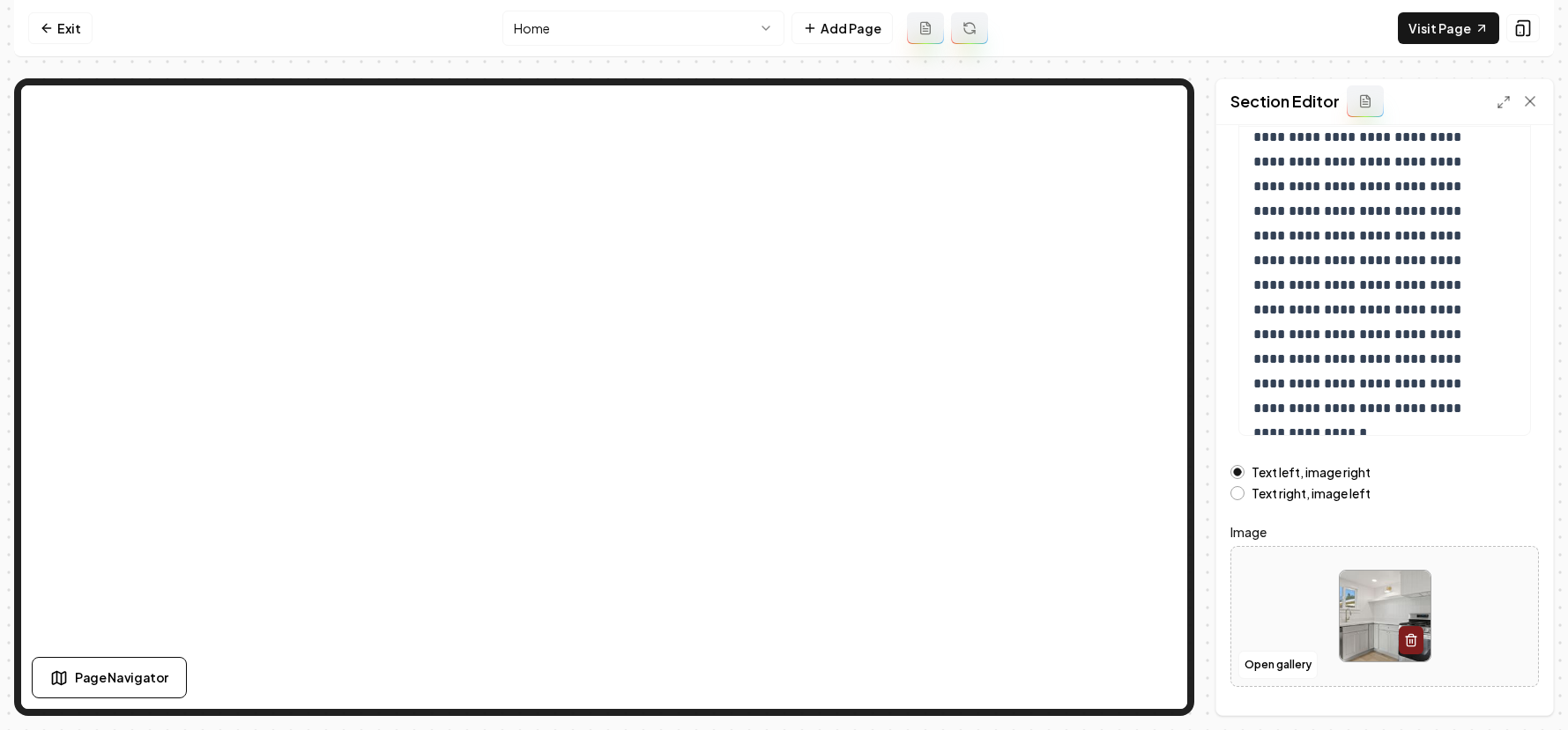
scroll to position [185, 0]
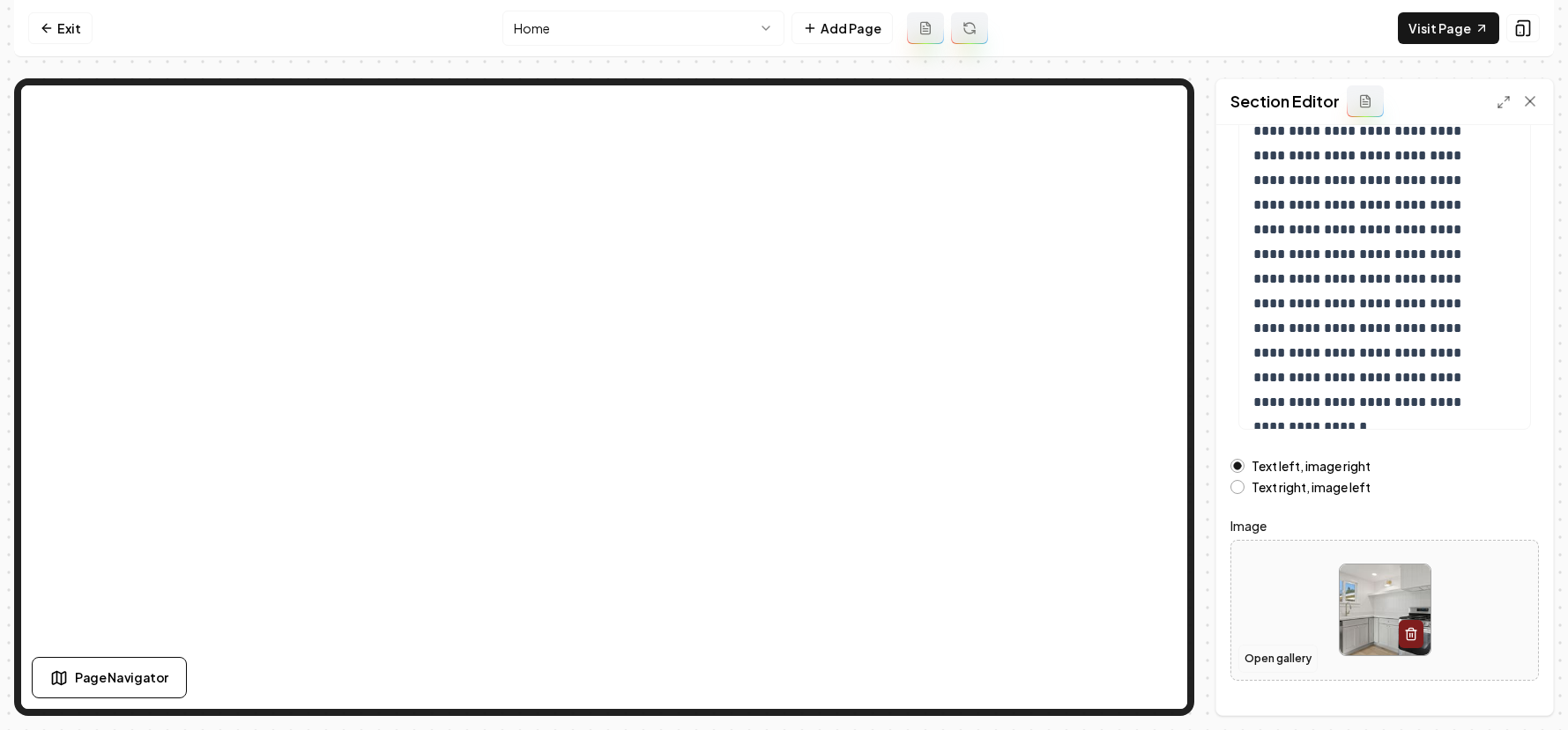
click at [1280, 658] on button "Open gallery" at bounding box center [1278, 659] width 80 height 28
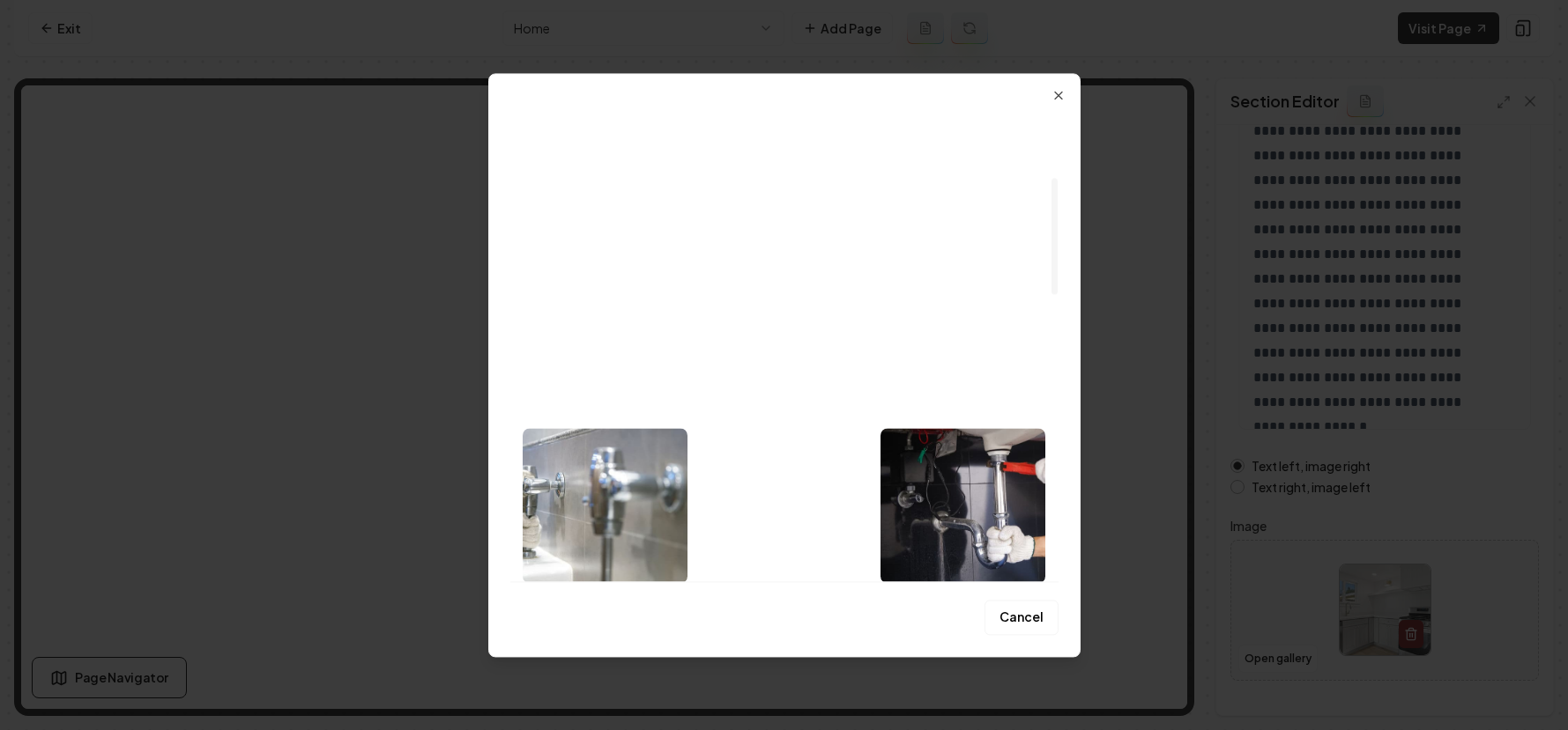
scroll to position [214, 0]
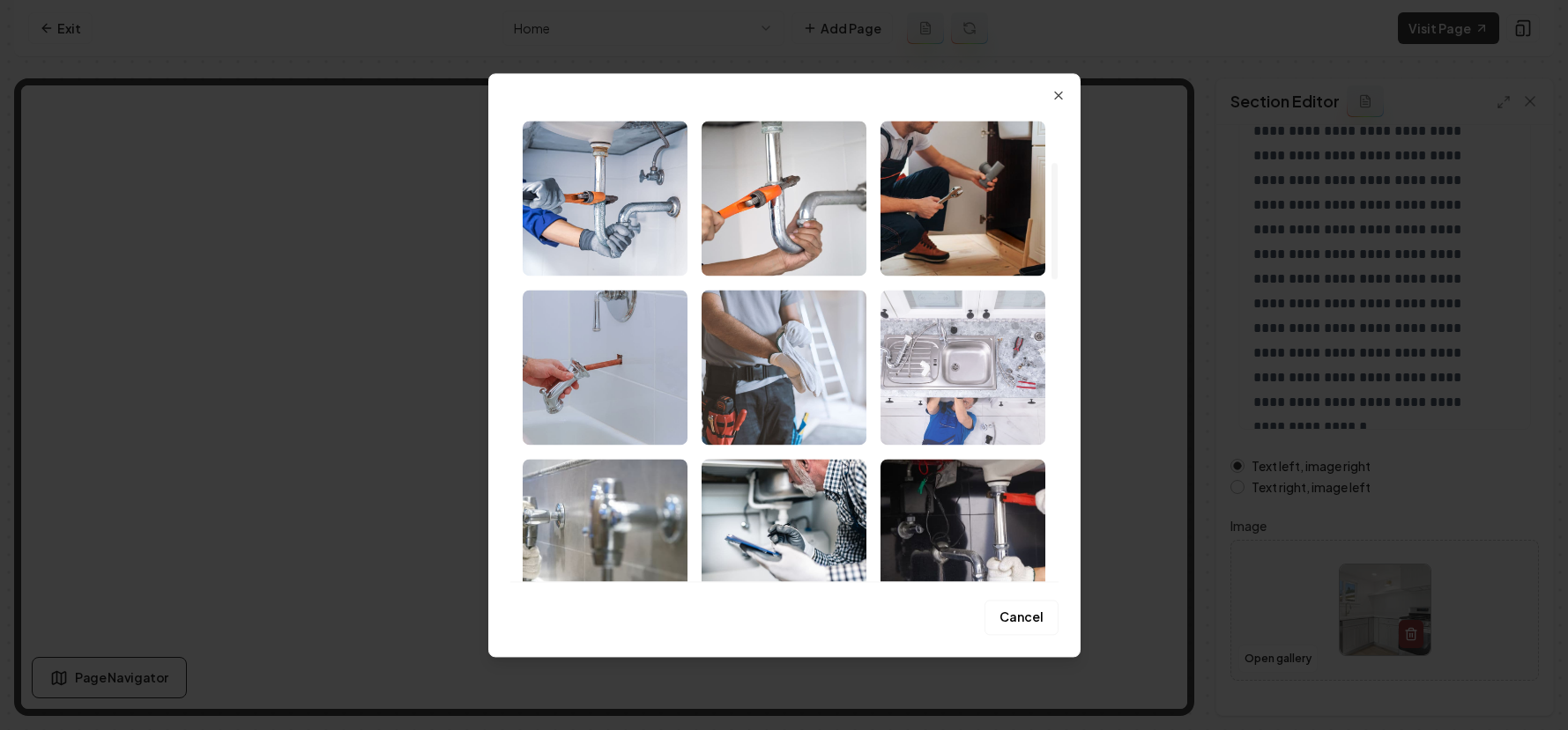
click at [964, 411] on img "Select image image_68b75d765c7cd75eb8bf07c4.jpeg" at bounding box center [963, 368] width 165 height 155
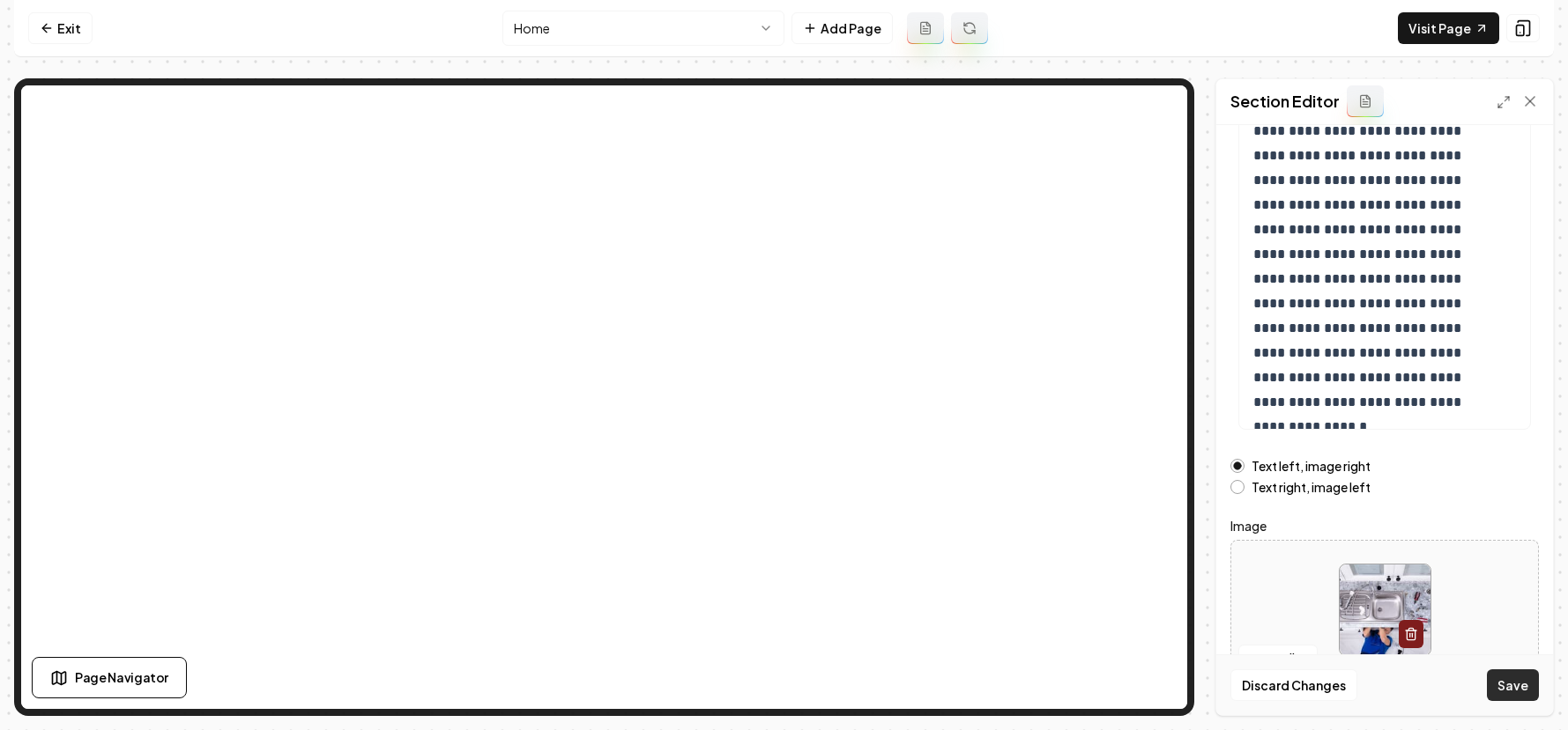
click at [1526, 695] on button "Save" at bounding box center [1512, 684] width 52 height 31
click at [52, 26] on icon at bounding box center [46, 27] width 14 height 14
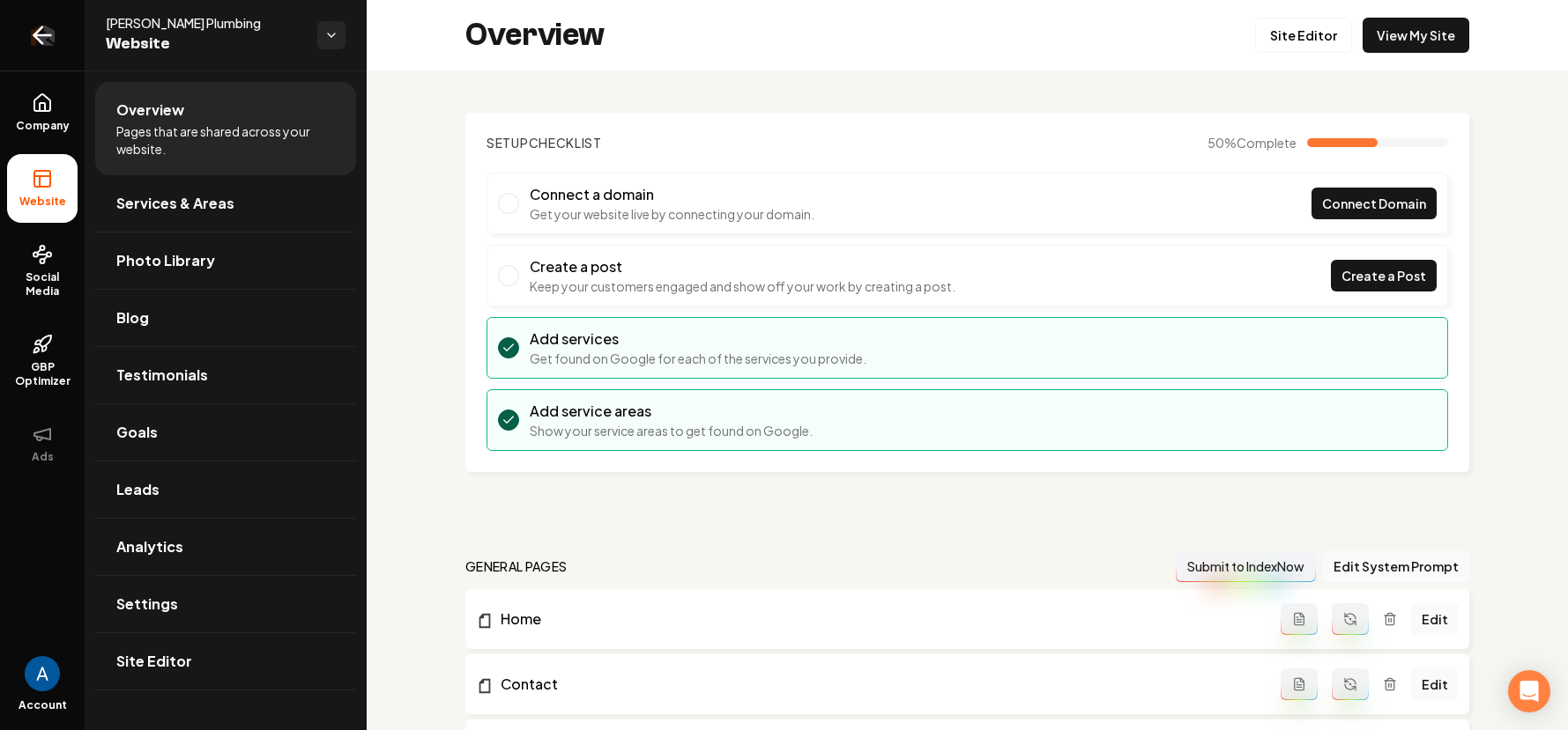
click at [40, 36] on icon "Return to dashboard" at bounding box center [43, 35] width 28 height 28
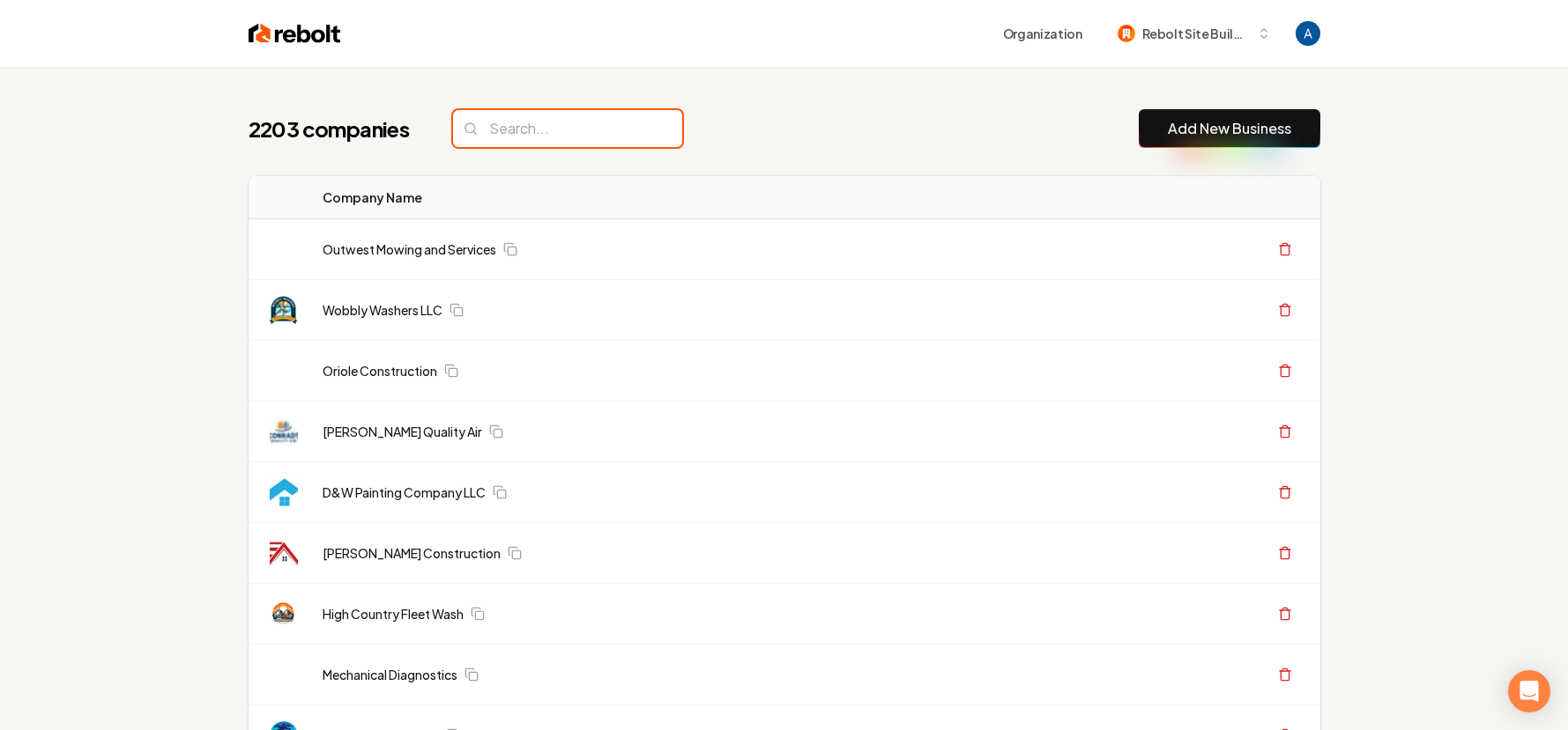
click at [535, 122] on input "search" at bounding box center [568, 128] width 230 height 37
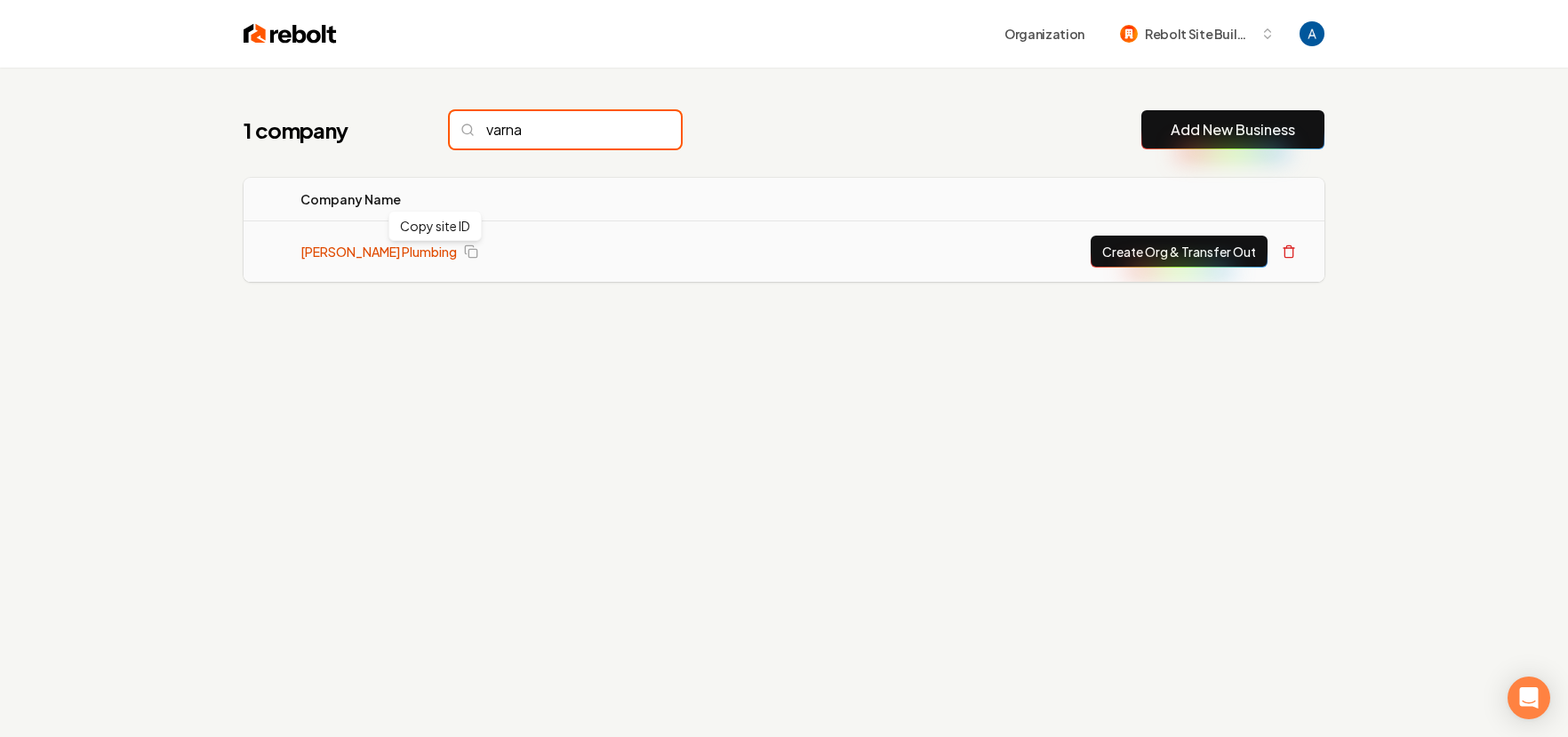
type input "varna"
click at [367, 249] on link "[PERSON_NAME] Plumbing" at bounding box center [379, 252] width 157 height 18
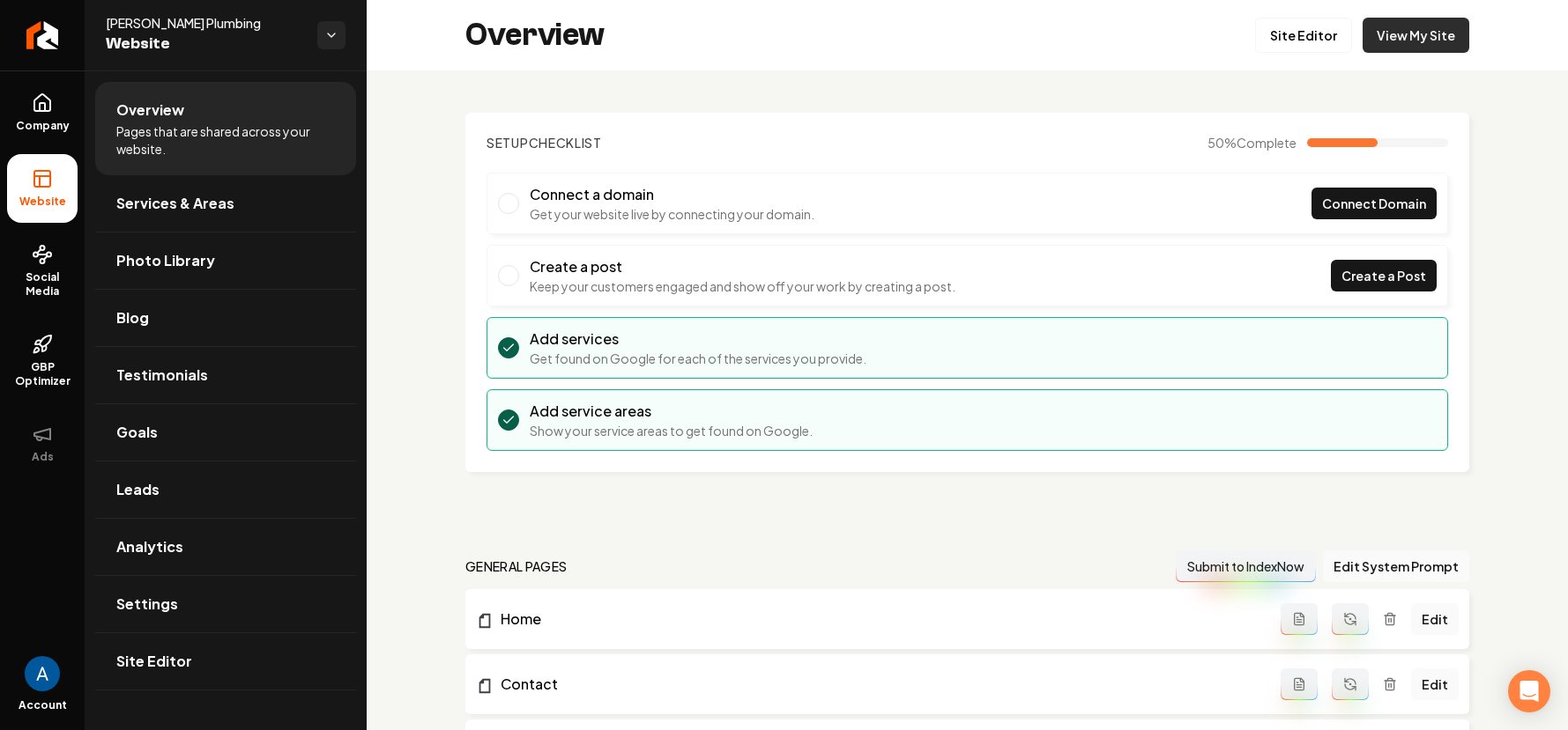
click at [1411, 40] on link "View My Site" at bounding box center [1415, 35] width 106 height 35
click at [1297, 38] on link "Site Editor" at bounding box center [1303, 35] width 97 height 35
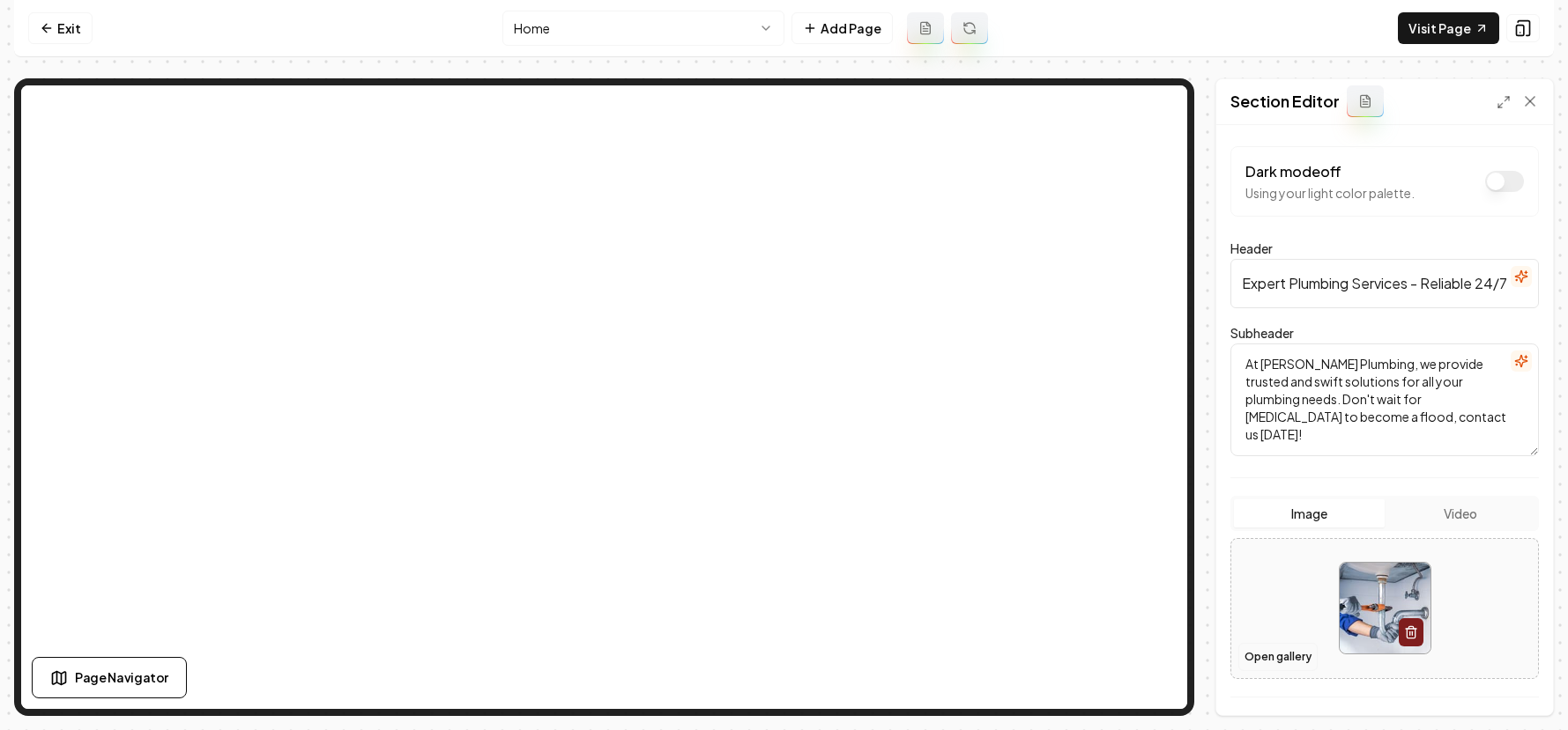
click at [1279, 650] on button "Open gallery" at bounding box center [1278, 657] width 80 height 28
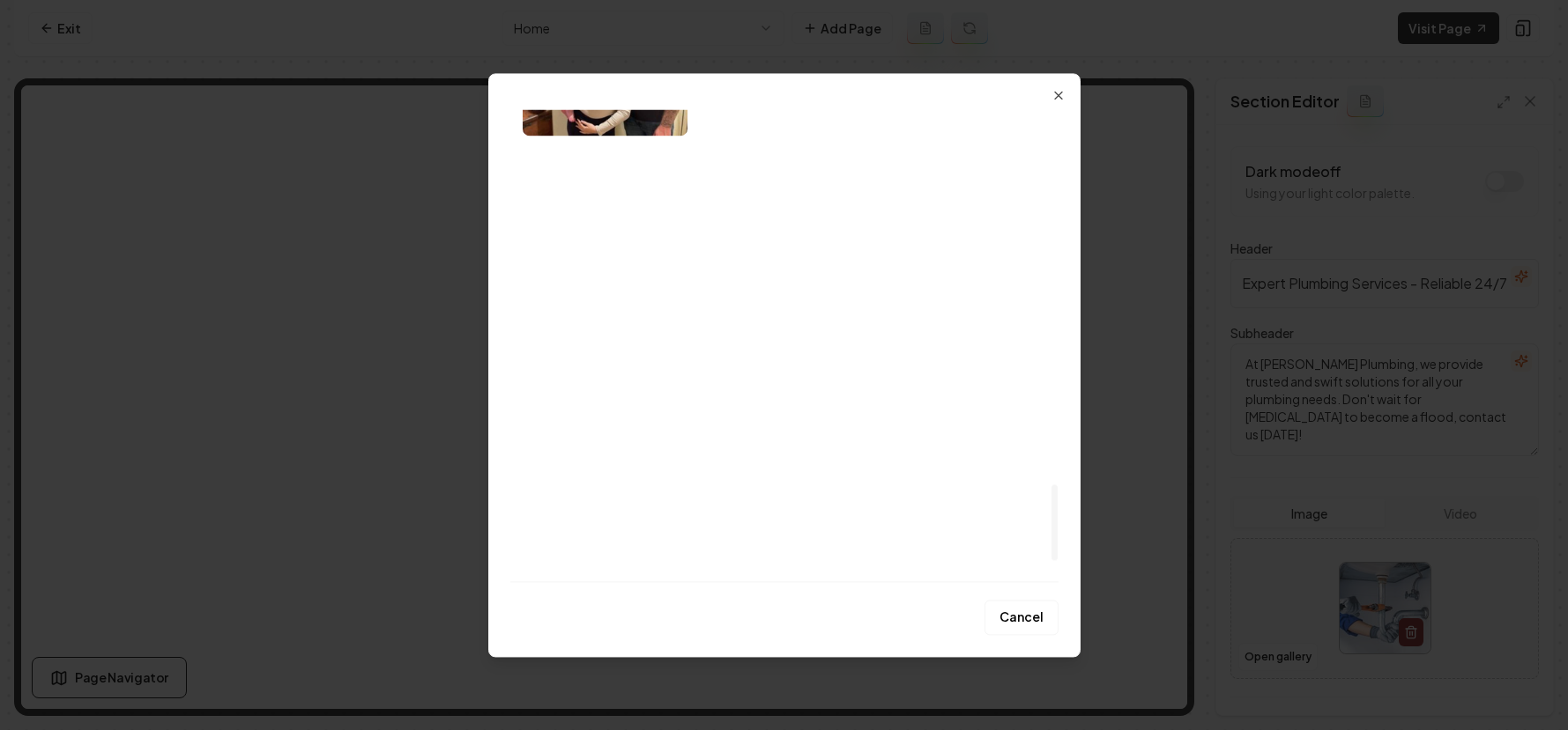
scroll to position [2453, 0]
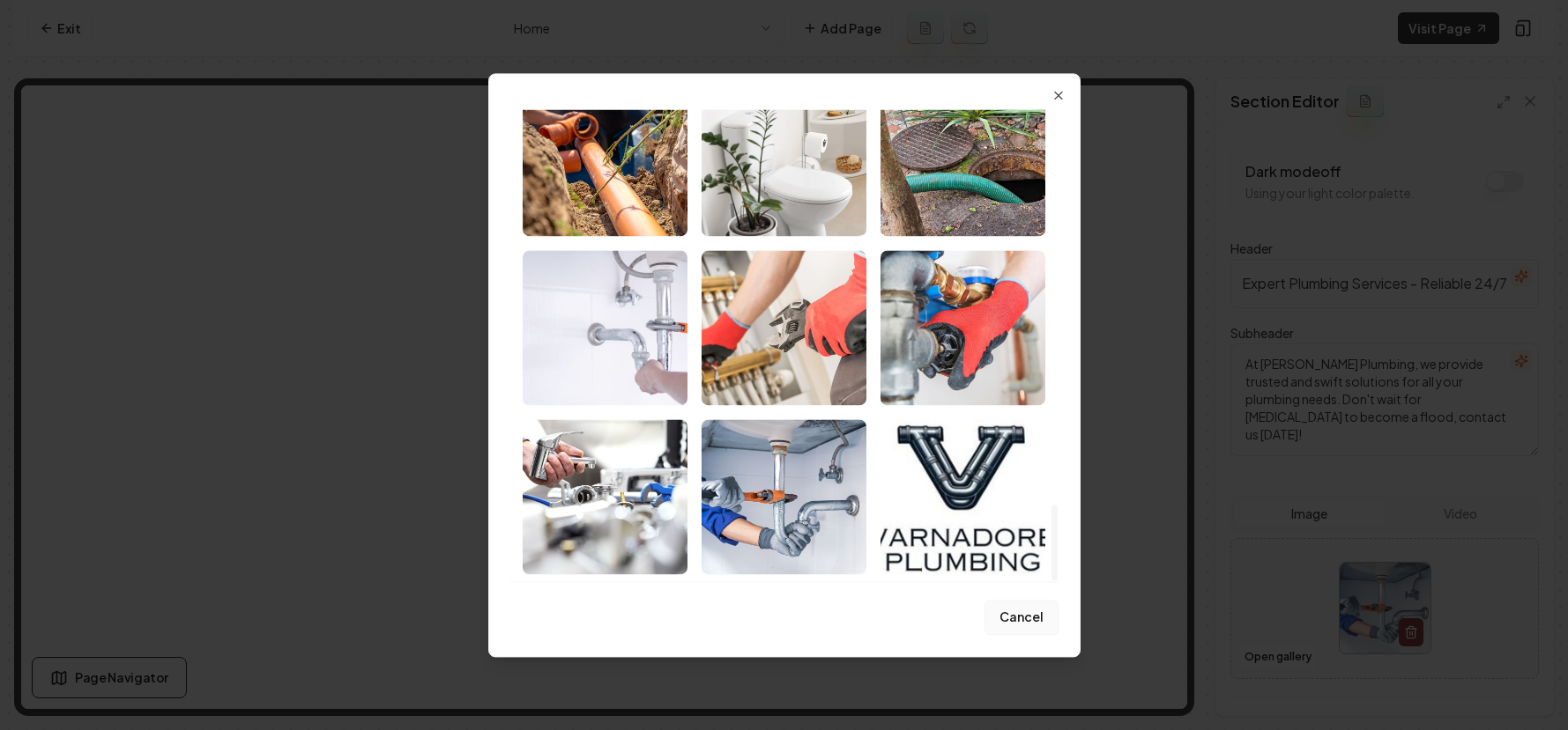
click at [1009, 615] on button "Cancel" at bounding box center [1022, 617] width 74 height 35
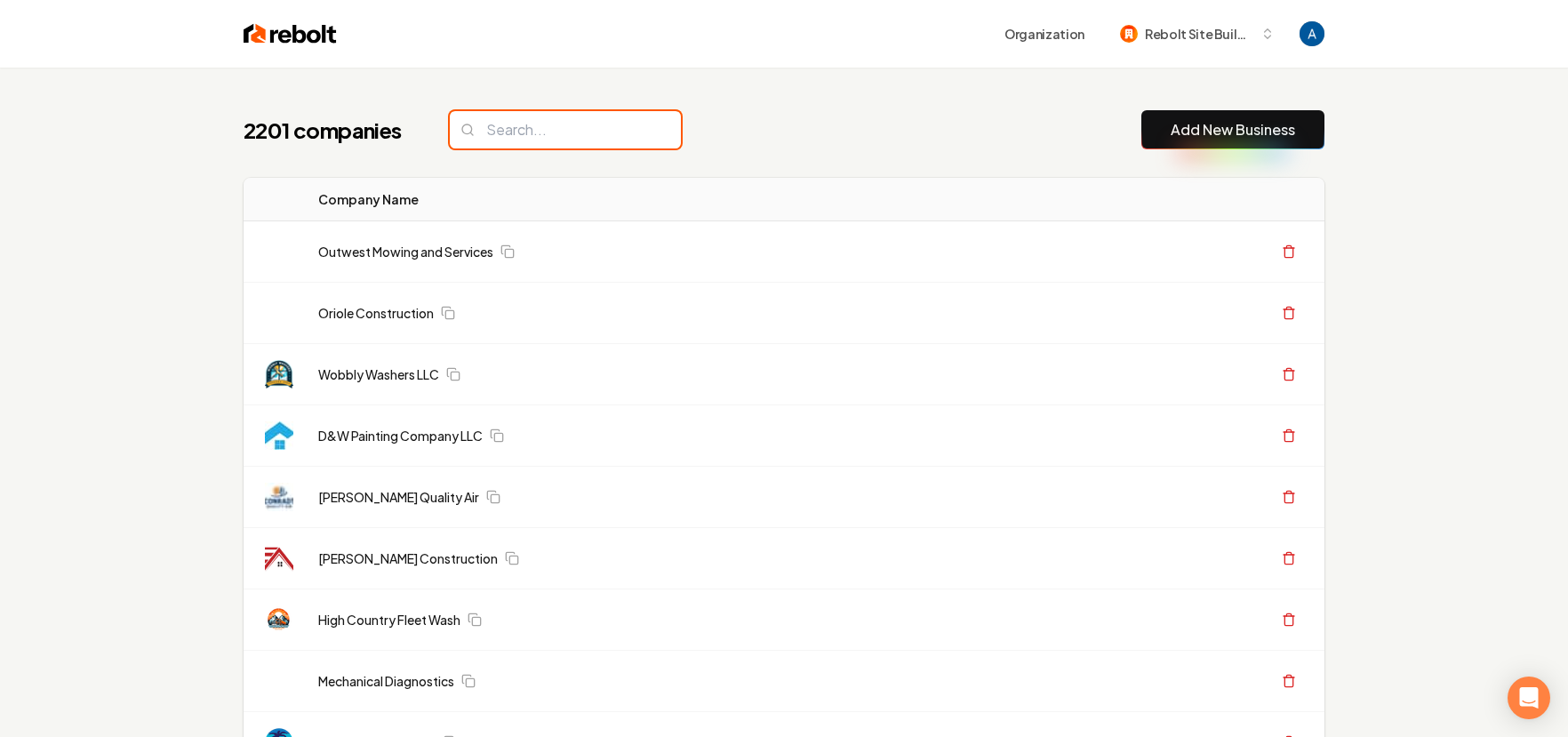
click at [563, 133] on input "search" at bounding box center [565, 129] width 232 height 37
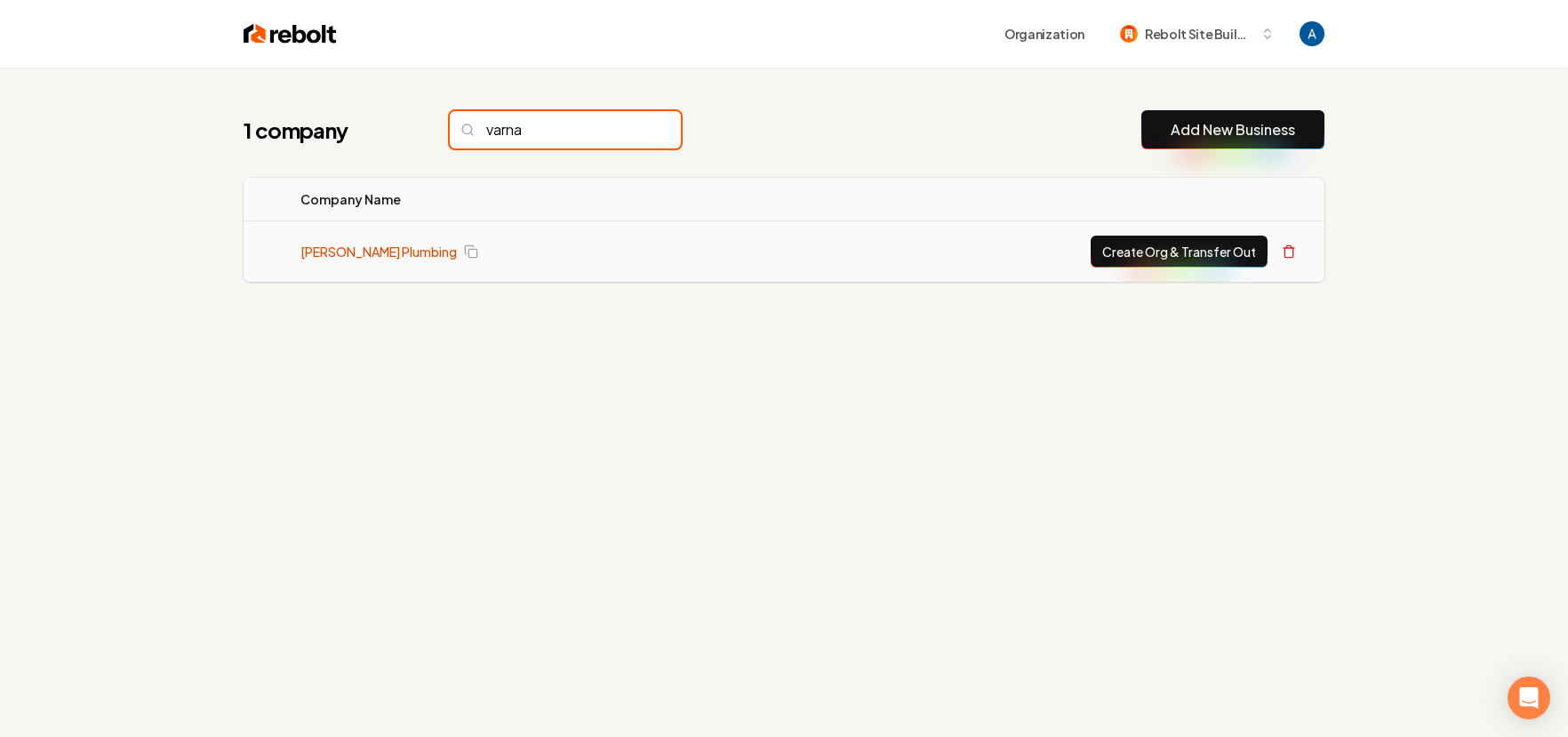
type input "varna"
click at [334, 253] on link "[PERSON_NAME] Plumbing" at bounding box center [379, 252] width 157 height 18
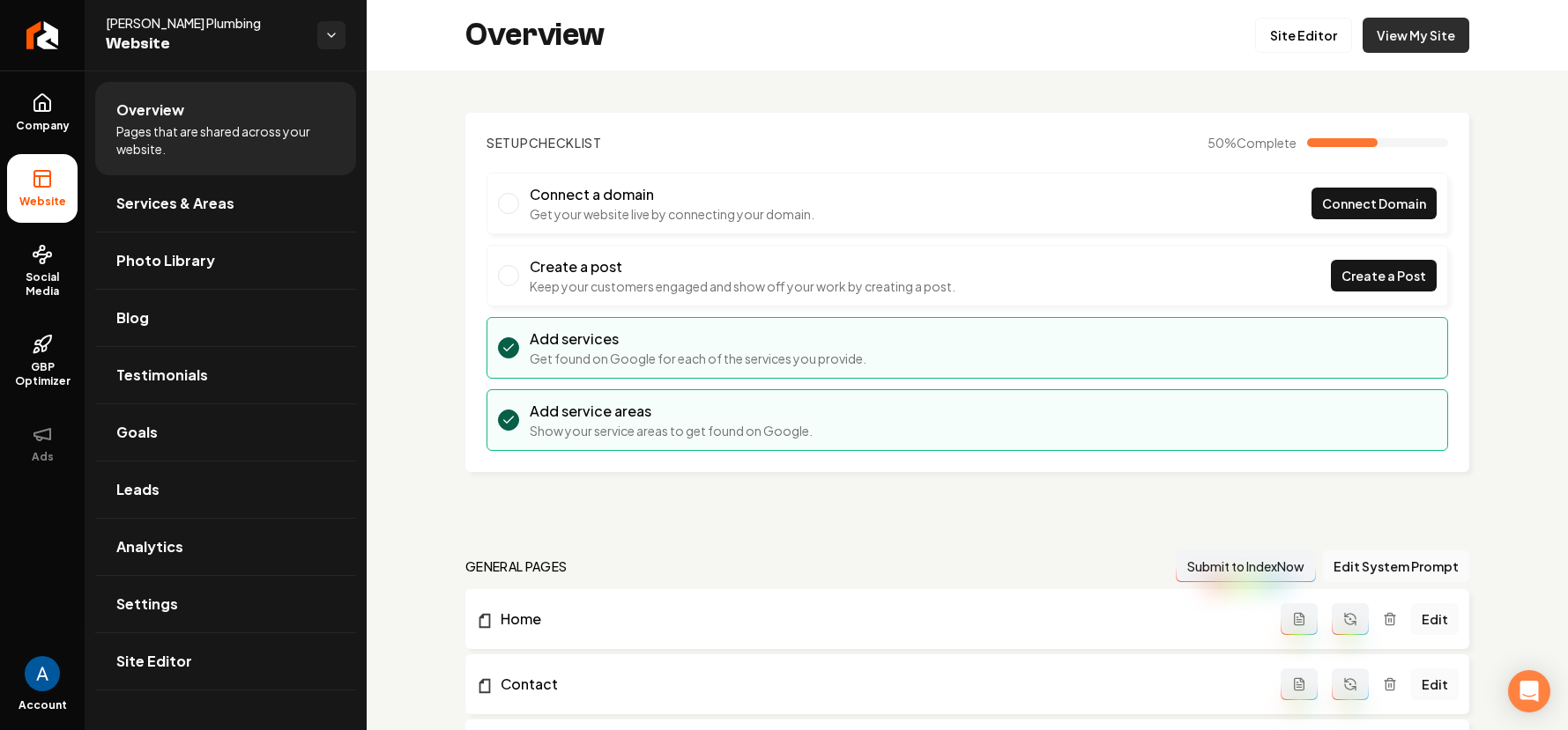
click at [1399, 44] on link "View My Site" at bounding box center [1415, 35] width 106 height 35
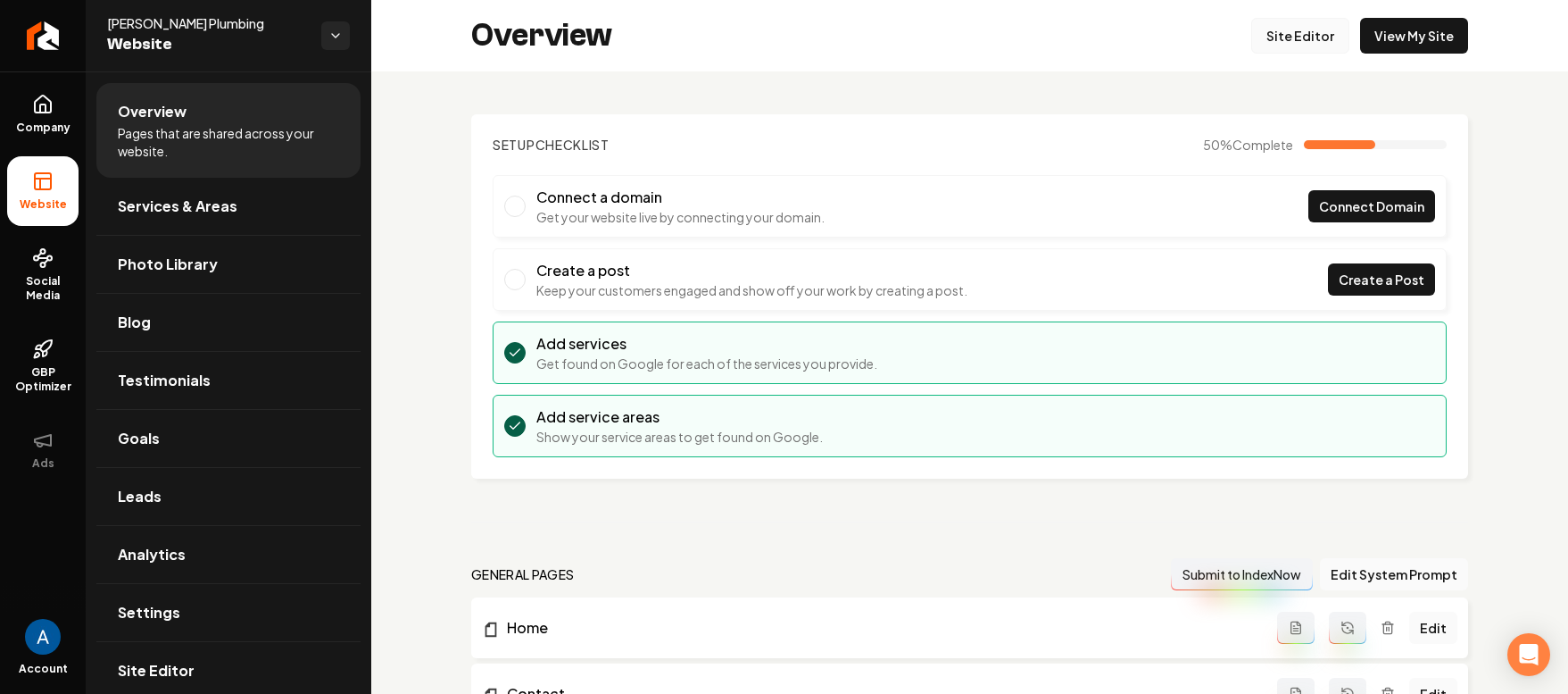
click at [1298, 36] on link "Site Editor" at bounding box center [1301, 36] width 98 height 36
